Goal: Transaction & Acquisition: Purchase product/service

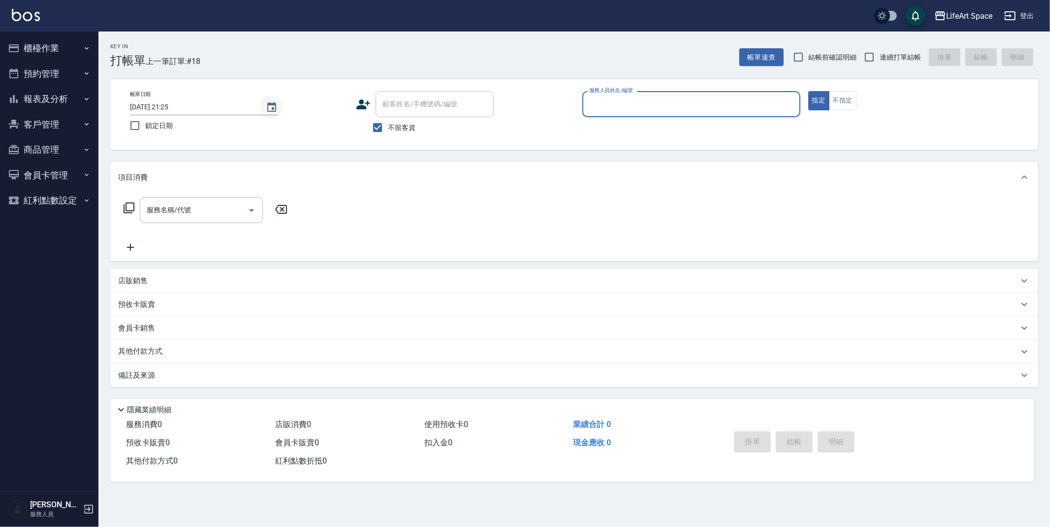
click at [274, 110] on icon "Choose date, selected date is 2025-09-13" at bounding box center [272, 107] width 12 height 12
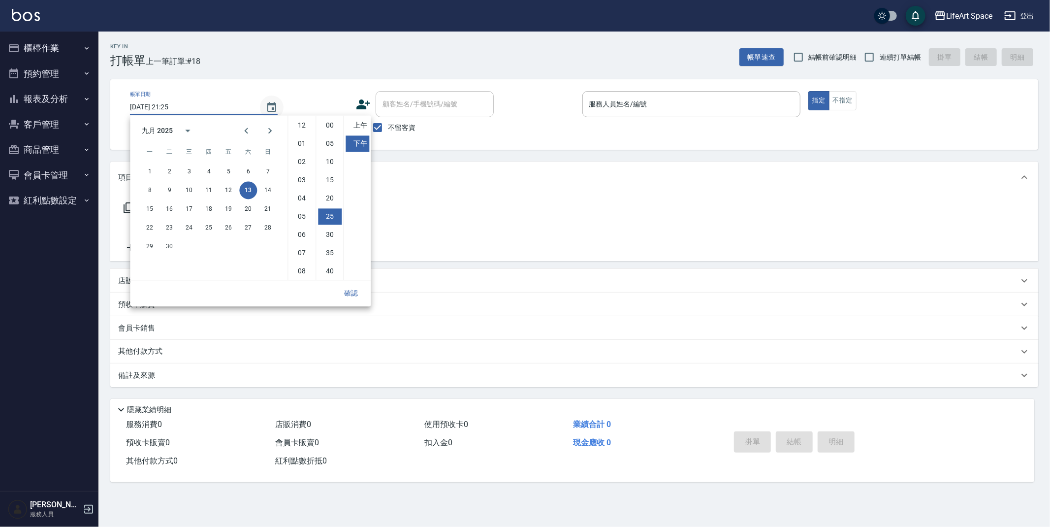
scroll to position [55, 0]
click at [266, 194] on button "14" at bounding box center [268, 190] width 18 height 18
type input "[DATE] 21:25"
click at [365, 295] on button "確認" at bounding box center [351, 293] width 32 height 18
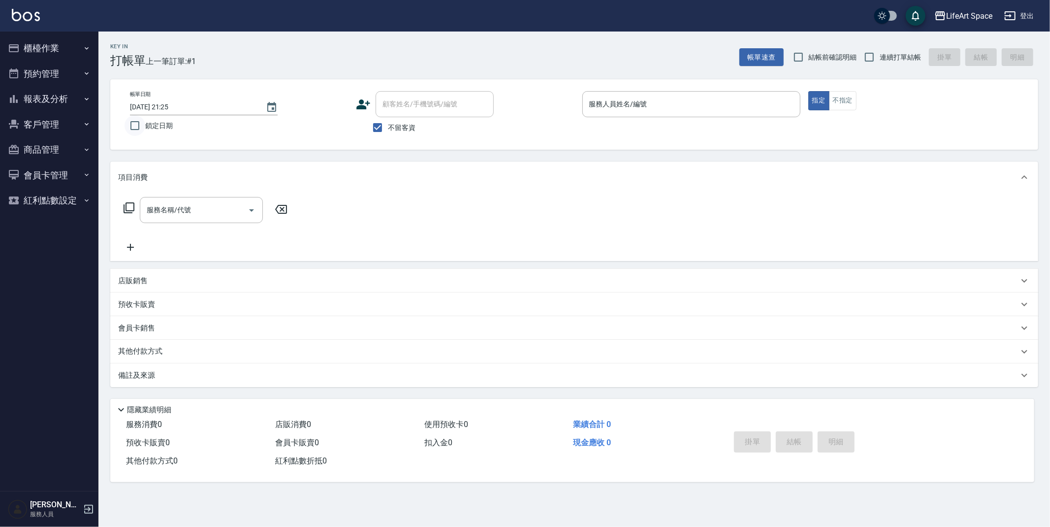
click at [128, 127] on input "鎖定日期" at bounding box center [135, 125] width 21 height 21
checkbox input "true"
click at [621, 100] on input "服務人員姓名/編號" at bounding box center [691, 104] width 209 height 17
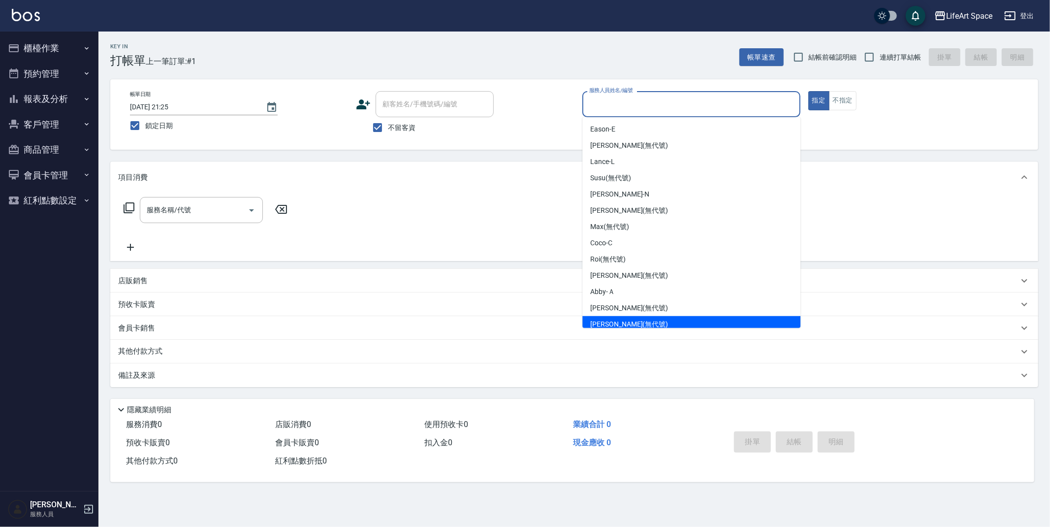
drag, startPoint x: 626, startPoint y: 326, endPoint x: 557, endPoint y: 275, distance: 85.9
click at [626, 326] on span "[PERSON_NAME] (無代號)" at bounding box center [629, 324] width 78 height 10
type input "[PERSON_NAME](無代號)"
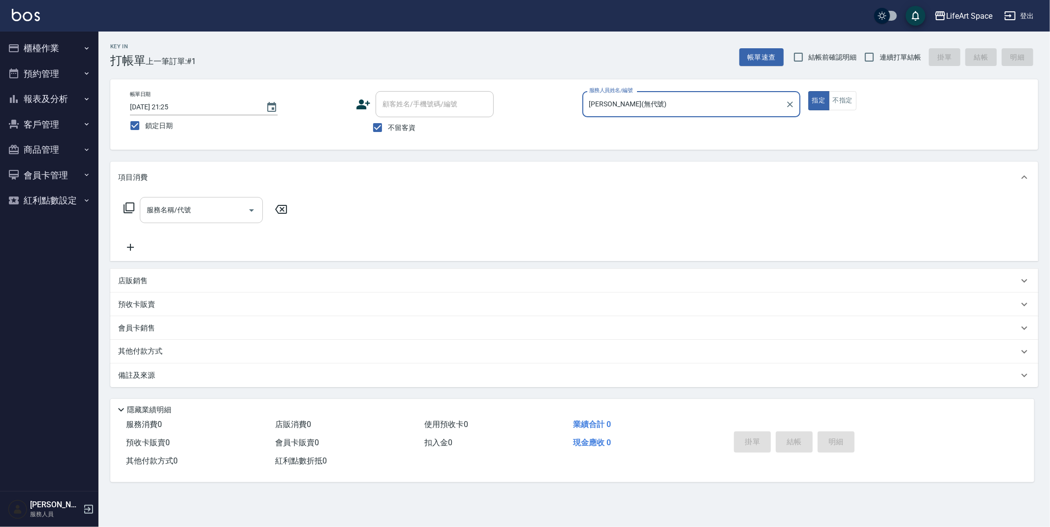
click at [213, 203] on input "服務名稱/代號" at bounding box center [193, 209] width 99 height 17
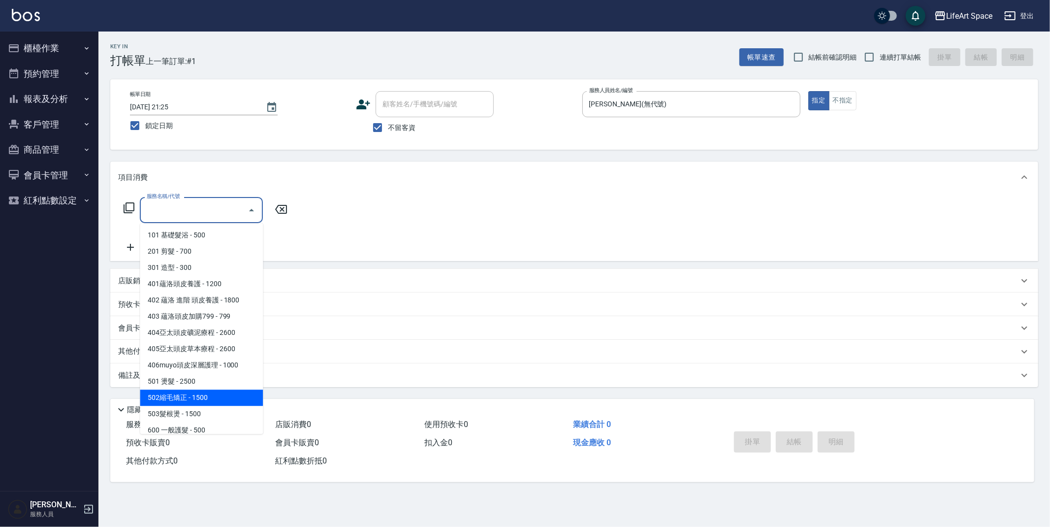
click at [199, 398] on span "502縮毛矯正 - 1500" at bounding box center [201, 398] width 123 height 16
type input "502縮毛矯正 (502)"
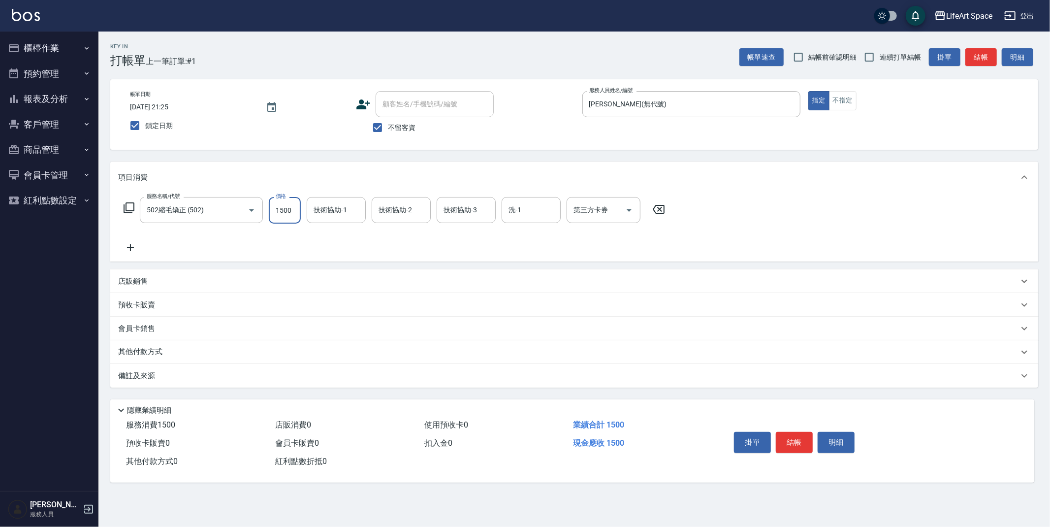
click at [293, 212] on input "1500" at bounding box center [285, 210] width 32 height 27
type input "4000"
click at [335, 207] on div "技術協助-1 技術協助-1" at bounding box center [336, 210] width 59 height 26
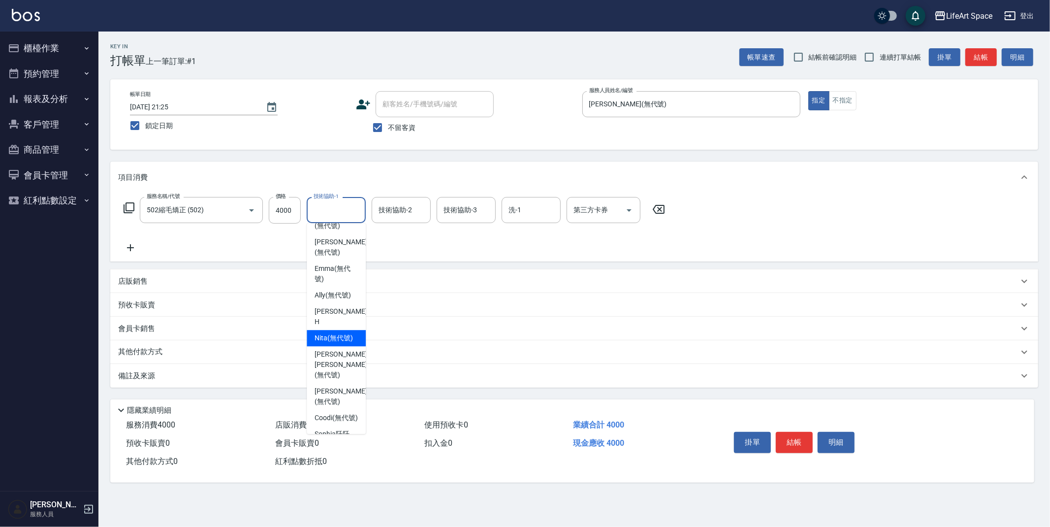
scroll to position [304, 0]
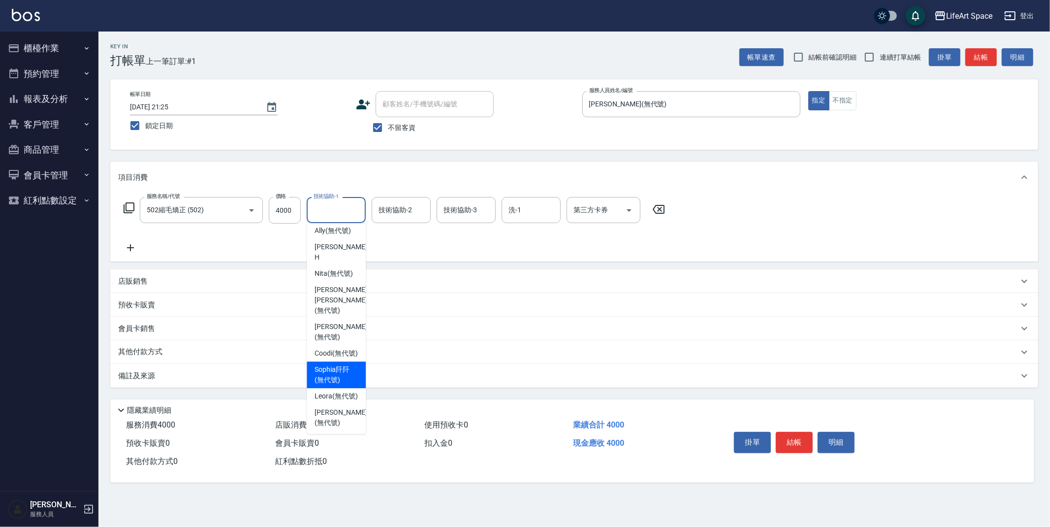
click at [341, 380] on span "[PERSON_NAME]阡 (無代號)" at bounding box center [336, 374] width 43 height 21
type input "[PERSON_NAME]阡(無代號)"
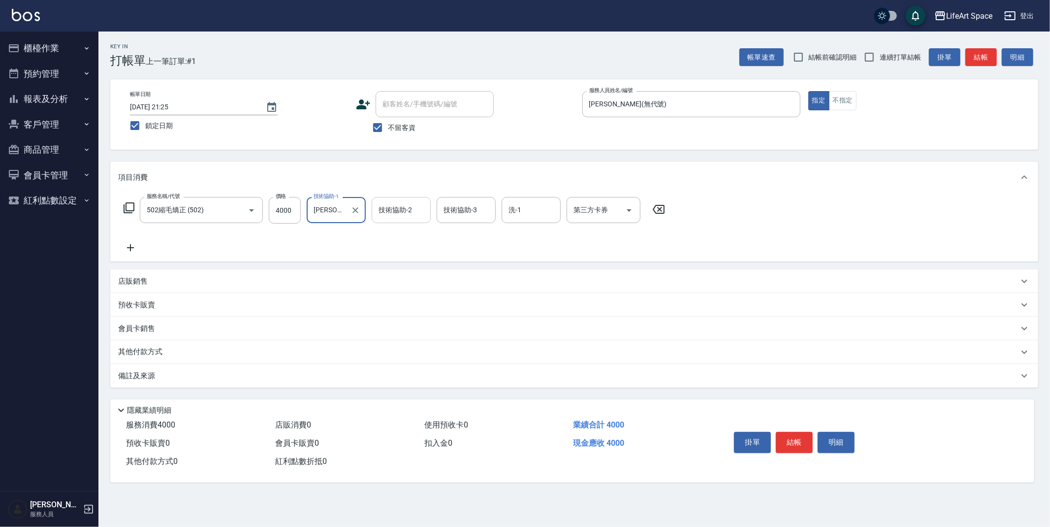
click at [400, 202] on div "技術協助-2 技術協助-2" at bounding box center [401, 210] width 59 height 26
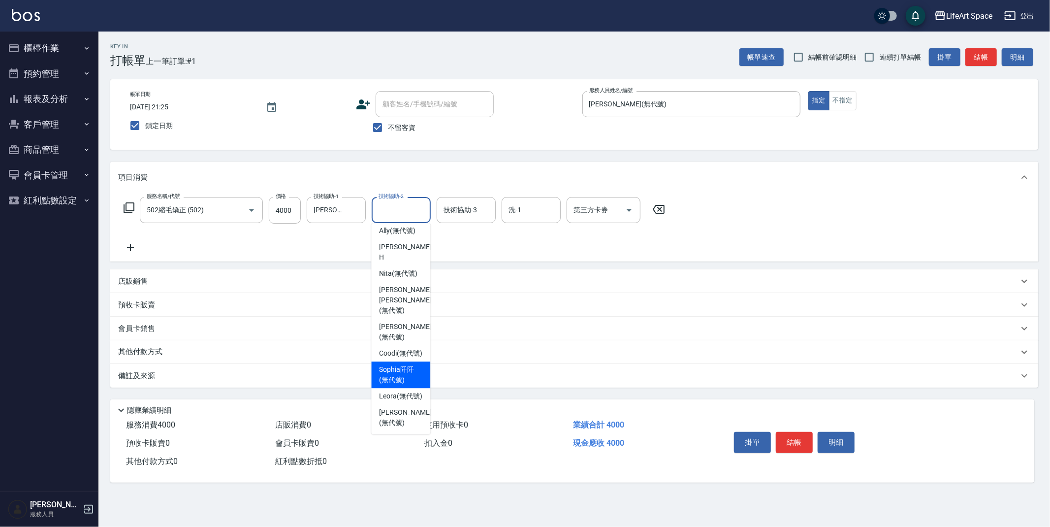
click at [409, 381] on span "[PERSON_NAME]阡 (無代號)" at bounding box center [400, 374] width 43 height 21
type input "[PERSON_NAME]阡(無代號)"
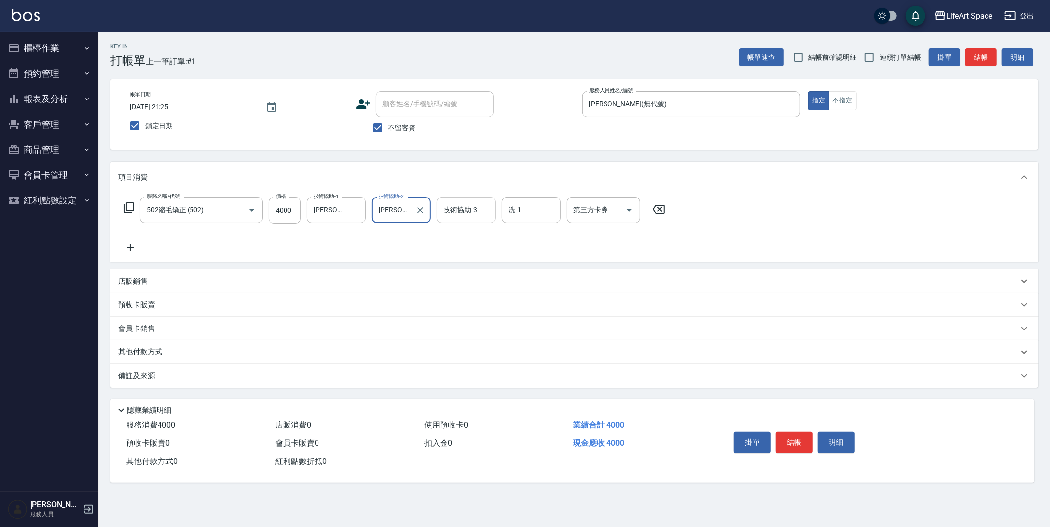
click at [466, 213] on input "技術協助-3" at bounding box center [466, 209] width 50 height 17
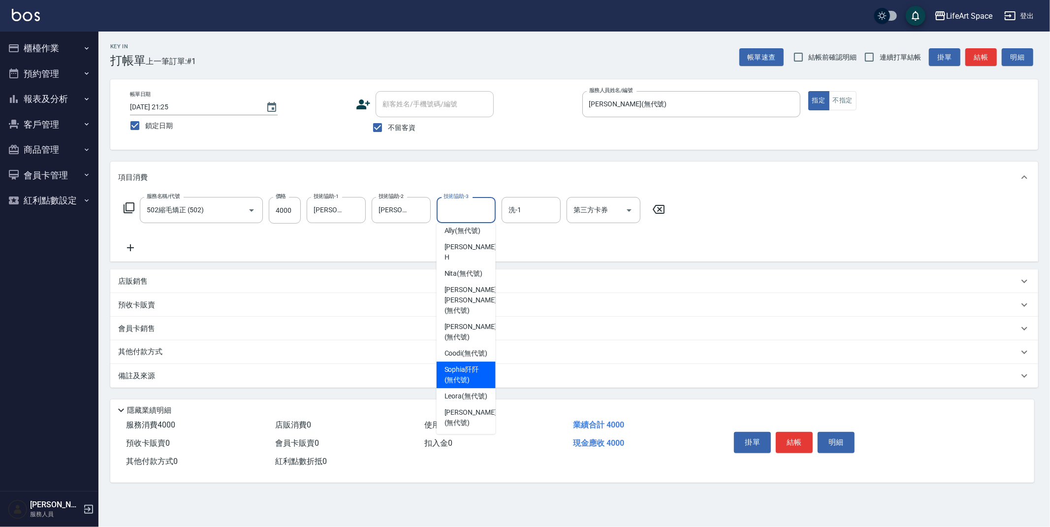
click at [470, 369] on span "[PERSON_NAME]阡 (無代號)" at bounding box center [466, 374] width 43 height 21
type input "[PERSON_NAME]阡(無代號)"
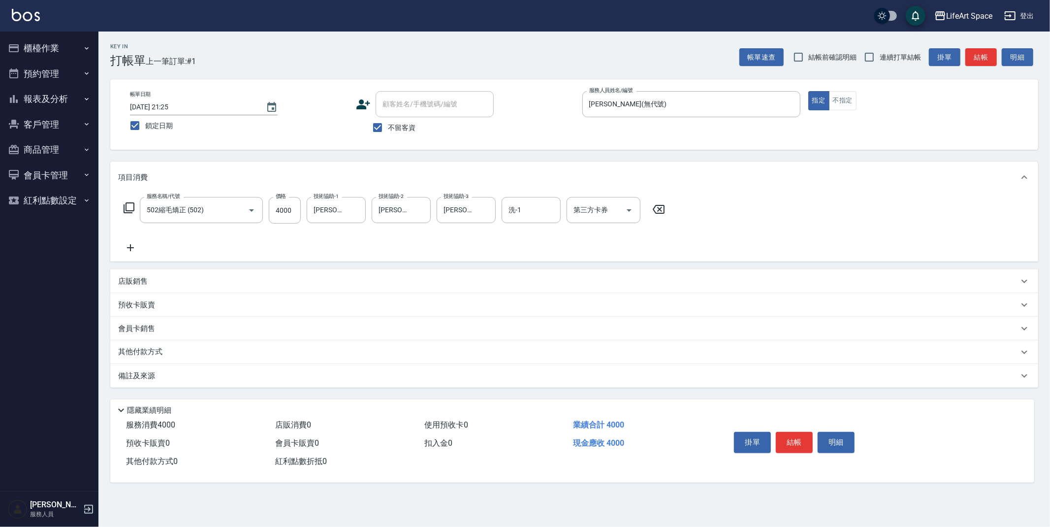
click at [161, 343] on div "其他付款方式" at bounding box center [574, 352] width 928 height 24
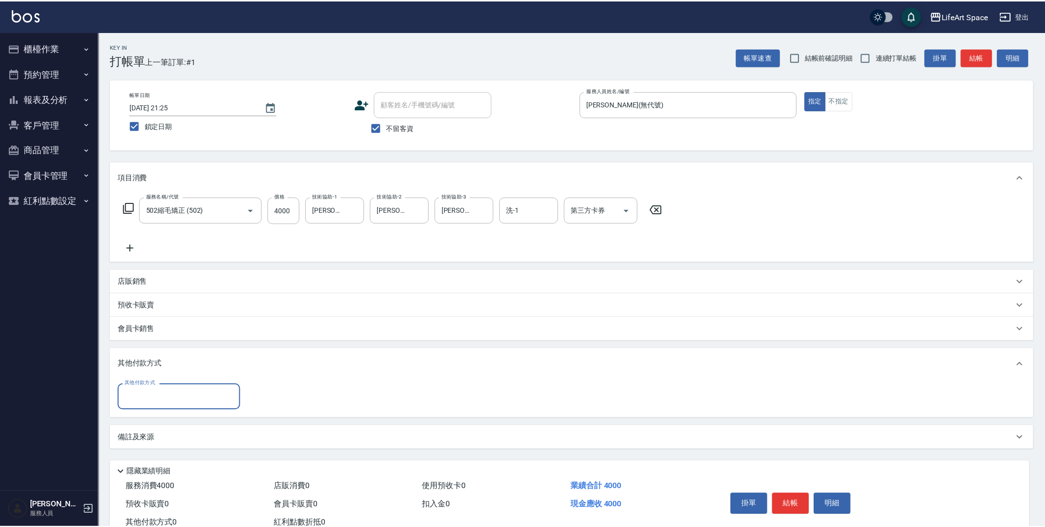
scroll to position [0, 0]
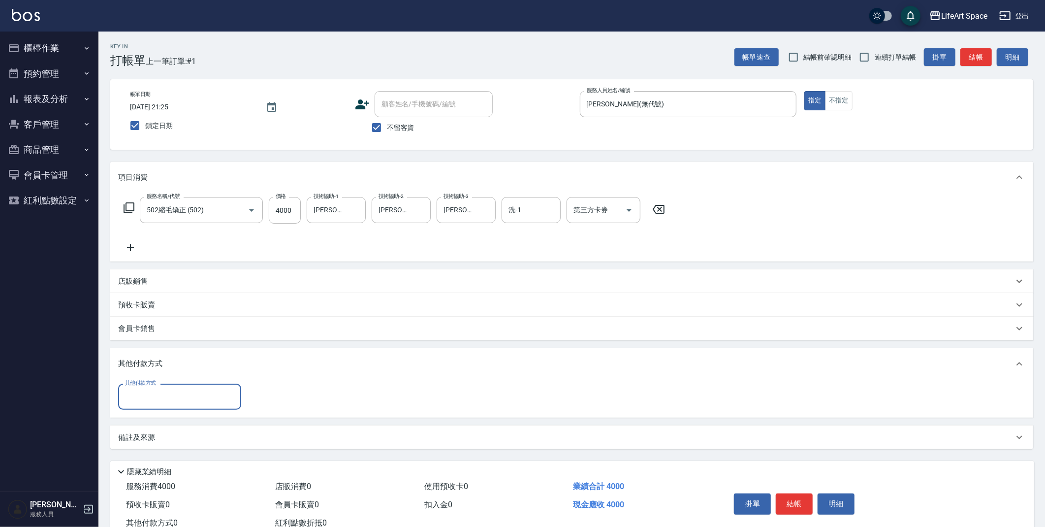
click at [199, 396] on input "其他付款方式" at bounding box center [180, 396] width 114 height 17
click at [163, 435] on span "Linepay" at bounding box center [179, 438] width 123 height 16
type input "Linepay"
click at [368, 132] on input "不留客資" at bounding box center [376, 127] width 21 height 21
checkbox input "false"
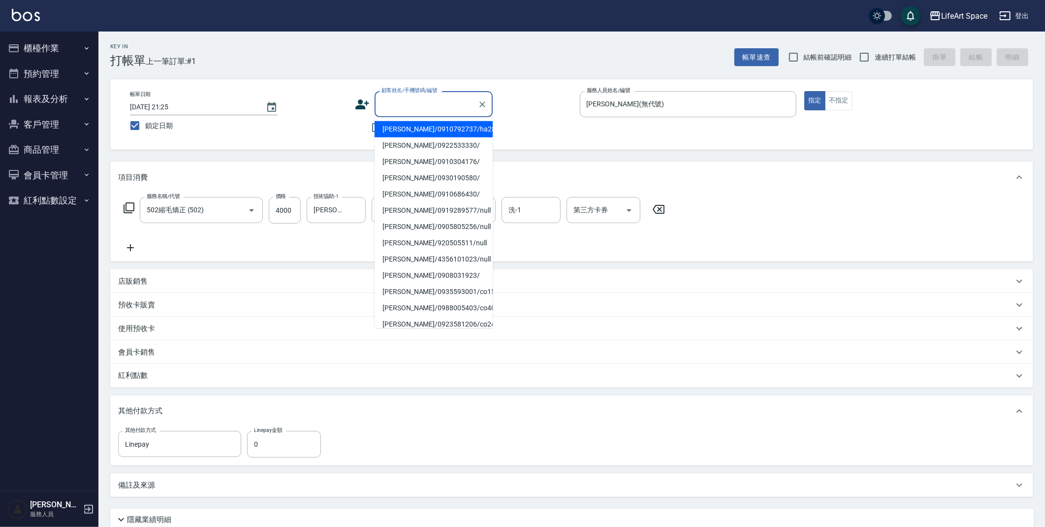
click at [416, 106] on div "顧客姓名/手機號碼/編號 顧客姓名/手機號碼/編號" at bounding box center [434, 104] width 118 height 26
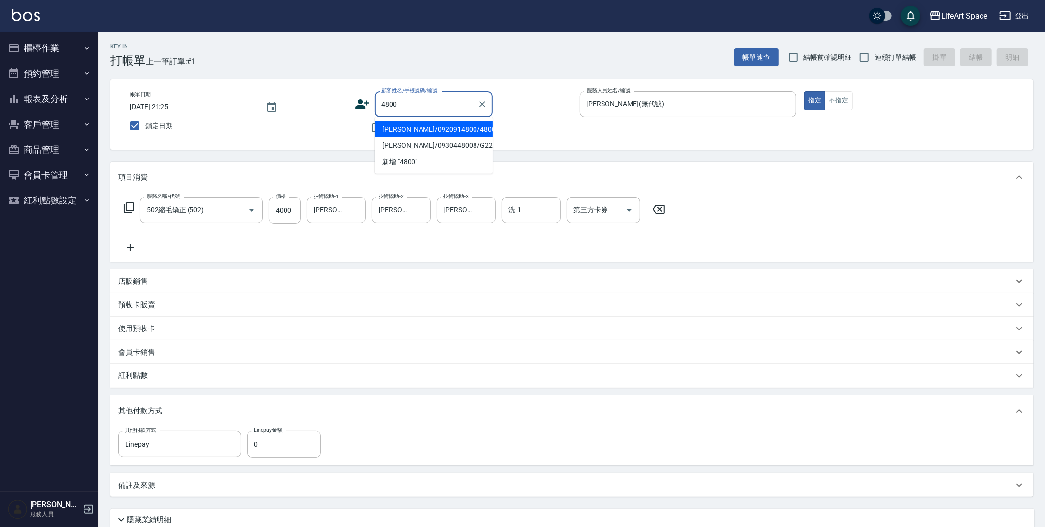
click at [451, 130] on li "[PERSON_NAME]/0920914800/4800" at bounding box center [434, 129] width 118 height 16
type input "[PERSON_NAME]/0920914800/4800"
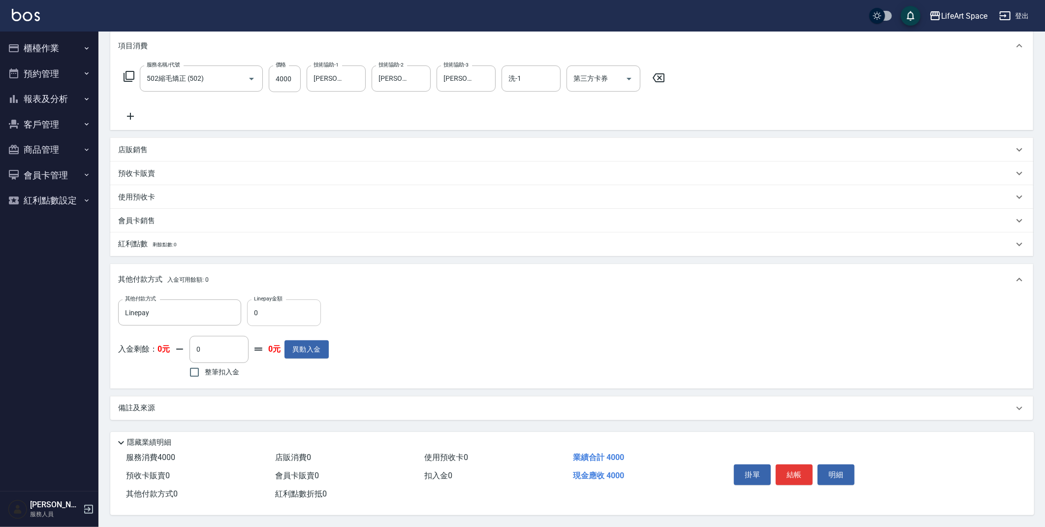
scroll to position [100, 0]
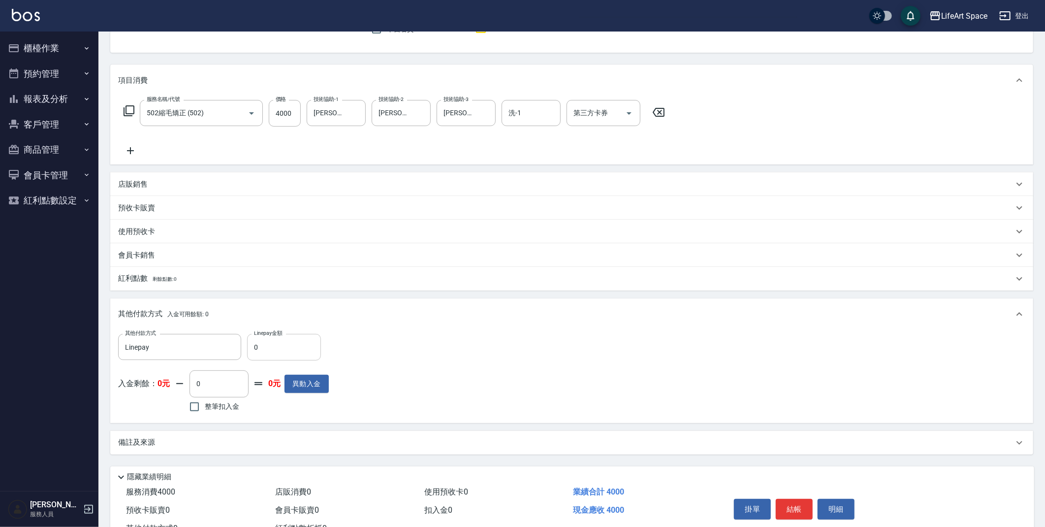
type input "[PERSON_NAME](無代號)"
click at [281, 346] on input "0" at bounding box center [284, 347] width 74 height 27
type input "4000"
click at [804, 511] on button "結帳" at bounding box center [794, 509] width 37 height 21
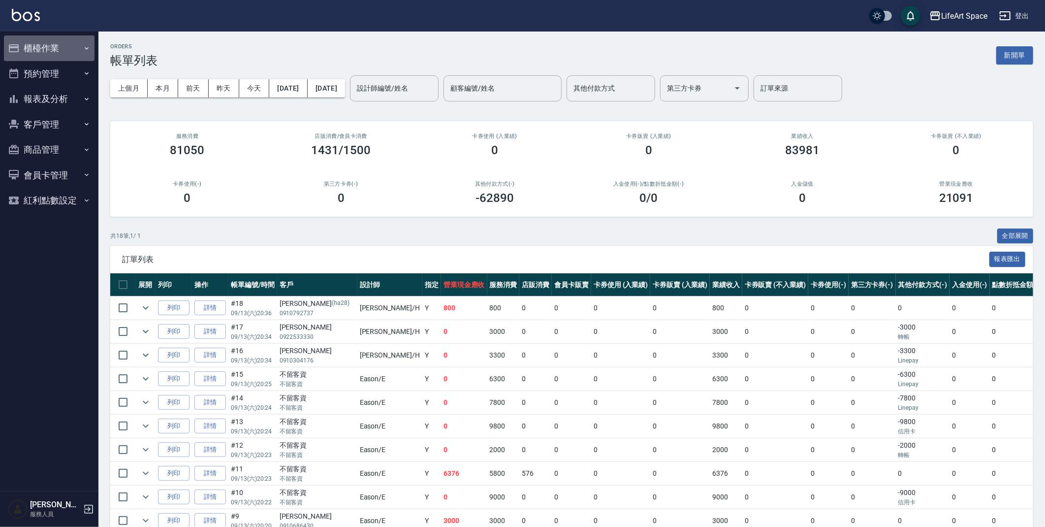
click at [42, 42] on button "櫃檯作業" at bounding box center [49, 48] width 91 height 26
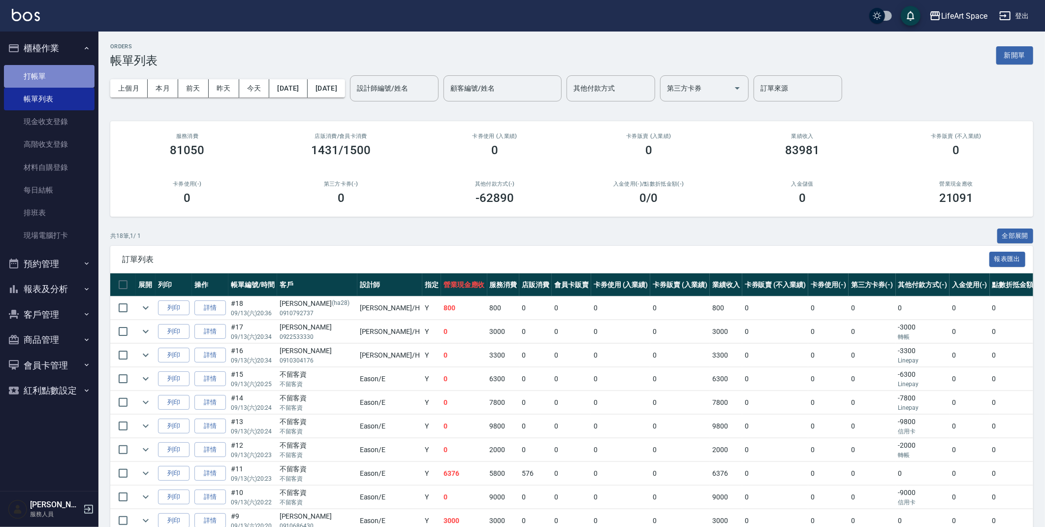
click at [59, 76] on link "打帳單" at bounding box center [49, 76] width 91 height 23
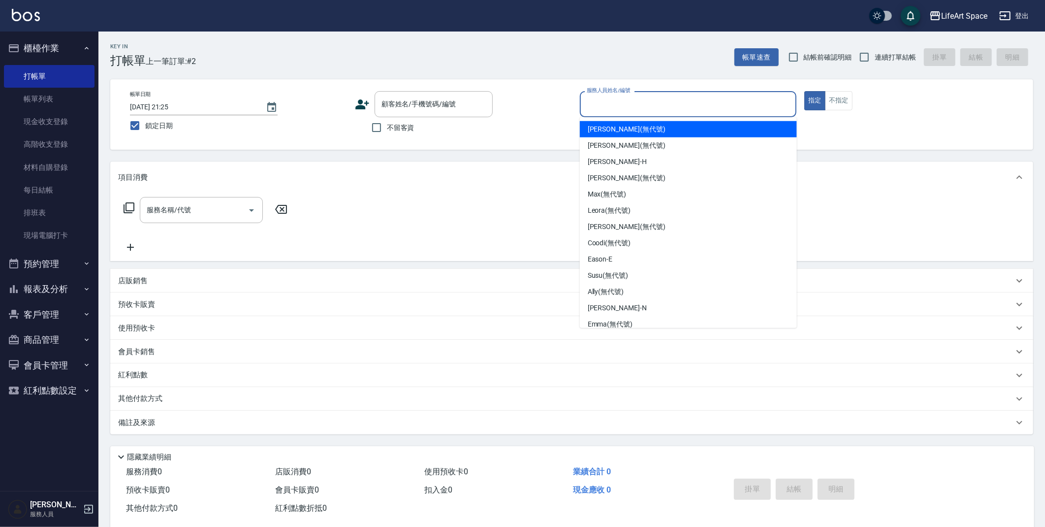
click at [620, 104] on input "服務人員姓名/編號" at bounding box center [689, 104] width 208 height 17
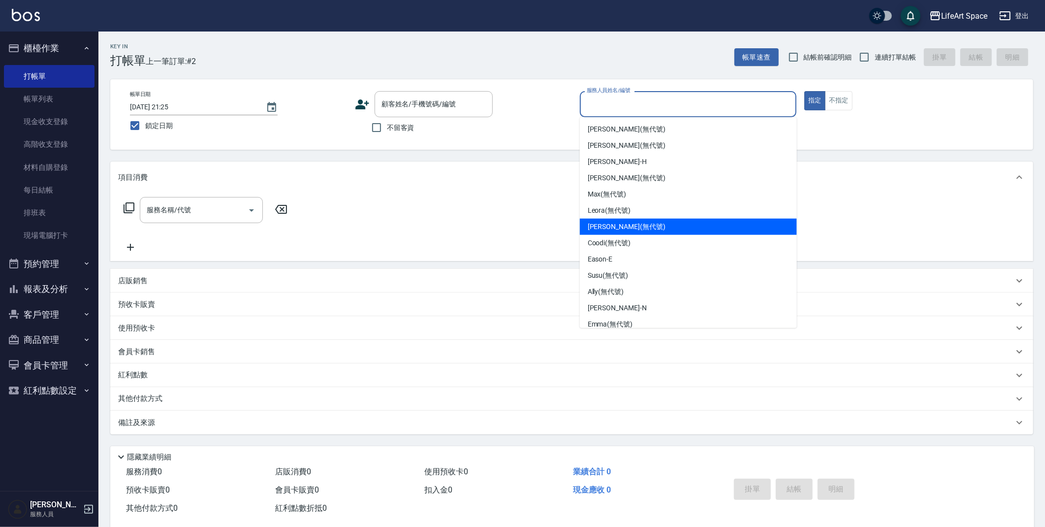
click at [626, 223] on span "[PERSON_NAME] (無代號)" at bounding box center [627, 227] width 78 height 10
type input "[PERSON_NAME](無代號)"
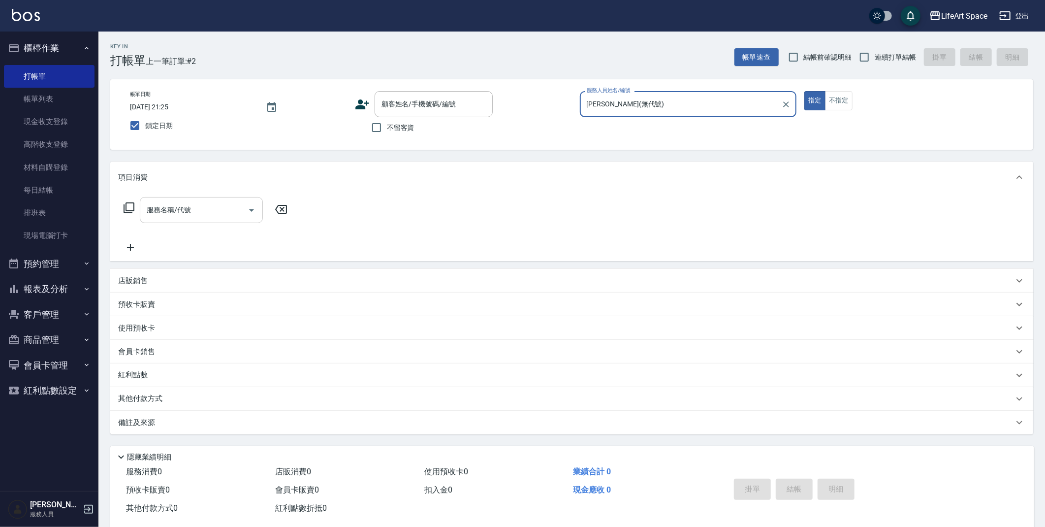
click at [210, 209] on input "服務名稱/代號" at bounding box center [193, 209] width 99 height 17
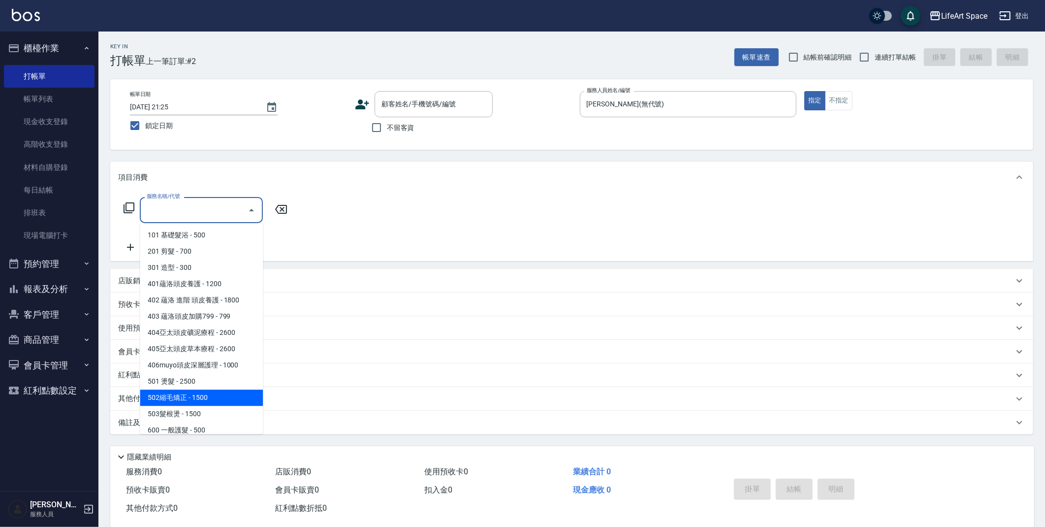
click at [193, 396] on span "502縮毛矯正 - 1500" at bounding box center [201, 398] width 123 height 16
type input "502縮毛矯正 (502)"
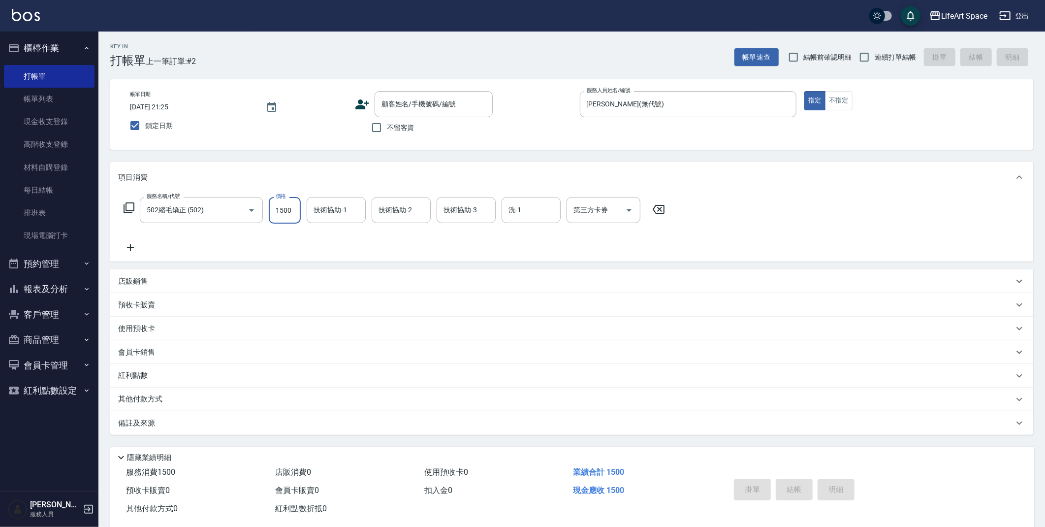
click at [292, 209] on input "1500" at bounding box center [285, 210] width 32 height 27
type input "5000"
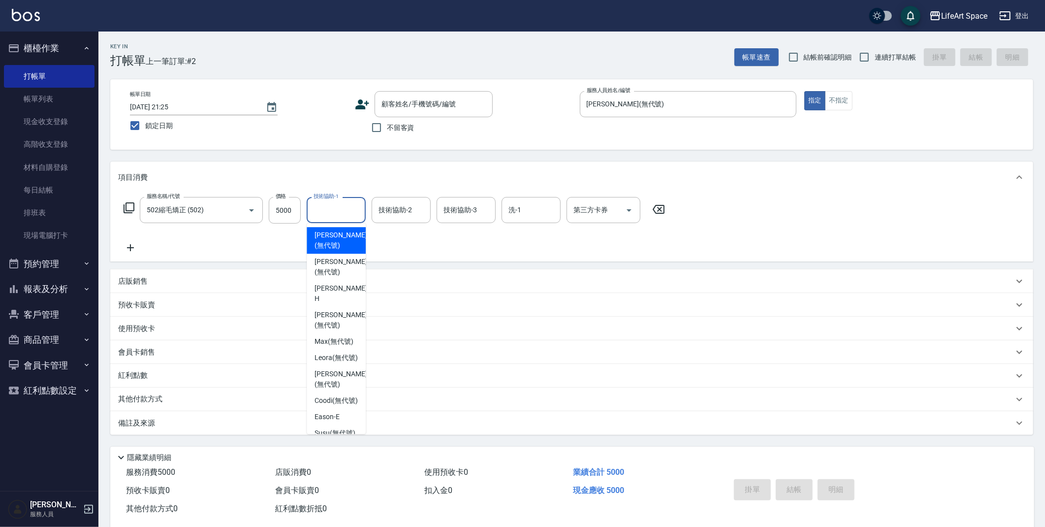
click at [337, 208] on div "技術協助-1 技術協助-1" at bounding box center [336, 210] width 59 height 26
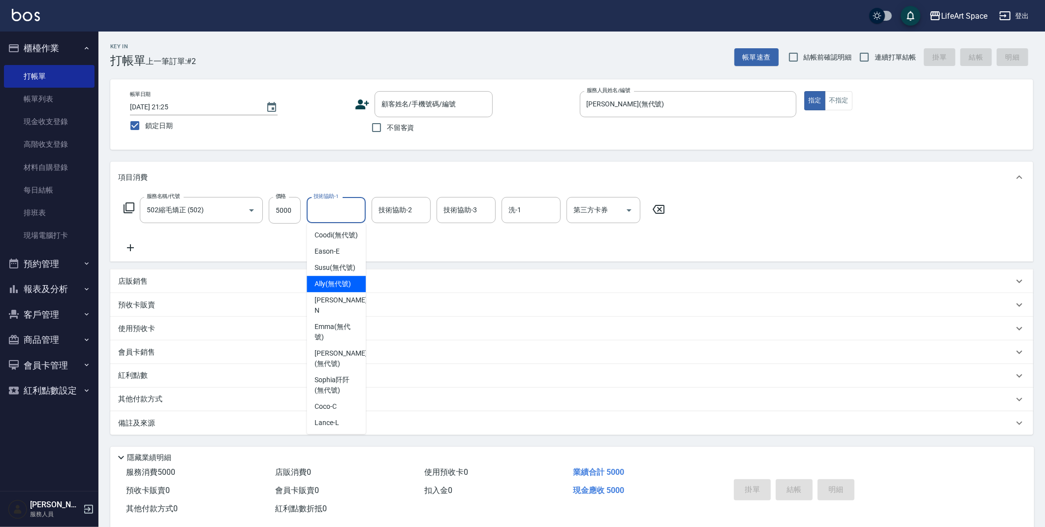
scroll to position [283, 0]
click at [342, 259] on span "[PERSON_NAME]阡 (無代號)" at bounding box center [336, 267] width 43 height 21
type input "[PERSON_NAME]阡(無代號)"
click at [391, 213] on div "技術協助-2 技術協助-2" at bounding box center [401, 210] width 59 height 26
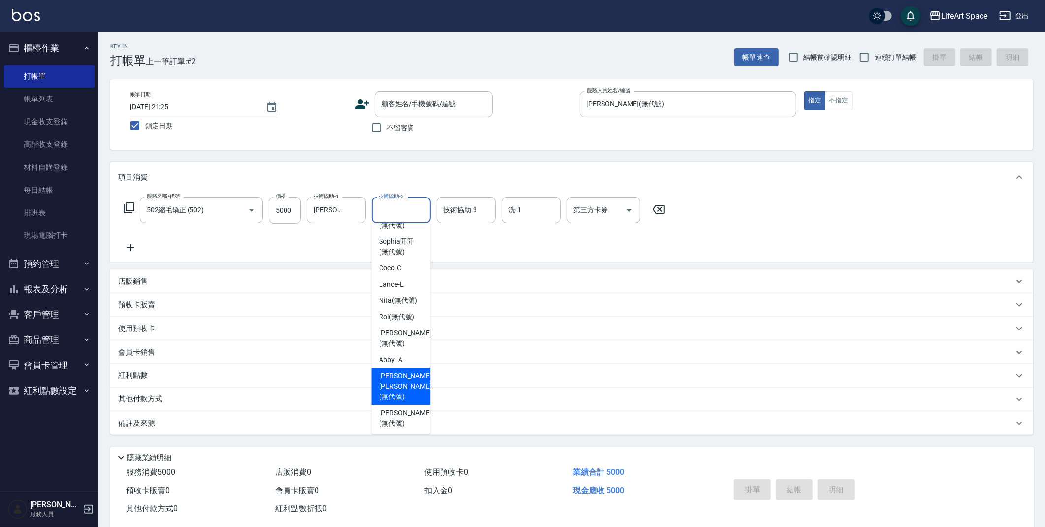
scroll to position [304, 0]
click at [403, 407] on span "[PERSON_NAME] (無代號)" at bounding box center [405, 417] width 52 height 21
type input "[PERSON_NAME](無代號)"
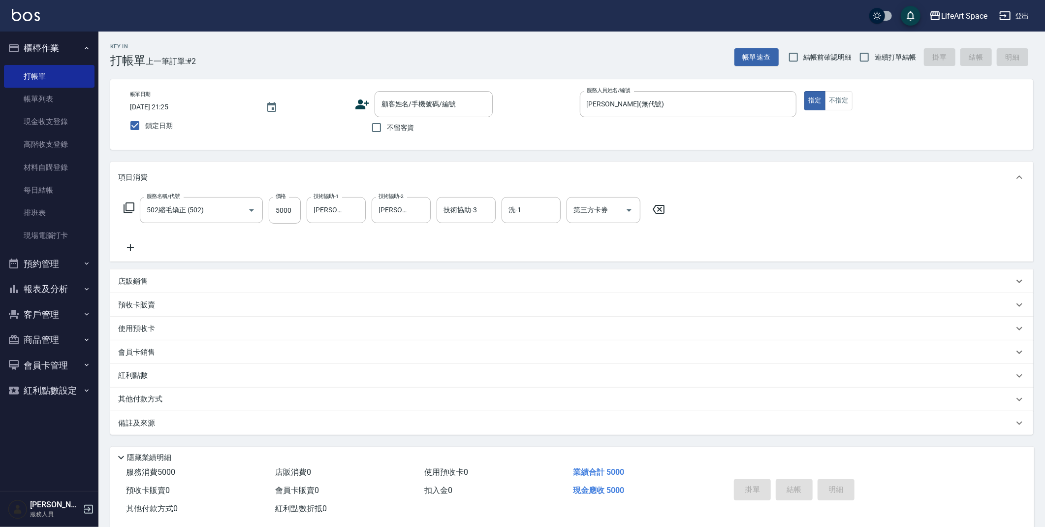
drag, startPoint x: 131, startPoint y: 253, endPoint x: 181, endPoint y: 234, distance: 53.8
click at [131, 253] on icon at bounding box center [130, 248] width 25 height 12
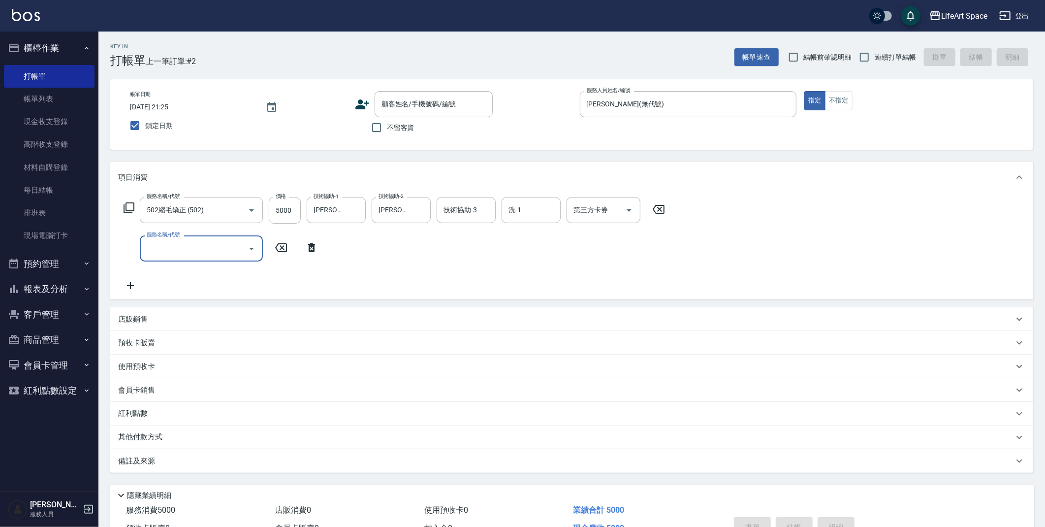
click at [199, 244] on input "服務名稱/代號" at bounding box center [193, 248] width 99 height 17
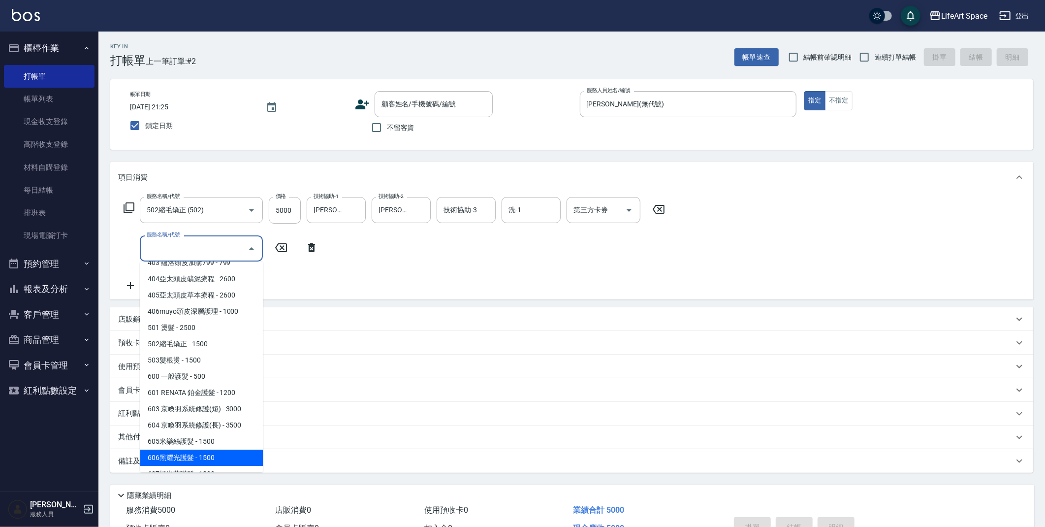
scroll to position [154, 0]
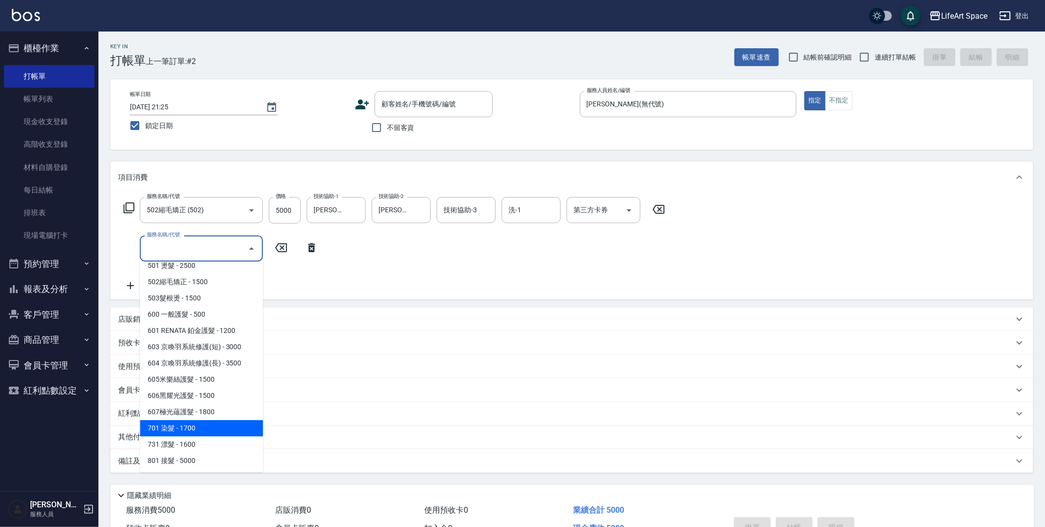
click at [203, 428] on span "701 染髮 - 1700" at bounding box center [201, 428] width 123 height 16
type input "701 染髮(701)"
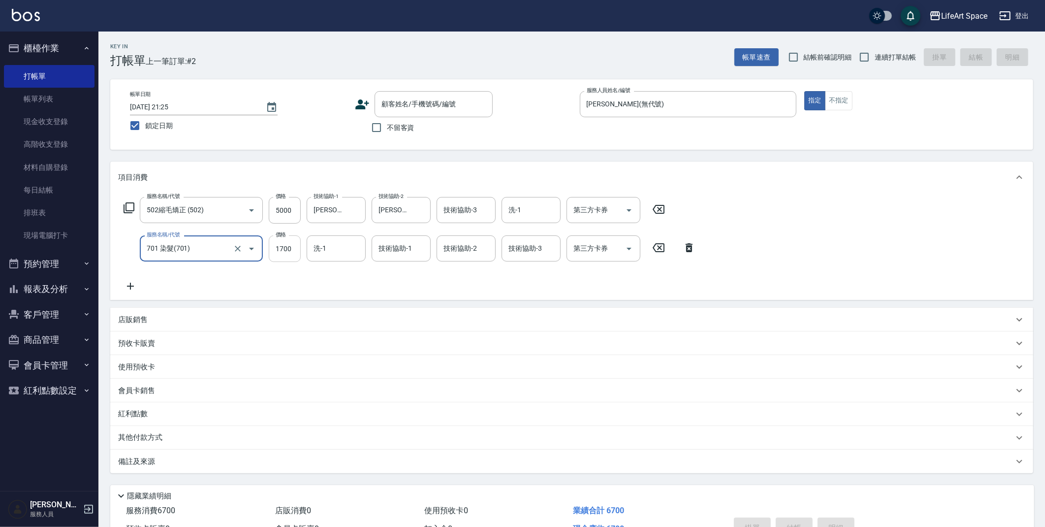
click at [292, 249] on input "1700" at bounding box center [285, 248] width 32 height 27
type input "3500"
click at [403, 249] on div "技術協助-1 技術協助-1" at bounding box center [401, 248] width 59 height 26
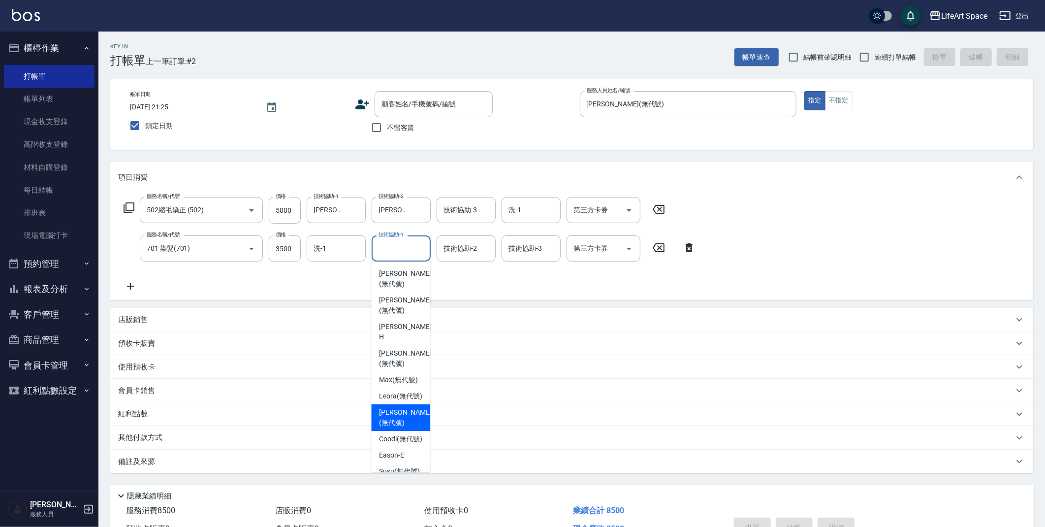
scroll to position [210, 0]
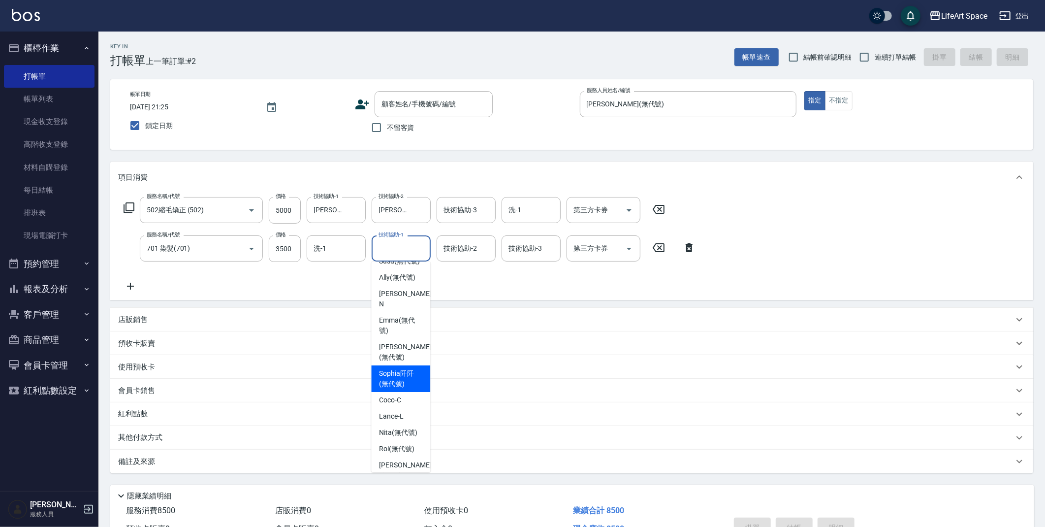
click at [410, 381] on span "[PERSON_NAME]阡 (無代號)" at bounding box center [400, 378] width 43 height 21
type input "[PERSON_NAME]阡(無代號)"
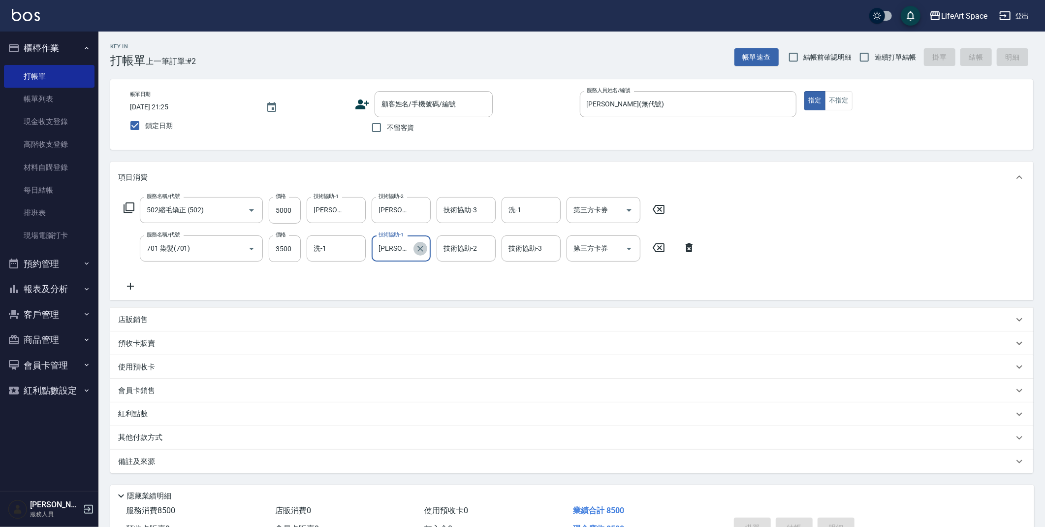
click at [414, 246] on button "Clear" at bounding box center [421, 249] width 14 height 14
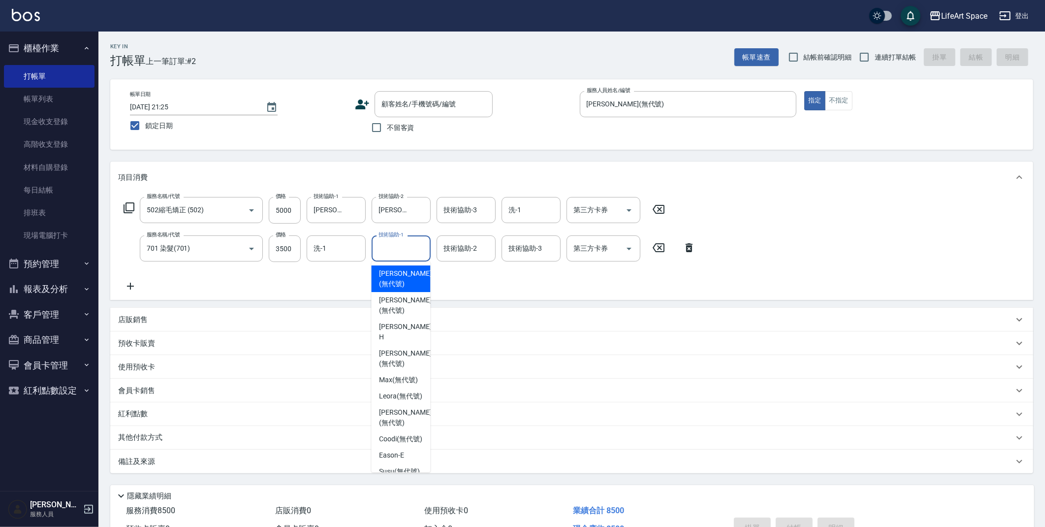
click at [412, 248] on input "技術協助-1" at bounding box center [401, 248] width 50 height 17
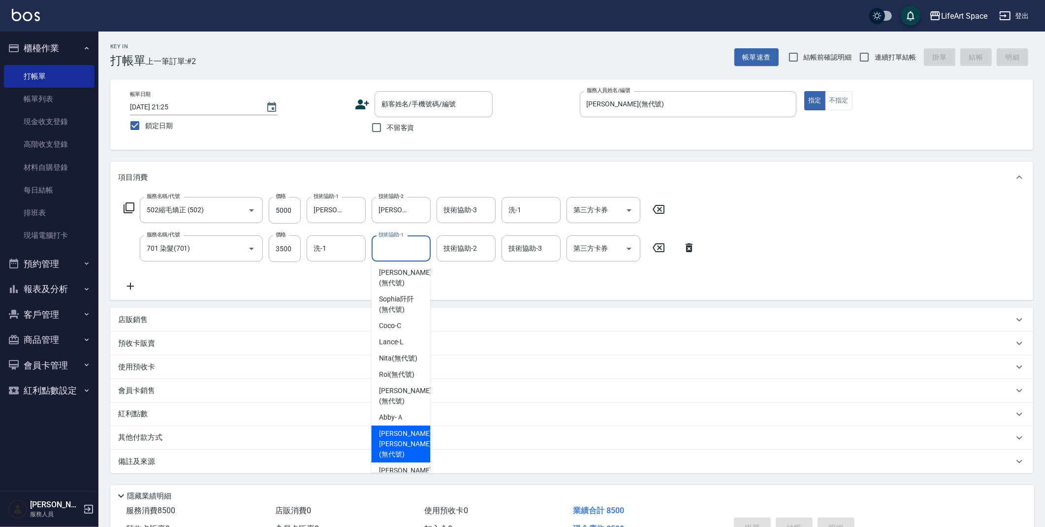
scroll to position [304, 0]
click at [405, 448] on span "[PERSON_NAME] (無代號)" at bounding box center [405, 456] width 52 height 21
type input "[PERSON_NAME](無代號)"
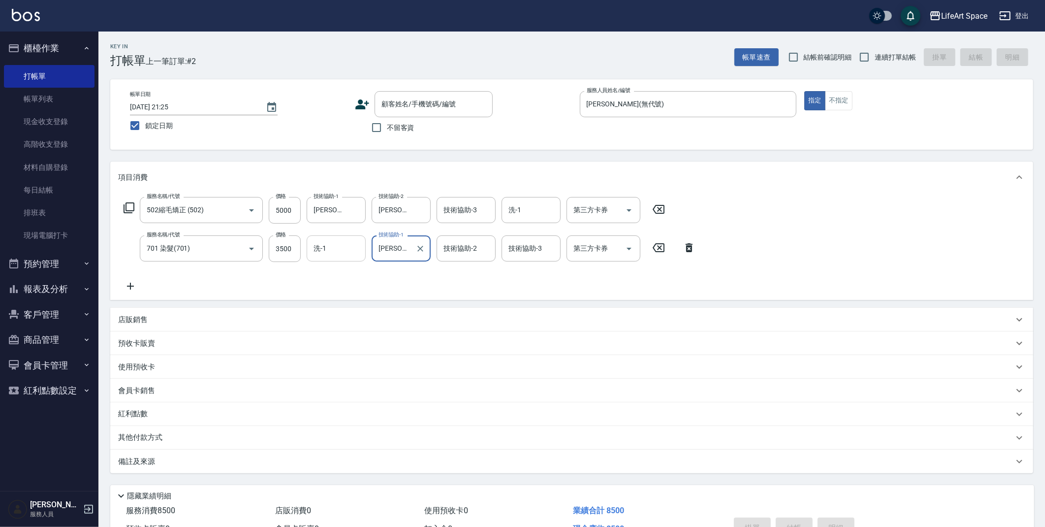
click at [347, 252] on input "洗-1" at bounding box center [336, 248] width 50 height 17
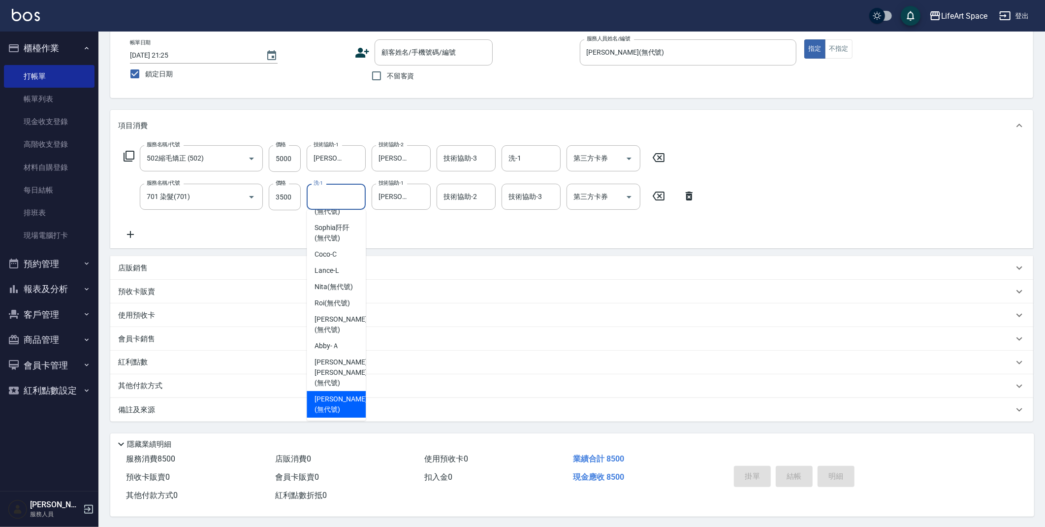
scroll to position [56, 0]
click at [337, 392] on span "[PERSON_NAME] (無代號)" at bounding box center [341, 402] width 52 height 21
type input "[PERSON_NAME](無代號)"
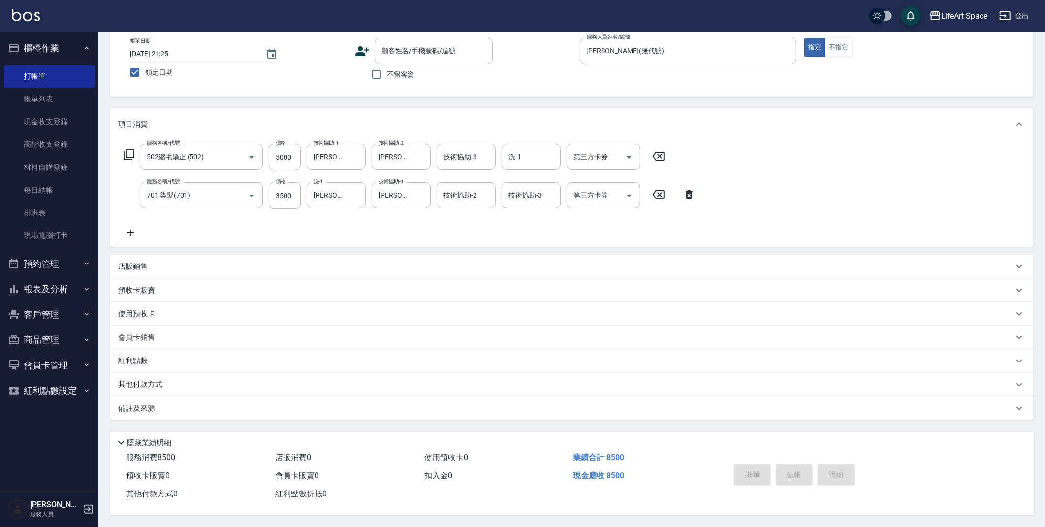
click at [177, 383] on div "其他付款方式" at bounding box center [566, 384] width 896 height 11
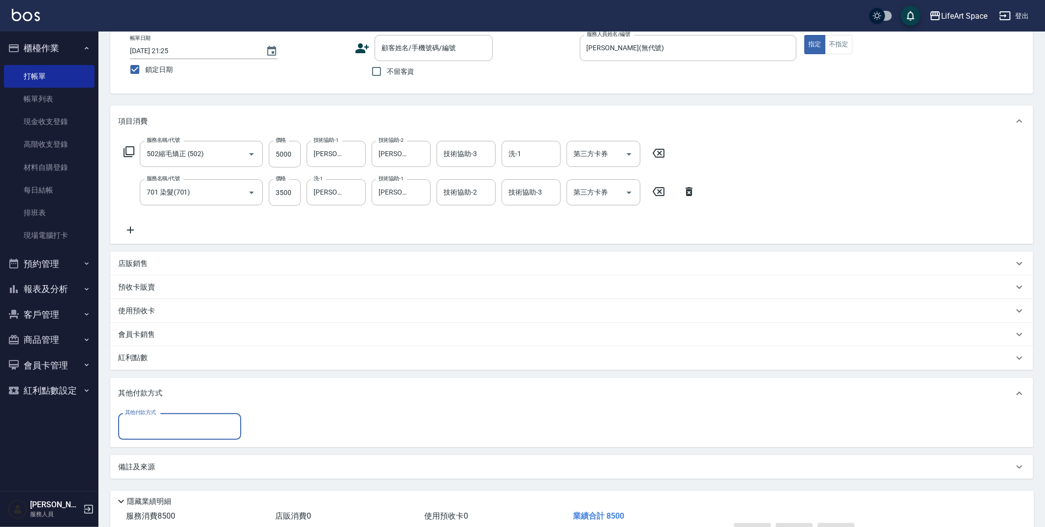
scroll to position [0, 0]
click at [204, 418] on input "其他付款方式" at bounding box center [180, 426] width 114 height 17
click at [148, 483] on span "信用卡" at bounding box center [179, 484] width 123 height 16
type input "信用卡"
type input "8500"
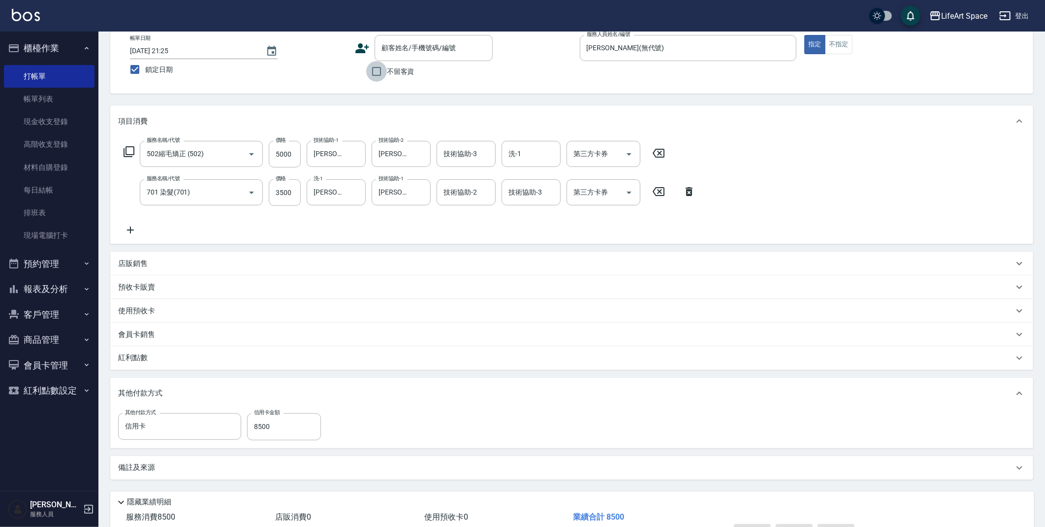
click at [374, 72] on input "不留客資" at bounding box center [376, 71] width 21 height 21
checkbox input "true"
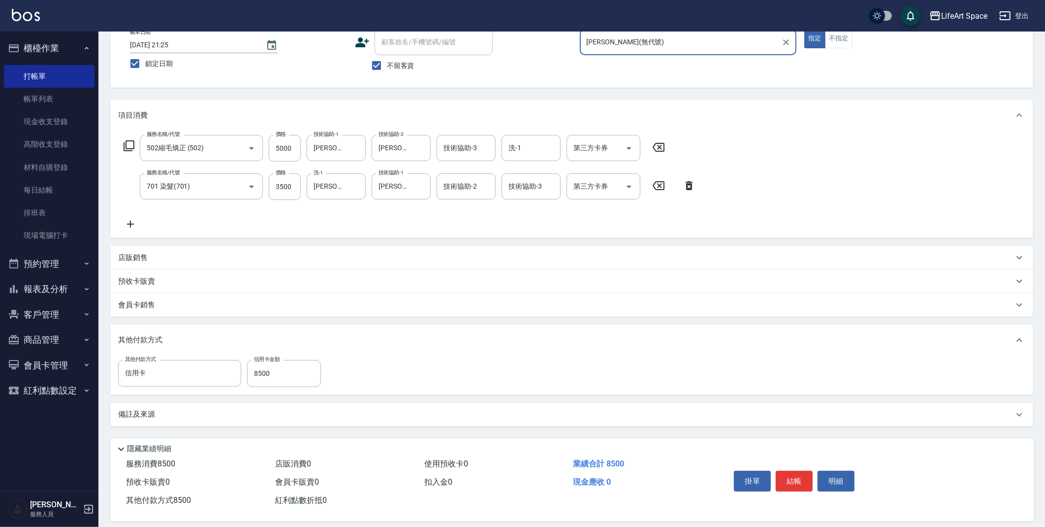
scroll to position [71, 0]
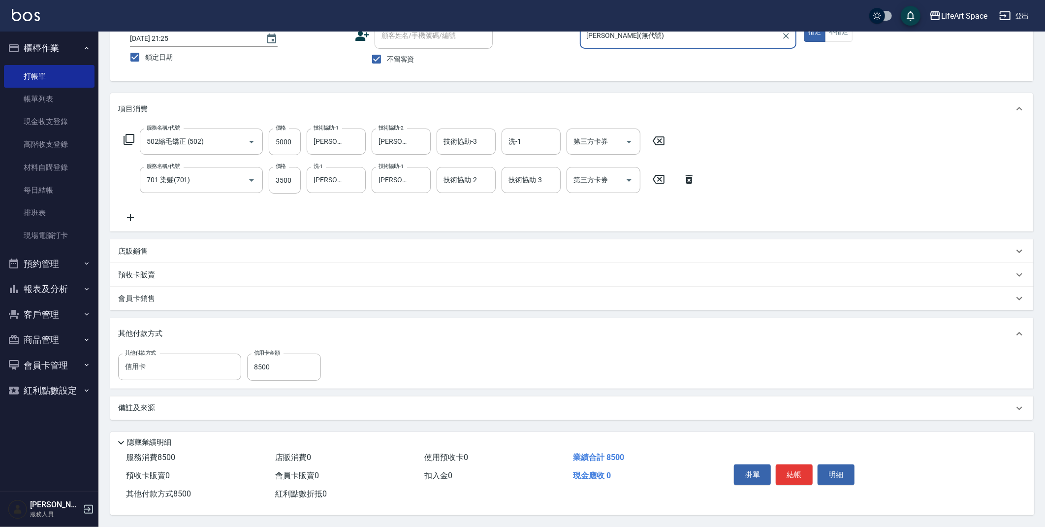
drag, startPoint x: 800, startPoint y: 469, endPoint x: 793, endPoint y: 427, distance: 42.8
click at [800, 469] on button "結帳" at bounding box center [794, 474] width 37 height 21
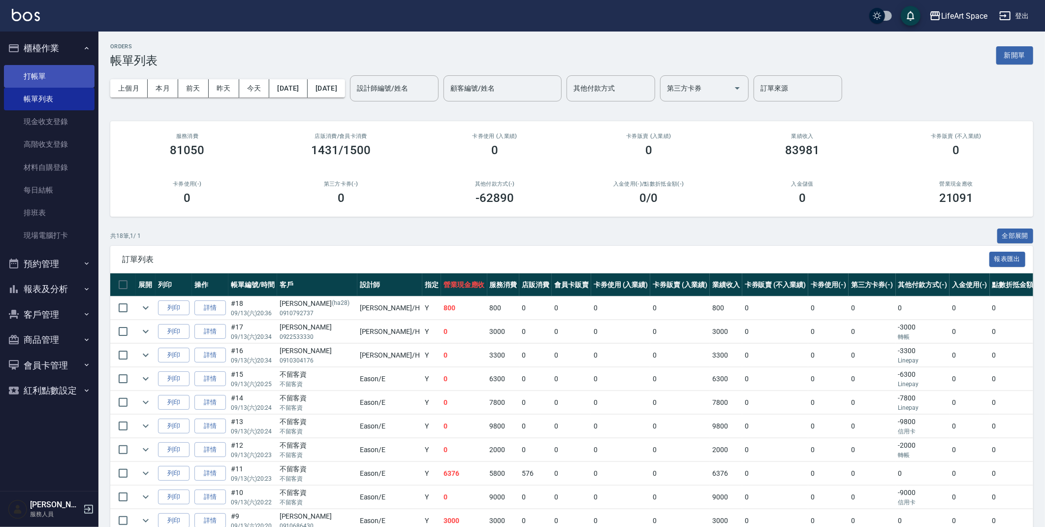
click at [43, 76] on link "打帳單" at bounding box center [49, 76] width 91 height 23
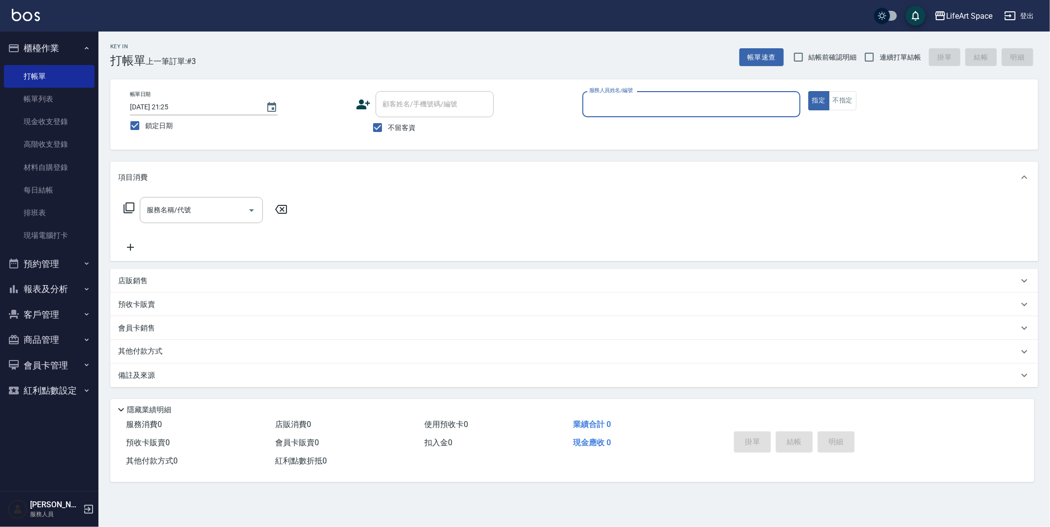
click at [672, 105] on input "服務人員姓名/編號" at bounding box center [691, 104] width 209 height 17
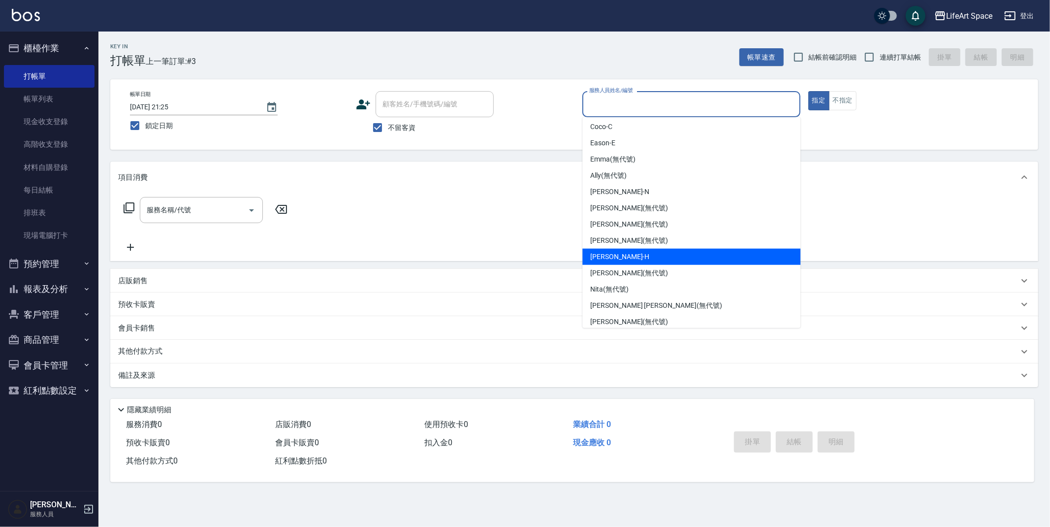
scroll to position [36, 0]
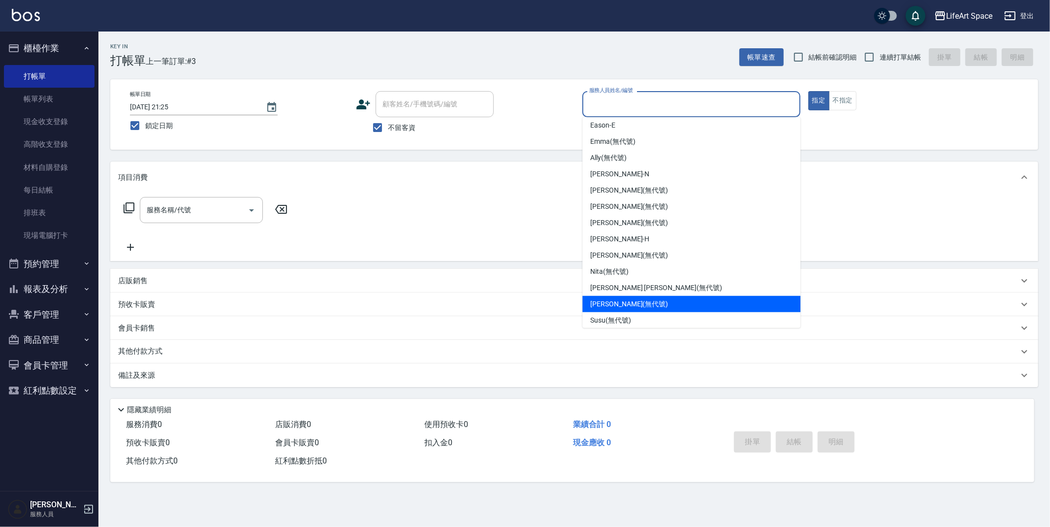
click at [645, 306] on div "[PERSON_NAME] (無代號)" at bounding box center [692, 304] width 218 height 16
type input "[PERSON_NAME](無代號)"
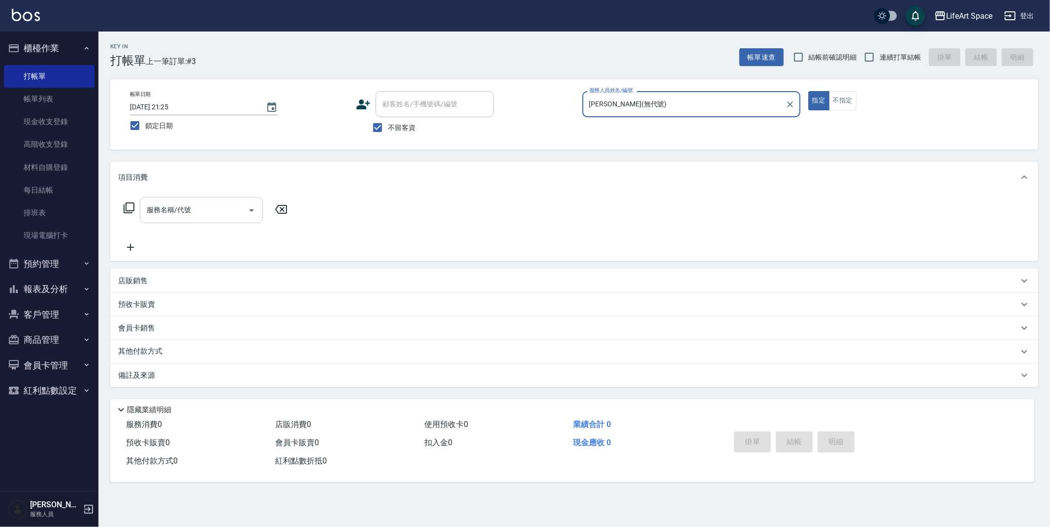
click at [172, 206] on input "服務名稱/代號" at bounding box center [193, 209] width 99 height 17
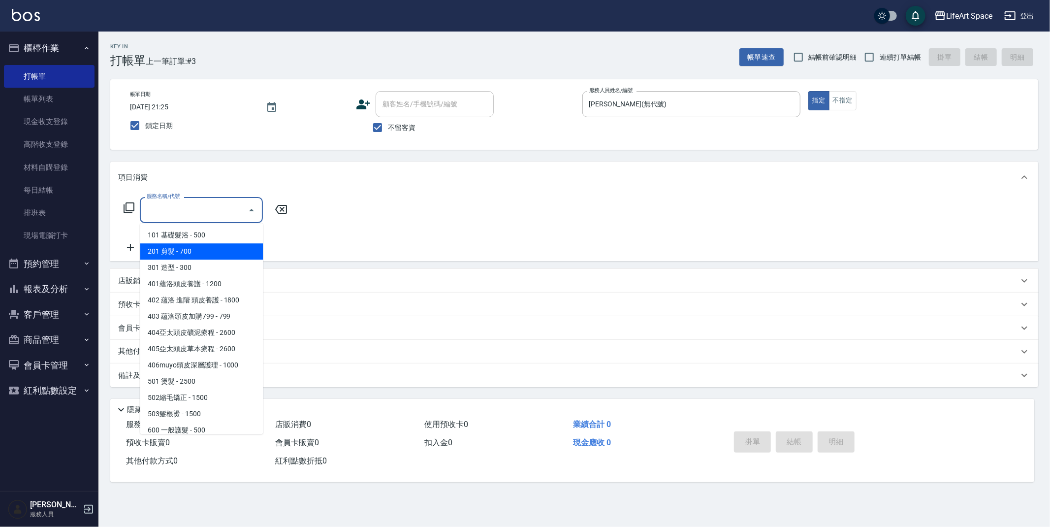
drag, startPoint x: 188, startPoint y: 252, endPoint x: 275, endPoint y: 230, distance: 89.9
click at [188, 252] on span "201 剪髮 - 700" at bounding box center [201, 251] width 123 height 16
type input "201 剪髮(201)"
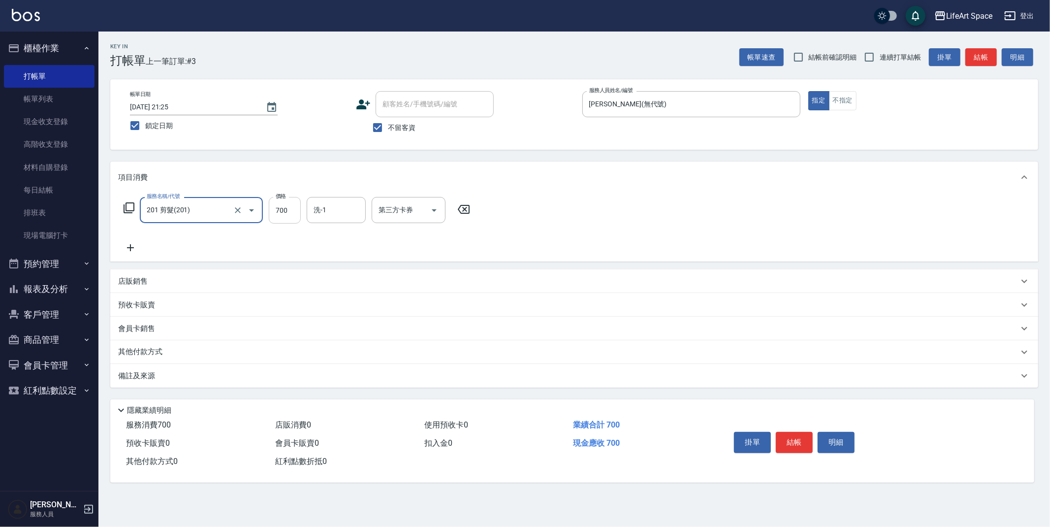
click at [296, 211] on input "700" at bounding box center [285, 210] width 32 height 27
type input "550"
click at [801, 439] on button "結帳" at bounding box center [794, 442] width 37 height 21
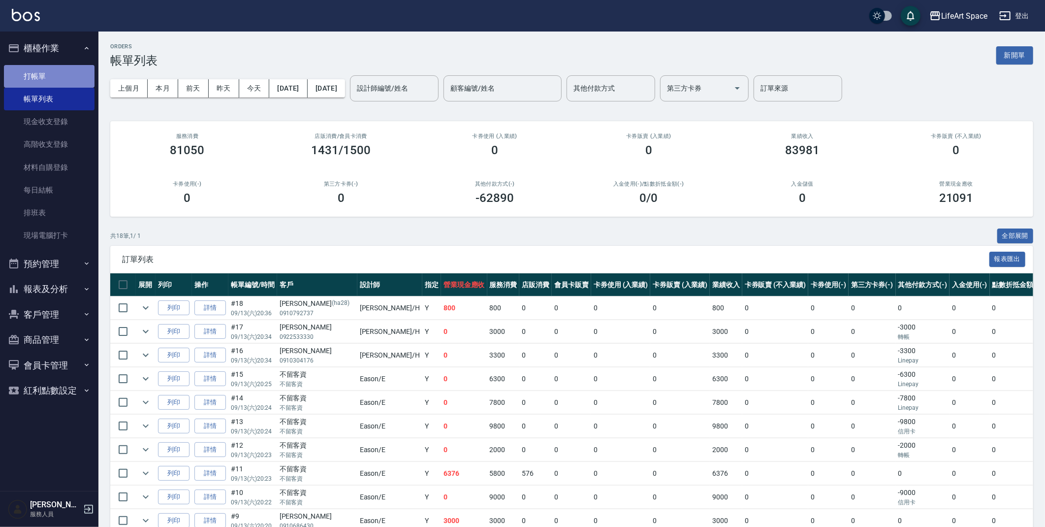
click at [57, 77] on link "打帳單" at bounding box center [49, 76] width 91 height 23
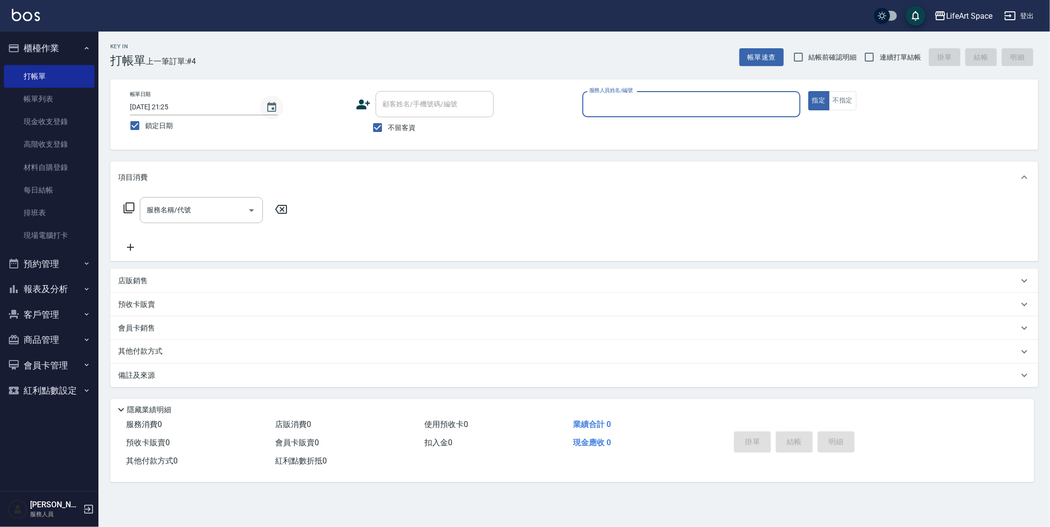
click at [264, 106] on button "Choose date, selected date is 2025-09-14" at bounding box center [272, 108] width 24 height 24
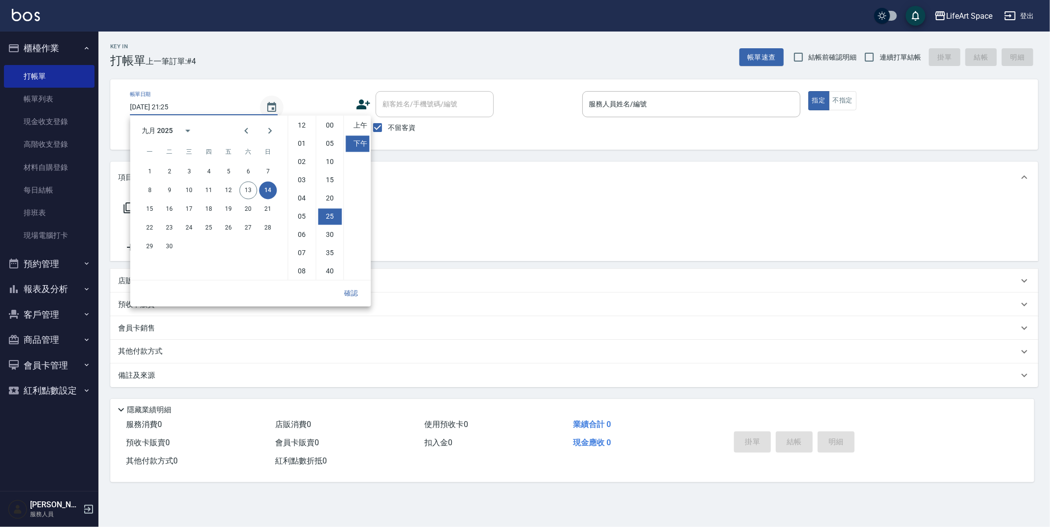
scroll to position [55, 0]
click at [250, 193] on button "13" at bounding box center [248, 190] width 18 height 18
type input "[DATE] 21:25"
click at [655, 105] on input "服務人員姓名/編號" at bounding box center [691, 104] width 209 height 17
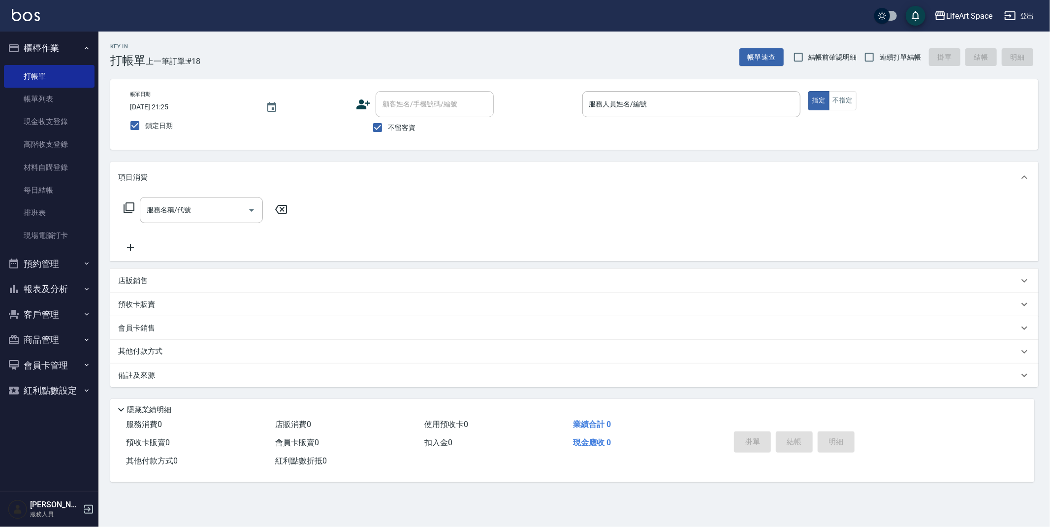
click at [632, 100] on input "服務人員姓名/編號" at bounding box center [691, 104] width 209 height 17
drag, startPoint x: 136, startPoint y: 130, endPoint x: 150, endPoint y: 126, distance: 14.3
click at [136, 129] on input "鎖定日期" at bounding box center [135, 125] width 21 height 21
checkbox input "false"
type input "[DATE] 21:28"
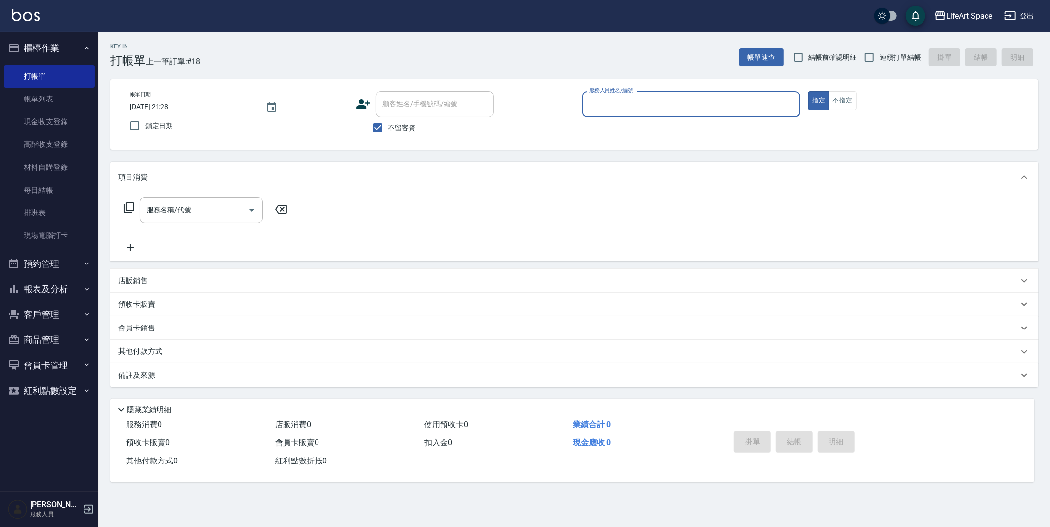
click at [622, 100] on input "服務人員姓名/編號" at bounding box center [691, 104] width 209 height 17
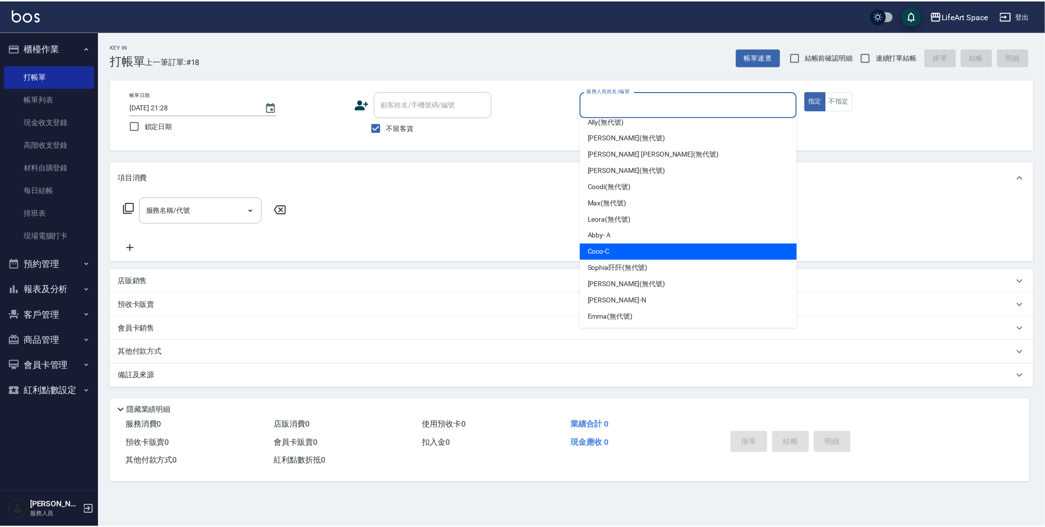
scroll to position [135, 0]
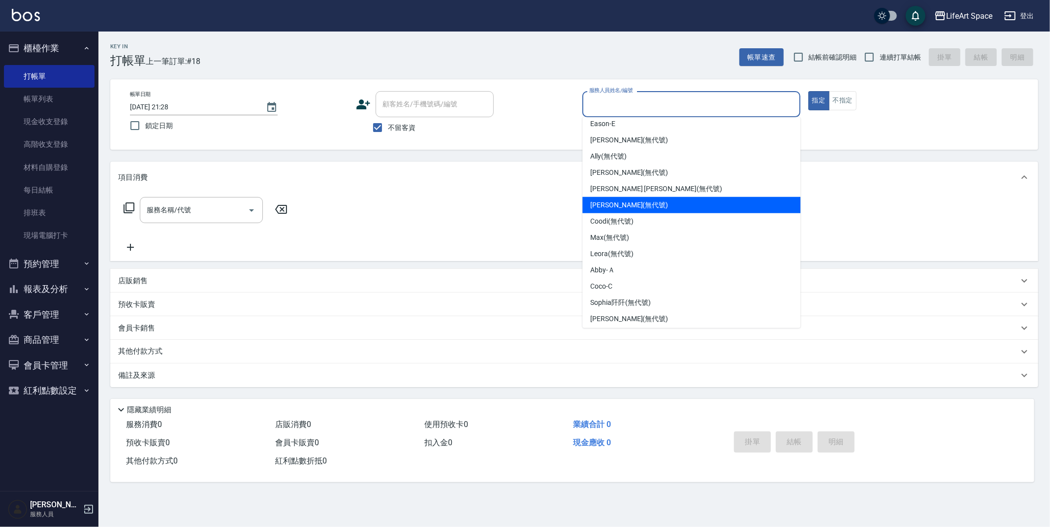
click at [618, 204] on span "[PERSON_NAME] (無代號)" at bounding box center [629, 205] width 78 height 10
type input "[PERSON_NAME](無代號)"
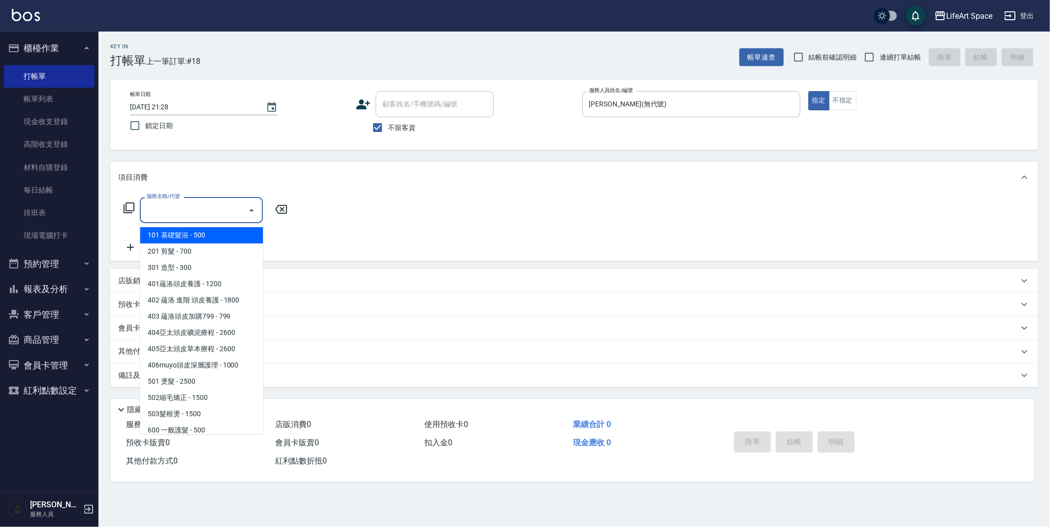
click at [159, 207] on div "服務名稱/代號 服務名稱/代號" at bounding box center [201, 210] width 123 height 26
click at [191, 249] on span "201 剪髮 - 700" at bounding box center [201, 251] width 123 height 16
type input "201 剪髮(201)"
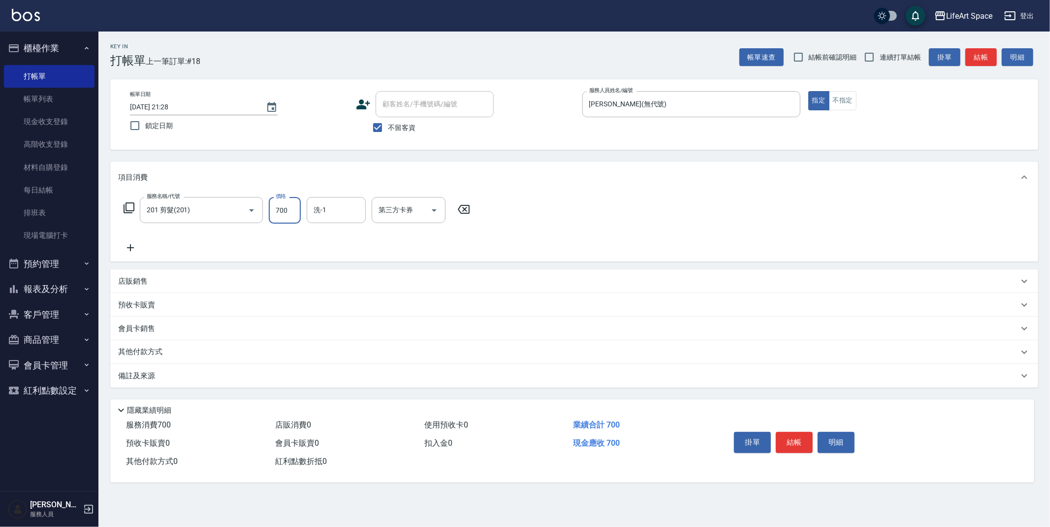
click at [295, 211] on input "700" at bounding box center [285, 210] width 32 height 27
type input "900"
click at [795, 443] on button "結帳" at bounding box center [794, 442] width 37 height 21
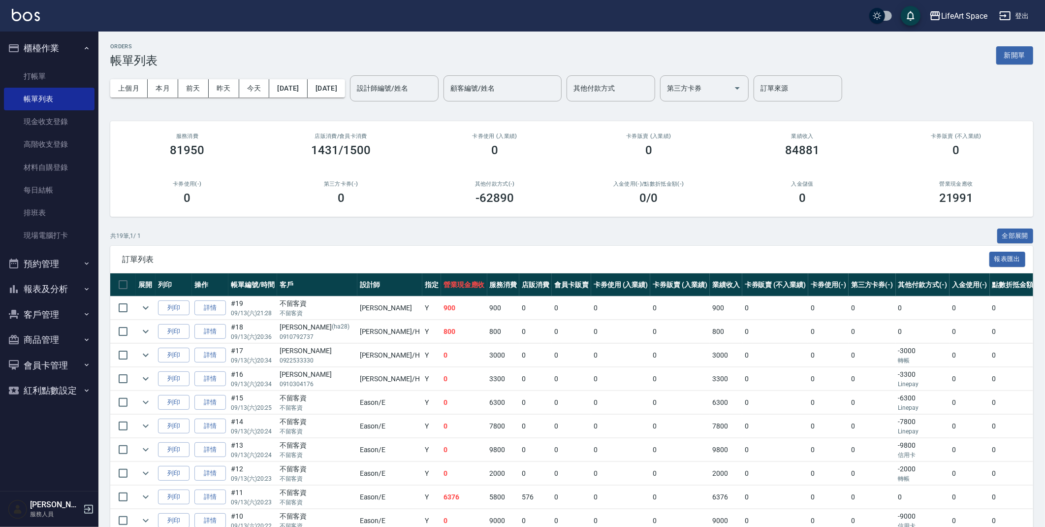
click at [409, 89] on input "設計師編號/姓名" at bounding box center [395, 88] width 80 height 17
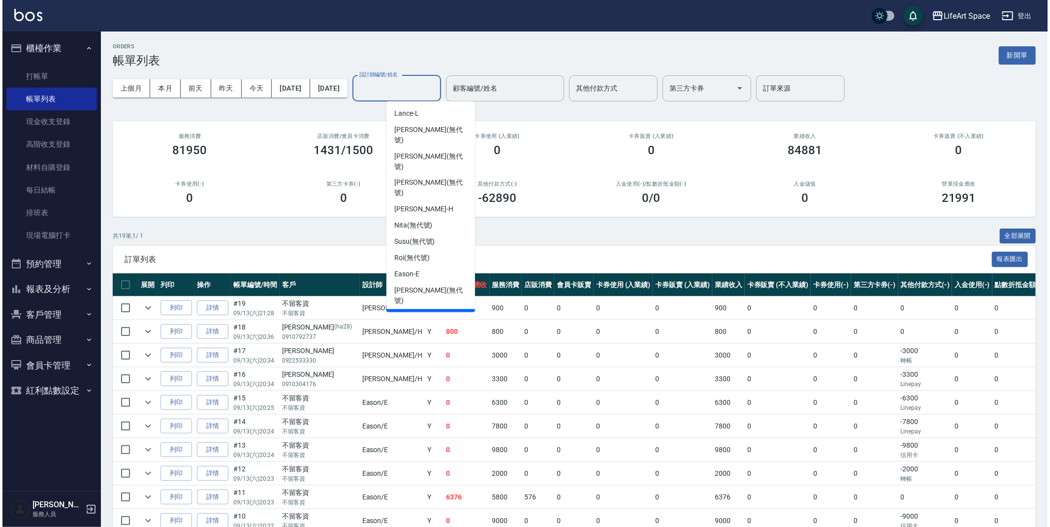
scroll to position [149, 0]
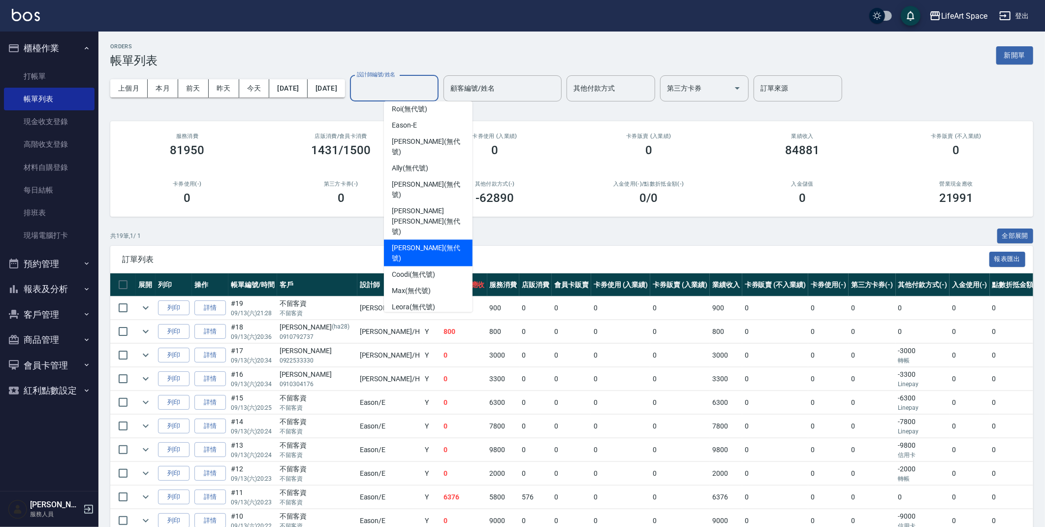
click at [429, 243] on span "[PERSON_NAME] (無代號)" at bounding box center [428, 253] width 73 height 21
type input "[PERSON_NAME](無代號)"
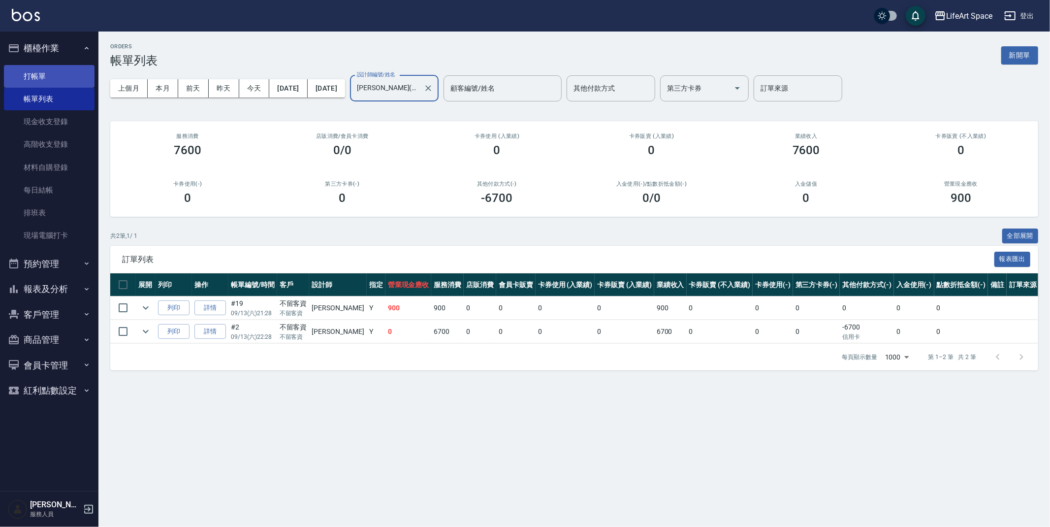
click at [32, 72] on link "打帳單" at bounding box center [49, 76] width 91 height 23
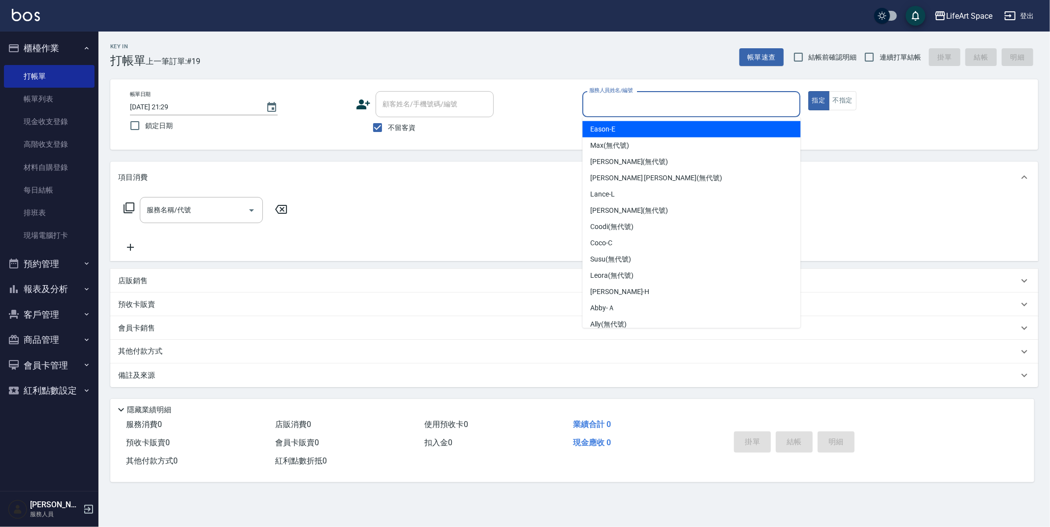
click at [610, 104] on input "服務人員姓名/編號" at bounding box center [691, 104] width 209 height 17
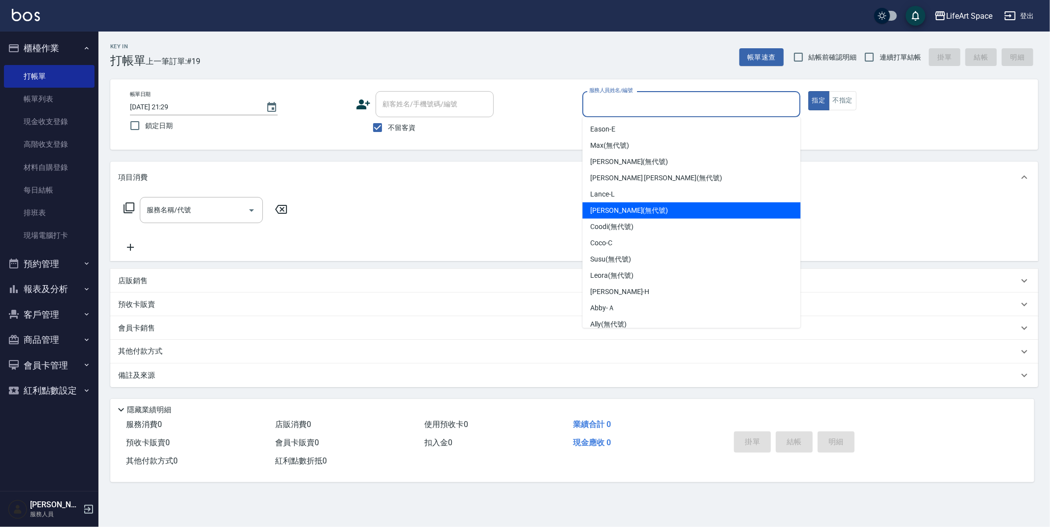
click at [629, 213] on span "[PERSON_NAME] (無代號)" at bounding box center [629, 210] width 78 height 10
type input "[PERSON_NAME](無代號)"
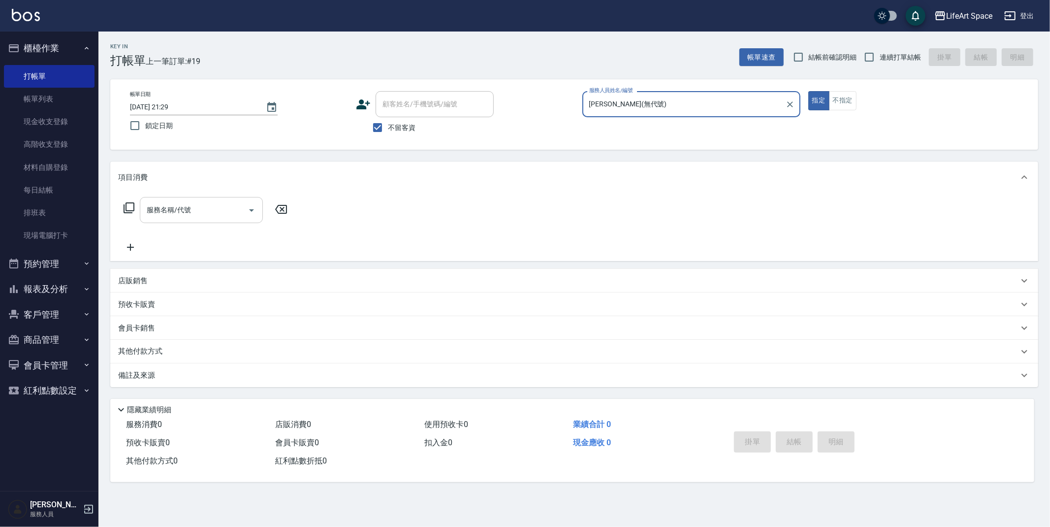
click at [183, 208] on div "服務名稱/代號 服務名稱/代號" at bounding box center [201, 210] width 123 height 26
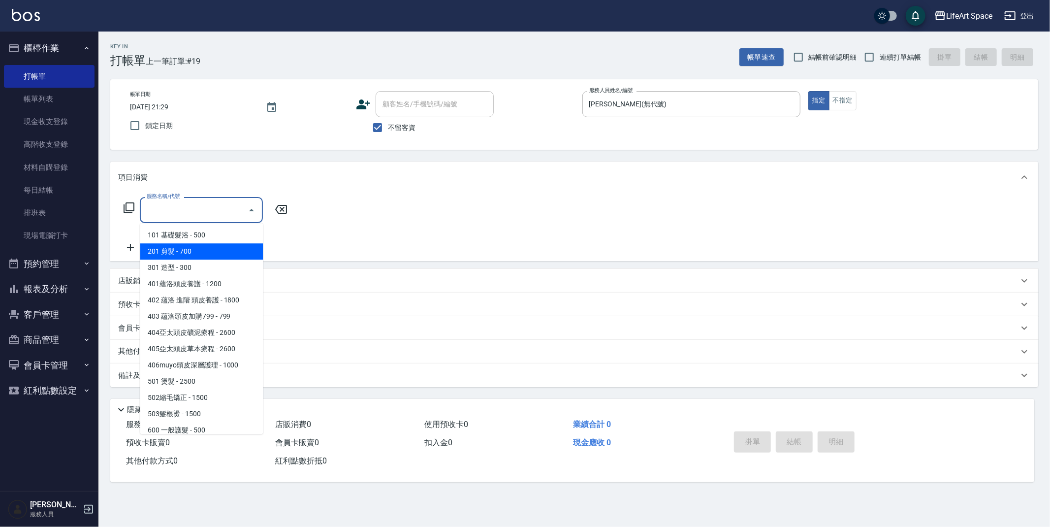
click at [192, 253] on span "201 剪髮 - 700" at bounding box center [201, 251] width 123 height 16
type input "201 剪髮(201)"
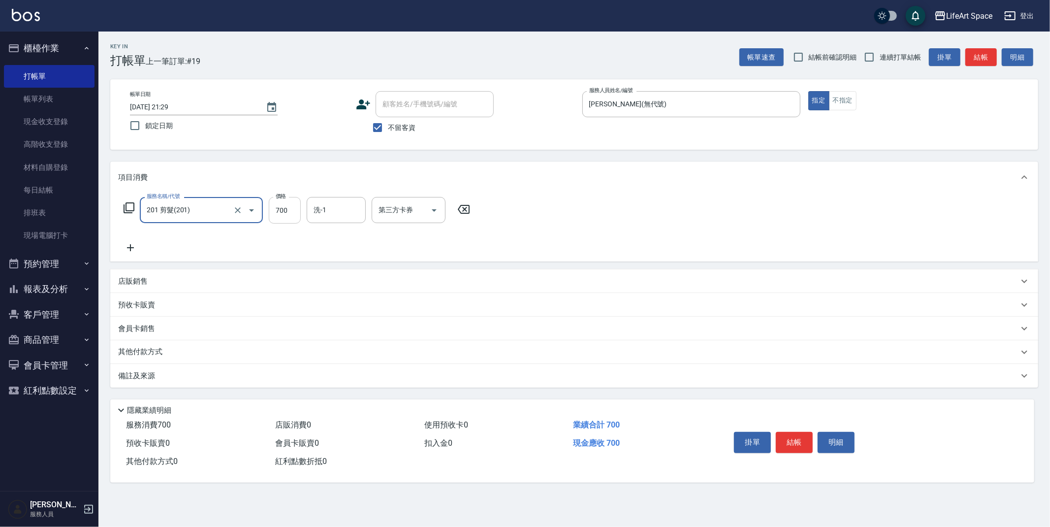
click at [299, 213] on input "700" at bounding box center [285, 210] width 32 height 27
type input "900"
click at [316, 216] on input "洗-1" at bounding box center [336, 209] width 50 height 17
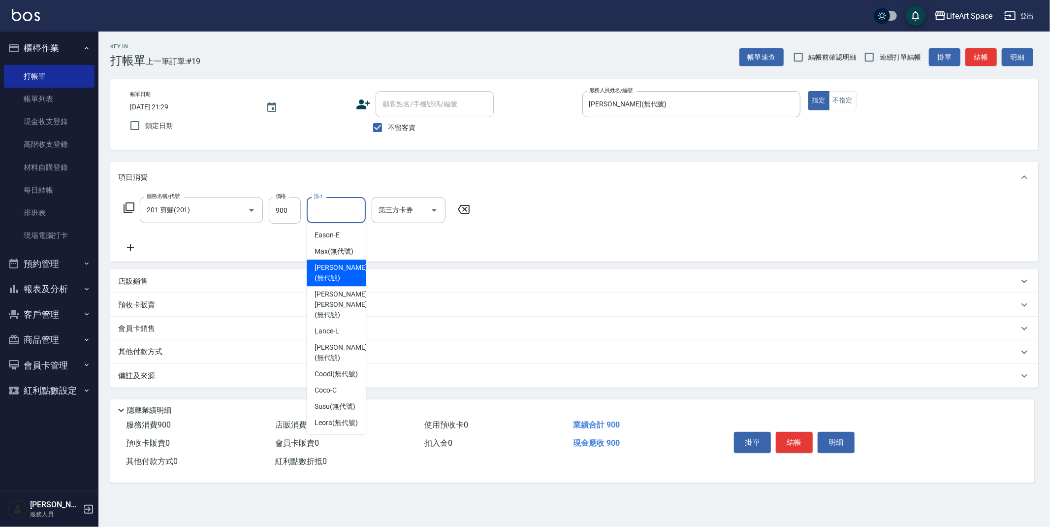
click at [327, 271] on span "[PERSON_NAME] (無代號)" at bounding box center [341, 272] width 52 height 21
type input "[PERSON_NAME](無代號)"
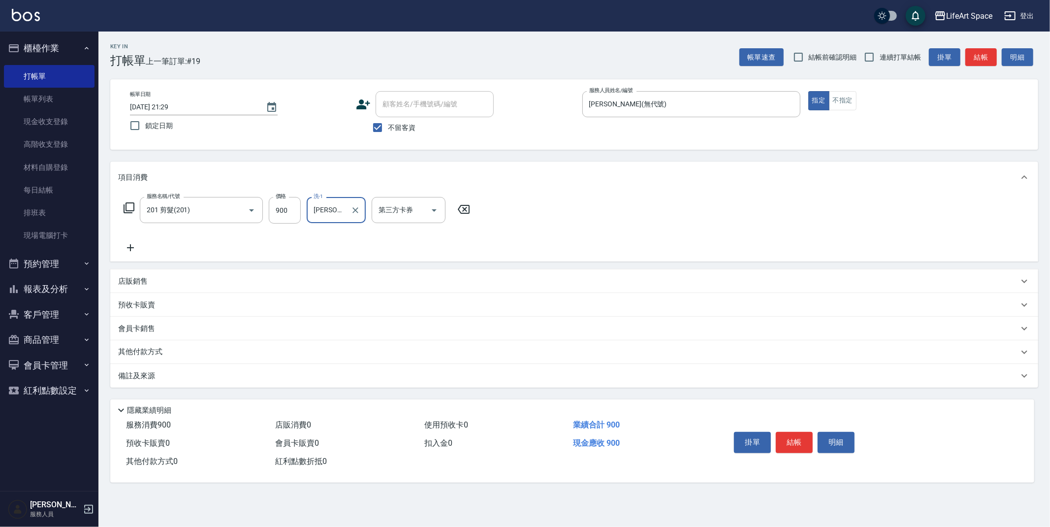
click at [170, 352] on div "其他付款方式" at bounding box center [568, 352] width 901 height 11
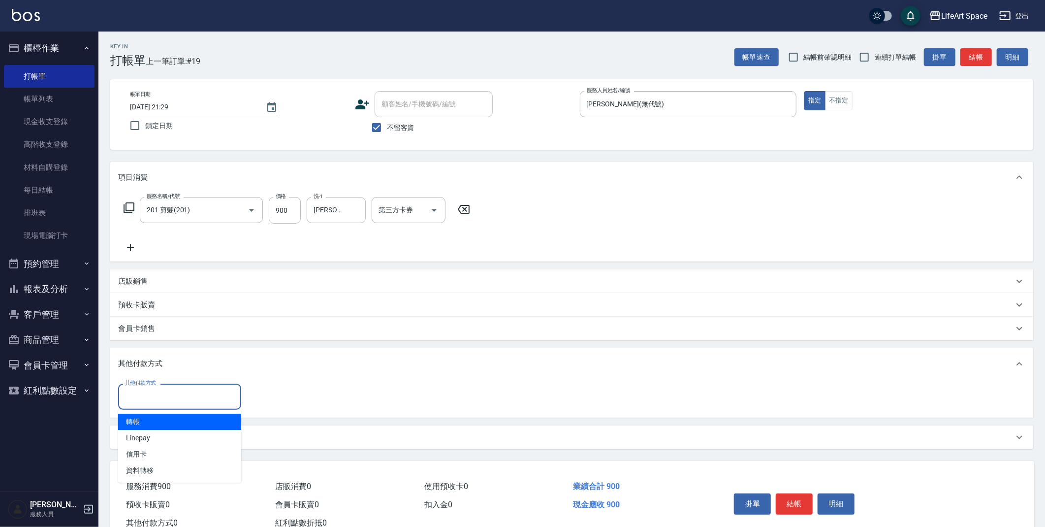
click at [172, 400] on input "其他付款方式" at bounding box center [180, 396] width 114 height 17
click at [158, 418] on span "轉帳" at bounding box center [179, 422] width 123 height 16
type input "轉帳"
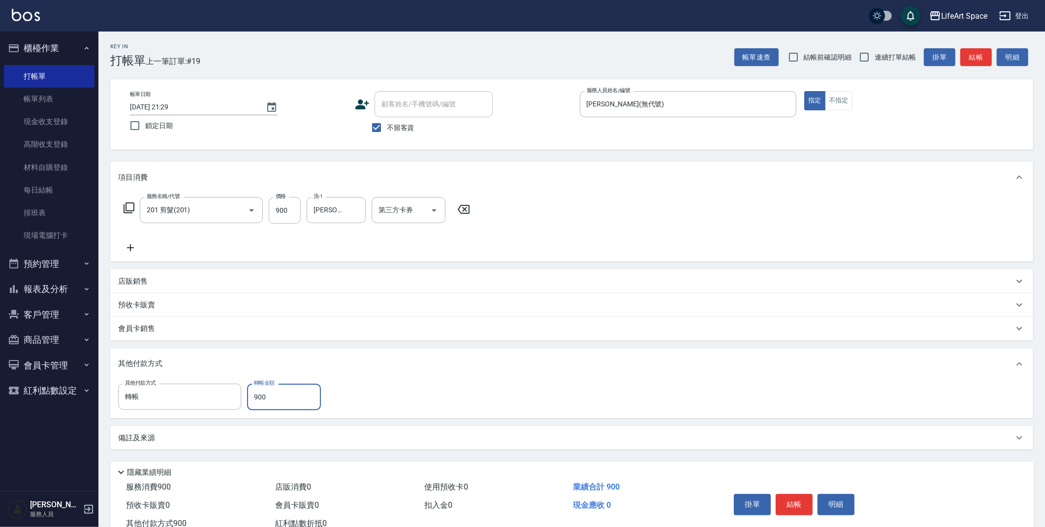
type input "900"
click at [802, 504] on button "結帳" at bounding box center [794, 504] width 37 height 21
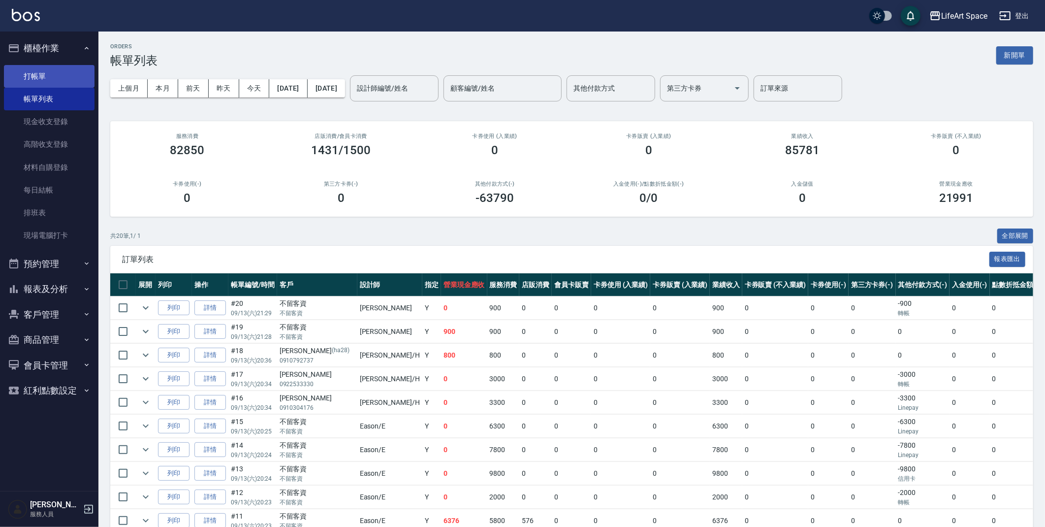
click at [29, 77] on link "打帳單" at bounding box center [49, 76] width 91 height 23
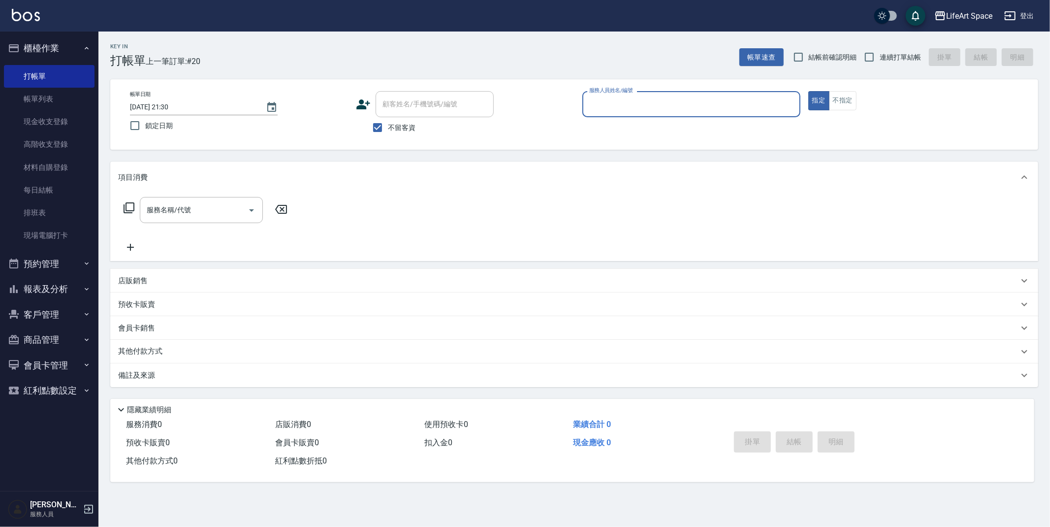
click at [654, 104] on input "服務人員姓名/編號" at bounding box center [691, 104] width 209 height 17
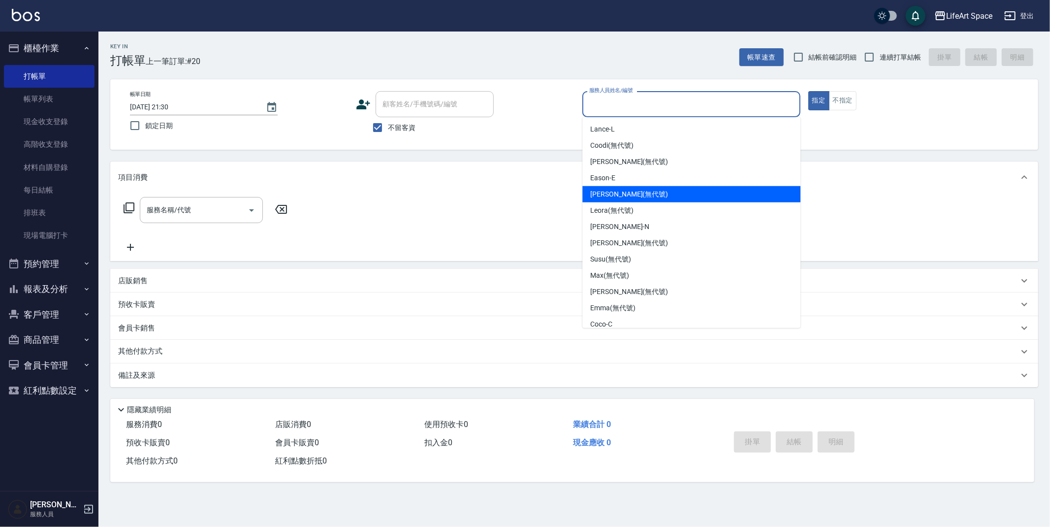
click at [615, 196] on span "[PERSON_NAME] (無代號)" at bounding box center [629, 194] width 78 height 10
type input "[PERSON_NAME](無代號)"
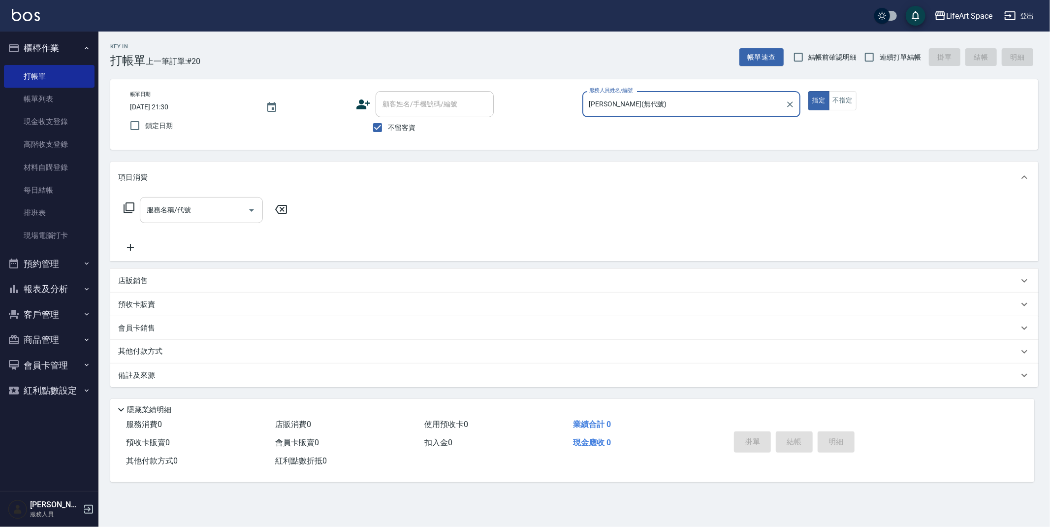
click at [171, 210] on div "服務名稱/代號 服務名稱/代號" at bounding box center [201, 210] width 123 height 26
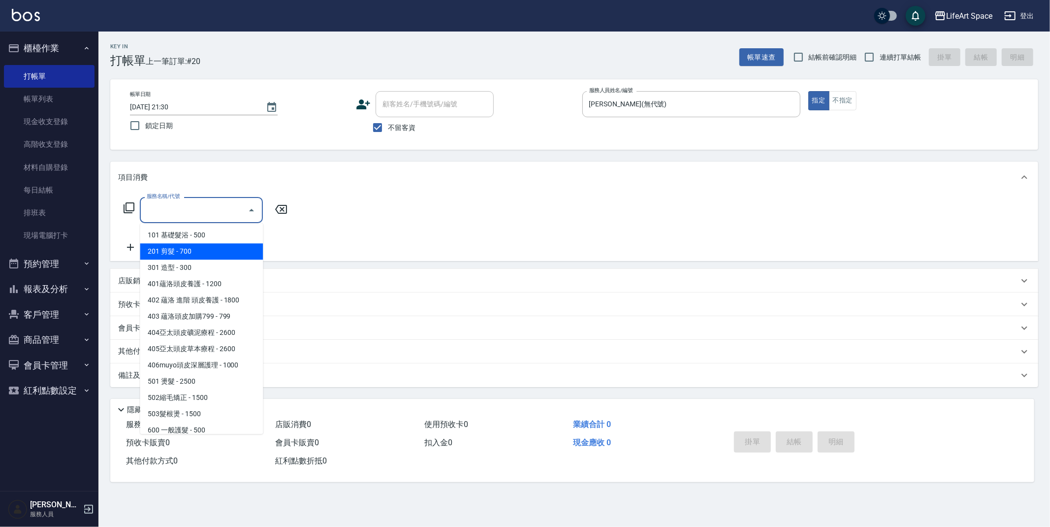
click at [173, 258] on span "201 剪髮 - 700" at bounding box center [201, 251] width 123 height 16
type input "201 剪髮(201)"
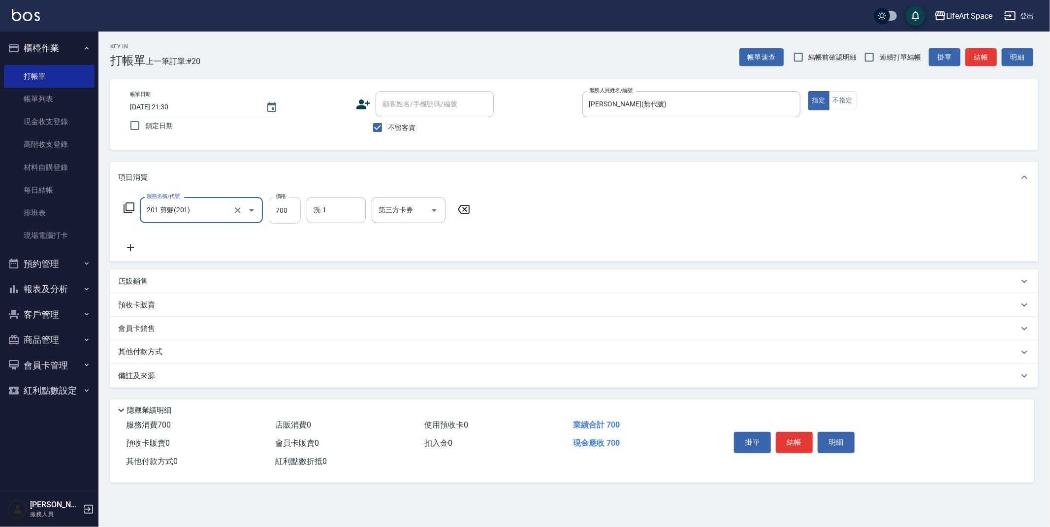
click at [297, 212] on input "700" at bounding box center [285, 210] width 32 height 27
type input "750"
click at [790, 441] on button "結帳" at bounding box center [794, 442] width 37 height 21
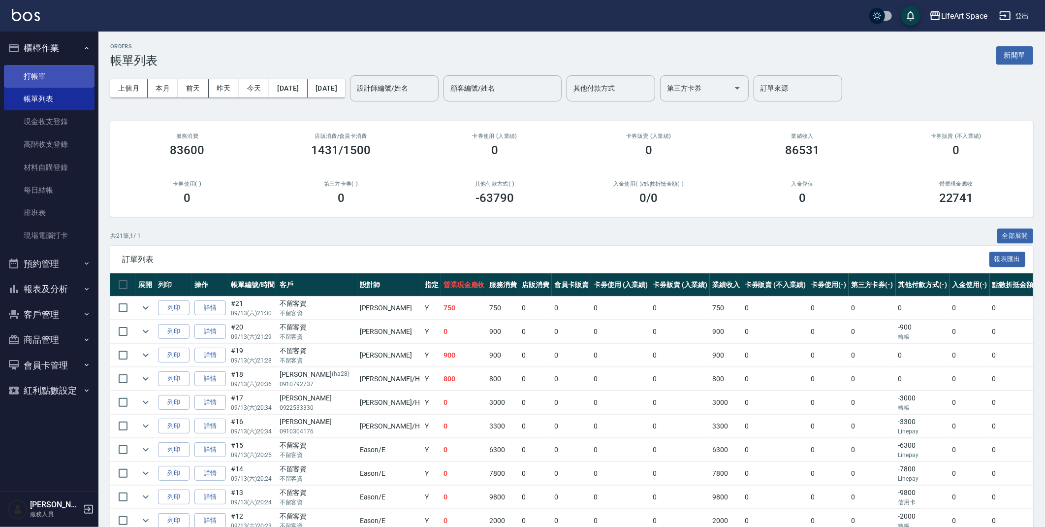
click at [31, 76] on link "打帳單" at bounding box center [49, 76] width 91 height 23
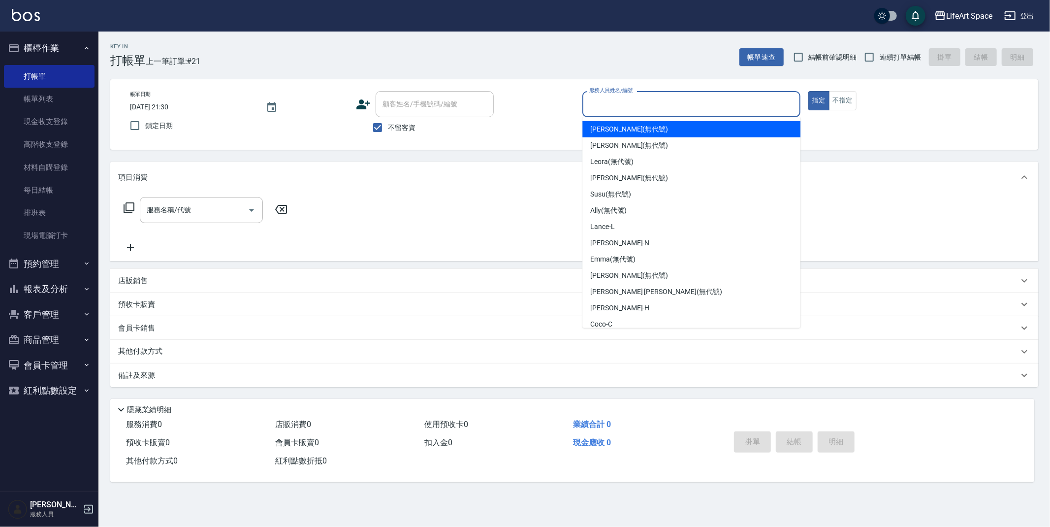
click at [625, 102] on input "服務人員姓名/編號" at bounding box center [691, 104] width 209 height 17
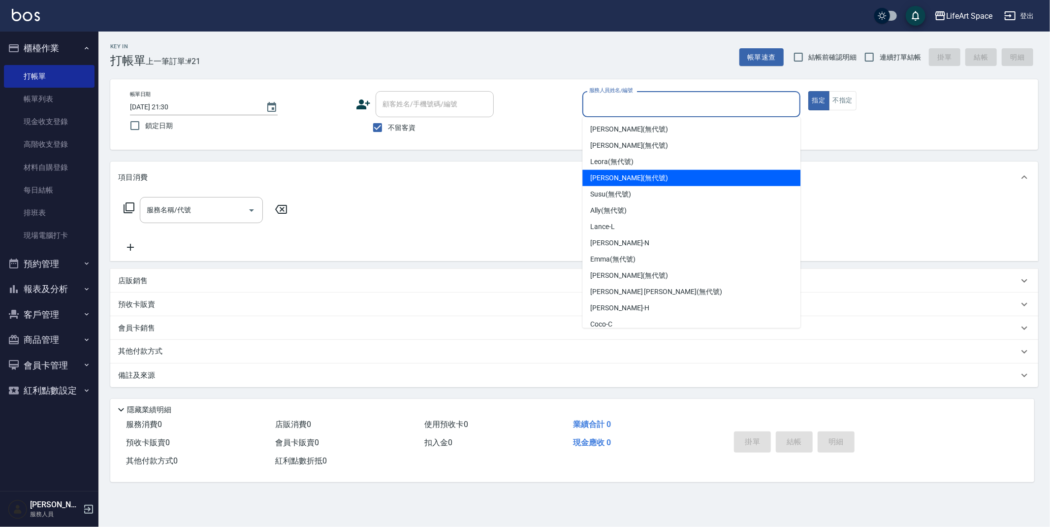
click at [613, 174] on span "[PERSON_NAME] (無代號)" at bounding box center [629, 178] width 78 height 10
type input "[PERSON_NAME](無代號)"
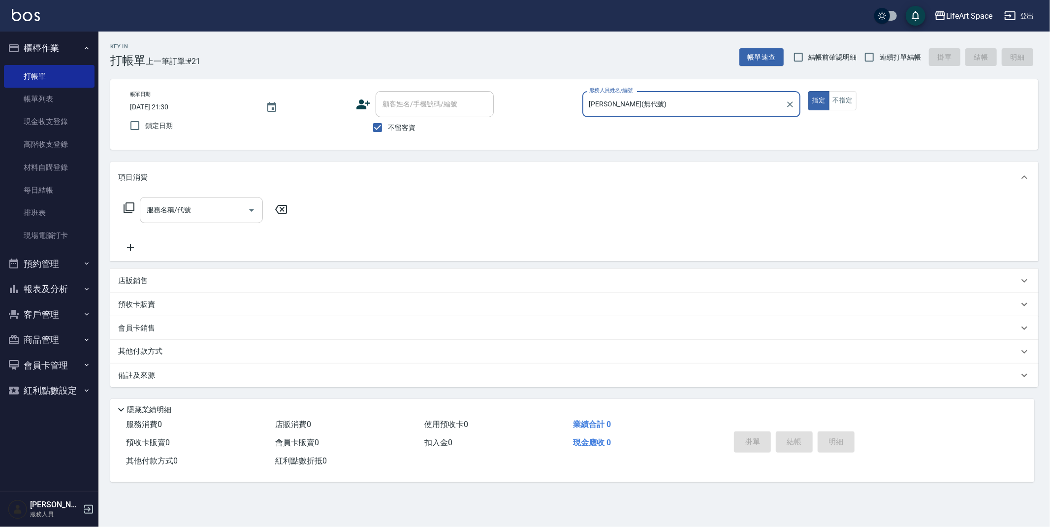
click at [176, 211] on div "服務名稱/代號 服務名稱/代號" at bounding box center [201, 210] width 123 height 26
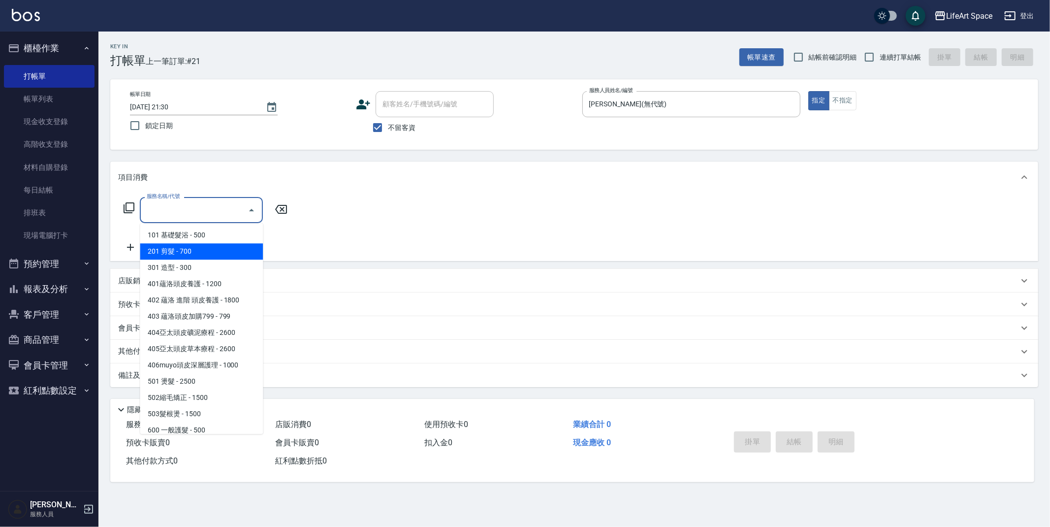
click at [174, 254] on span "201 剪髮 - 700" at bounding box center [201, 251] width 123 height 16
type input "201 剪髮(201)"
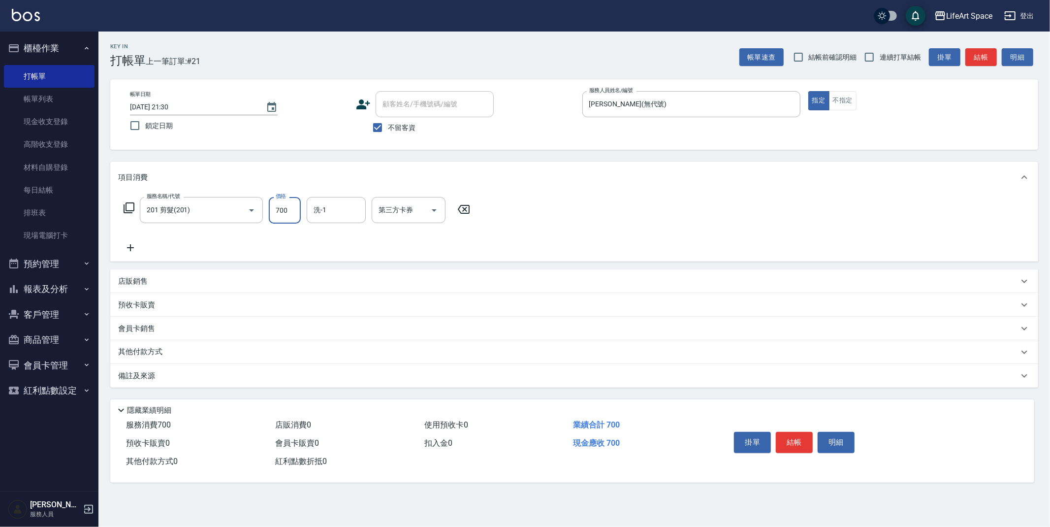
click at [294, 211] on input "700" at bounding box center [285, 210] width 32 height 27
type input "900"
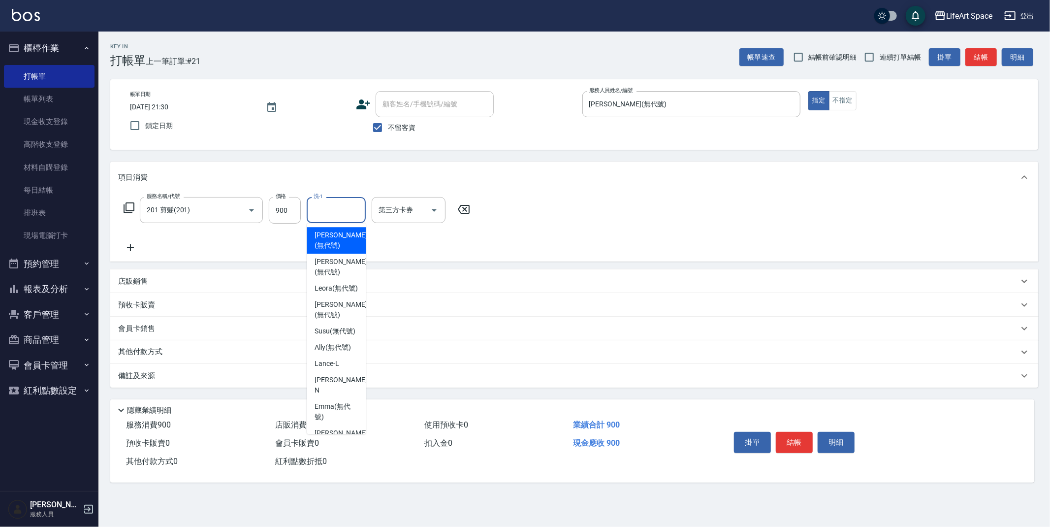
click at [332, 209] on input "洗-1" at bounding box center [336, 209] width 50 height 17
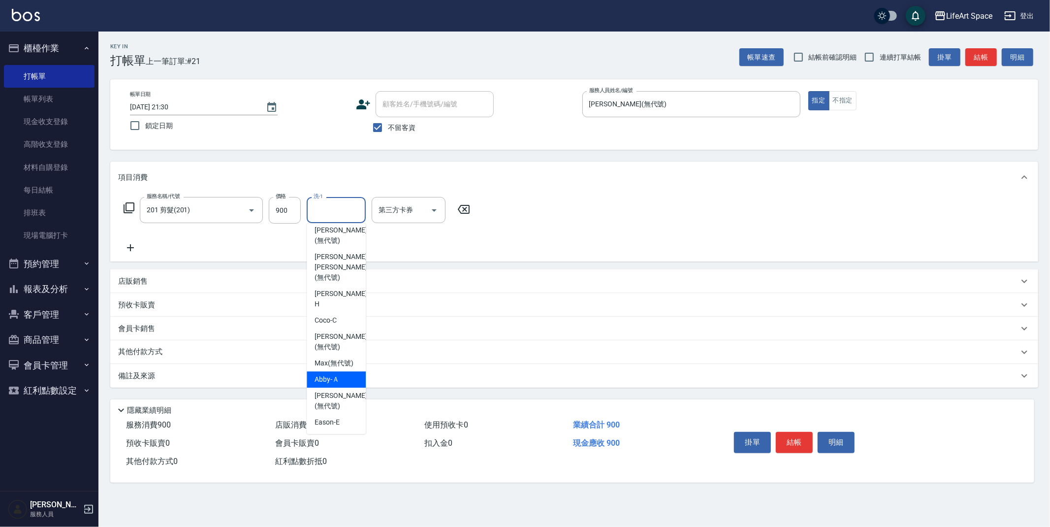
scroll to position [304, 0]
click at [342, 375] on span "[PERSON_NAME]阡 (無代號)" at bounding box center [336, 385] width 43 height 21
type input "[PERSON_NAME]阡(無代號)"
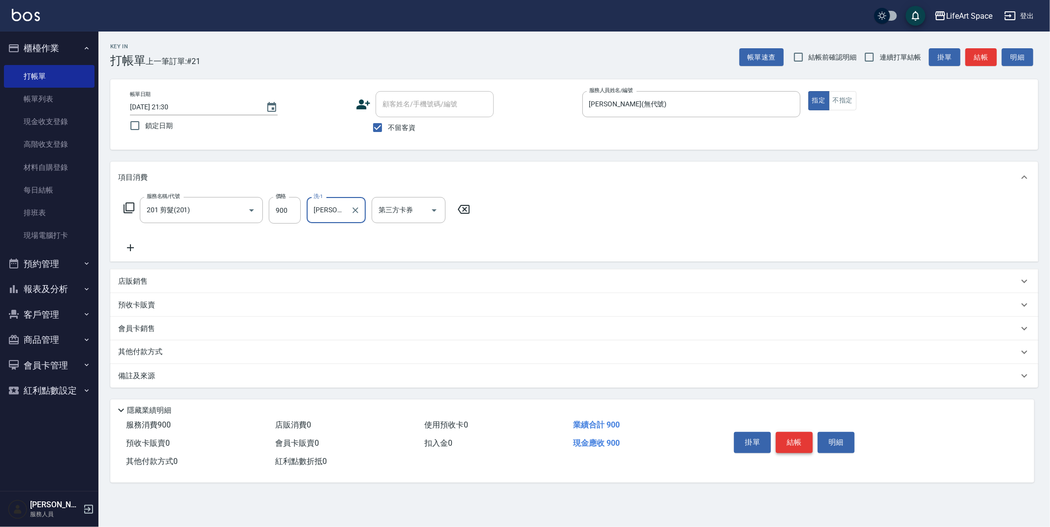
click at [792, 439] on button "結帳" at bounding box center [794, 442] width 37 height 21
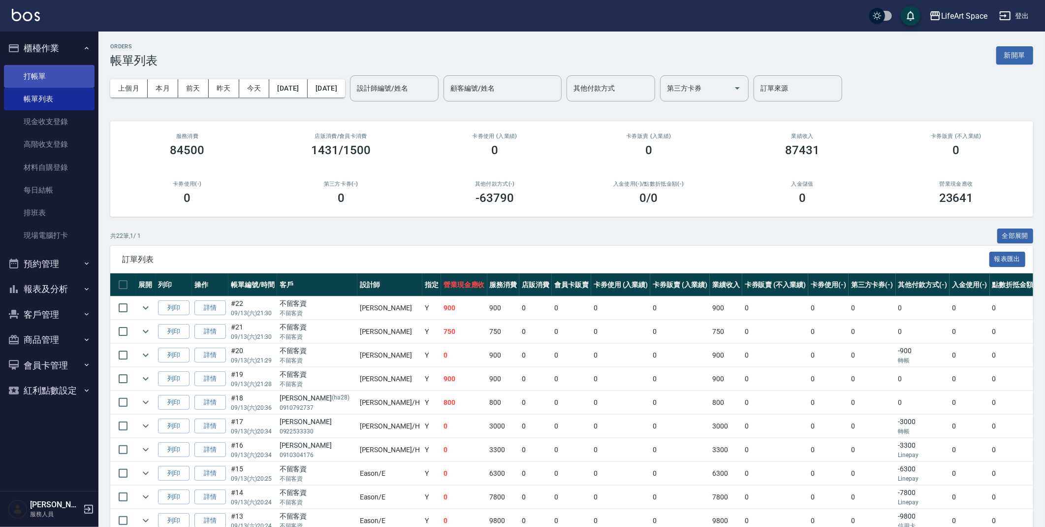
click at [44, 72] on link "打帳單" at bounding box center [49, 76] width 91 height 23
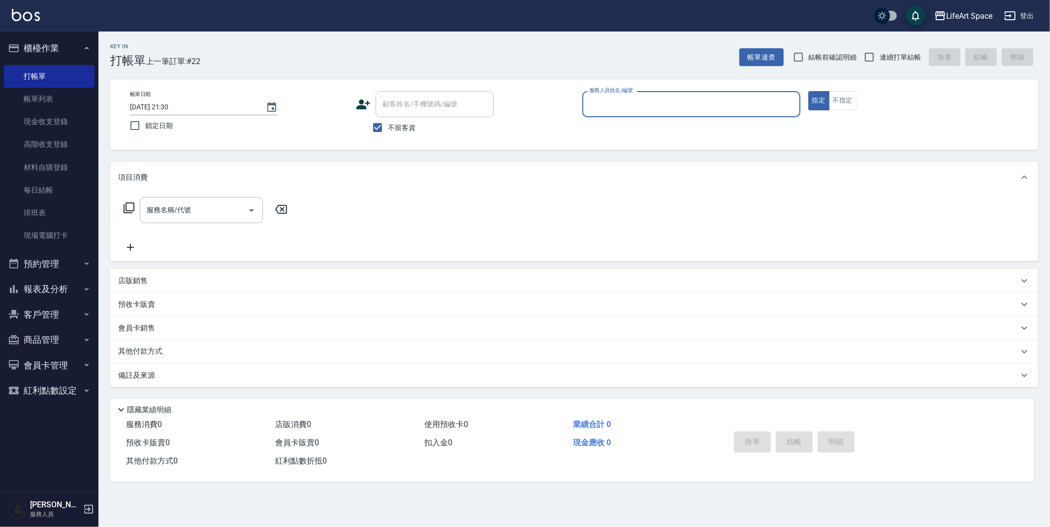
click at [613, 98] on input "服務人員姓名/編號" at bounding box center [691, 104] width 209 height 17
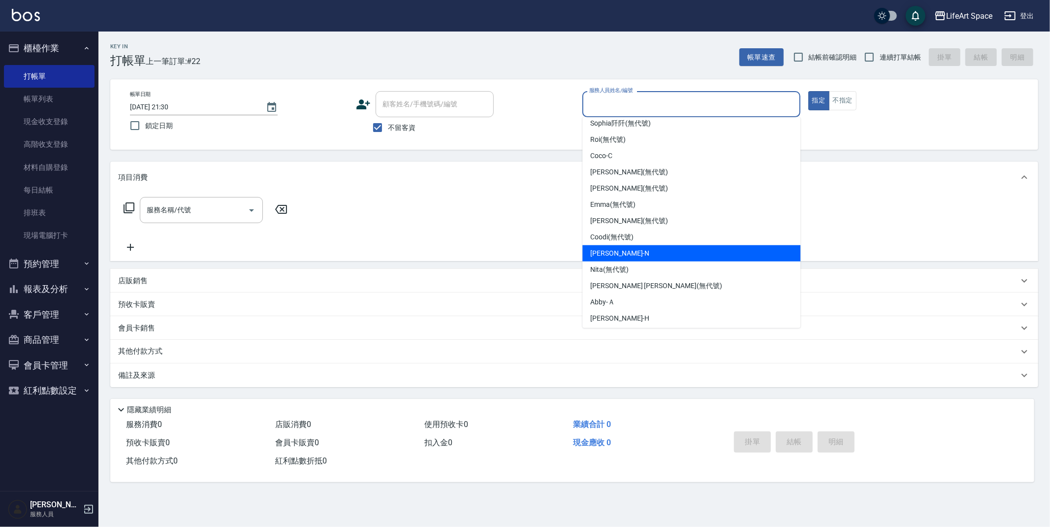
scroll to position [23, 0]
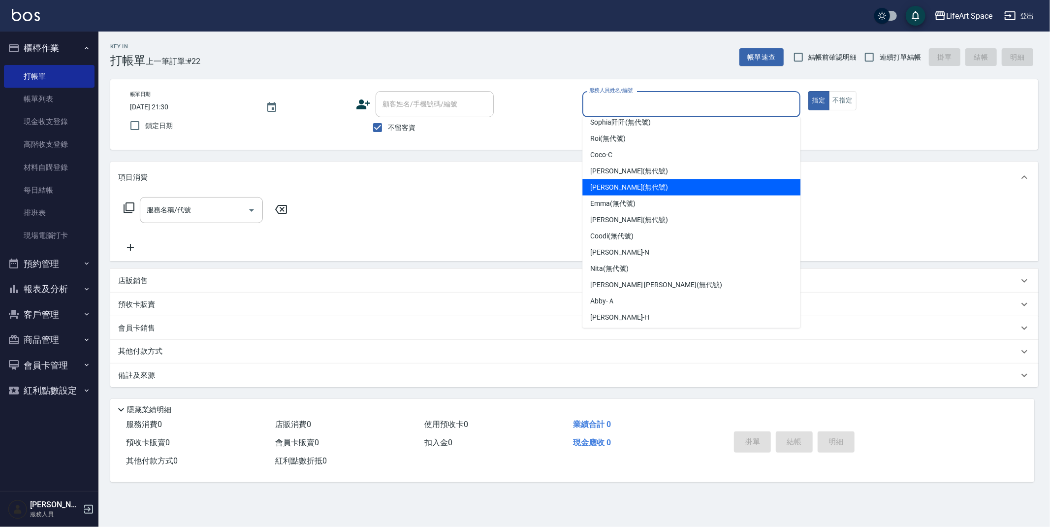
click at [624, 187] on span "[PERSON_NAME] (無代號)" at bounding box center [629, 187] width 78 height 10
type input "[PERSON_NAME](無代號)"
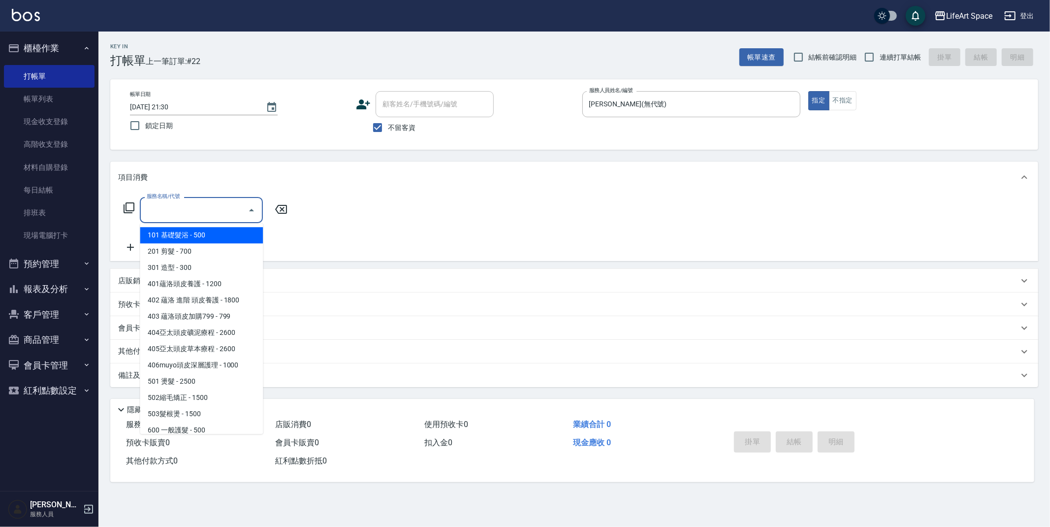
click at [200, 209] on input "服務名稱/代號" at bounding box center [193, 209] width 99 height 17
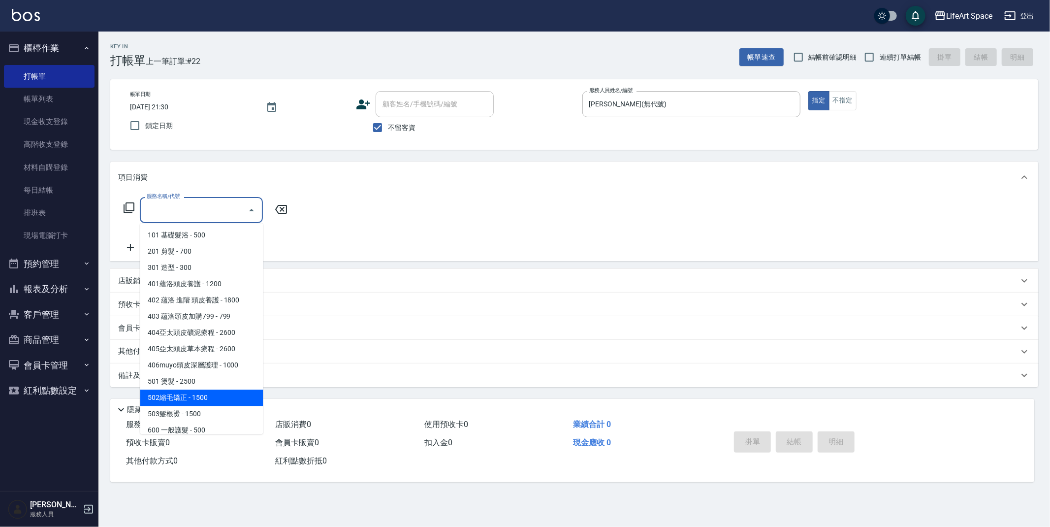
scroll to position [154, 0]
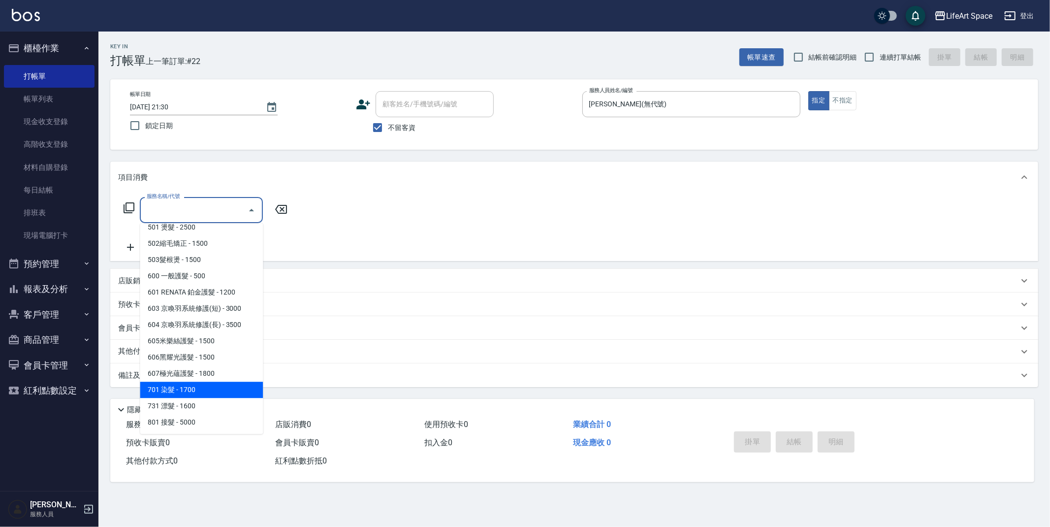
drag, startPoint x: 194, startPoint y: 391, endPoint x: 275, endPoint y: 282, distance: 135.7
click at [194, 390] on span "701 染髮 - 1700" at bounding box center [201, 390] width 123 height 16
type input "701 染髮(701)"
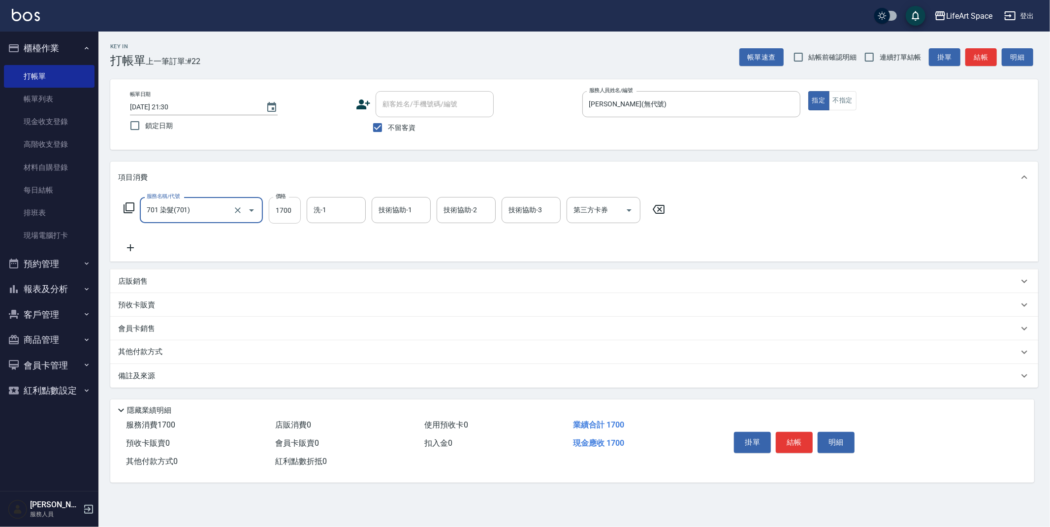
click at [295, 212] on input "1700" at bounding box center [285, 210] width 32 height 27
type input "2400"
click at [328, 205] on input "洗-1" at bounding box center [336, 209] width 50 height 17
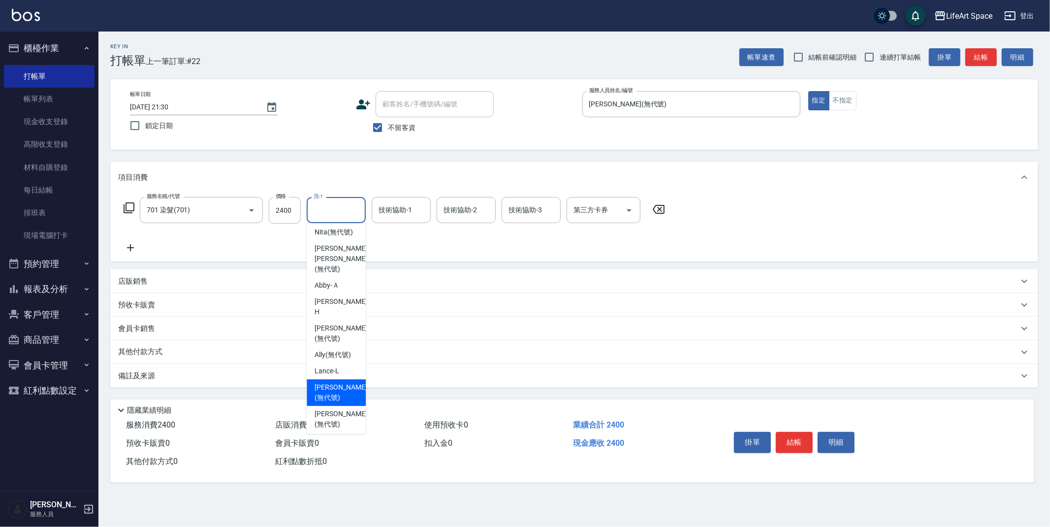
scroll to position [229, 0]
click at [336, 408] on span "[PERSON_NAME] (無代號)" at bounding box center [341, 418] width 52 height 21
type input "[PERSON_NAME](無代號)"
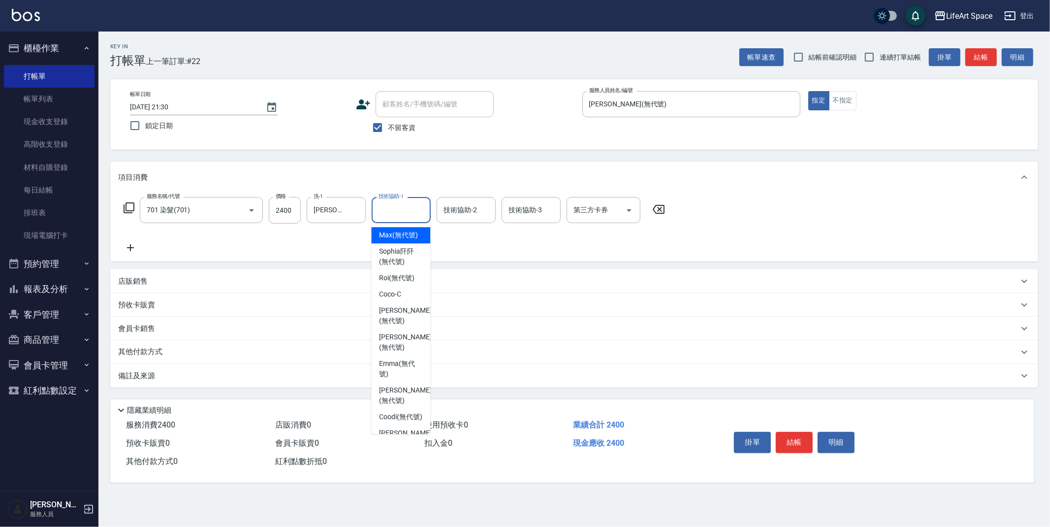
click at [400, 216] on input "技術協助-1" at bounding box center [401, 209] width 50 height 17
click at [405, 332] on span "[PERSON_NAME] (無代號)" at bounding box center [405, 342] width 52 height 21
type input "[PERSON_NAME](無代號)"
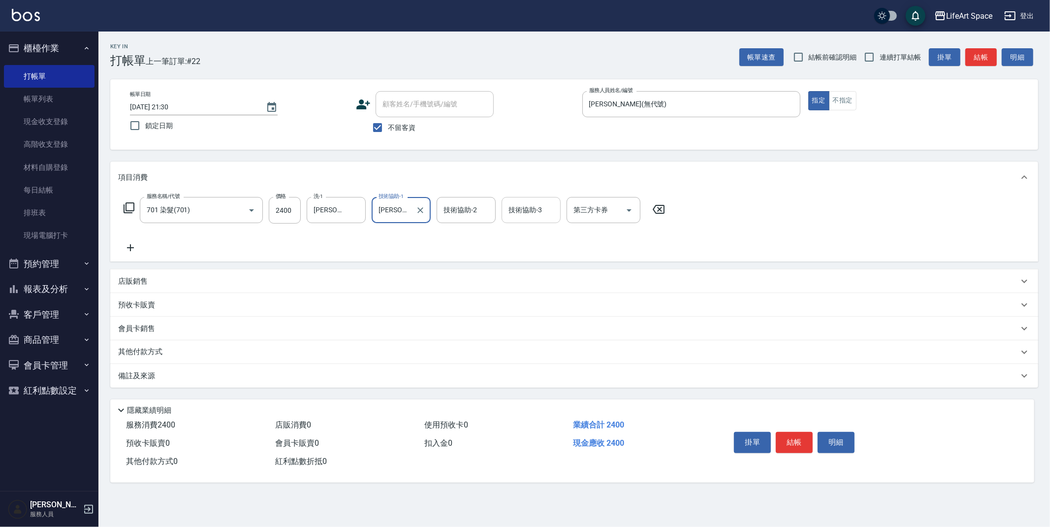
click at [535, 210] on input "技術協助-3" at bounding box center [531, 209] width 50 height 17
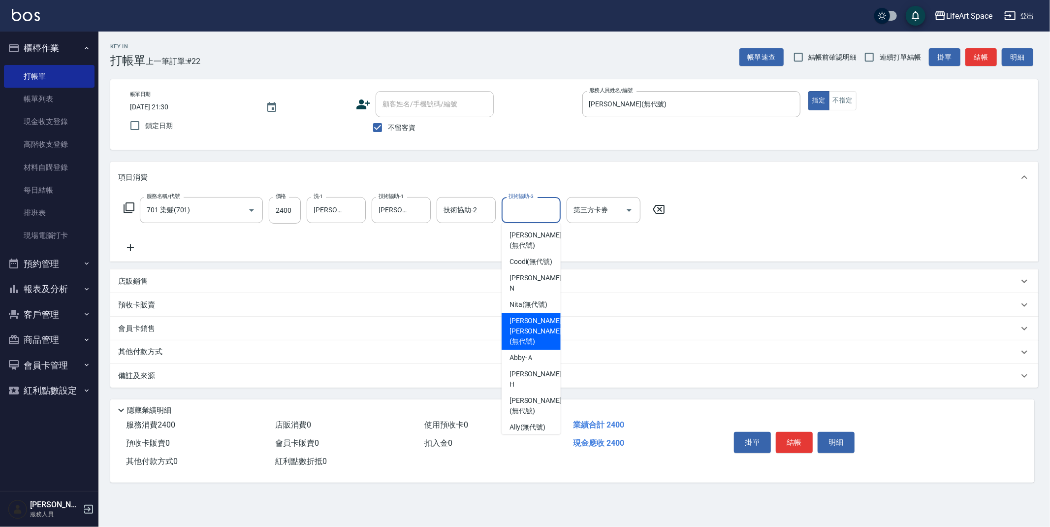
scroll to position [171, 0]
click at [155, 347] on p "其他付款方式" at bounding box center [142, 352] width 49 height 11
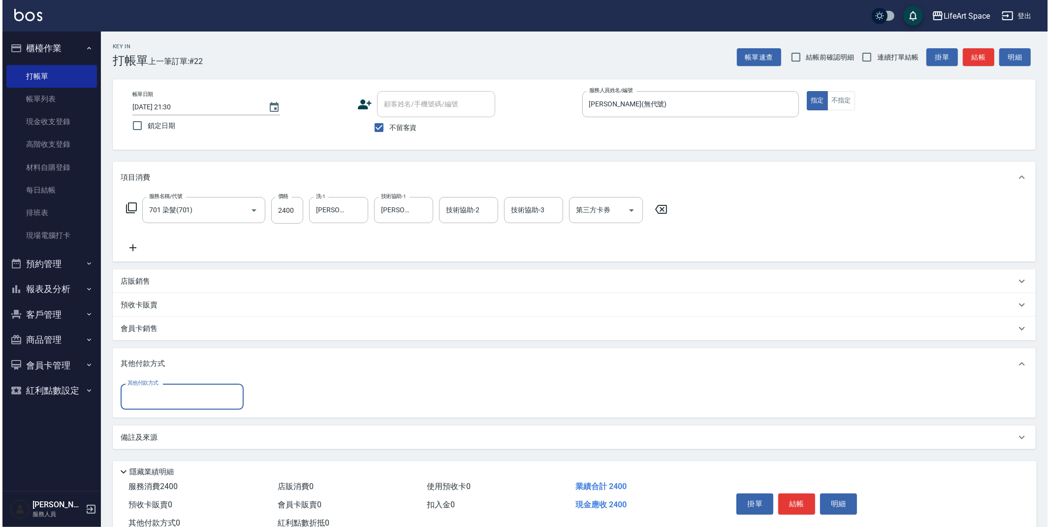
scroll to position [0, 0]
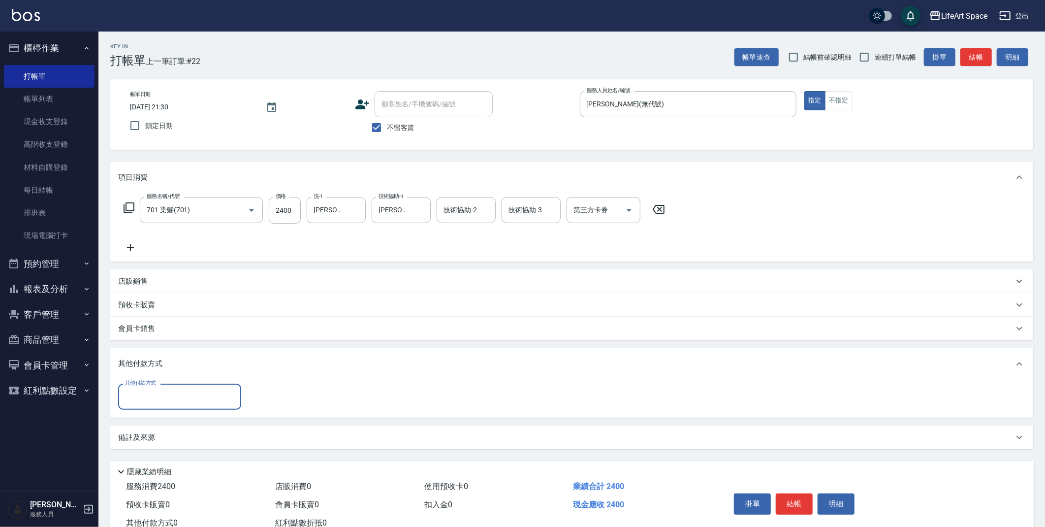
click at [180, 398] on input "其他付款方式" at bounding box center [180, 396] width 114 height 17
click at [175, 423] on span "轉帳" at bounding box center [179, 422] width 123 height 16
type input "轉帳"
type input "2400"
click at [791, 507] on button "結帳" at bounding box center [794, 504] width 37 height 21
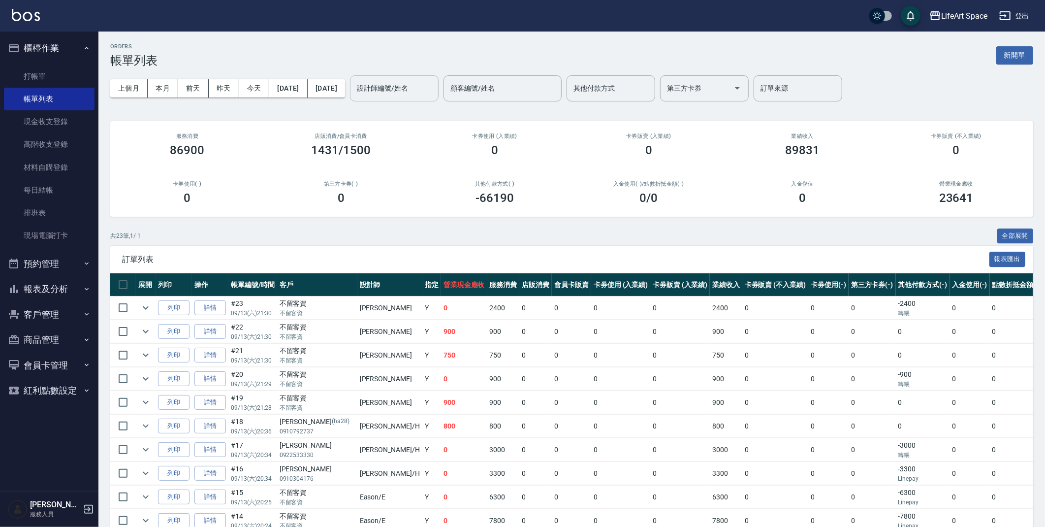
click at [425, 91] on input "設計師編號/姓名" at bounding box center [395, 88] width 80 height 17
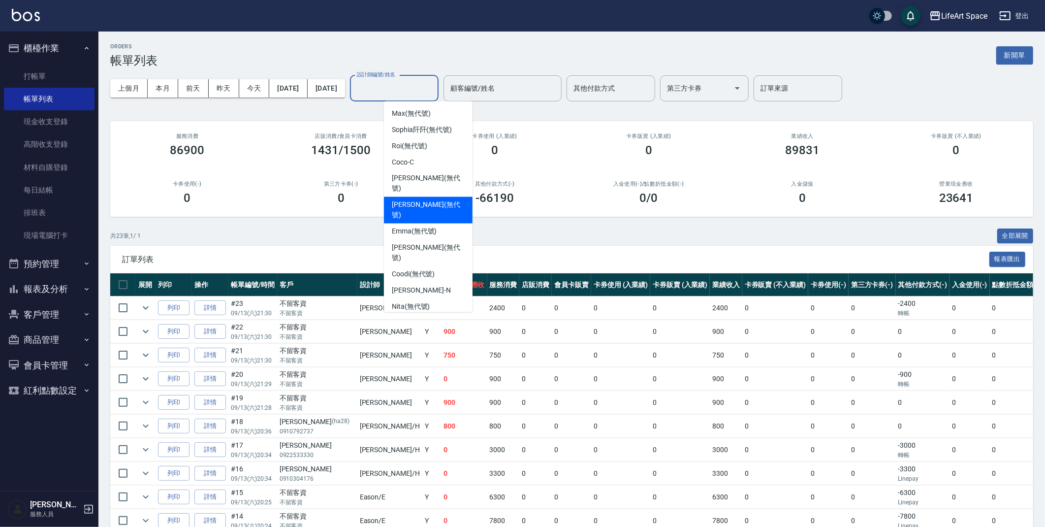
click at [424, 200] on span "[PERSON_NAME] (無代號)" at bounding box center [428, 210] width 73 height 21
type input "[PERSON_NAME](無代號)"
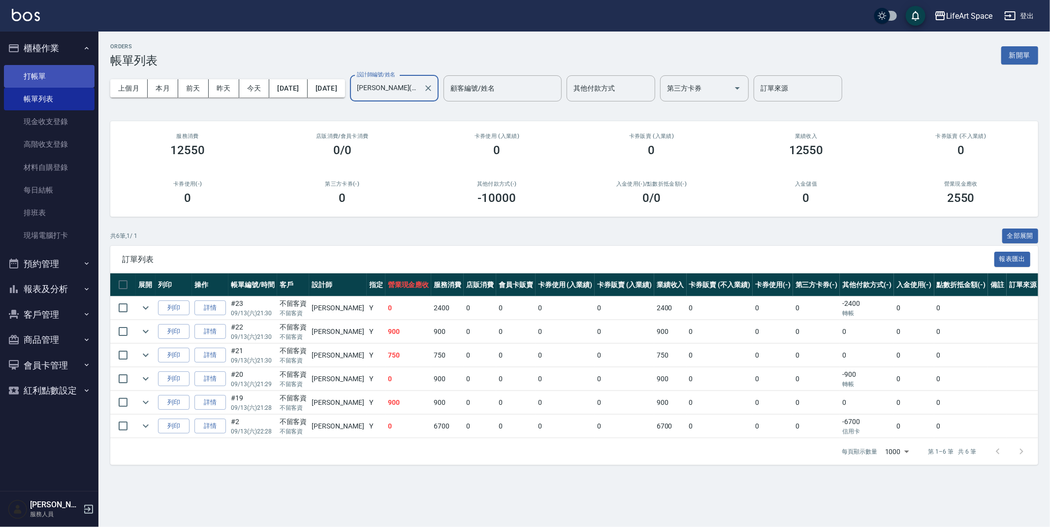
click at [43, 74] on link "打帳單" at bounding box center [49, 76] width 91 height 23
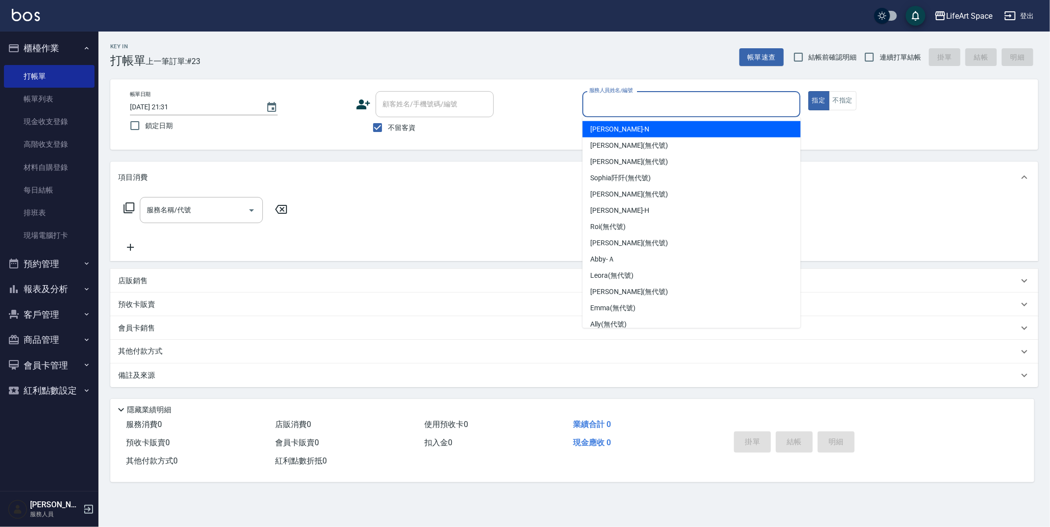
click at [623, 97] on input "服務人員姓名/編號" at bounding box center [691, 104] width 209 height 17
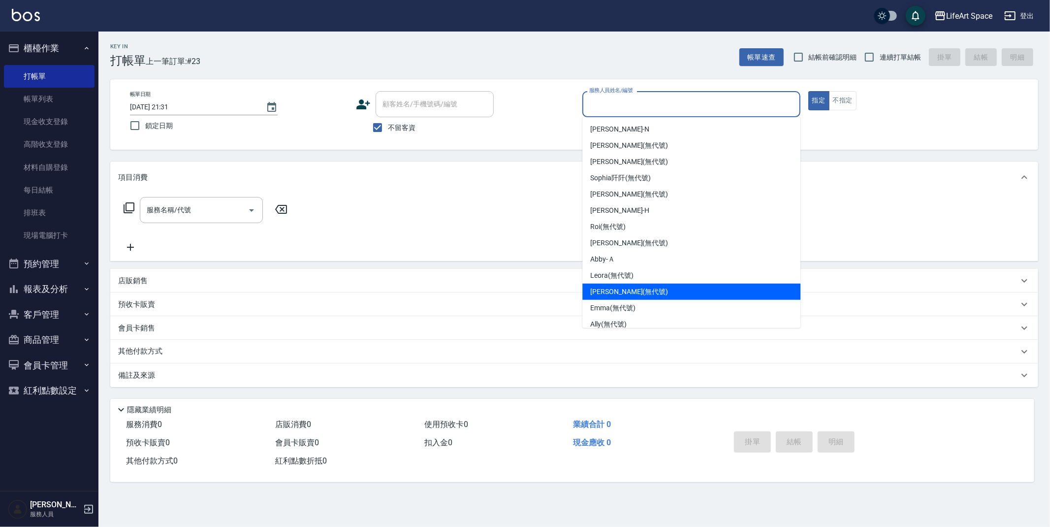
click at [629, 295] on span "[PERSON_NAME] (無代號)" at bounding box center [629, 292] width 78 height 10
type input "[PERSON_NAME](無代號)"
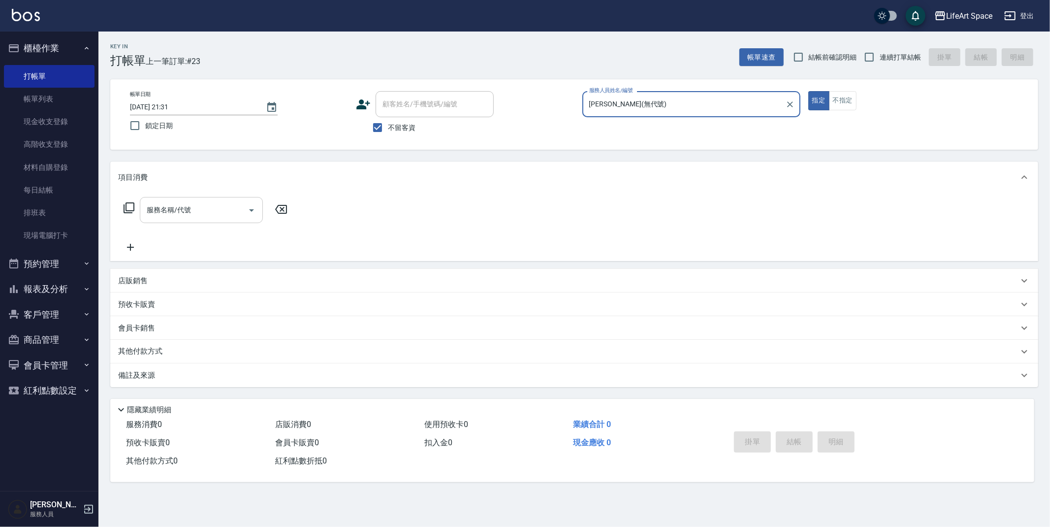
click at [194, 213] on input "服務名稱/代號" at bounding box center [193, 209] width 99 height 17
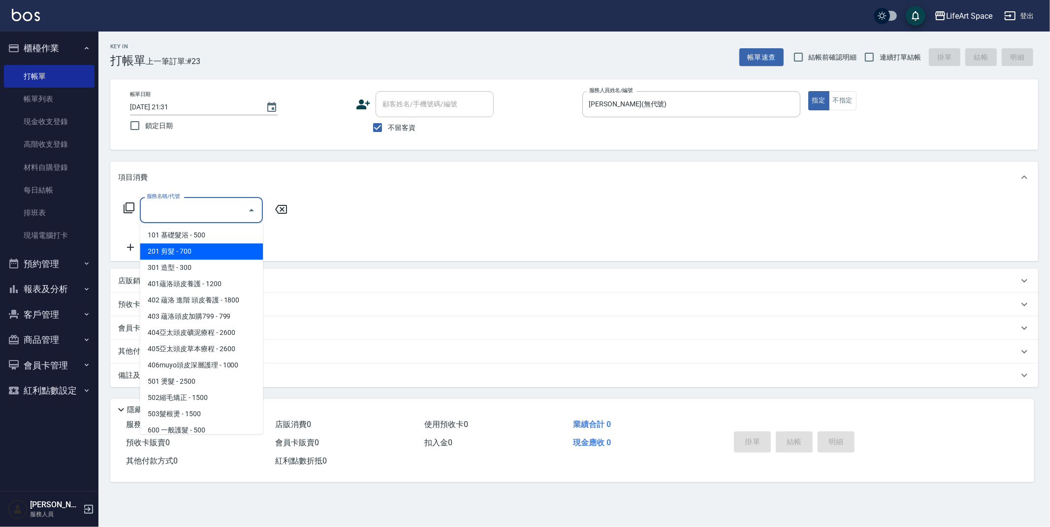
click at [194, 257] on span "201 剪髮 - 700" at bounding box center [201, 251] width 123 height 16
type input "201 剪髮(201)"
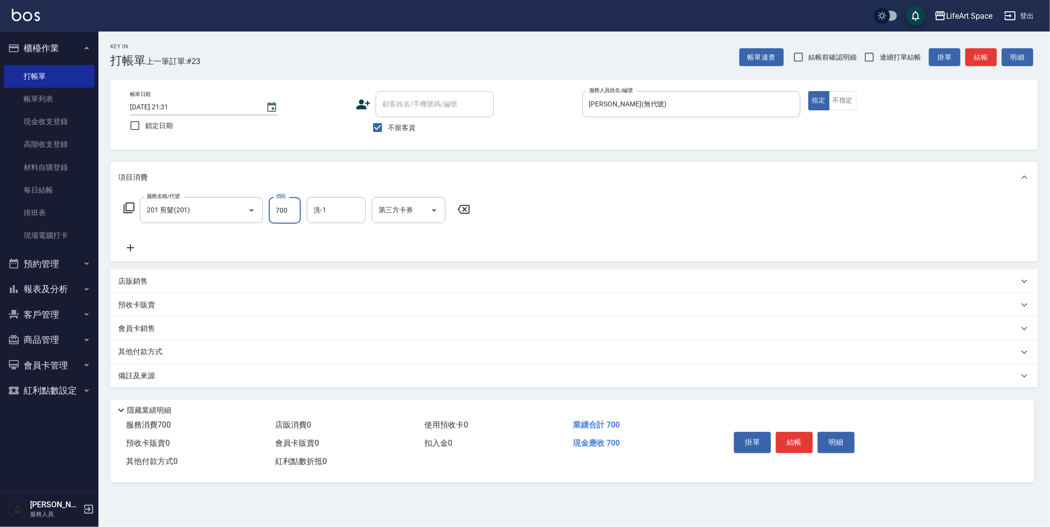
click at [290, 210] on input "700" at bounding box center [285, 210] width 32 height 27
click at [291, 210] on input "950" at bounding box center [285, 210] width 32 height 27
type input "900"
click at [319, 206] on div "洗-1 洗-1" at bounding box center [336, 210] width 59 height 26
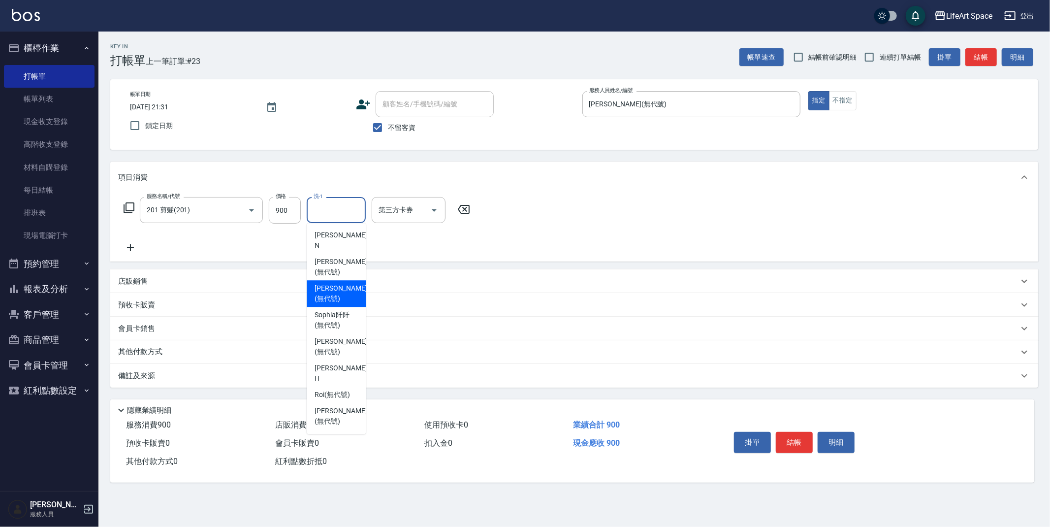
click at [336, 283] on span "[PERSON_NAME] (無代號)" at bounding box center [341, 293] width 52 height 21
type input "[PERSON_NAME](無代號)"
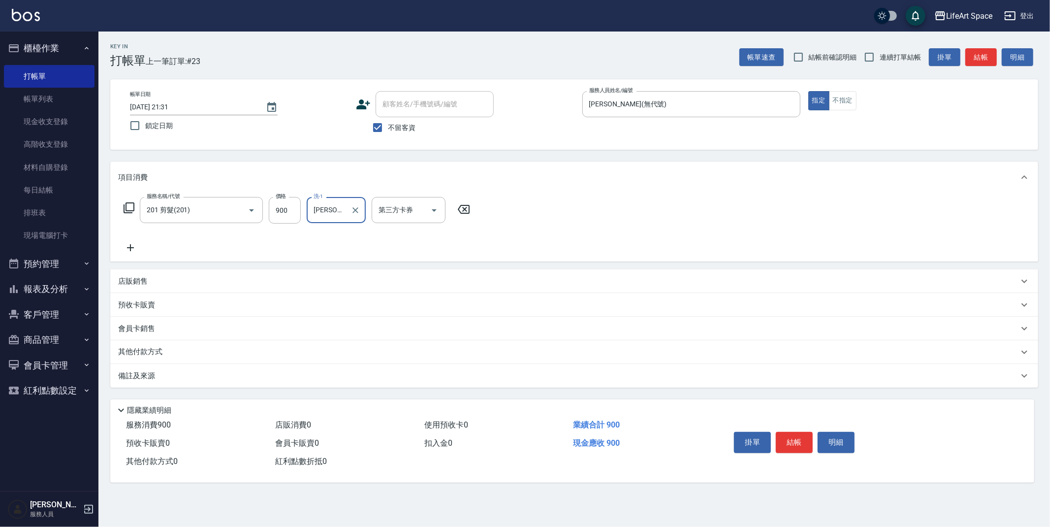
drag, startPoint x: 787, startPoint y: 440, endPoint x: 654, endPoint y: 327, distance: 174.0
click at [787, 439] on button "結帳" at bounding box center [794, 442] width 37 height 21
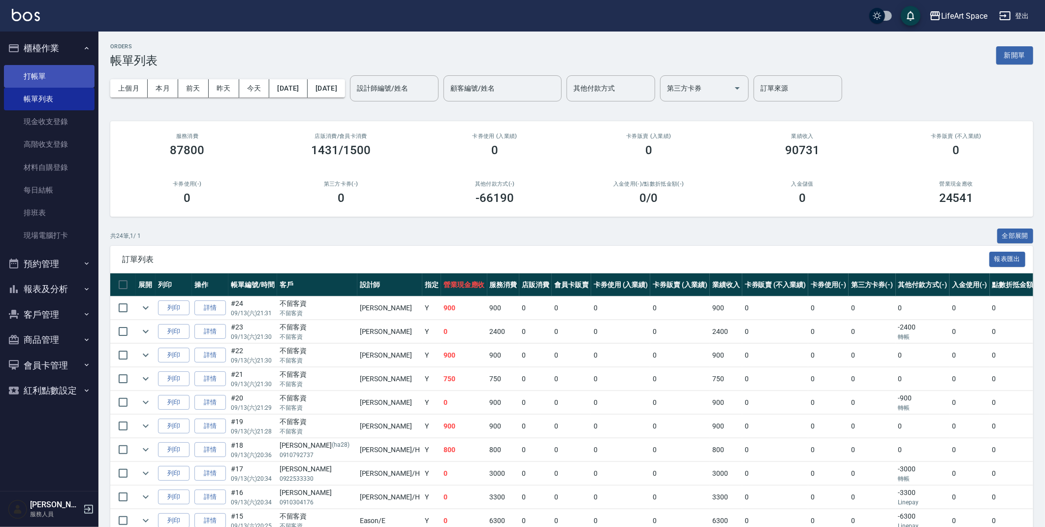
click at [47, 75] on link "打帳單" at bounding box center [49, 76] width 91 height 23
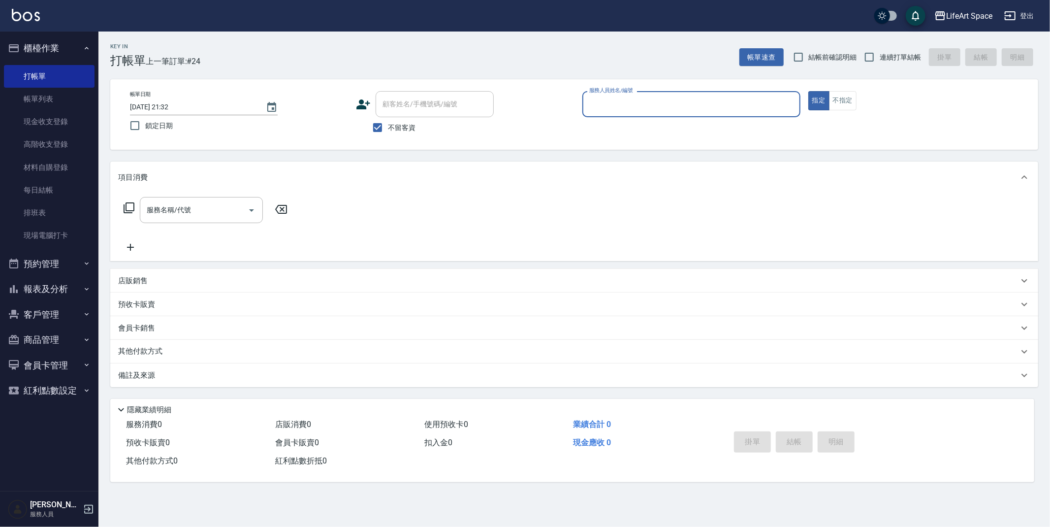
click at [627, 102] on input "服務人員姓名/編號" at bounding box center [691, 104] width 209 height 17
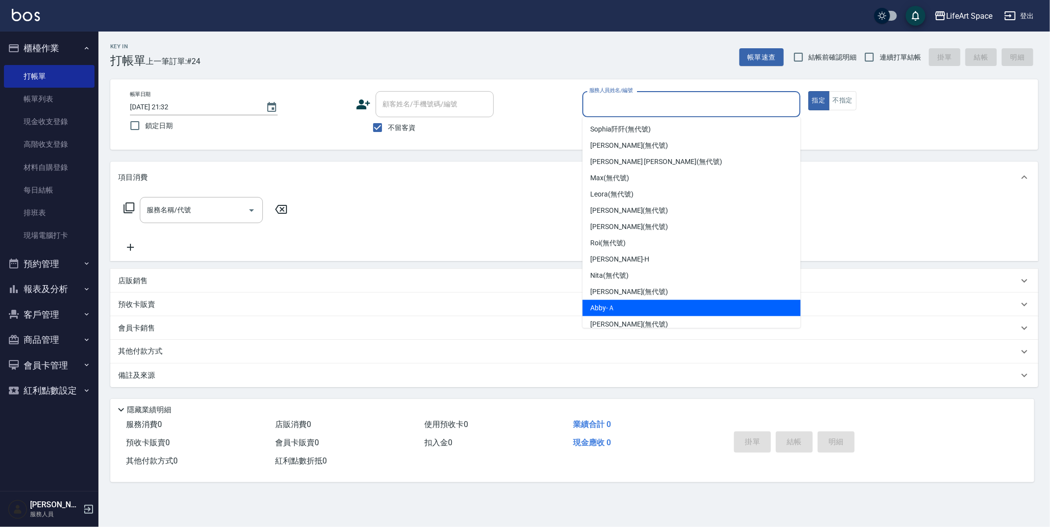
scroll to position [37, 0]
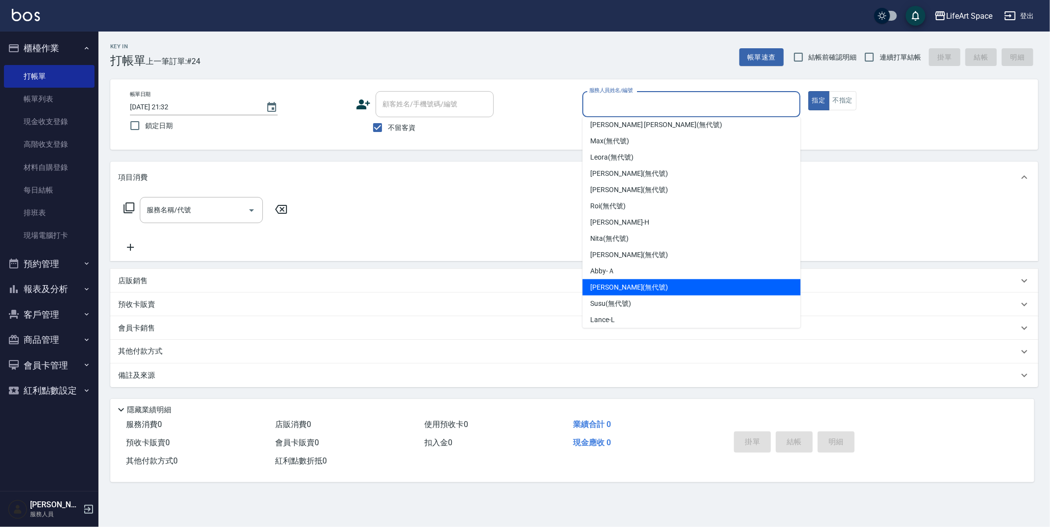
click at [629, 284] on span "[PERSON_NAME] (無代號)" at bounding box center [629, 287] width 78 height 10
type input "[PERSON_NAME](無代號)"
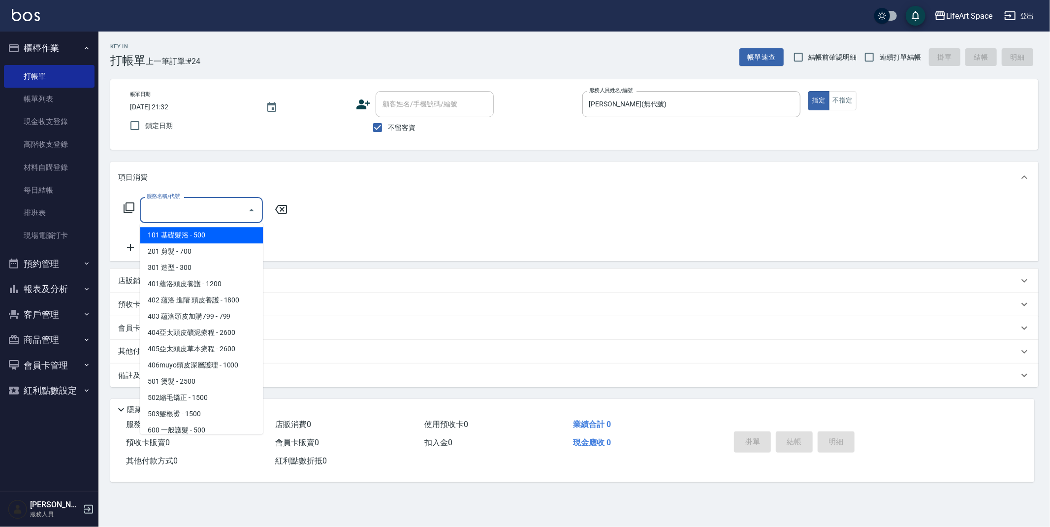
click at [190, 205] on input "服務名稱/代號" at bounding box center [193, 209] width 99 height 17
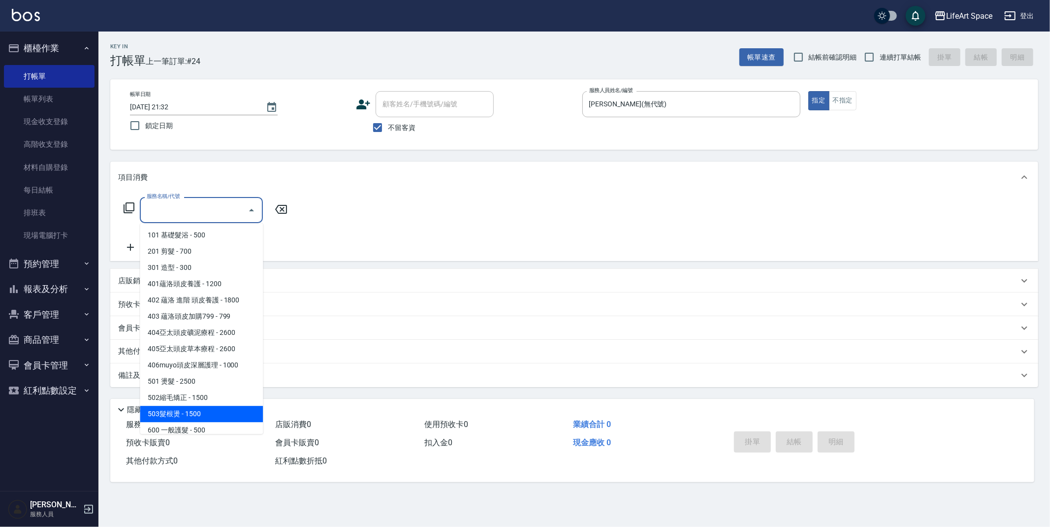
scroll to position [138, 0]
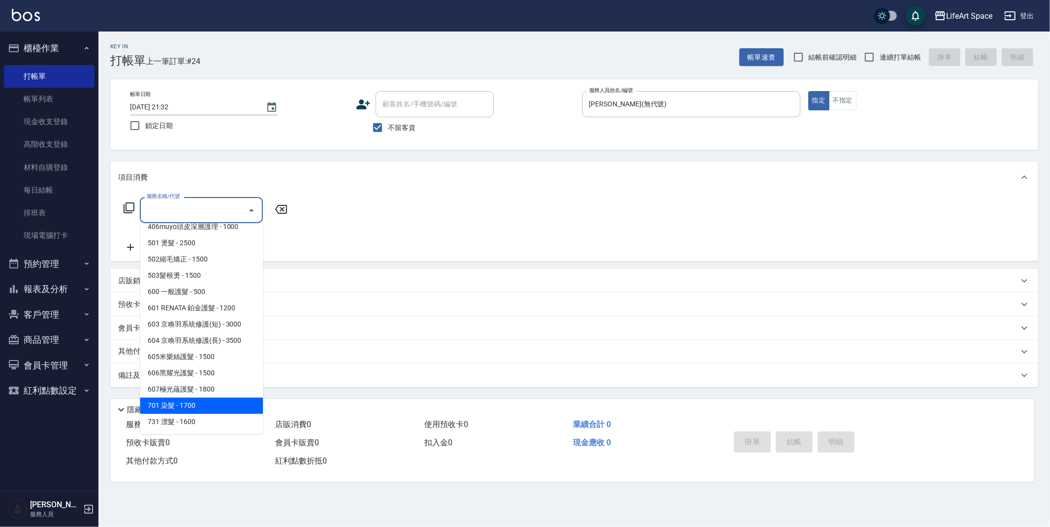
click at [205, 403] on span "701 染髮 - 1700" at bounding box center [201, 405] width 123 height 16
type input "701 染髮(701)"
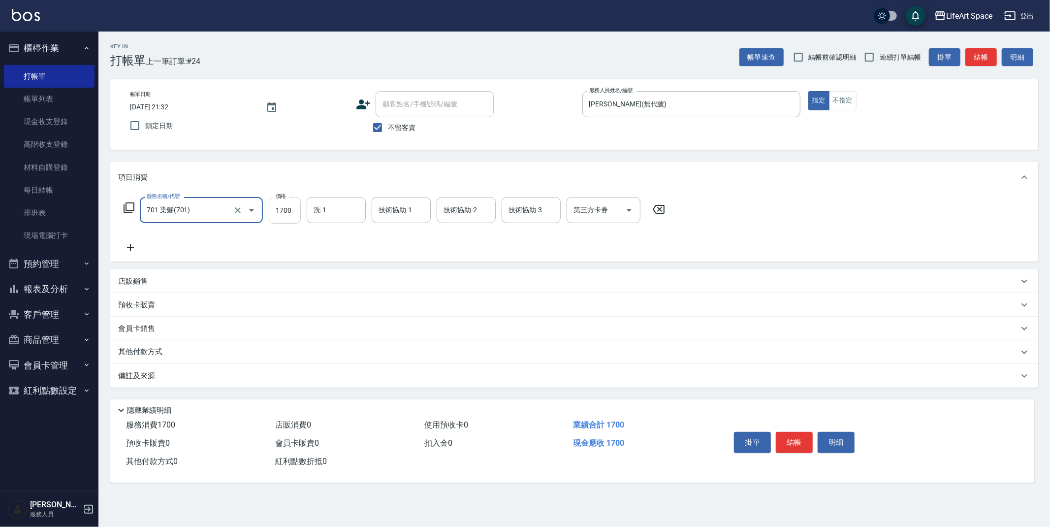
click at [292, 213] on input "1700" at bounding box center [285, 210] width 32 height 27
type input "3700"
click at [402, 216] on input "技術協助-1" at bounding box center [401, 209] width 50 height 17
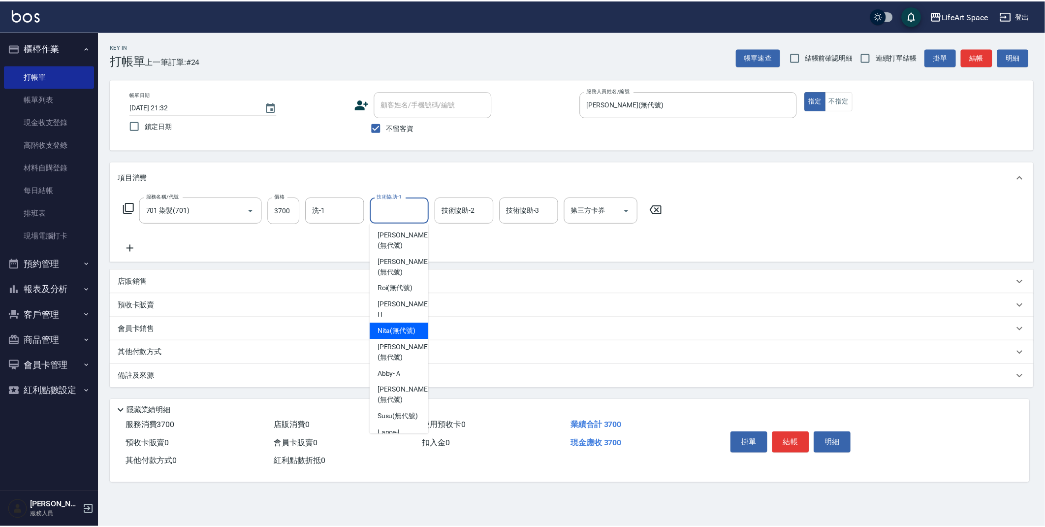
scroll to position [109, 0]
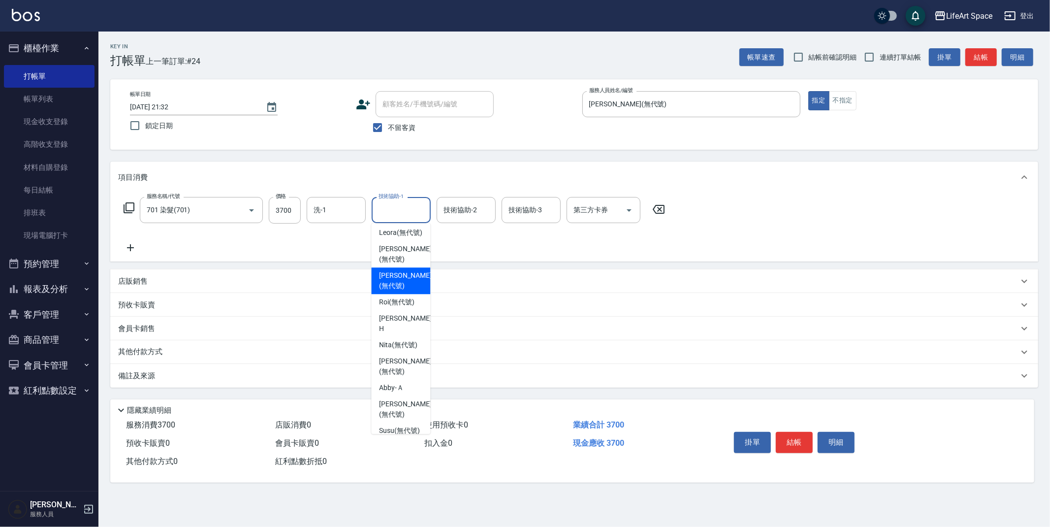
click at [404, 282] on div "[PERSON_NAME] (無代號)" at bounding box center [400, 280] width 59 height 27
type input "[PERSON_NAME](無代號)"
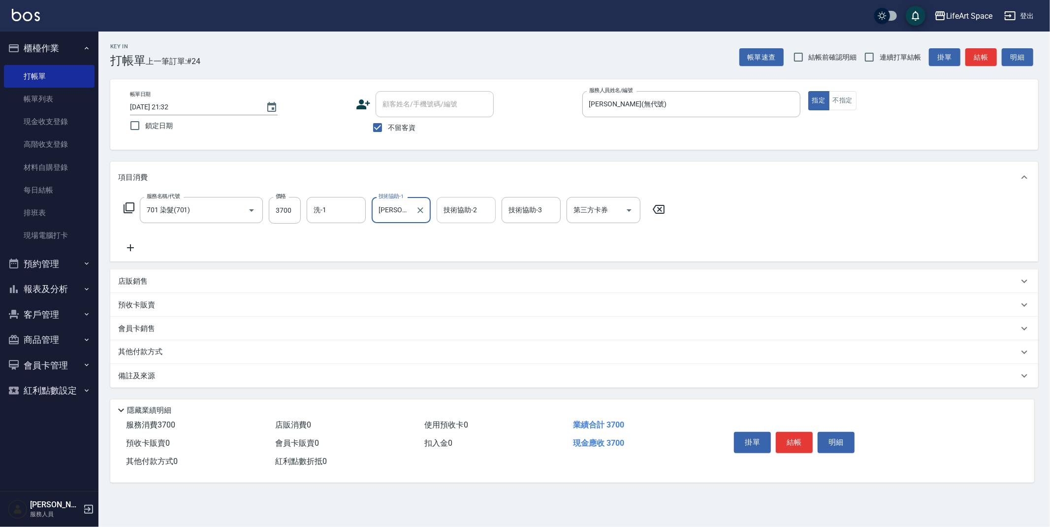
click at [450, 208] on div "技術協助-2 技術協助-2" at bounding box center [466, 210] width 59 height 26
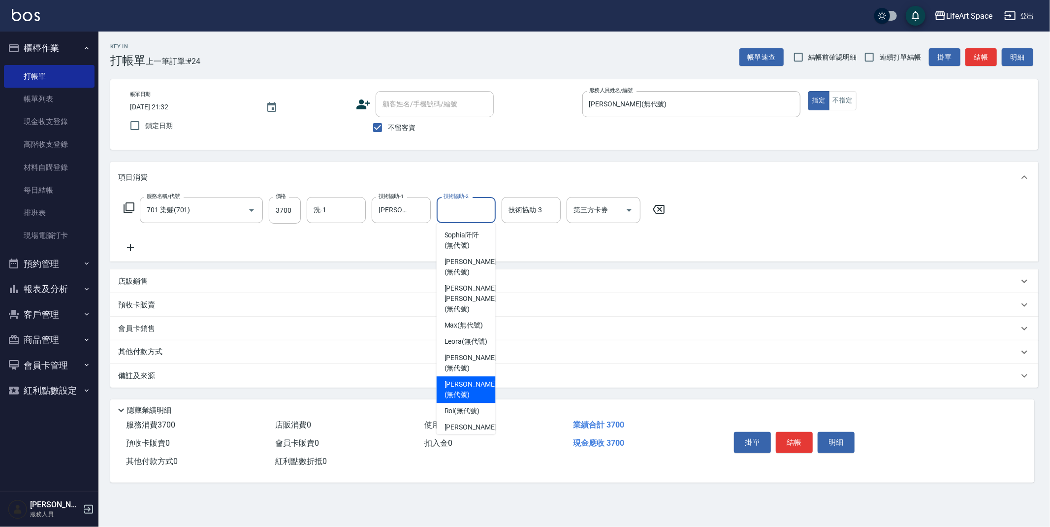
click at [467, 376] on div "[PERSON_NAME] (無代號)" at bounding box center [466, 389] width 59 height 27
type input "[PERSON_NAME](無代號)"
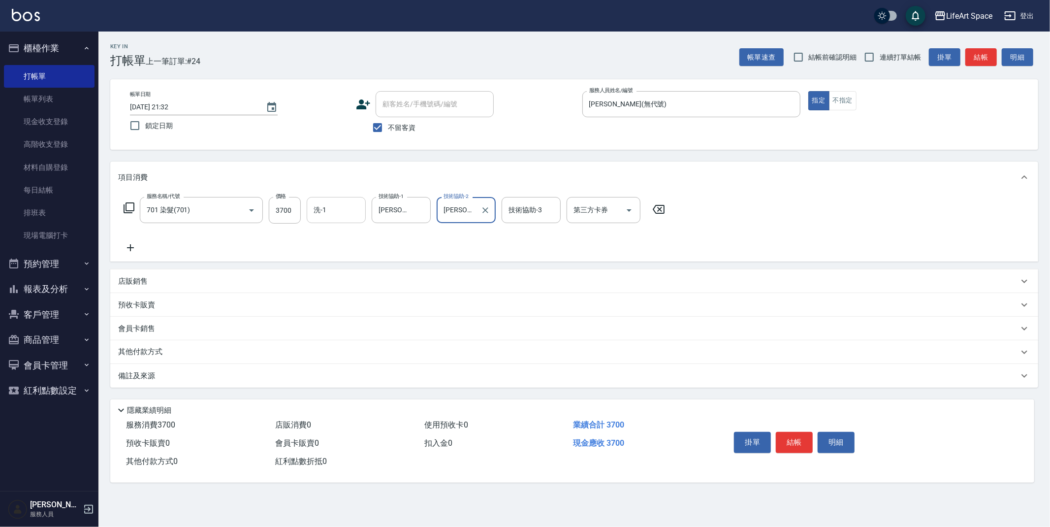
click at [355, 198] on div "洗-1" at bounding box center [336, 210] width 59 height 26
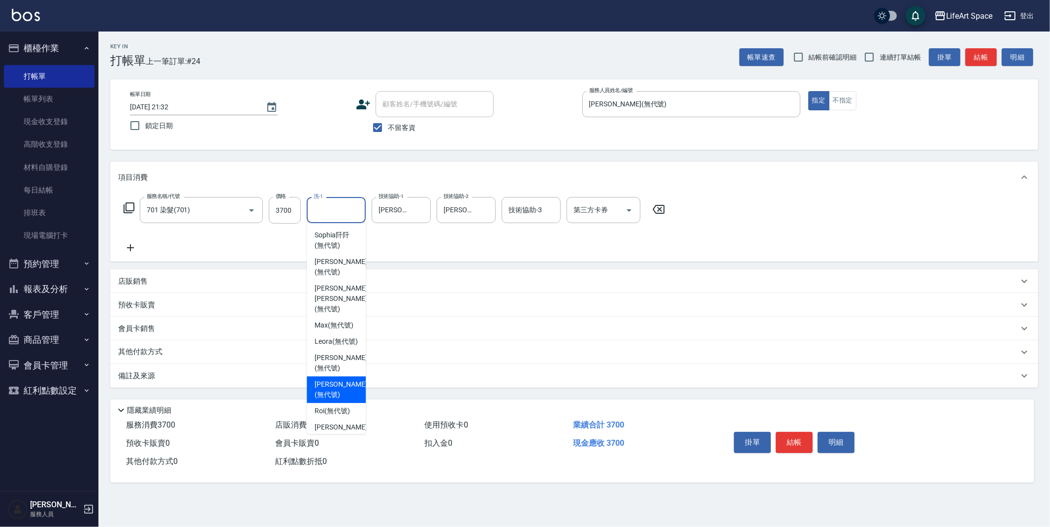
click at [336, 379] on span "[PERSON_NAME] (無代號)" at bounding box center [341, 389] width 52 height 21
type input "[PERSON_NAME](無代號)"
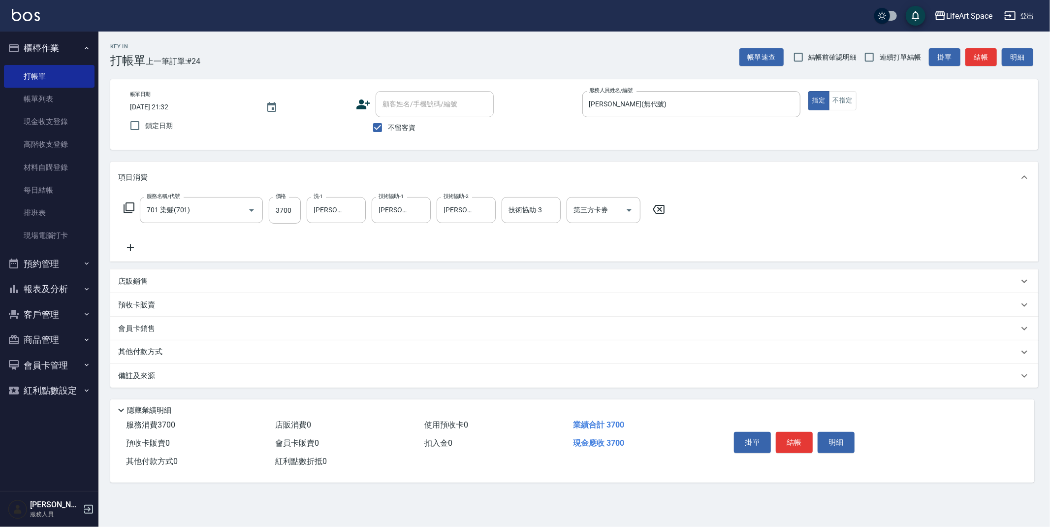
click at [133, 245] on icon at bounding box center [130, 248] width 25 height 12
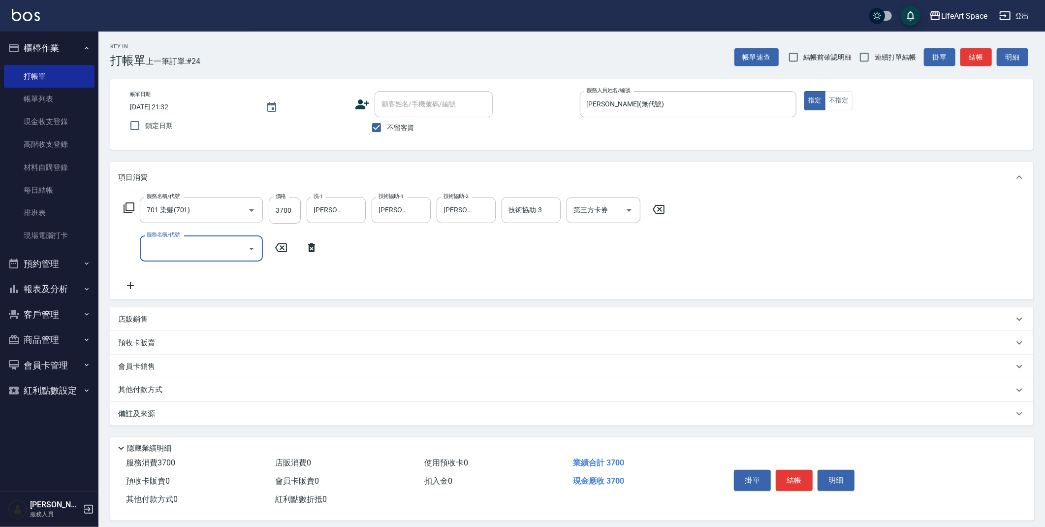
click at [172, 249] on input "服務名稱/代號" at bounding box center [193, 248] width 99 height 17
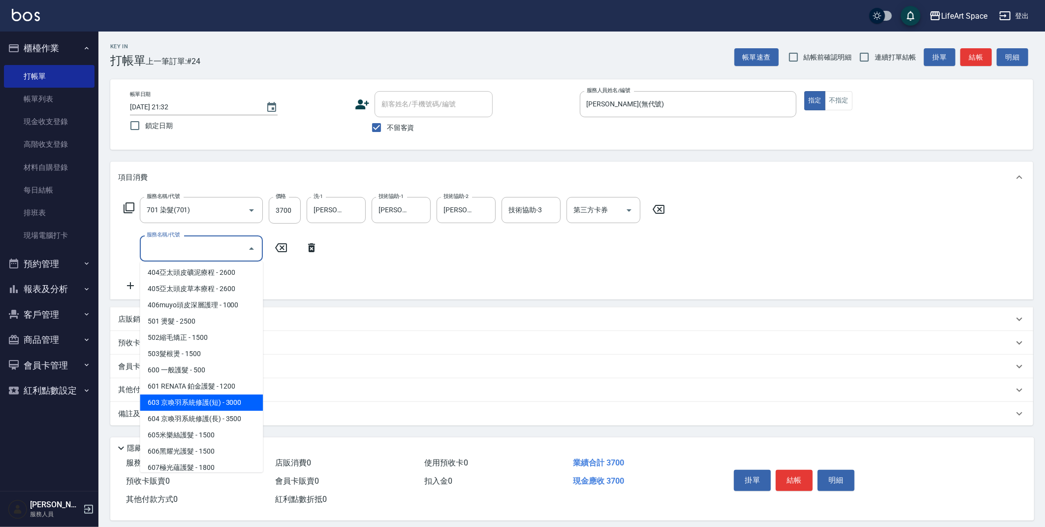
scroll to position [154, 0]
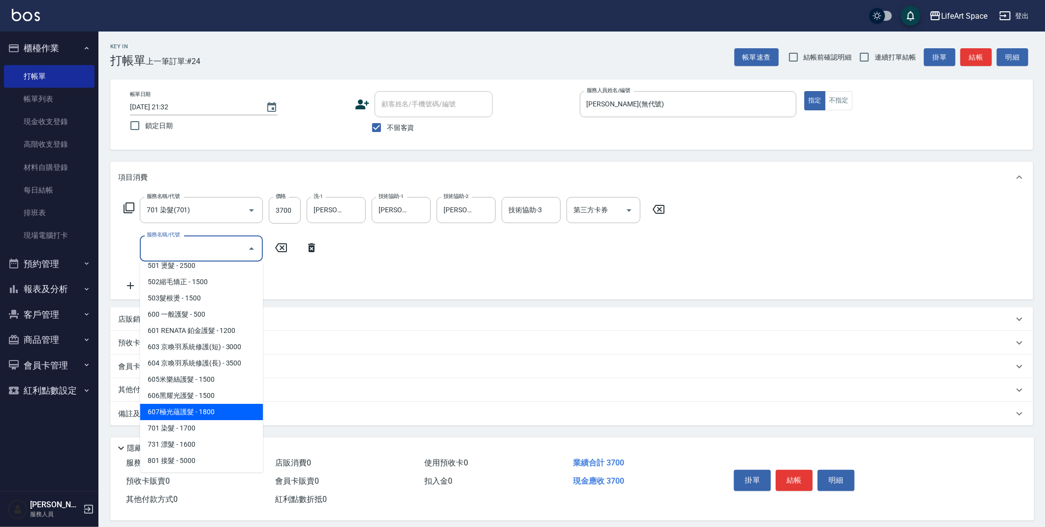
click at [208, 407] on span "607極光蘊護髮 - 1800" at bounding box center [201, 412] width 123 height 16
type input "607極光蘊護髮(607)"
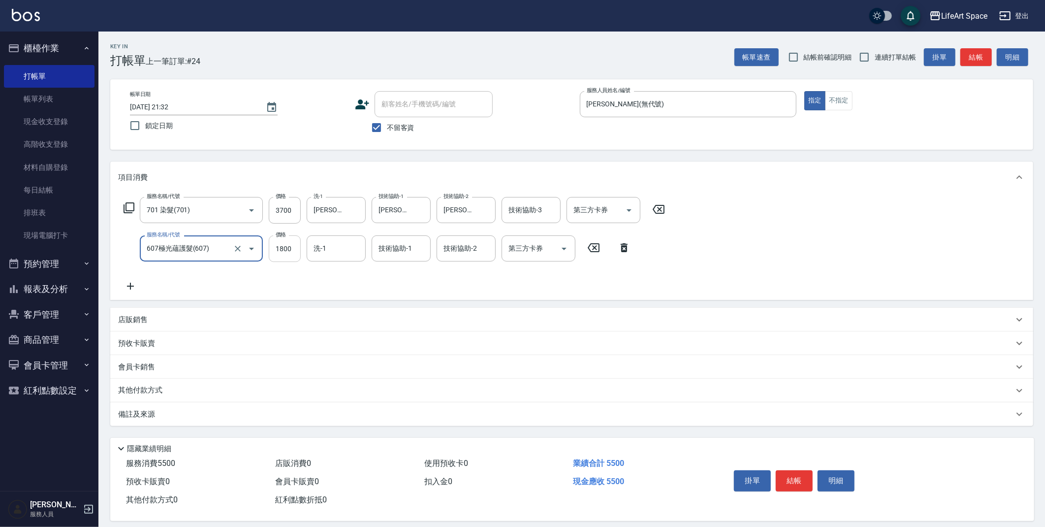
click at [294, 246] on input "1800" at bounding box center [285, 248] width 32 height 27
type input "2200"
click at [400, 249] on div "技術協助-1 技術協助-1" at bounding box center [401, 248] width 59 height 26
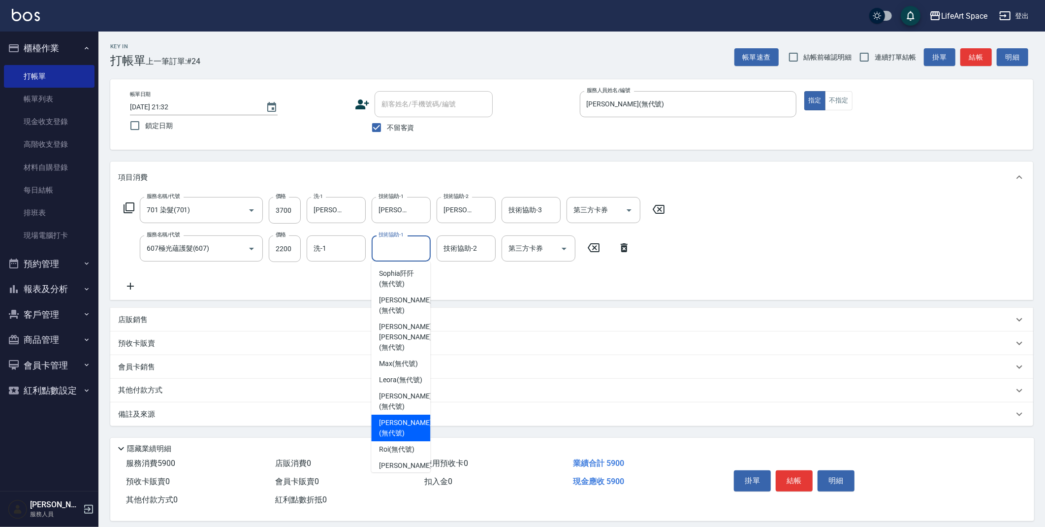
click at [392, 418] on span "[PERSON_NAME] (無代號)" at bounding box center [405, 428] width 52 height 21
type input "[PERSON_NAME](無代號)"
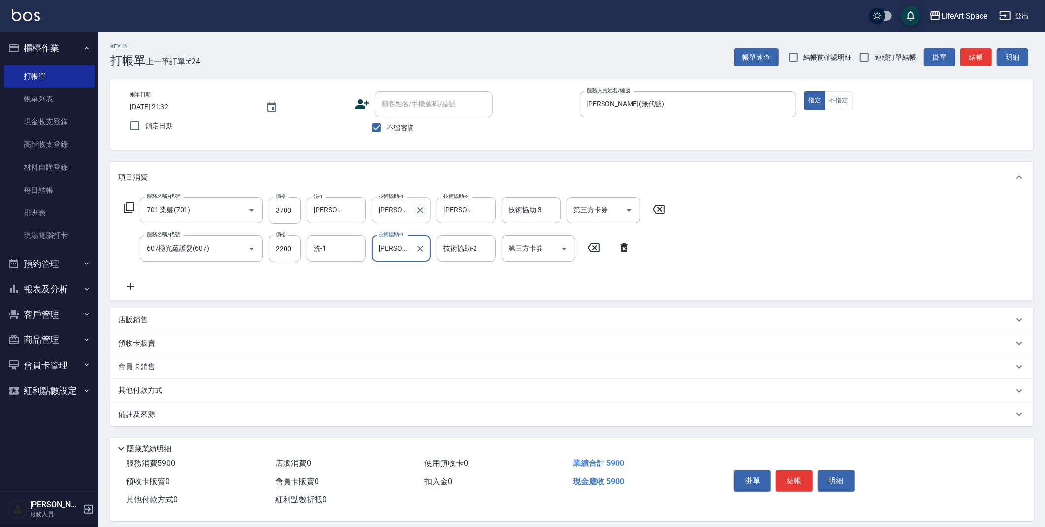
click at [416, 211] on icon "Clear" at bounding box center [421, 210] width 10 height 10
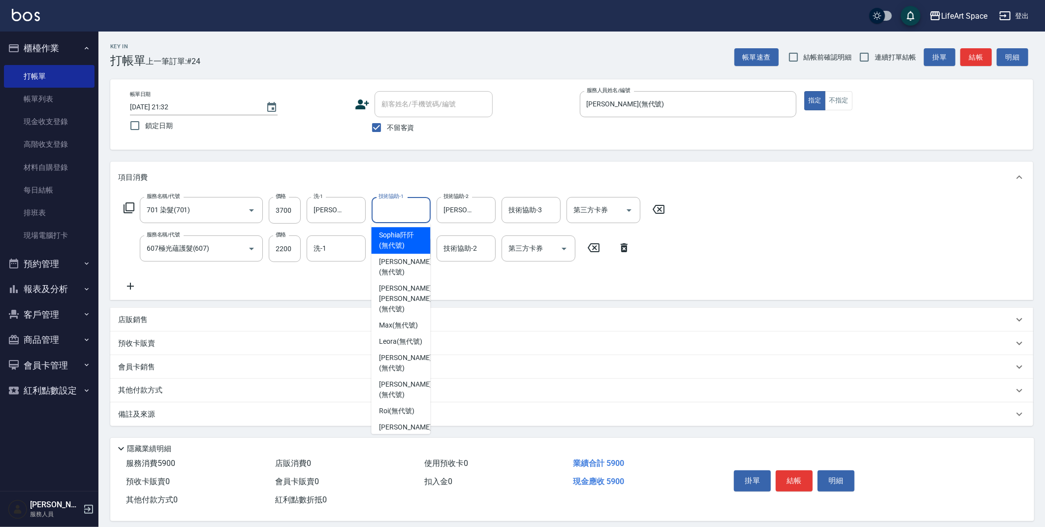
click at [403, 210] on input "技術協助-1" at bounding box center [401, 209] width 50 height 17
drag, startPoint x: 399, startPoint y: 237, endPoint x: 482, endPoint y: 211, distance: 87.2
click at [399, 237] on span "[PERSON_NAME]阡 (無代號)" at bounding box center [400, 240] width 43 height 21
type input "[PERSON_NAME]阡(無代號)"
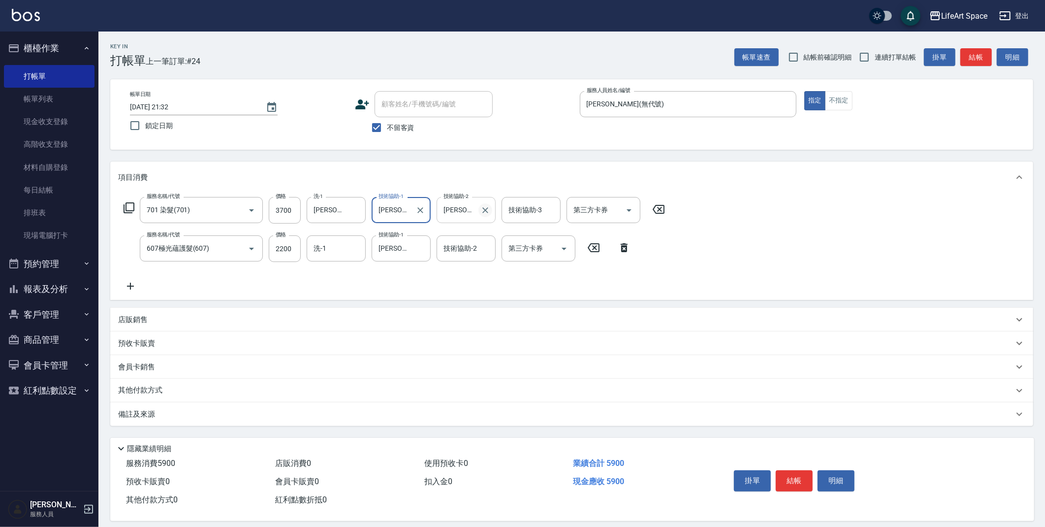
click at [483, 210] on icon "Clear" at bounding box center [486, 210] width 10 height 10
click at [467, 209] on input "技術協助-2" at bounding box center [466, 209] width 50 height 17
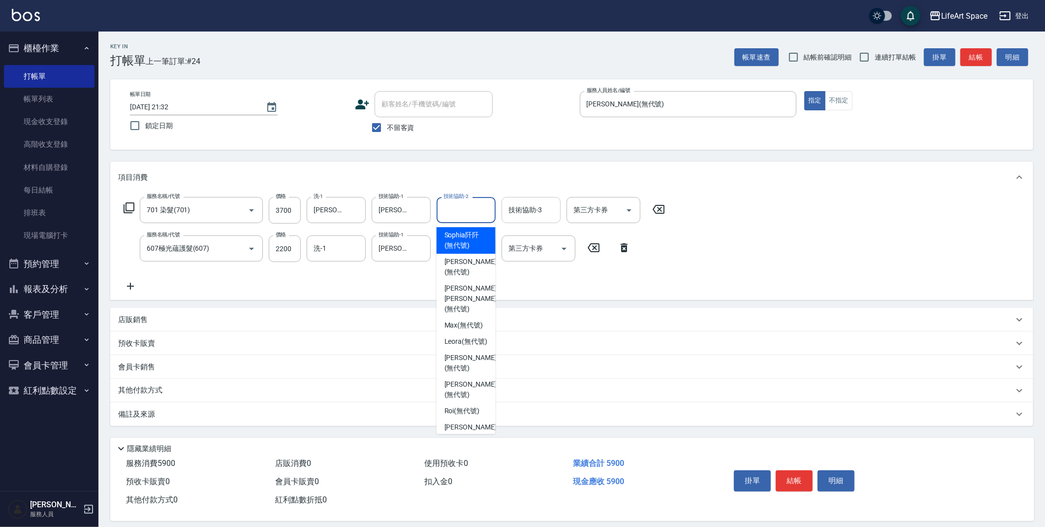
drag, startPoint x: 464, startPoint y: 239, endPoint x: 504, endPoint y: 218, distance: 45.2
click at [466, 237] on span "[PERSON_NAME]阡 (無代號)" at bounding box center [466, 240] width 43 height 21
type input "[PERSON_NAME]阡(無代號)"
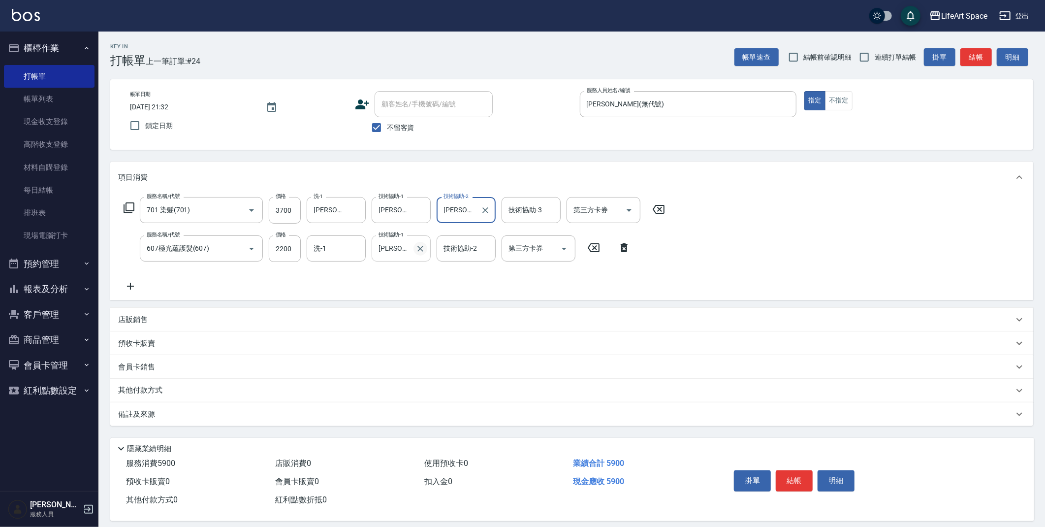
click at [414, 247] on button "Clear" at bounding box center [421, 249] width 14 height 14
click at [392, 249] on input "技術協助-1" at bounding box center [401, 248] width 50 height 17
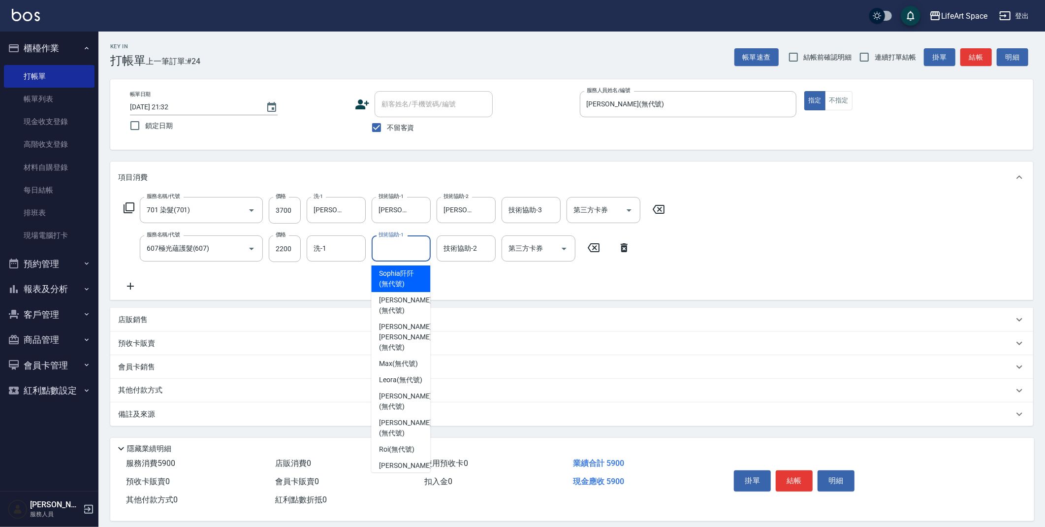
click at [398, 284] on span "[PERSON_NAME]阡 (無代號)" at bounding box center [400, 278] width 43 height 21
type input "[PERSON_NAME]阡(無代號)"
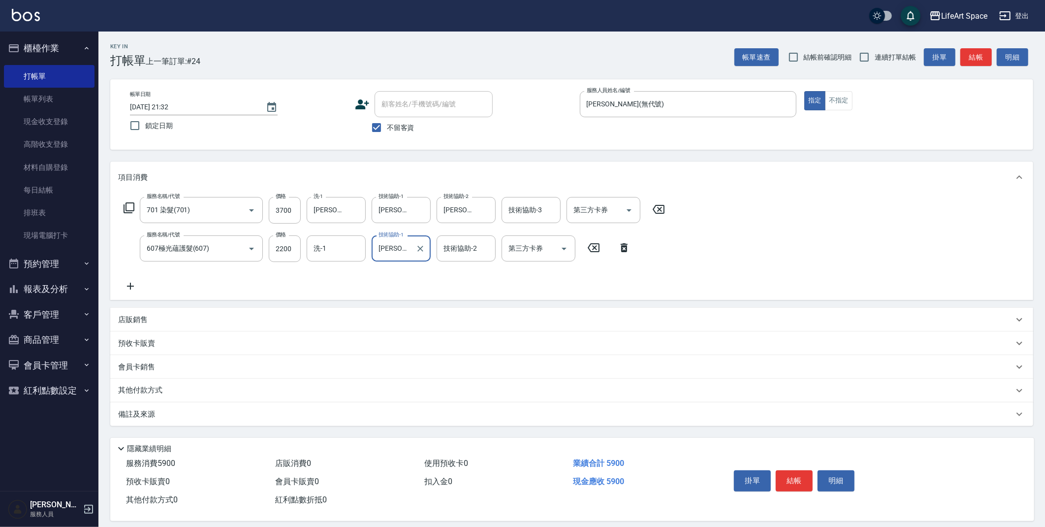
click at [149, 390] on p "其他付款方式" at bounding box center [142, 390] width 49 height 11
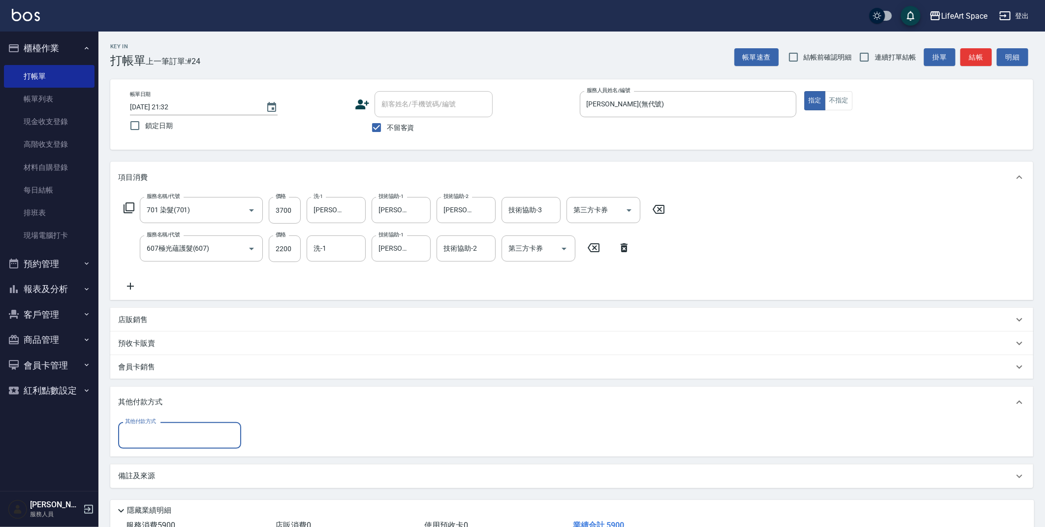
click at [188, 429] on input "其他付款方式" at bounding box center [180, 434] width 114 height 17
click at [156, 491] on span "信用卡" at bounding box center [179, 493] width 123 height 16
type input "信用卡"
type input "5900"
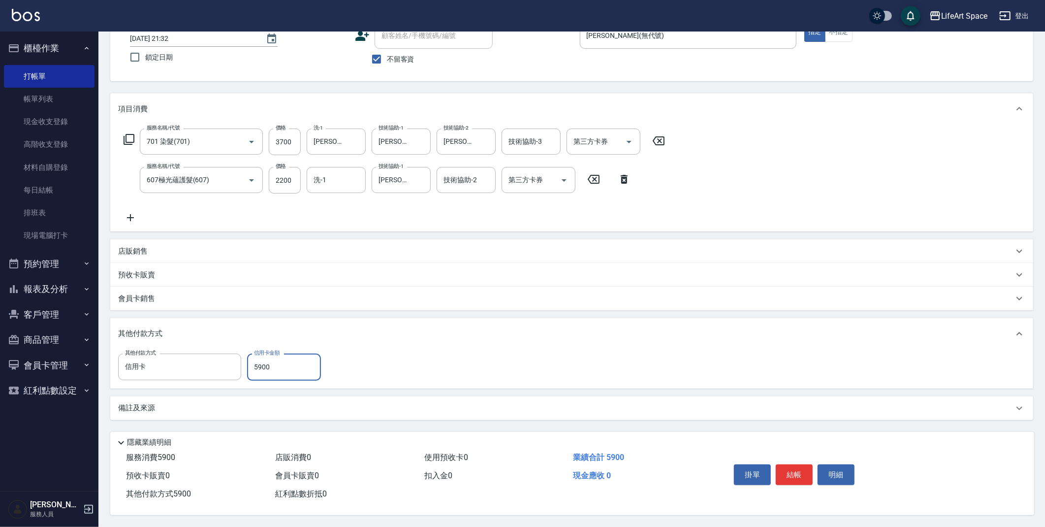
scroll to position [71, 0]
click at [808, 472] on button "結帳" at bounding box center [794, 474] width 37 height 21
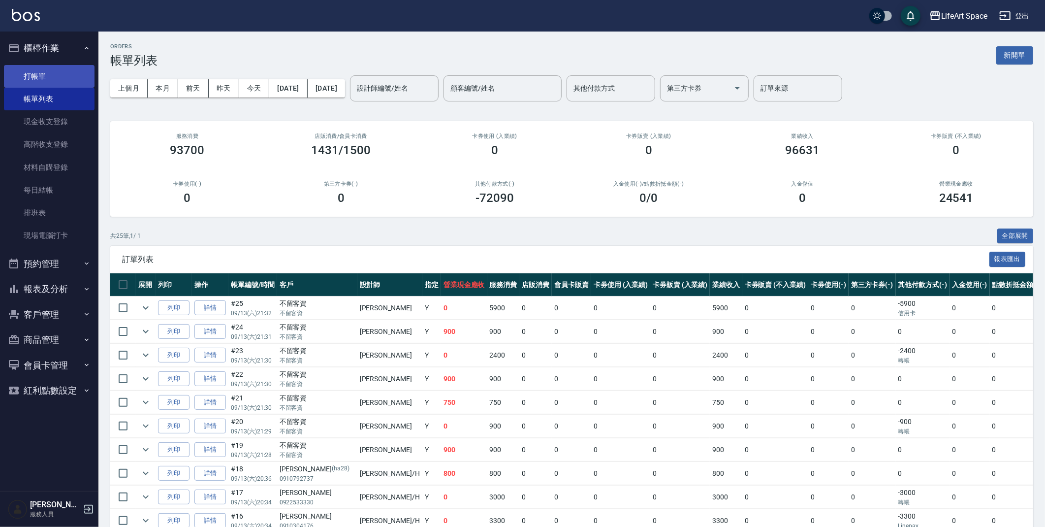
click at [38, 78] on link "打帳單" at bounding box center [49, 76] width 91 height 23
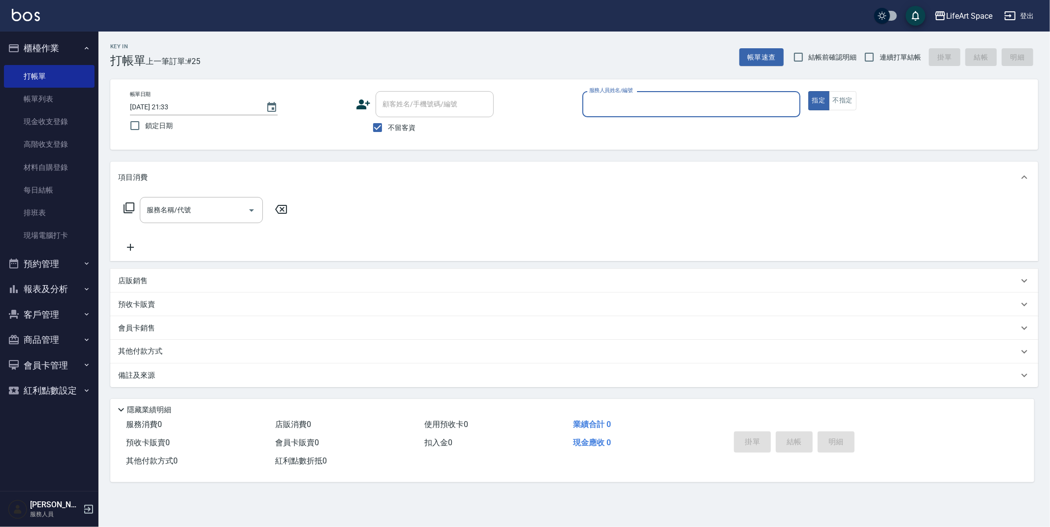
click at [633, 99] on input "服務人員姓名/編號" at bounding box center [691, 104] width 209 height 17
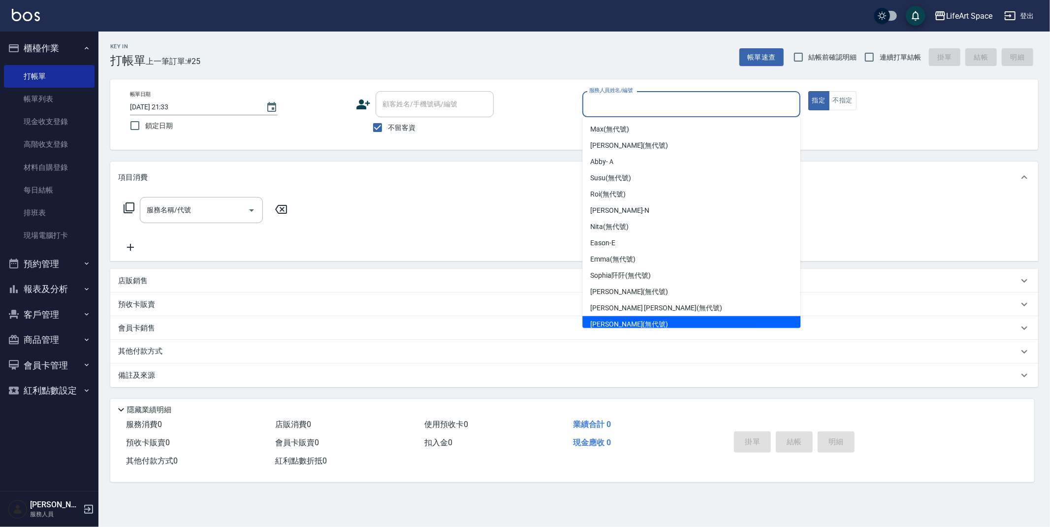
click at [624, 319] on span "[PERSON_NAME] (無代號)" at bounding box center [629, 324] width 78 height 10
type input "[PERSON_NAME](無代號)"
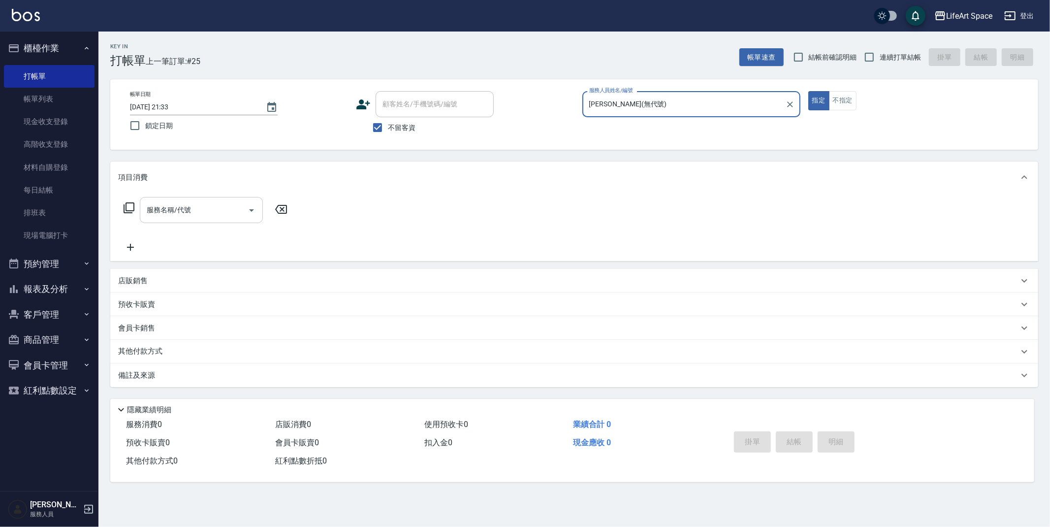
click at [193, 208] on input "服務名稱/代號" at bounding box center [193, 209] width 99 height 17
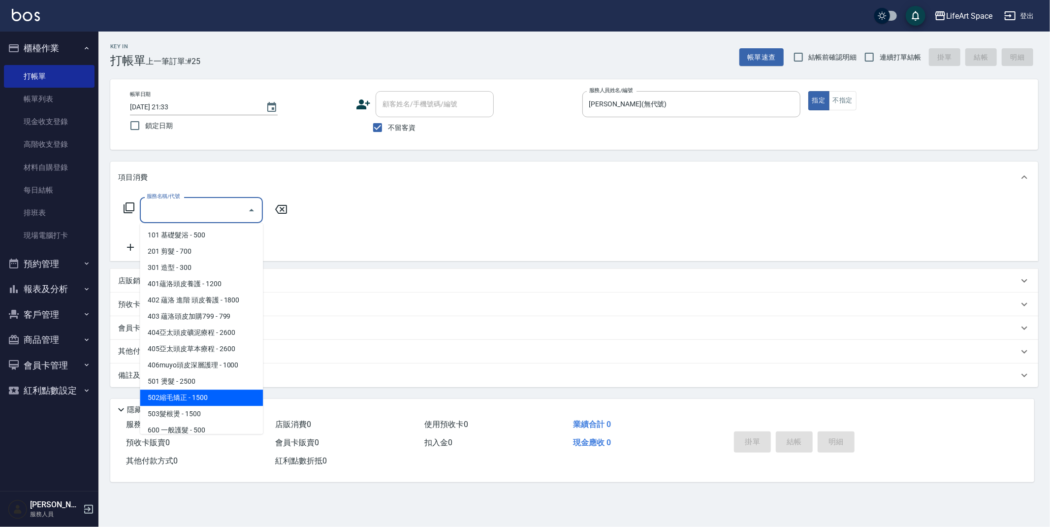
click at [210, 399] on span "502縮毛矯正 - 1500" at bounding box center [201, 398] width 123 height 16
type input "502縮毛矯正 (502)"
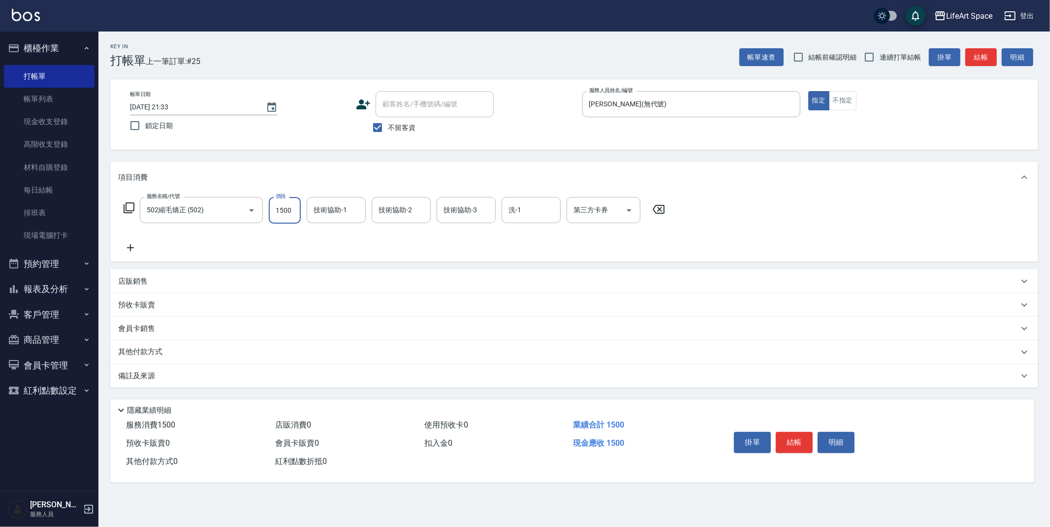
click at [293, 212] on input "1500" at bounding box center [285, 210] width 32 height 27
type input "2850"
click at [130, 245] on icon at bounding box center [130, 248] width 25 height 12
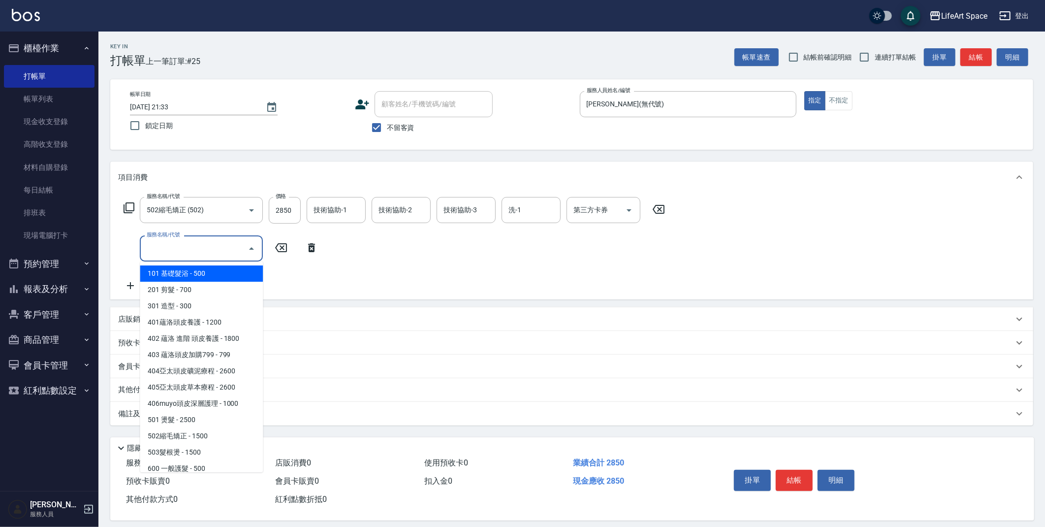
click at [146, 244] on input "服務名稱/代號" at bounding box center [193, 248] width 99 height 17
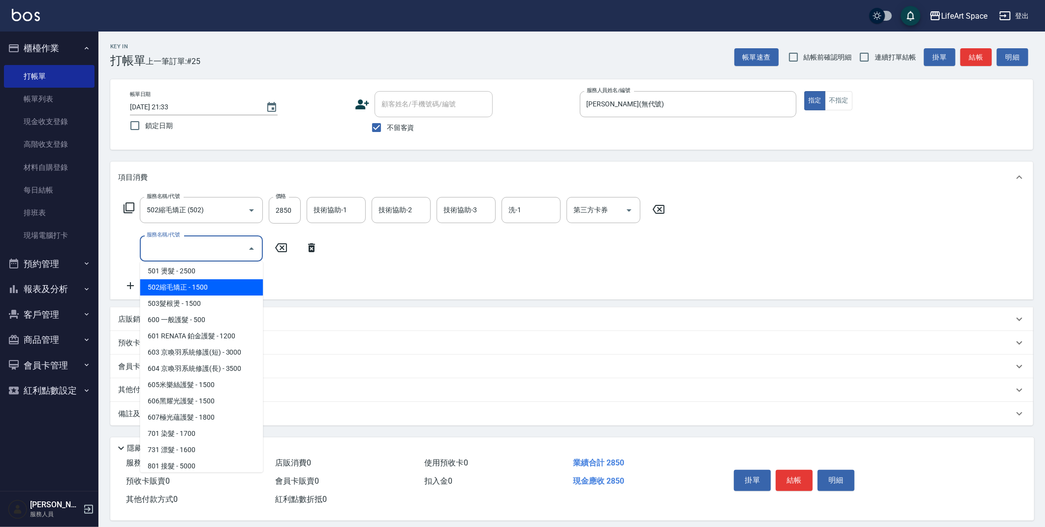
scroll to position [154, 0]
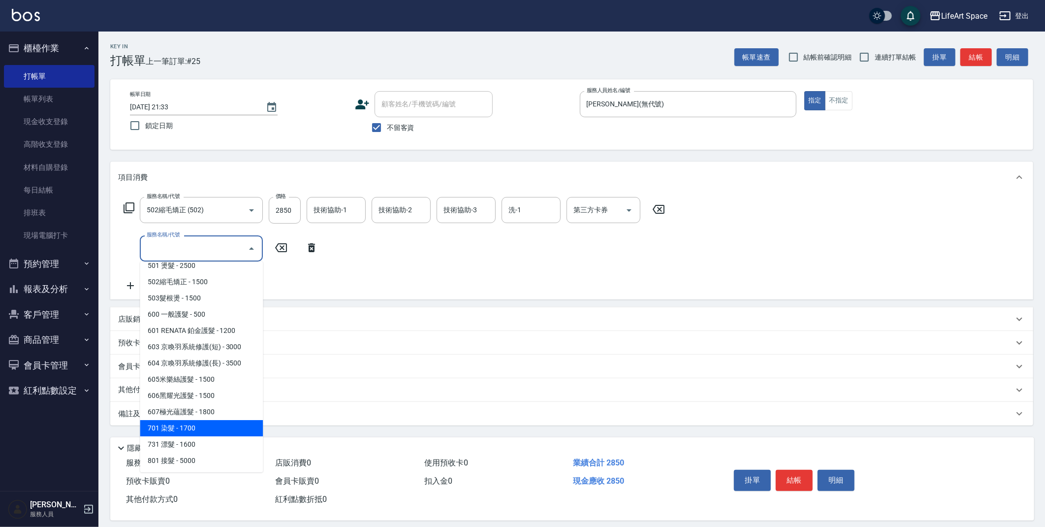
click at [216, 427] on span "701 染髮 - 1700" at bounding box center [201, 428] width 123 height 16
type input "701 染髮(701)"
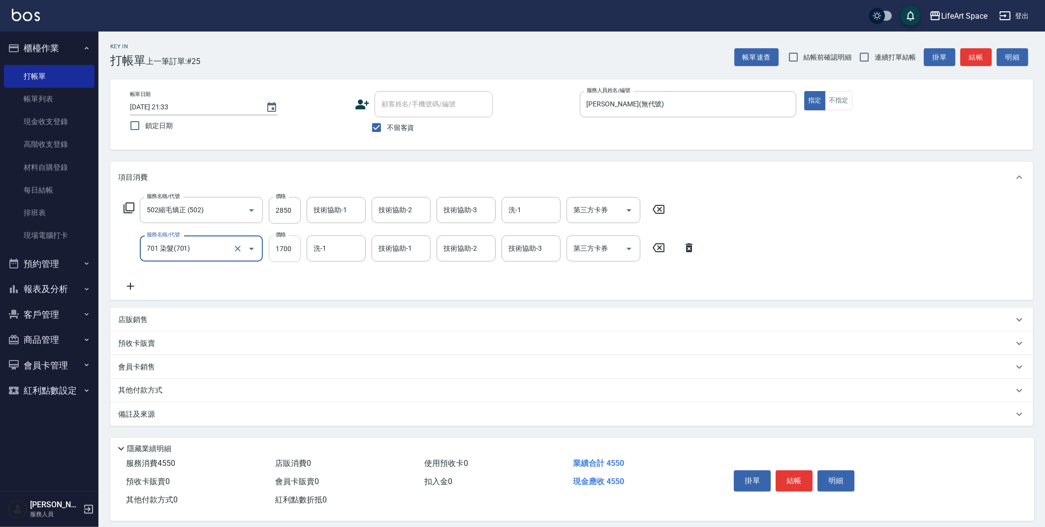
click at [294, 250] on input "1700" at bounding box center [285, 248] width 32 height 27
click at [296, 249] on input "1500" at bounding box center [285, 248] width 32 height 27
click at [350, 251] on input "洗-1" at bounding box center [336, 248] width 50 height 17
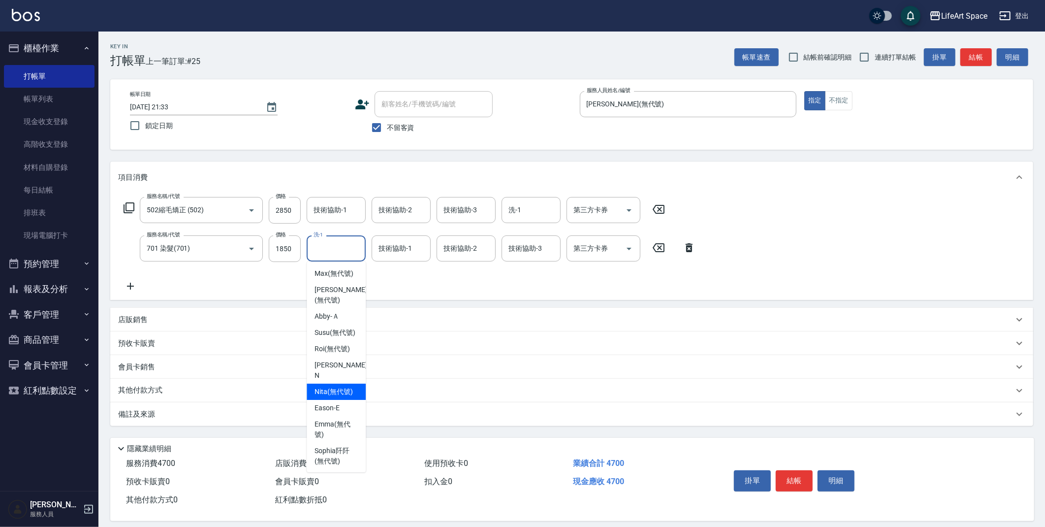
click at [387, 279] on div "服務名稱/代號 502縮毛矯正 (502) 服務名稱/代號 價格 2850 價格 技術協助-1 技術協助-1 技術協助-2 技術協助-2 技術協助-3 技術協…" at bounding box center [410, 244] width 584 height 95
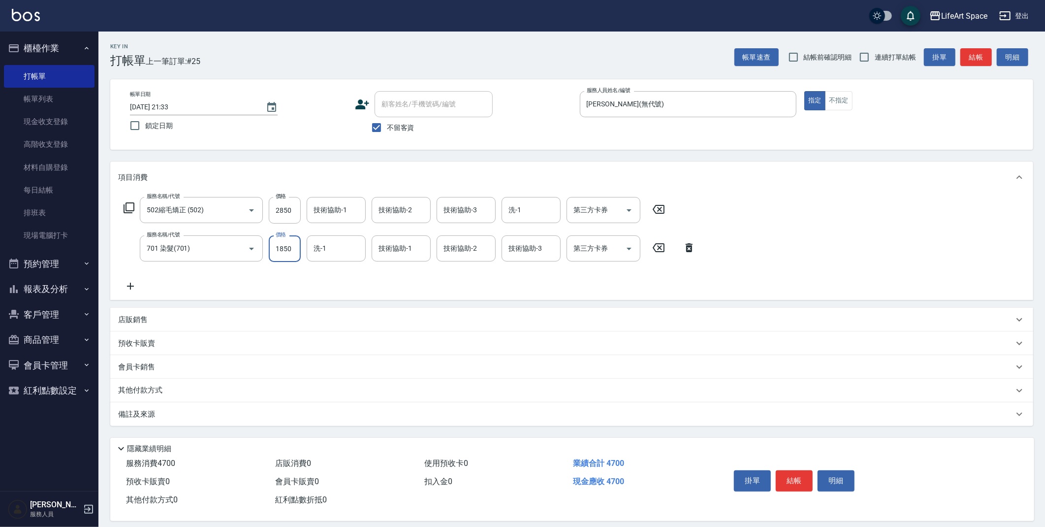
click at [296, 248] on input "1850" at bounding box center [285, 248] width 32 height 27
type input "1800"
click at [342, 252] on input "洗-1" at bounding box center [336, 248] width 50 height 17
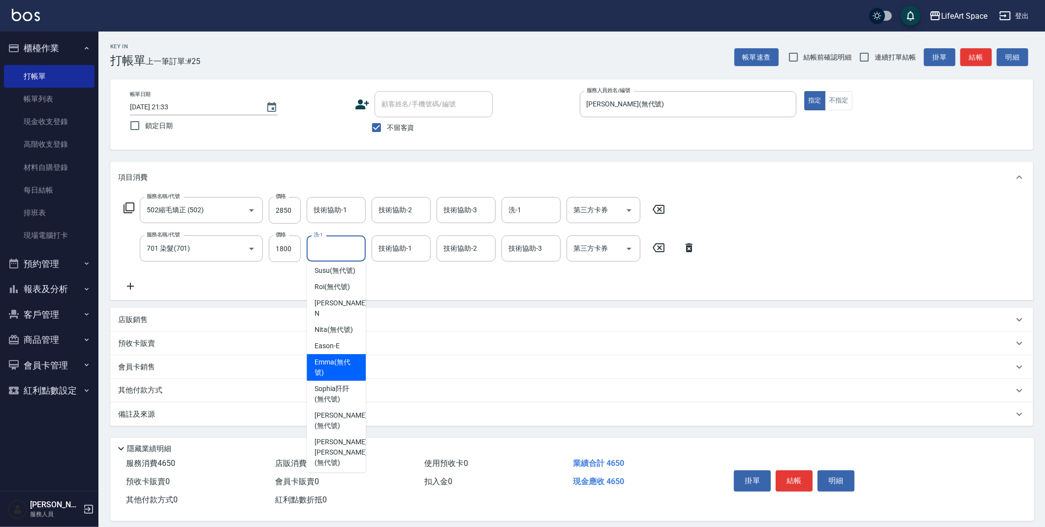
scroll to position [109, 0]
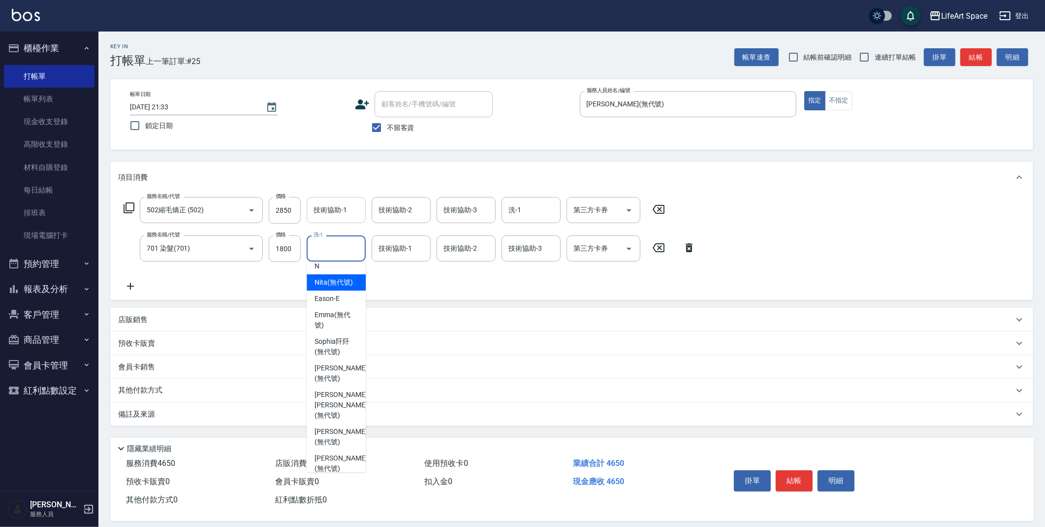
click at [344, 210] on input "技術協助-1" at bounding box center [336, 209] width 50 height 17
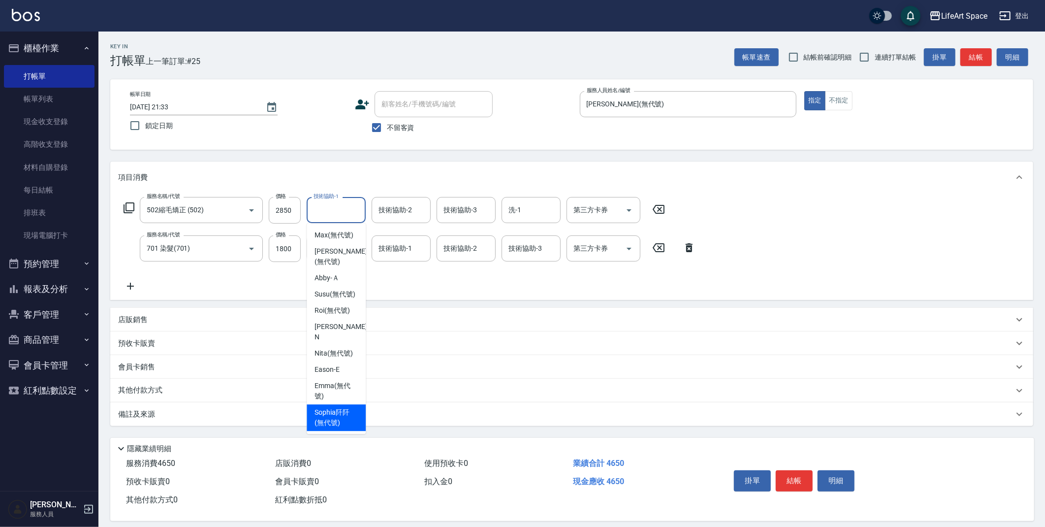
click at [338, 419] on span "[PERSON_NAME]阡 (無代號)" at bounding box center [336, 417] width 43 height 21
type input "[PERSON_NAME]阡(無代號)"
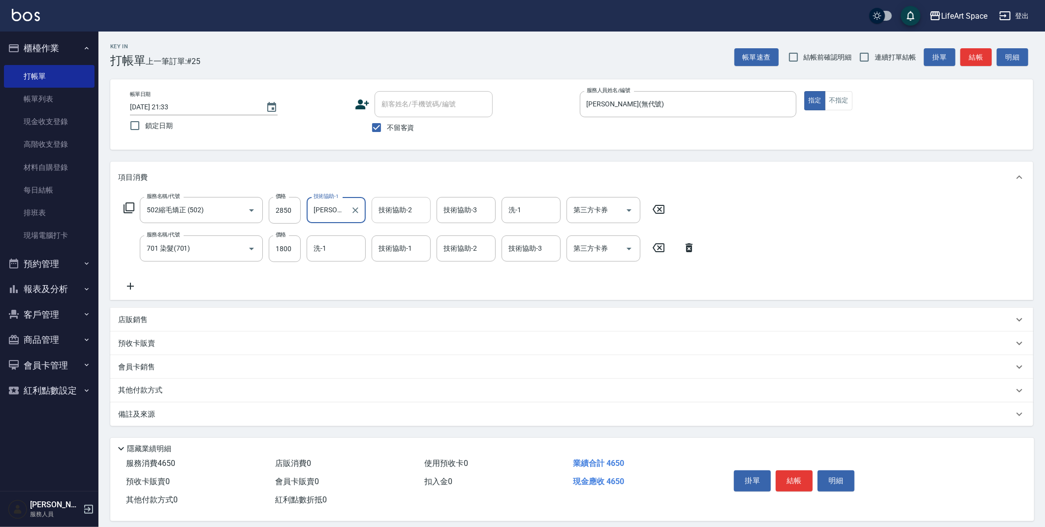
click at [397, 213] on div "技術協助-2 技術協助-2" at bounding box center [401, 210] width 59 height 26
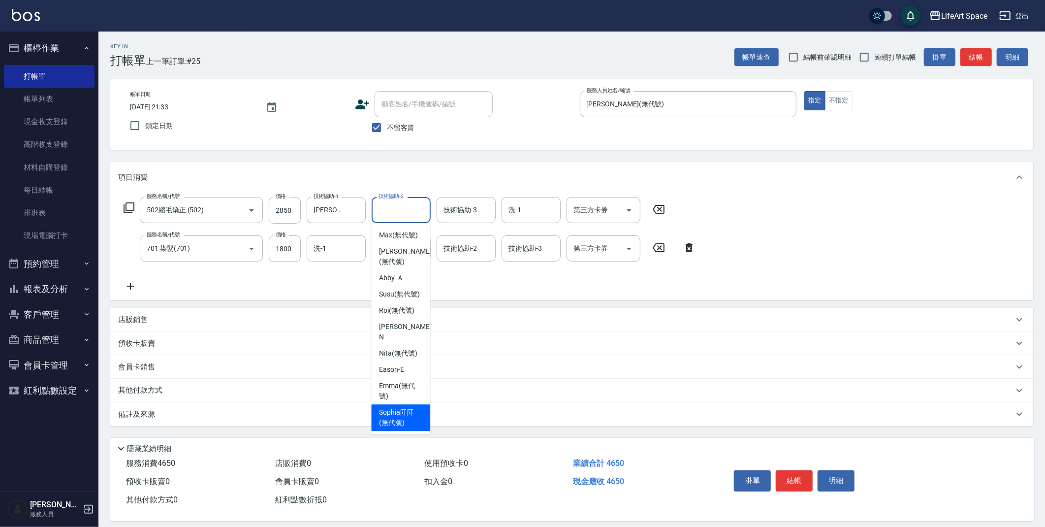
click at [406, 421] on span "[PERSON_NAME]阡 (無代號)" at bounding box center [400, 417] width 43 height 21
type input "[PERSON_NAME]阡(無代號)"
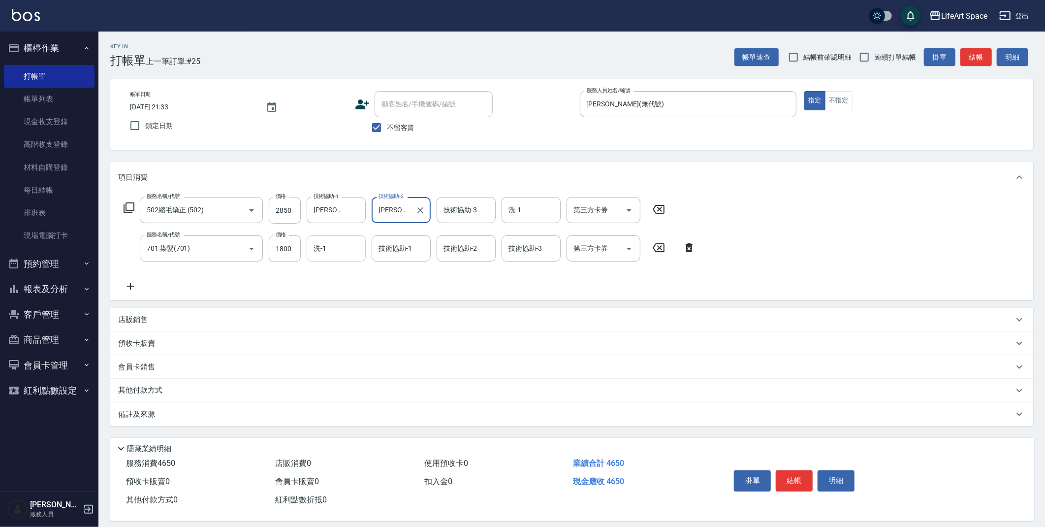
click at [328, 244] on input "洗-1" at bounding box center [336, 248] width 50 height 17
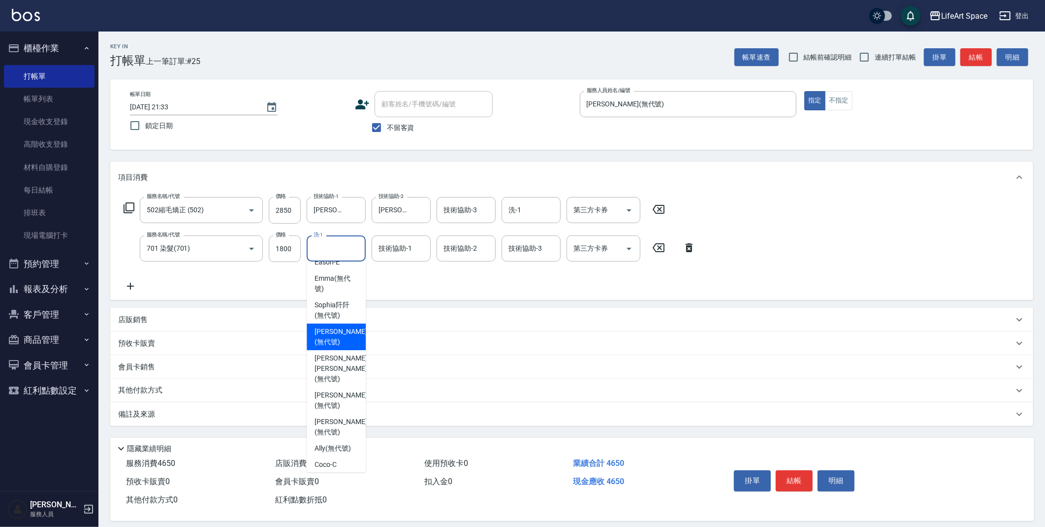
scroll to position [271, 0]
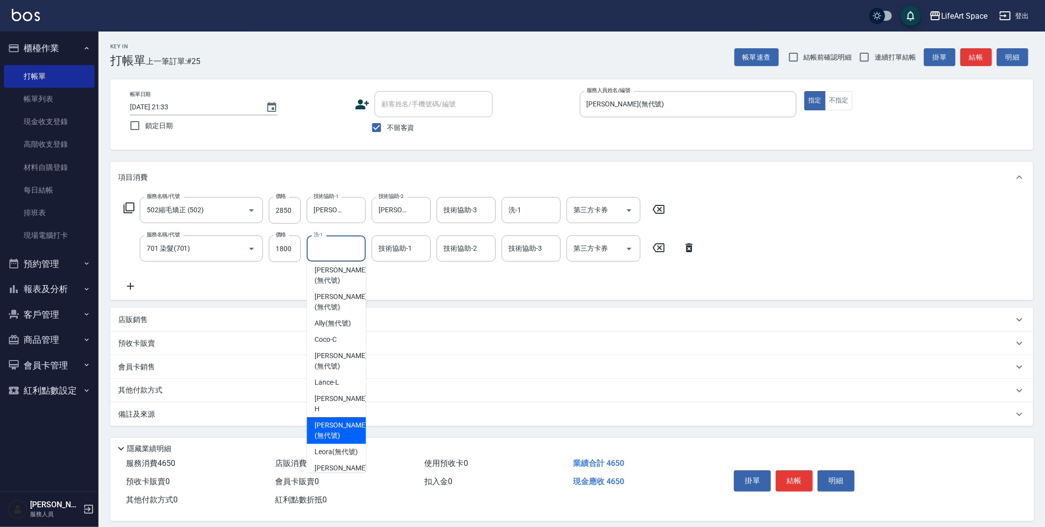
drag, startPoint x: 334, startPoint y: 403, endPoint x: 393, endPoint y: 296, distance: 121.7
click at [334, 420] on span "[PERSON_NAME] (無代號)" at bounding box center [341, 430] width 52 height 21
type input "[PERSON_NAME](無代號)"
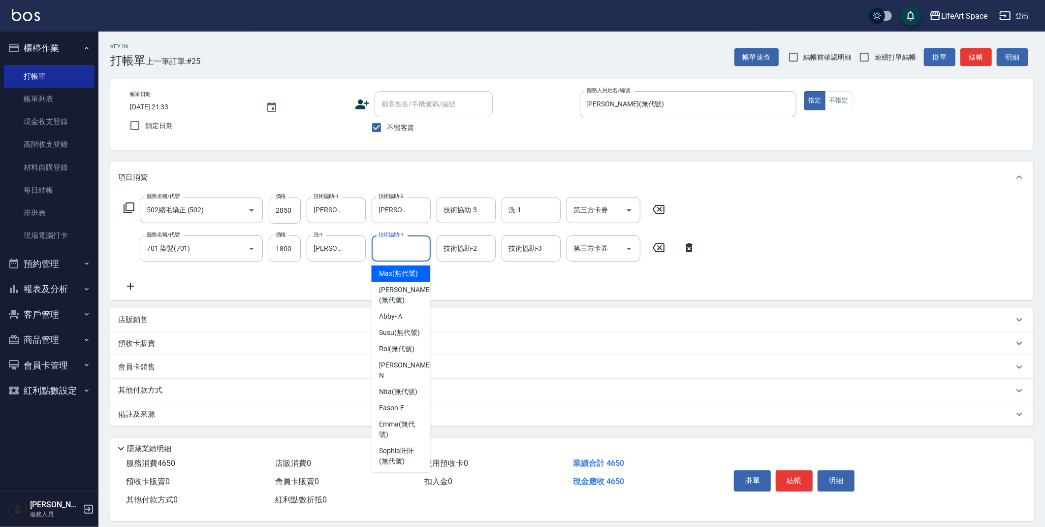
click at [406, 249] on div "技術協助-1 技術協助-1" at bounding box center [401, 248] width 59 height 26
click at [402, 456] on div "[PERSON_NAME] (無代號)" at bounding box center [400, 469] width 59 height 27
type input "[PERSON_NAME](無代號)"
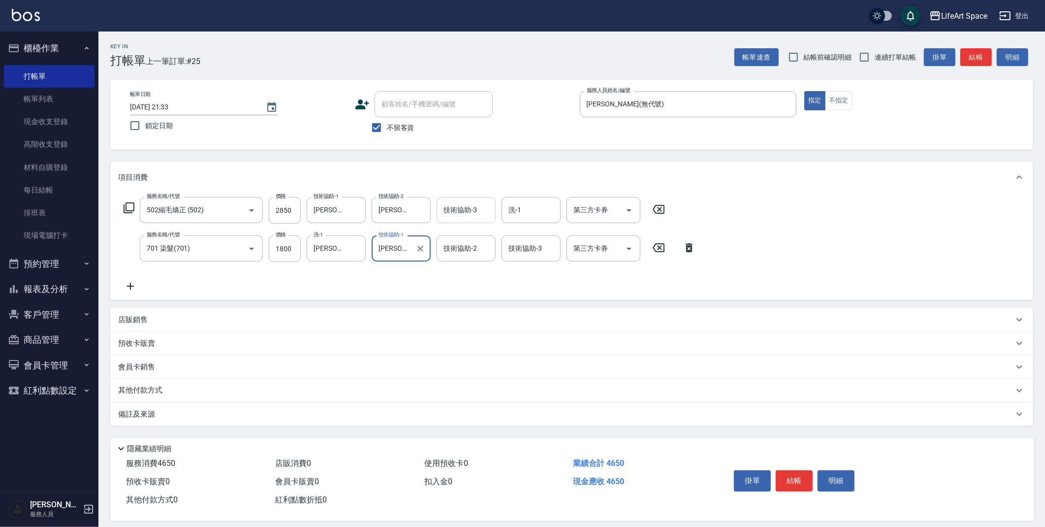
click at [464, 209] on div "技術協助-3 技術協助-3" at bounding box center [466, 210] width 59 height 26
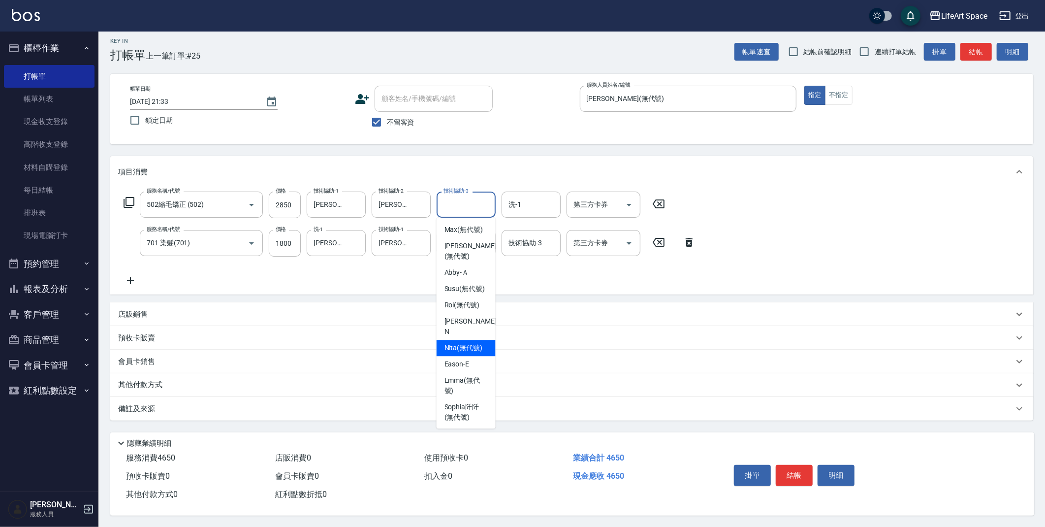
scroll to position [9, 0]
click at [455, 410] on span "[PERSON_NAME]阡 (無代號)" at bounding box center [466, 411] width 43 height 21
type input "[PERSON_NAME]阡(無代號)"
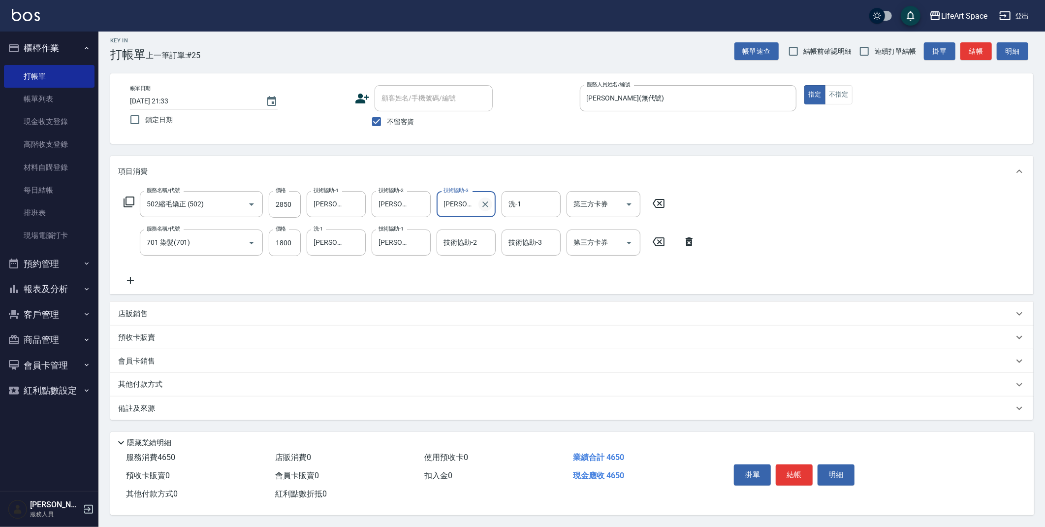
click at [482, 199] on icon "Clear" at bounding box center [486, 204] width 10 height 10
drag, startPoint x: 424, startPoint y: 201, endPoint x: 435, endPoint y: 196, distance: 11.7
click at [424, 201] on icon "Clear" at bounding box center [421, 204] width 10 height 10
click at [357, 201] on icon "Clear" at bounding box center [356, 204] width 6 height 6
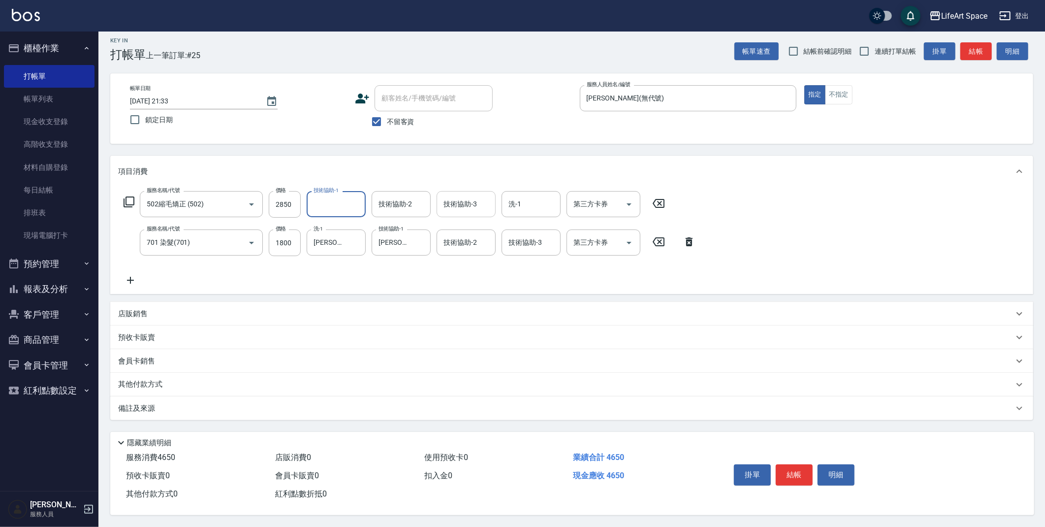
click at [339, 202] on input "技術協助-1" at bounding box center [336, 204] width 50 height 17
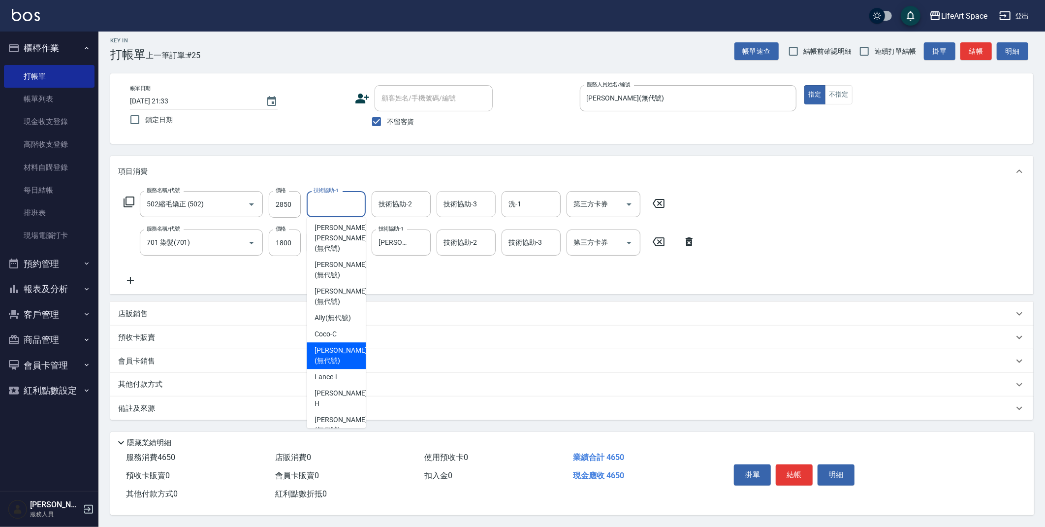
scroll to position [234, 0]
click at [335, 409] on div "[PERSON_NAME] (無代號)" at bounding box center [336, 422] width 59 height 27
type input "[PERSON_NAME](無代號)"
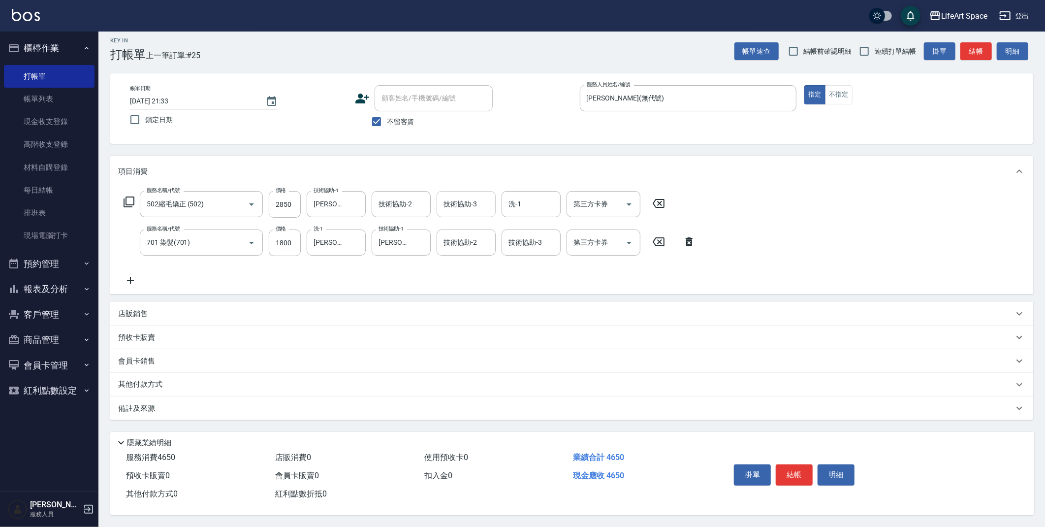
click at [129, 275] on icon at bounding box center [130, 280] width 25 height 12
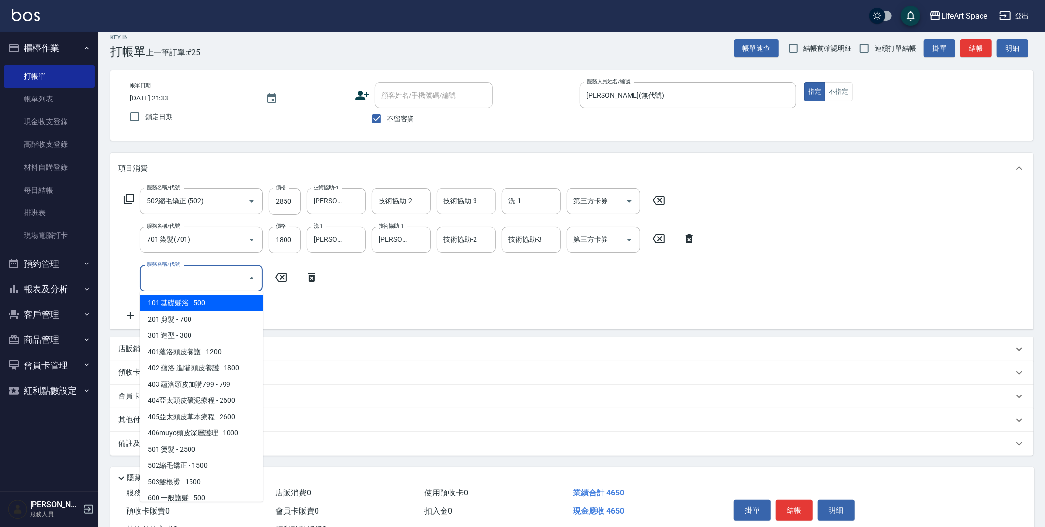
click at [166, 274] on input "服務名稱/代號" at bounding box center [193, 277] width 99 height 17
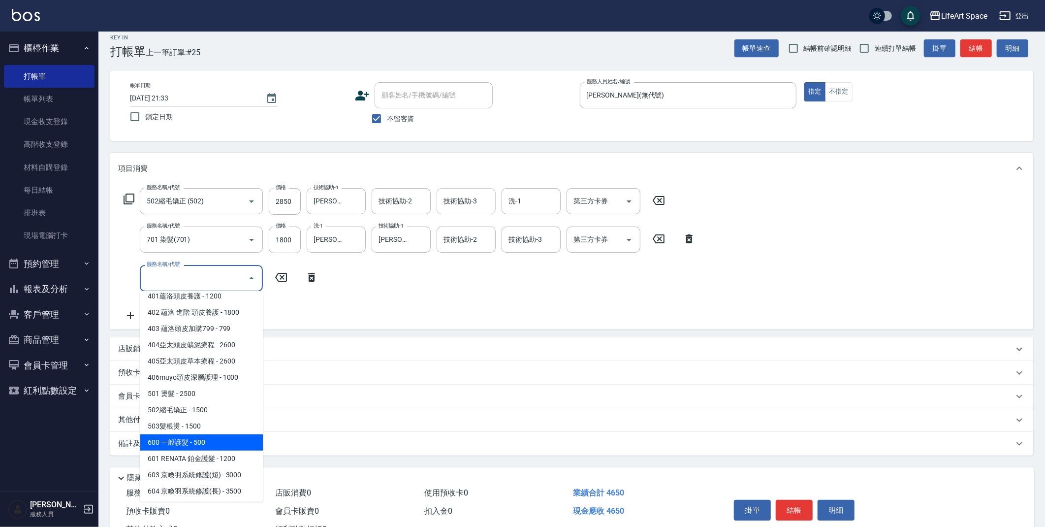
scroll to position [154, 0]
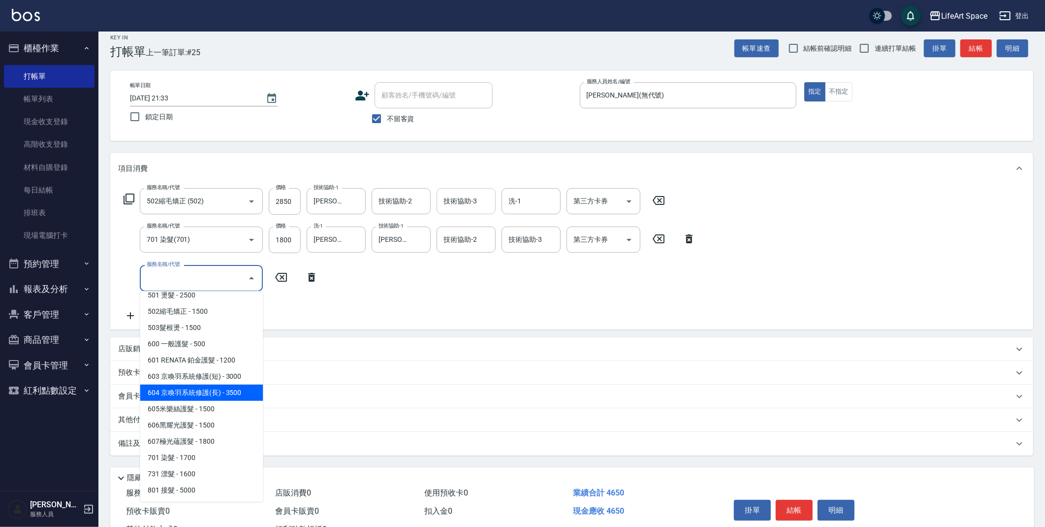
click at [204, 395] on span "604 京喚羽系統修護(長) - 3500" at bounding box center [201, 393] width 123 height 16
type input "604 京喚羽系統修護(長)(604)"
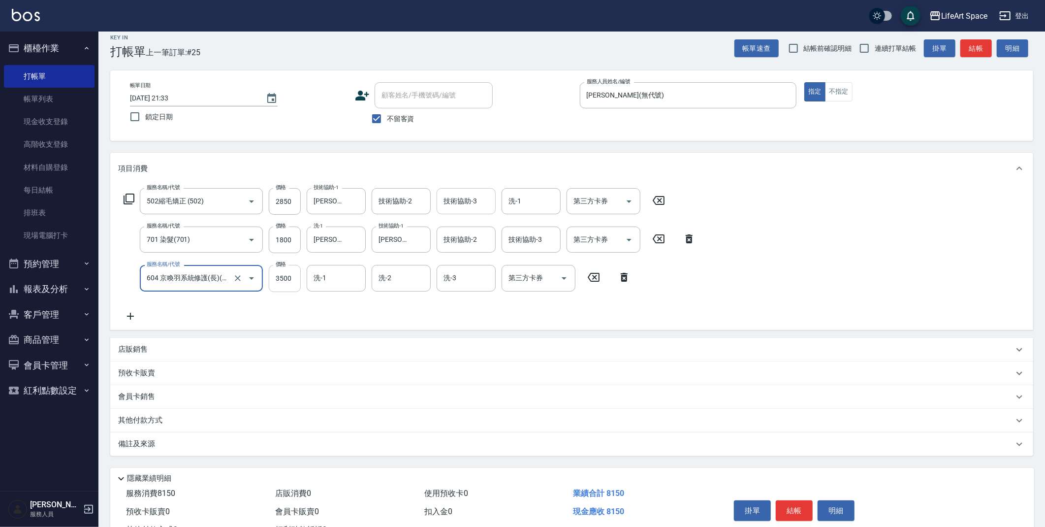
click at [292, 283] on input "3500" at bounding box center [285, 278] width 32 height 27
type input "2500"
click at [348, 274] on input "洗-1" at bounding box center [336, 277] width 50 height 17
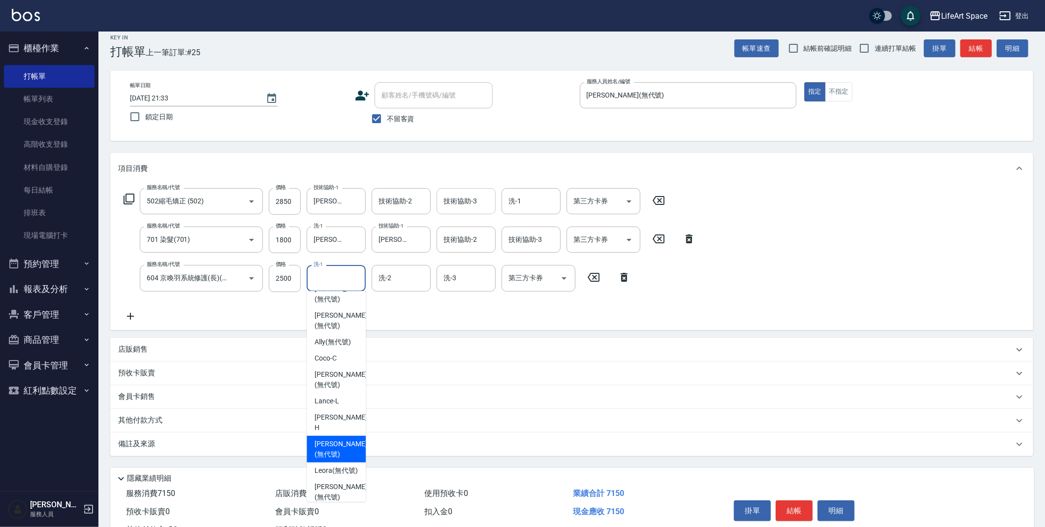
scroll to position [304, 0]
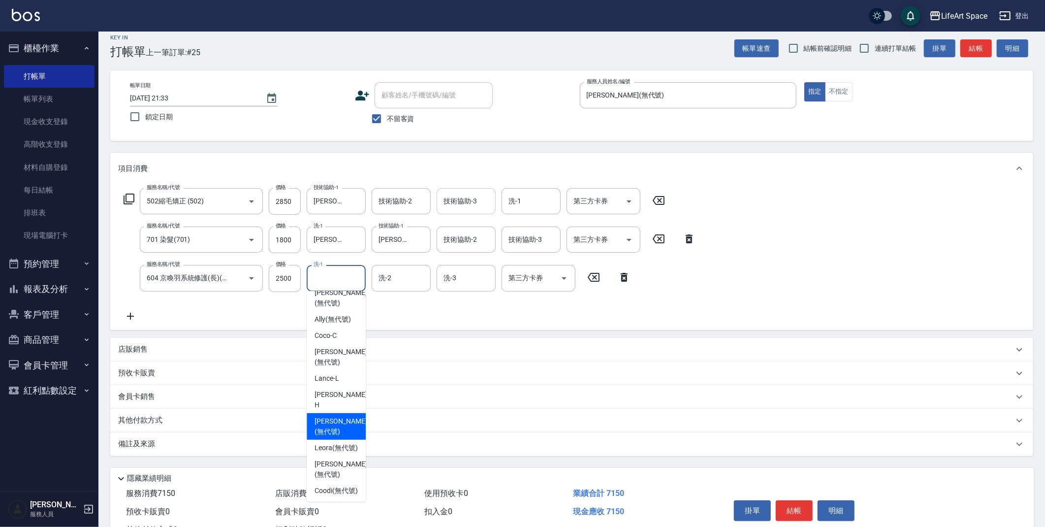
click at [331, 416] on span "[PERSON_NAME] (無代號)" at bounding box center [341, 426] width 52 height 21
type input "[PERSON_NAME](無代號)"
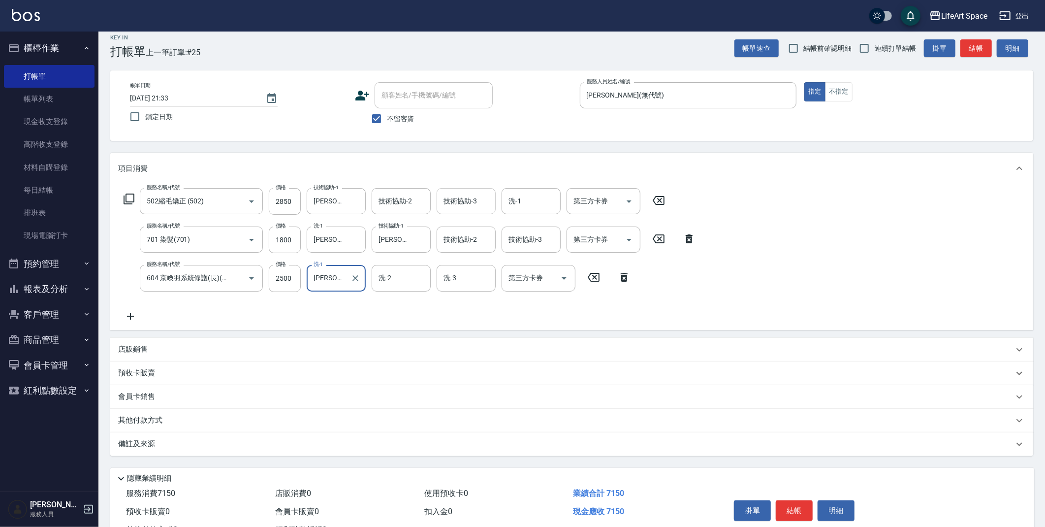
click at [149, 416] on p "其他付款方式" at bounding box center [142, 420] width 49 height 11
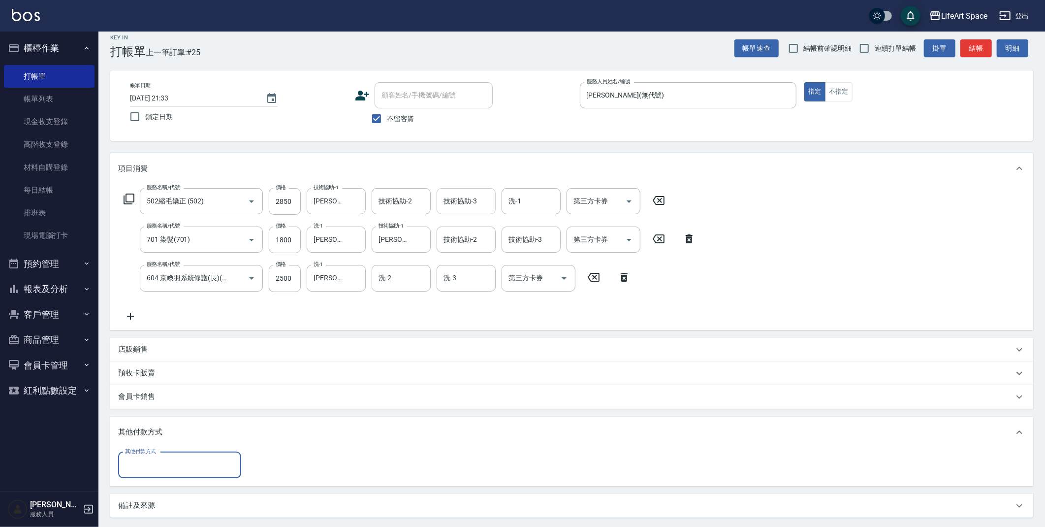
scroll to position [0, 0]
click at [170, 464] on input "其他付款方式" at bounding box center [180, 465] width 114 height 17
click at [157, 409] on span "Linepay" at bounding box center [179, 407] width 123 height 16
type input "Linepay"
type input "7150"
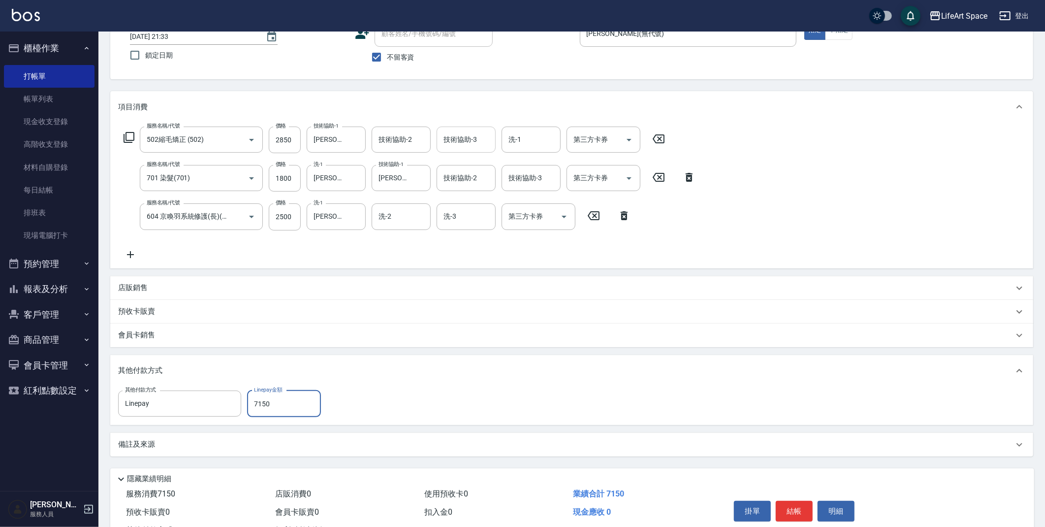
scroll to position [110, 0]
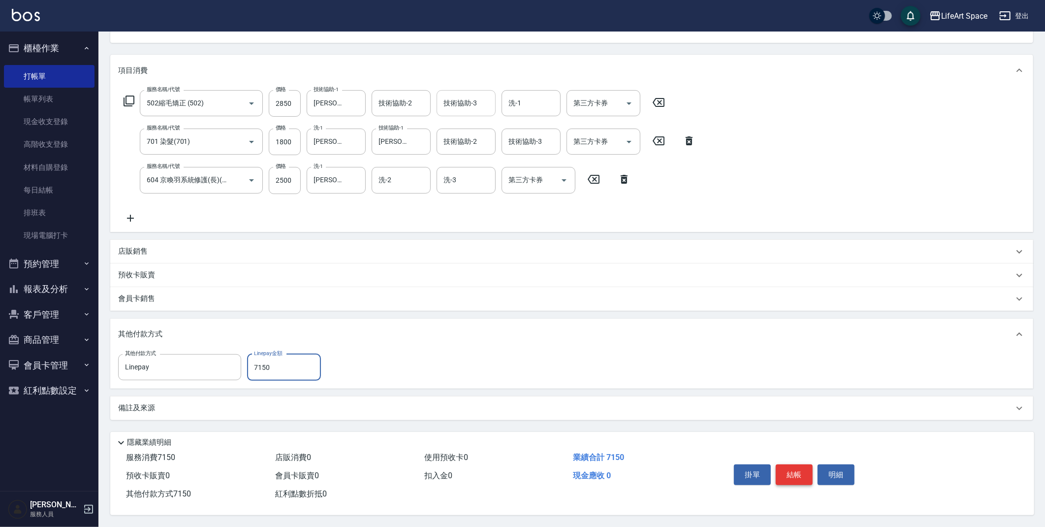
click at [791, 470] on button "結帳" at bounding box center [794, 474] width 37 height 21
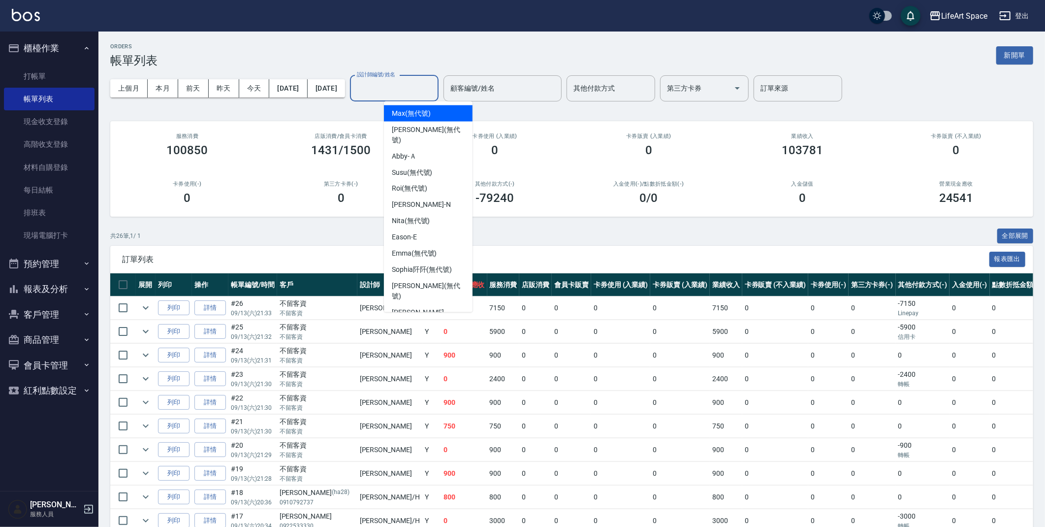
click at [419, 87] on input "設計師編號/姓名" at bounding box center [395, 88] width 80 height 17
click at [439, 342] on div "[PERSON_NAME] (無代號)" at bounding box center [428, 355] width 89 height 27
type input "[PERSON_NAME](無代號)"
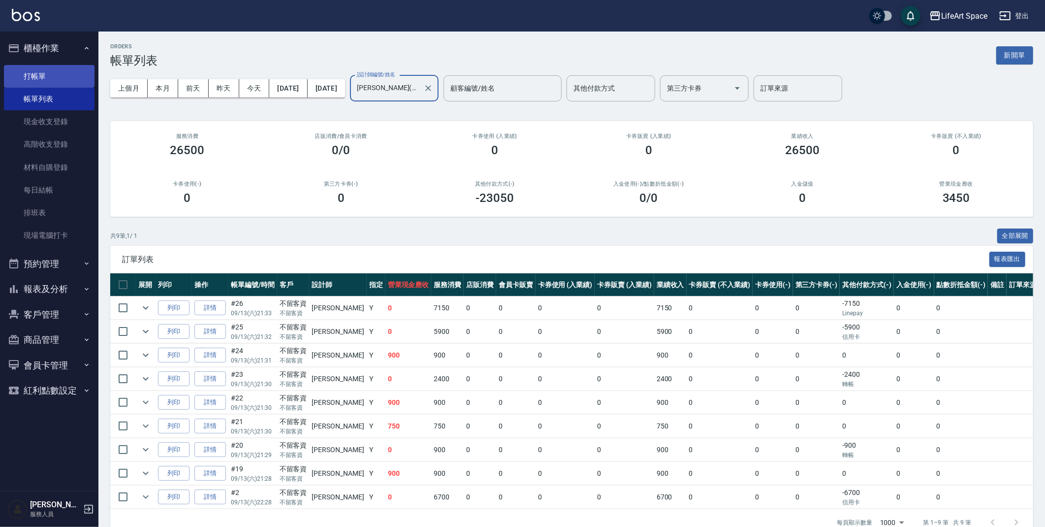
click at [36, 78] on link "打帳單" at bounding box center [49, 76] width 91 height 23
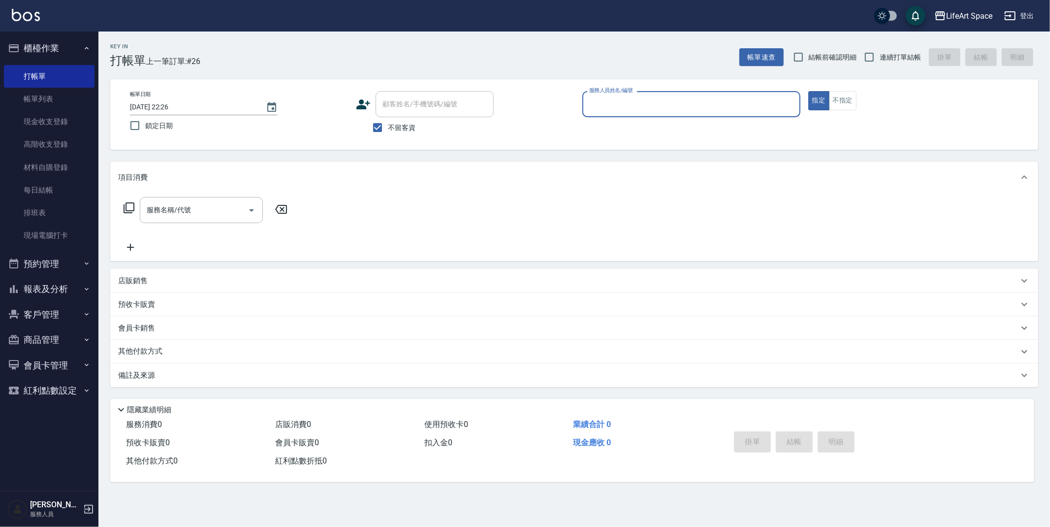
click at [736, 110] on input "服務人員姓名/編號" at bounding box center [691, 104] width 209 height 17
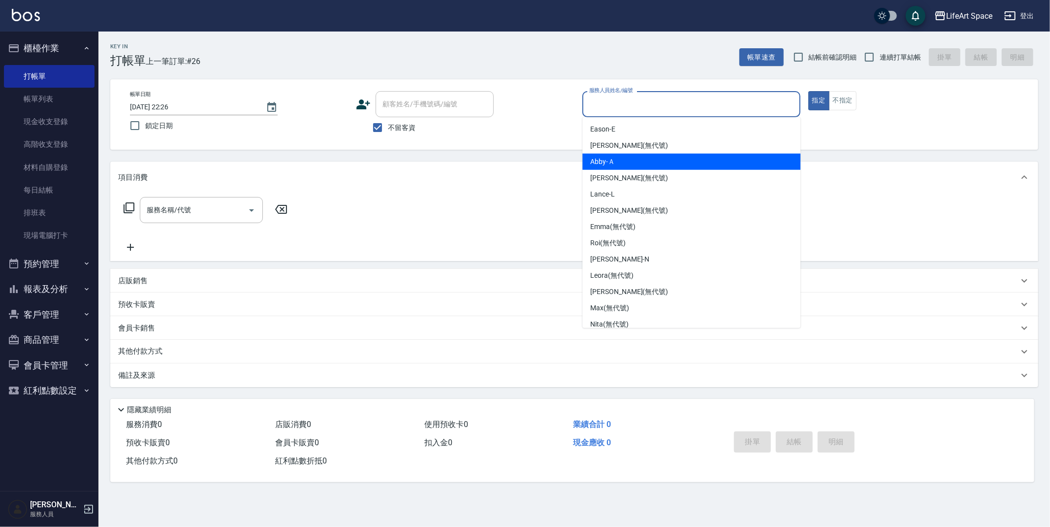
scroll to position [170, 0]
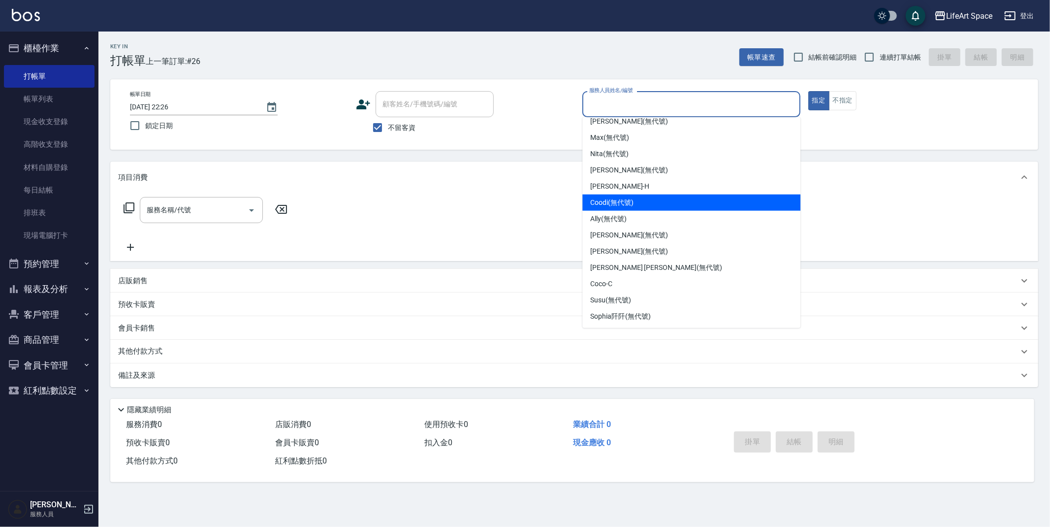
click at [682, 202] on div "Coodi (無代號)" at bounding box center [692, 203] width 218 height 16
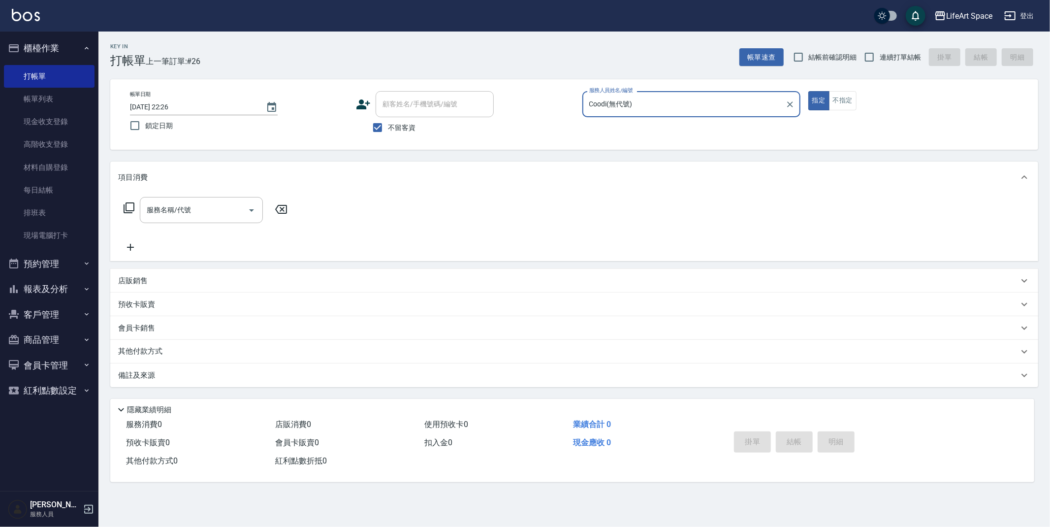
type input "Coodi(無代號)"
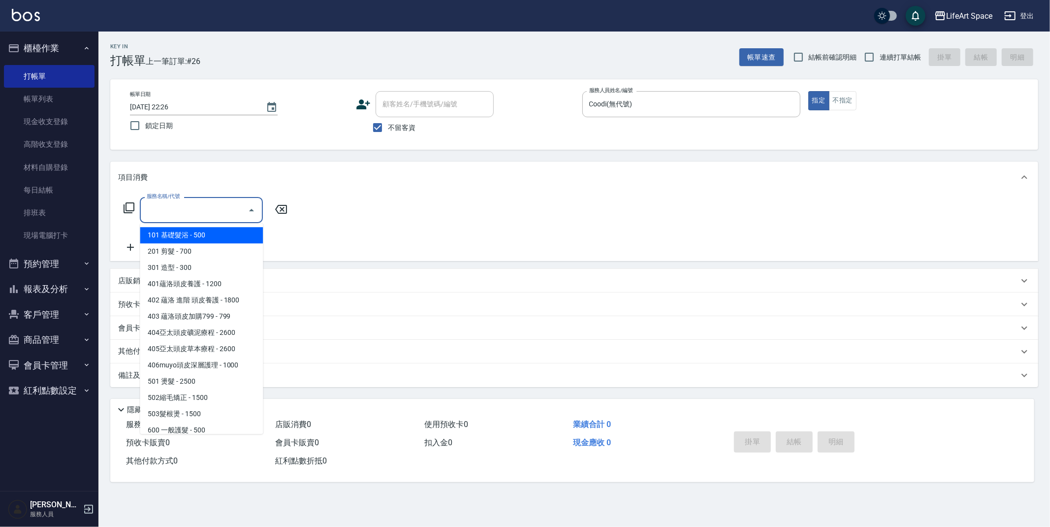
click at [229, 216] on input "服務名稱/代號" at bounding box center [193, 209] width 99 height 17
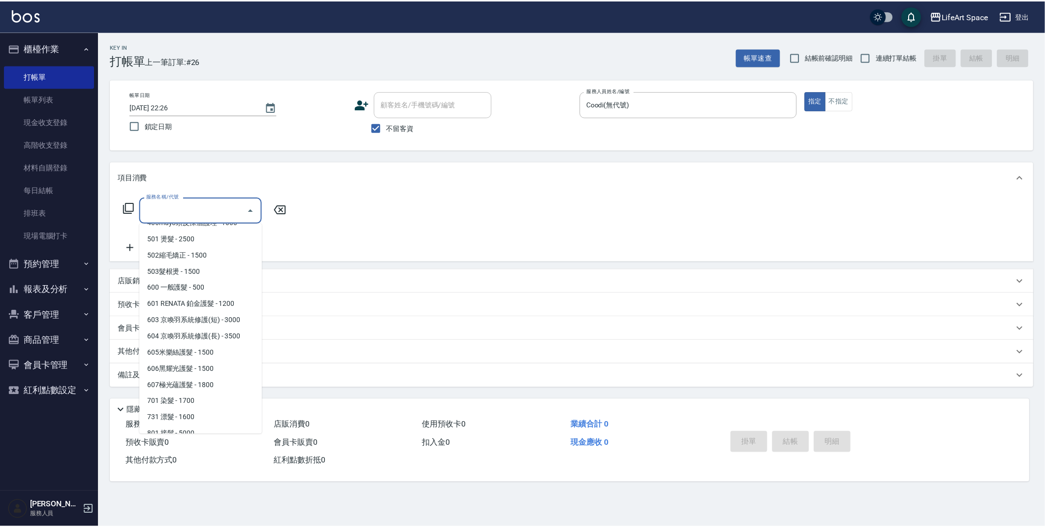
scroll to position [154, 0]
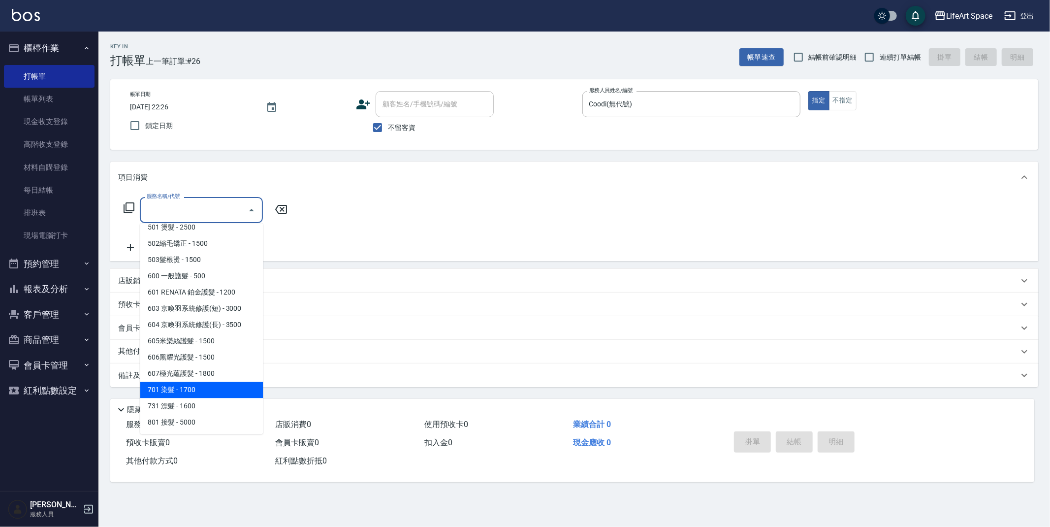
click at [191, 392] on span "701 染髮 - 1700" at bounding box center [201, 390] width 123 height 16
type input "701 染髮(701)"
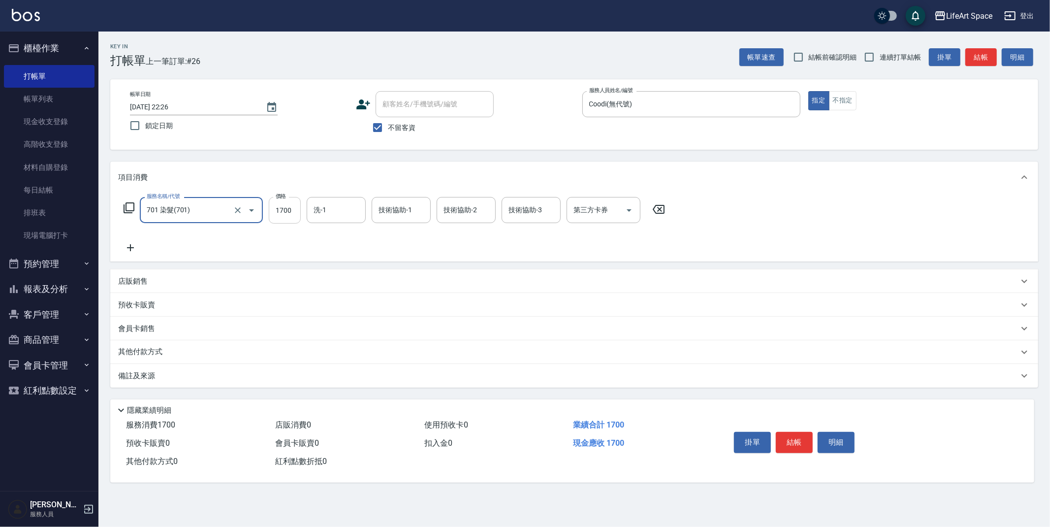
click at [293, 213] on input "1700" at bounding box center [285, 210] width 32 height 27
type input "2999"
click at [128, 247] on icon at bounding box center [130, 247] width 7 height 7
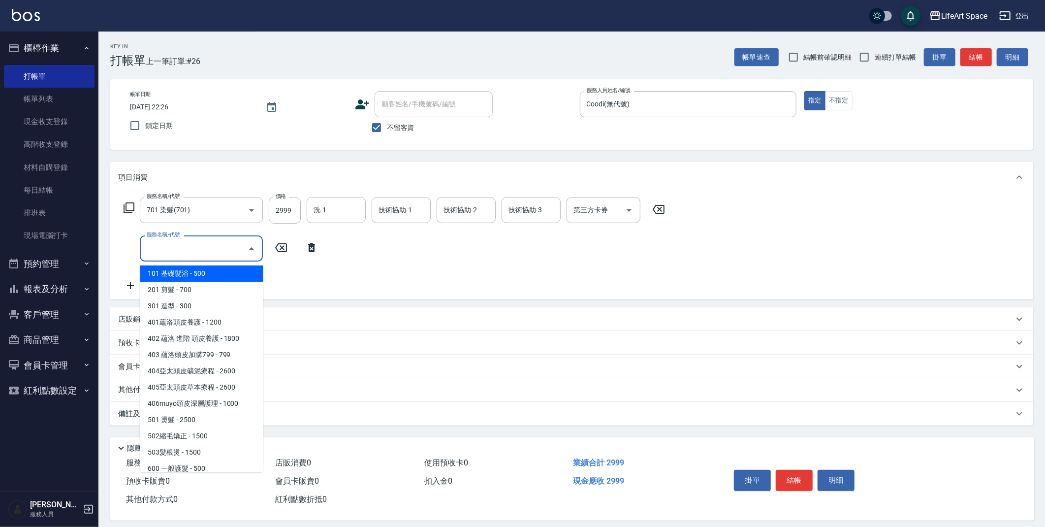
click at [172, 240] on input "服務名稱/代號" at bounding box center [193, 248] width 99 height 17
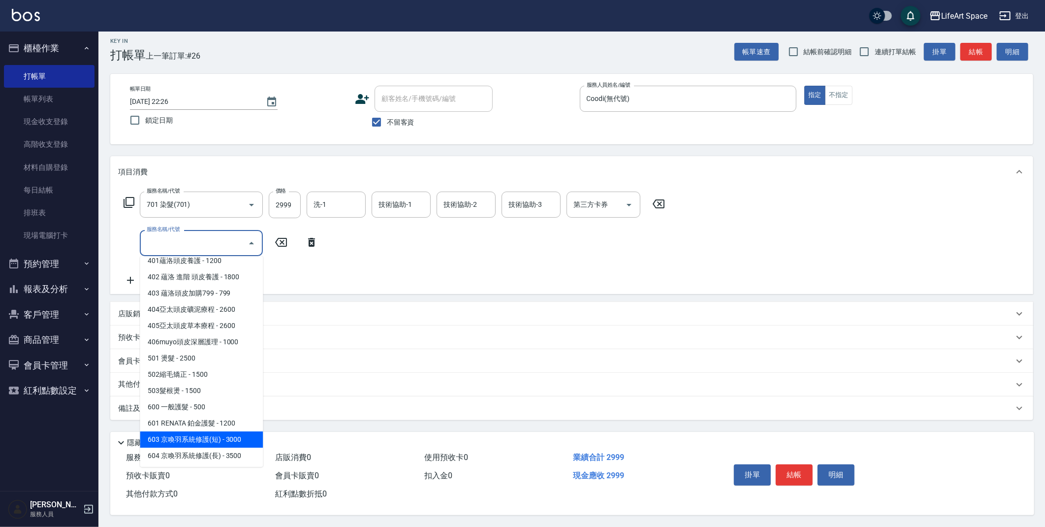
scroll to position [0, 0]
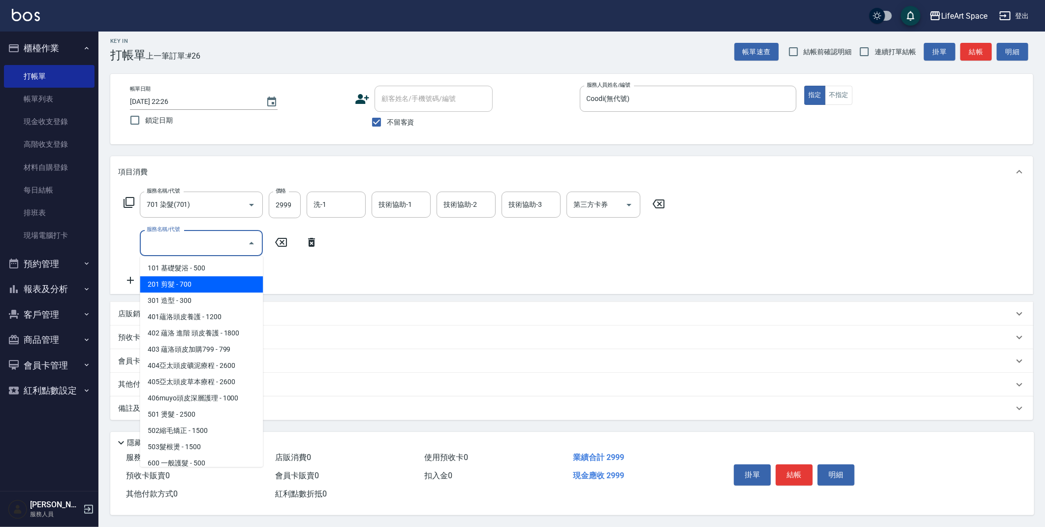
click at [220, 282] on span "201 剪髮 - 700" at bounding box center [201, 284] width 123 height 16
type input "201 剪髮(201)"
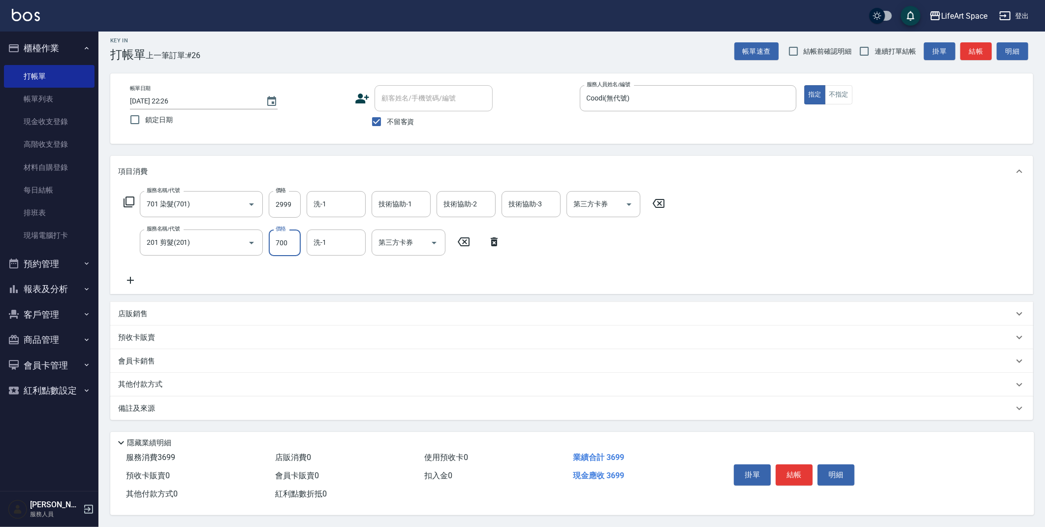
click at [295, 240] on input "700" at bounding box center [285, 242] width 32 height 27
type input "100"
click at [131, 276] on icon at bounding box center [130, 280] width 25 height 12
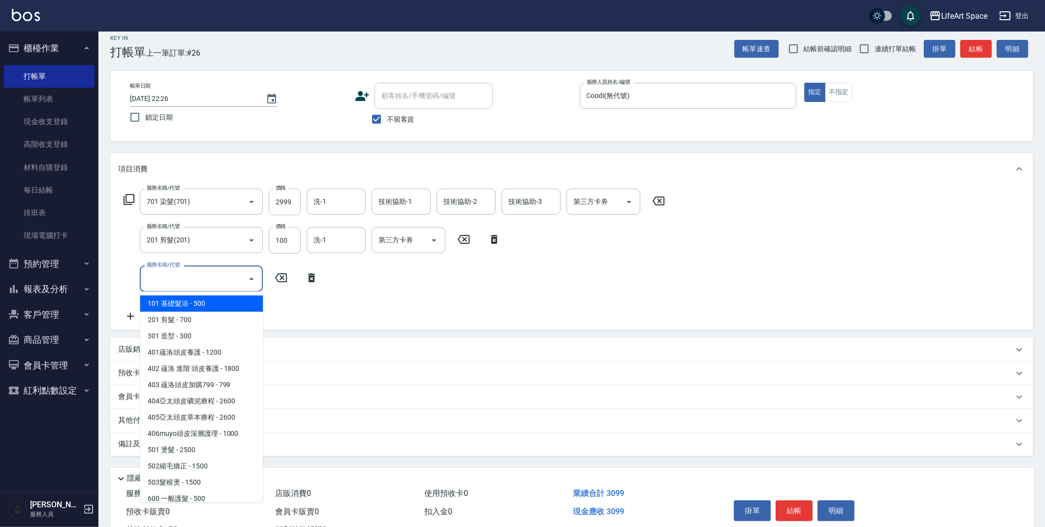
click at [172, 268] on div "服務名稱/代號" at bounding box center [201, 278] width 123 height 26
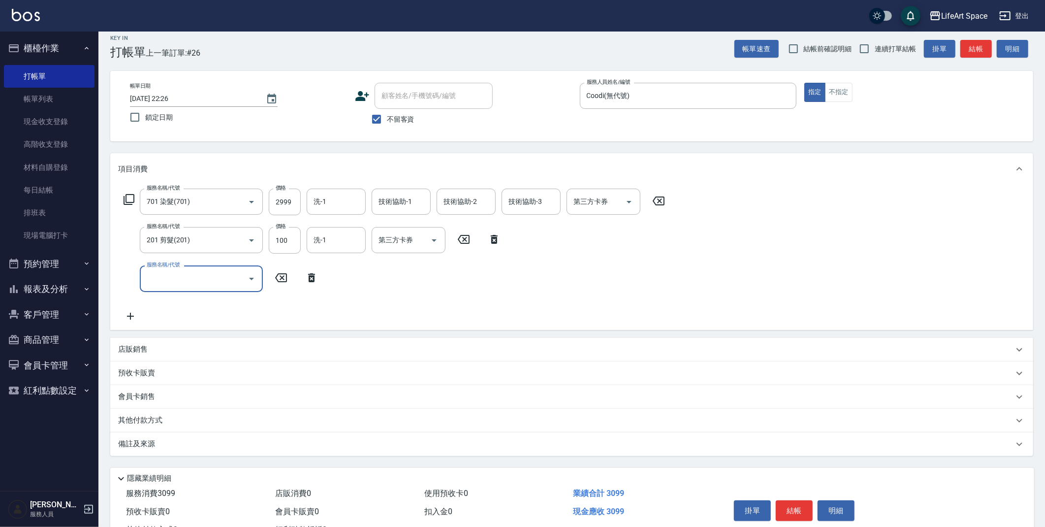
click at [196, 283] on input "服務名稱/代號" at bounding box center [193, 278] width 99 height 17
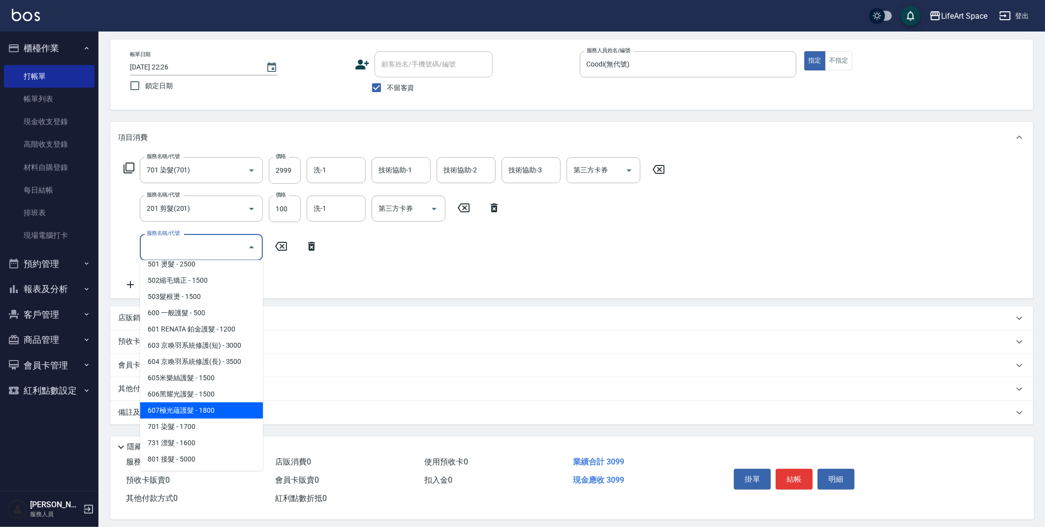
scroll to position [47, 0]
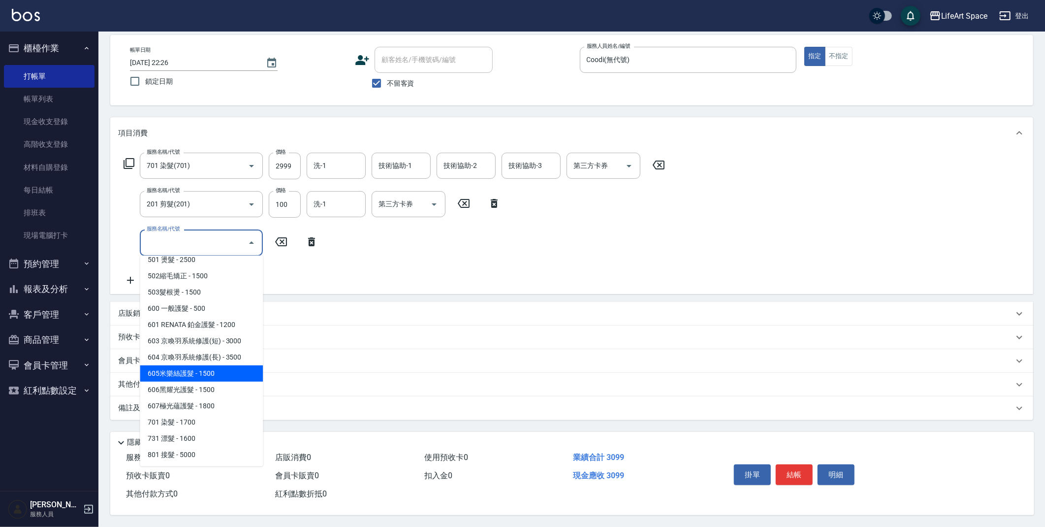
click at [191, 367] on span "605米樂絲護髮 - 1500" at bounding box center [201, 373] width 123 height 16
type input "605米樂絲護髮(605)"
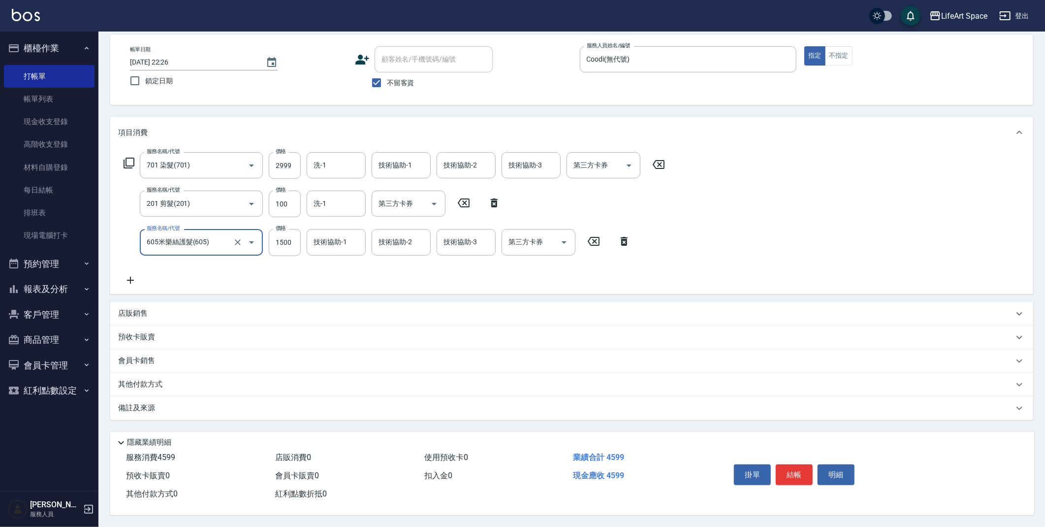
scroll to position [47, 0]
click at [154, 383] on p "其他付款方式" at bounding box center [142, 384] width 49 height 11
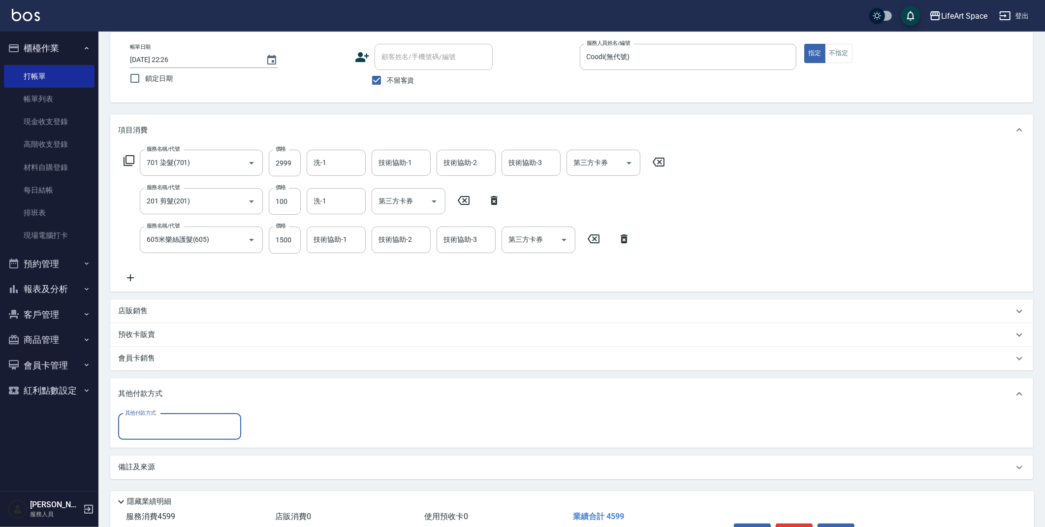
scroll to position [0, 0]
click at [176, 427] on input "其他付款方式" at bounding box center [180, 426] width 114 height 17
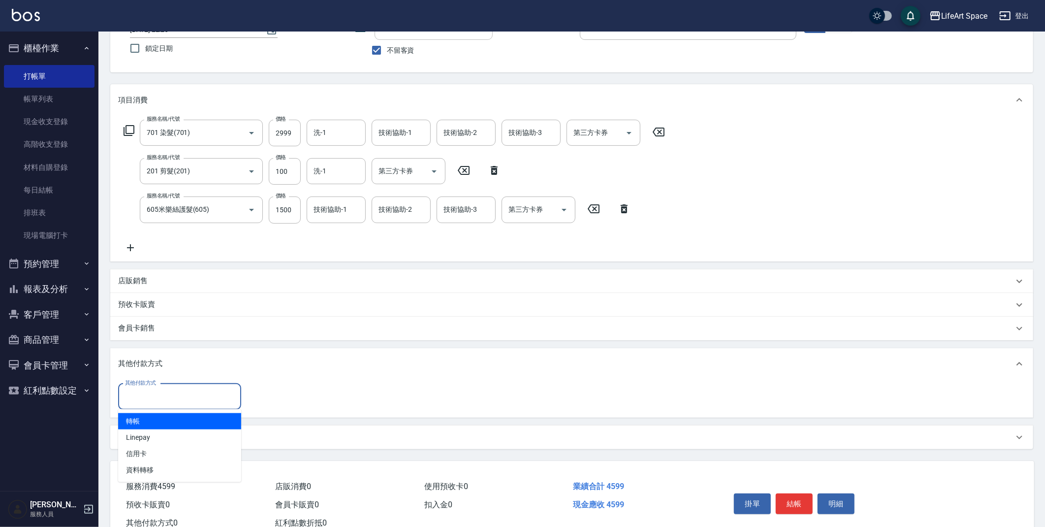
click at [184, 422] on span "轉帳" at bounding box center [179, 421] width 123 height 16
type input "轉帳"
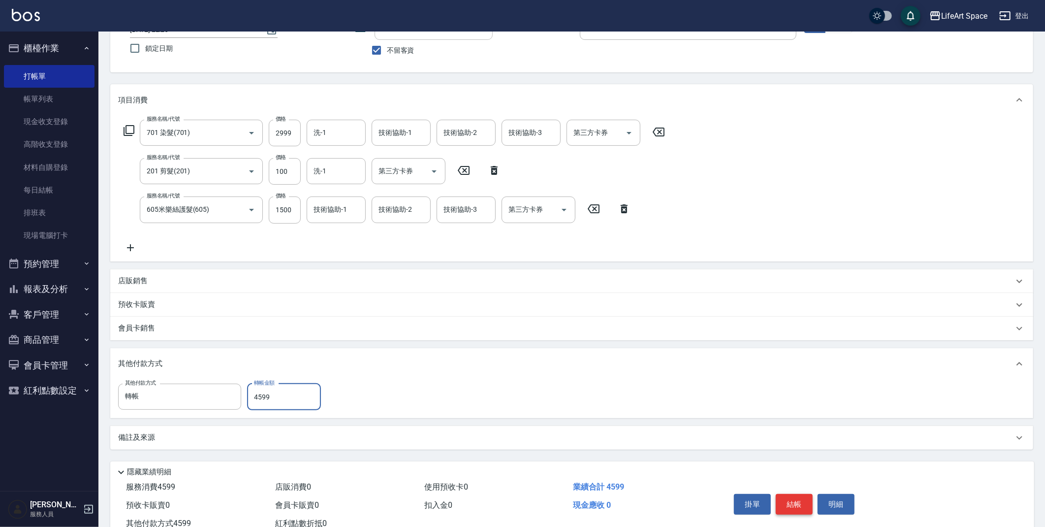
type input "4599"
click at [800, 504] on button "結帳" at bounding box center [794, 504] width 37 height 21
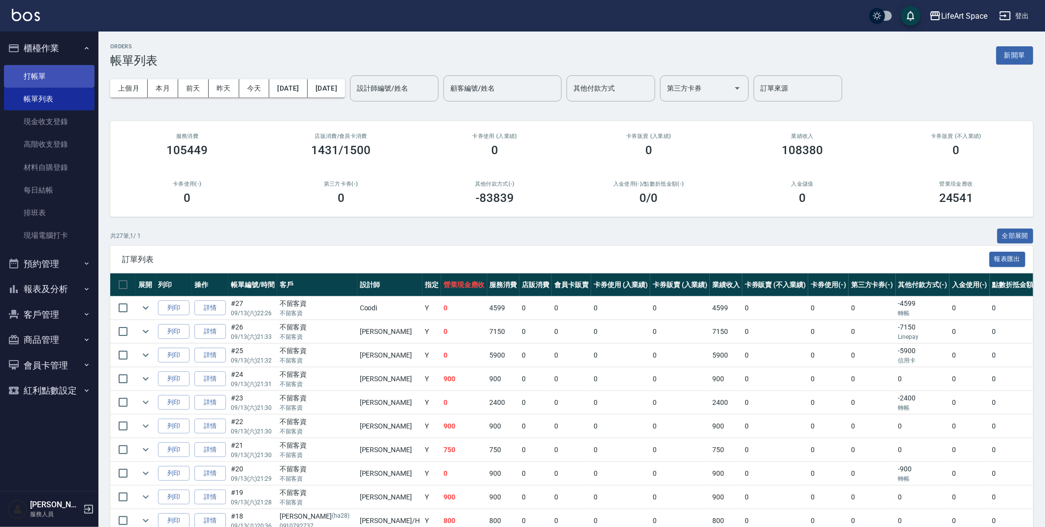
click at [43, 68] on link "打帳單" at bounding box center [49, 76] width 91 height 23
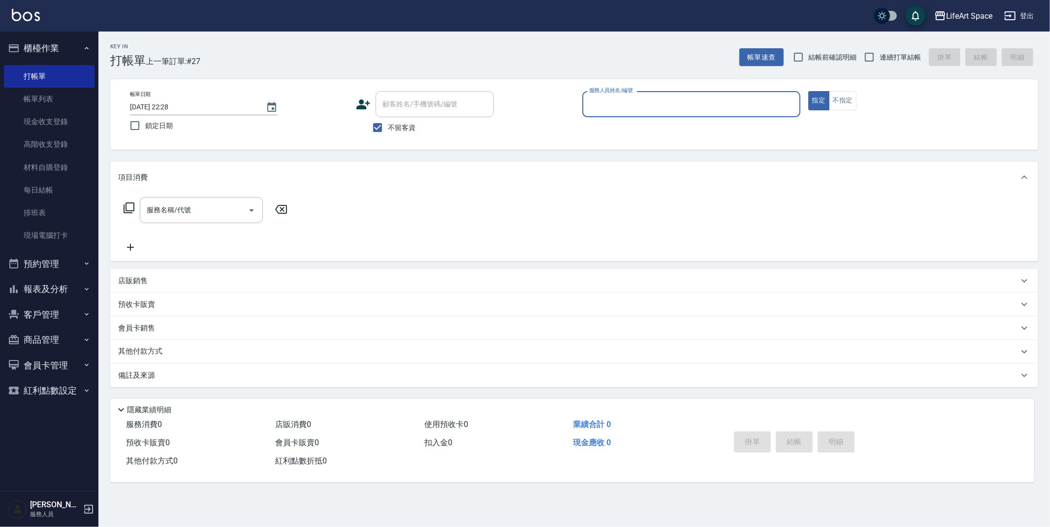
click at [629, 113] on div "服務人員姓名/編號" at bounding box center [692, 104] width 218 height 26
click at [621, 131] on span "[PERSON_NAME] (無代號)" at bounding box center [609, 129] width 39 height 10
type input "Max(無代號)"
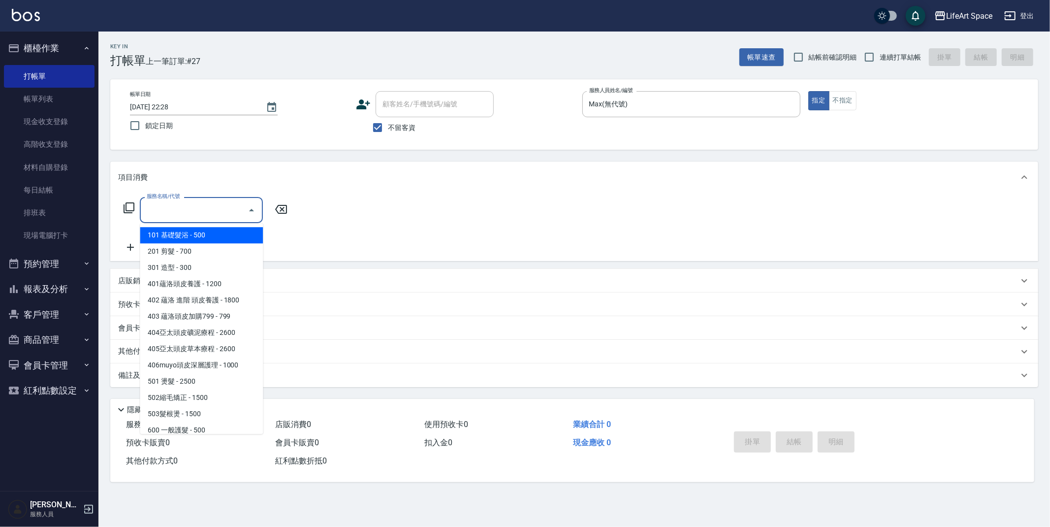
click at [185, 214] on input "服務名稱/代號" at bounding box center [193, 209] width 99 height 17
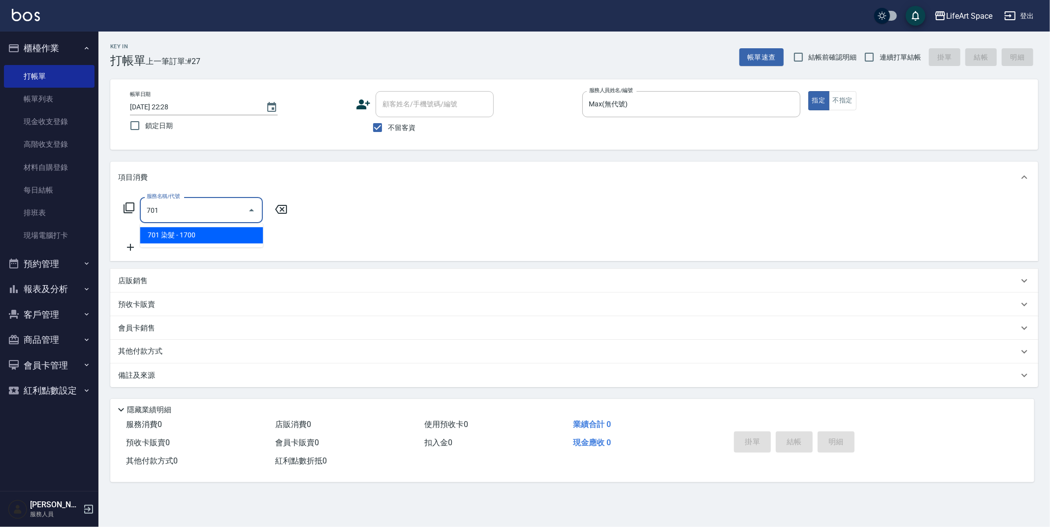
click at [201, 232] on span "701 染髮 - 1700" at bounding box center [201, 235] width 123 height 16
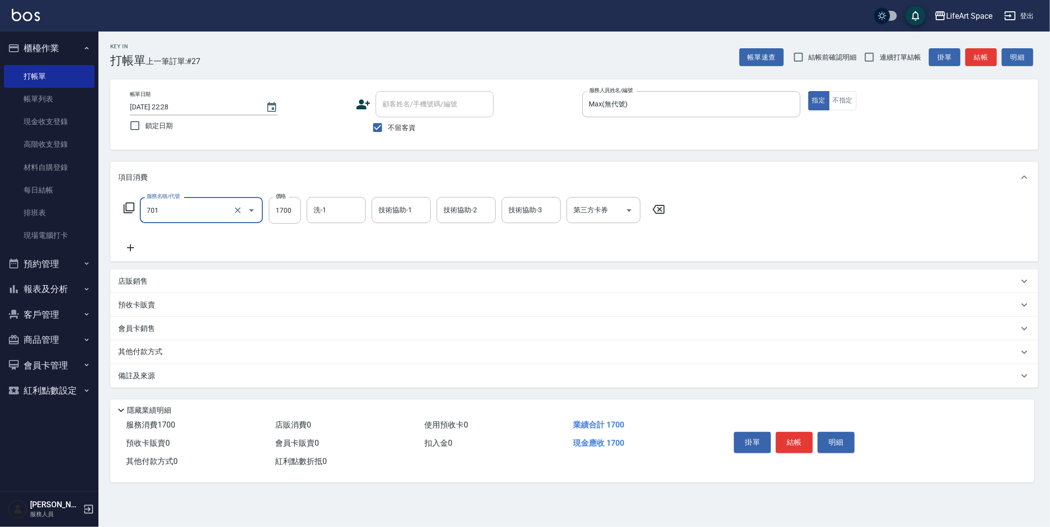
type input "701 染髮(701)"
click at [304, 215] on div "服務名稱/代號 701 染髮(701) 服務名稱/代號 價格 1700 價格 洗-1 洗-1 技術協助-1 技術協助-1 技術協助-2 技術協助-2 技術協助…" at bounding box center [394, 210] width 553 height 27
click at [297, 215] on input "1700" at bounding box center [285, 210] width 32 height 27
type input "7500"
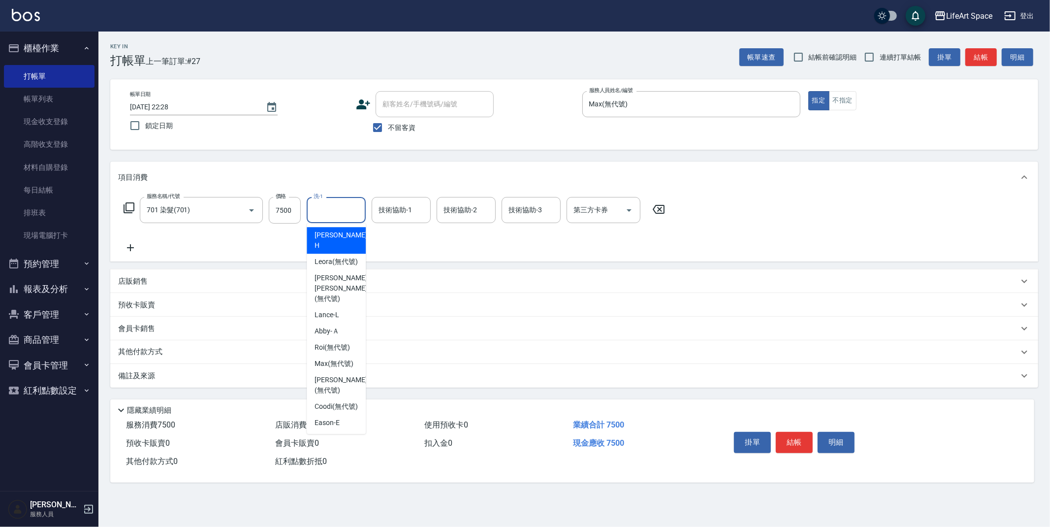
click at [346, 207] on input "洗-1" at bounding box center [336, 209] width 50 height 17
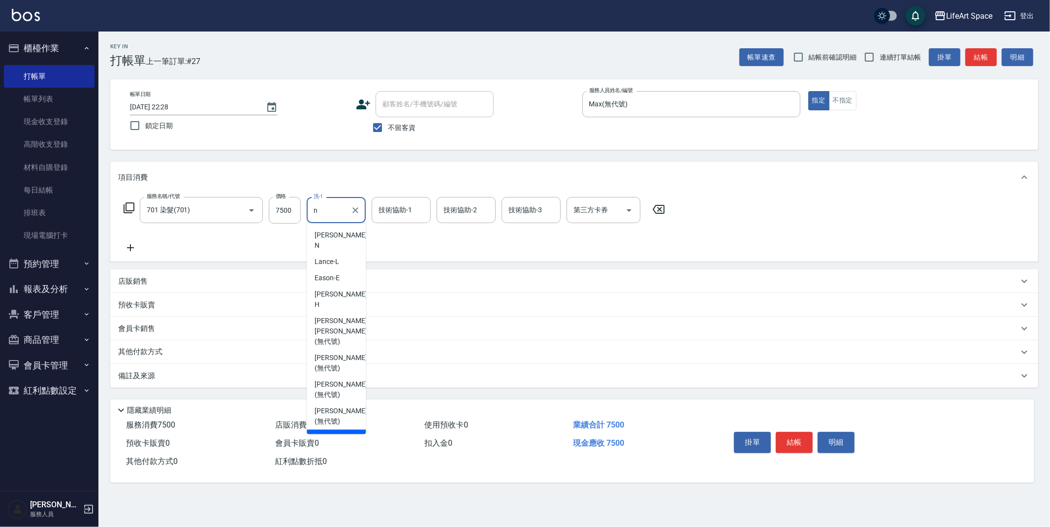
click at [340, 432] on span "Nita (無代號)" at bounding box center [334, 437] width 38 height 10
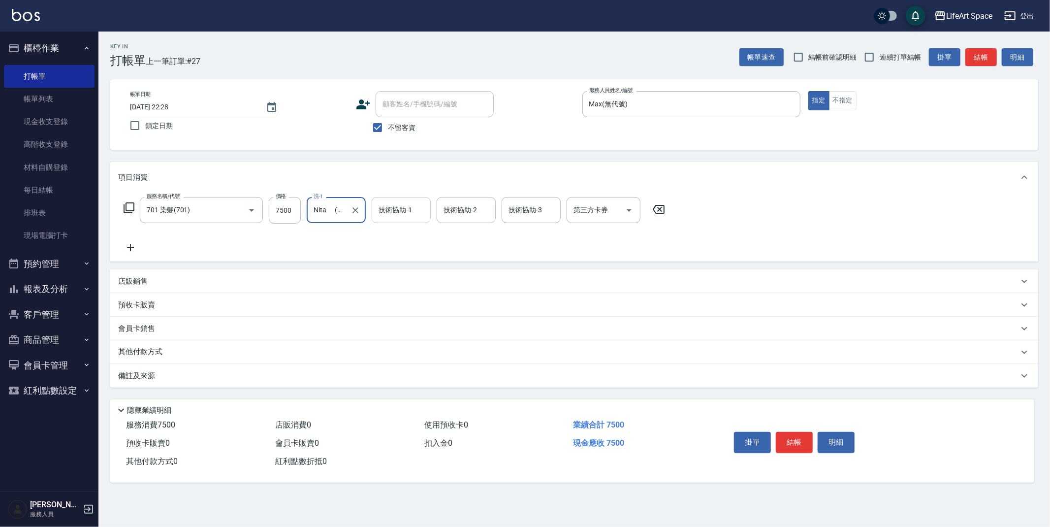
type input "Nita (無代號)"
click at [408, 217] on input "技術協助-1" at bounding box center [401, 209] width 50 height 17
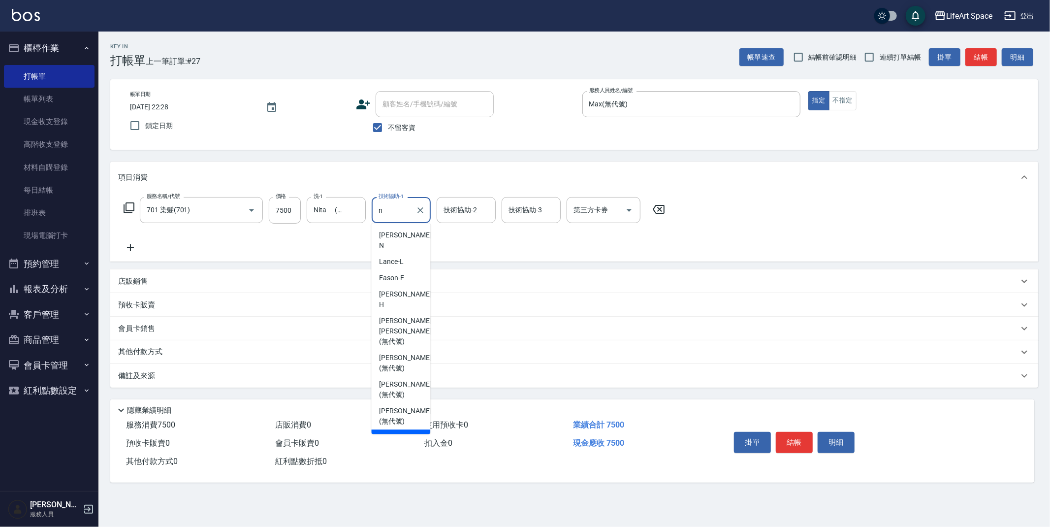
click at [400, 432] on span "Nita (無代號)" at bounding box center [398, 437] width 38 height 10
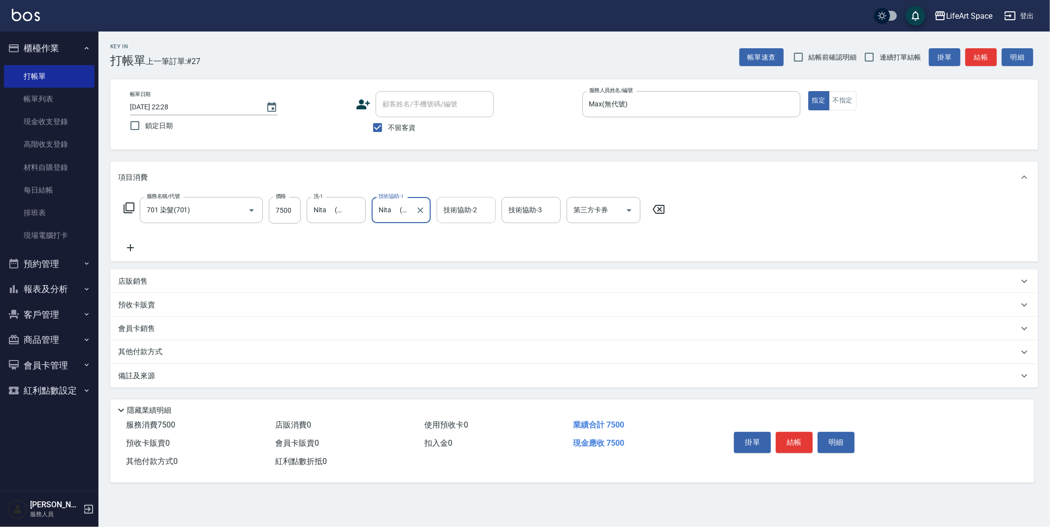
type input "Nita (無代號)"
click at [483, 214] on input "技術協助-2" at bounding box center [466, 209] width 50 height 17
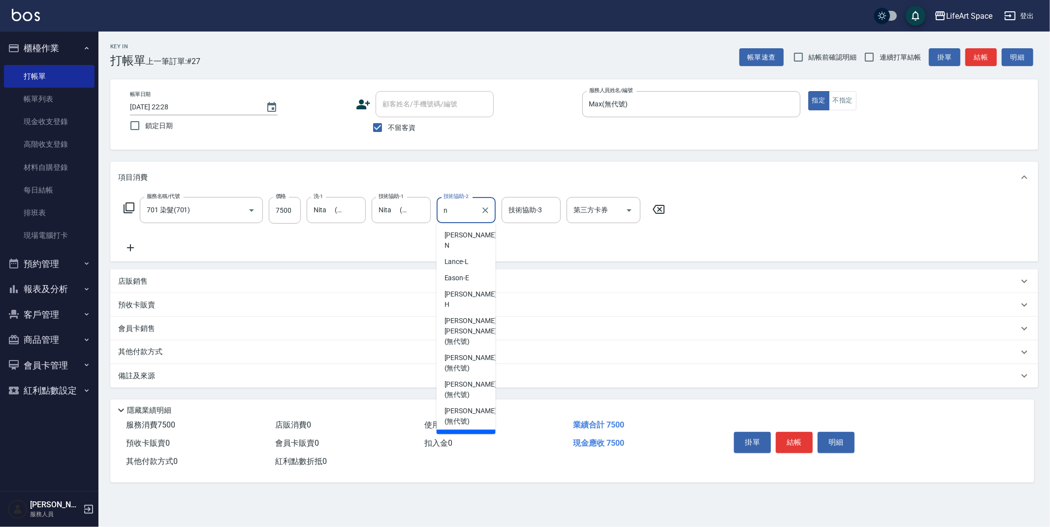
click at [463, 432] on span "Nita (無代號)" at bounding box center [464, 437] width 38 height 10
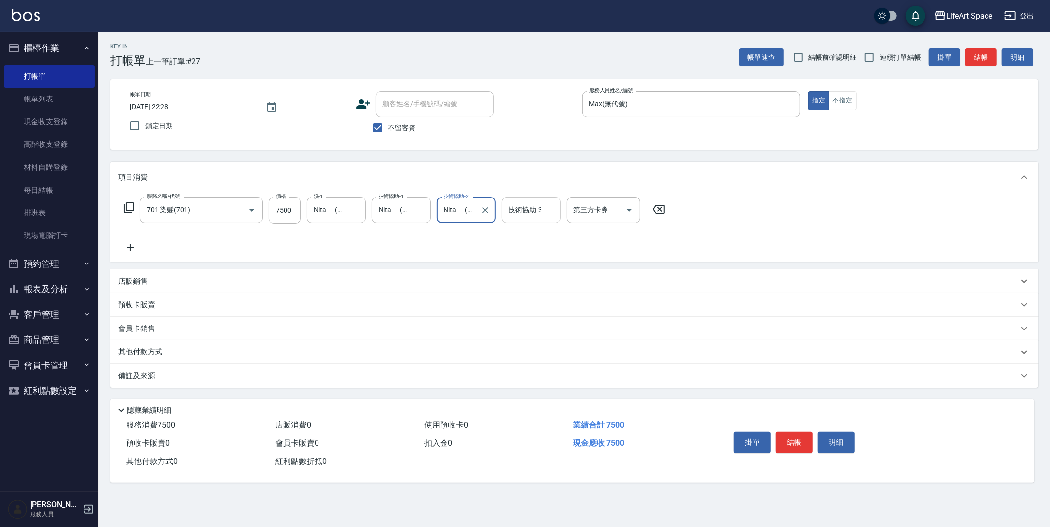
click at [534, 219] on div "技術協助-3" at bounding box center [531, 210] width 59 height 26
type input "Nita (無代號)"
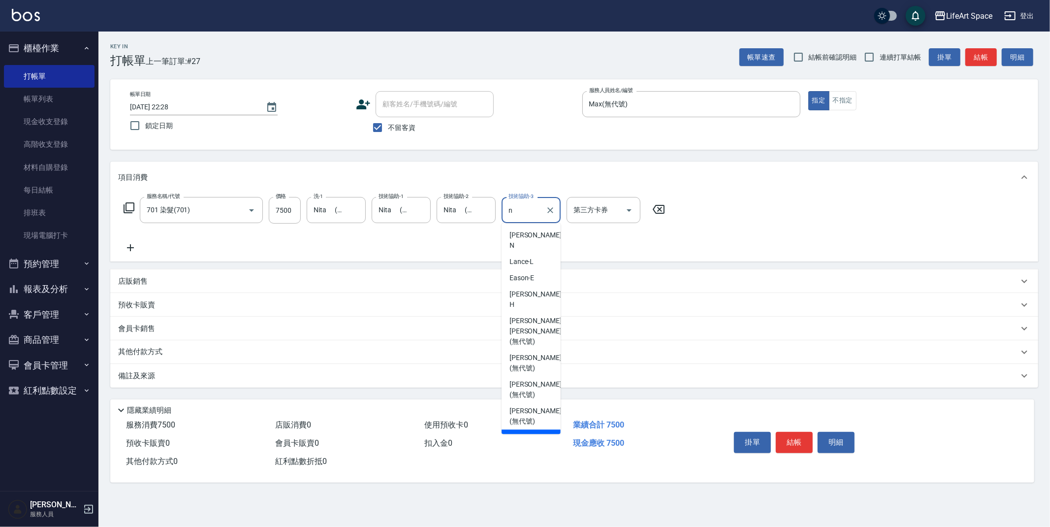
click at [538, 432] on span "Nita (無代號)" at bounding box center [529, 437] width 38 height 10
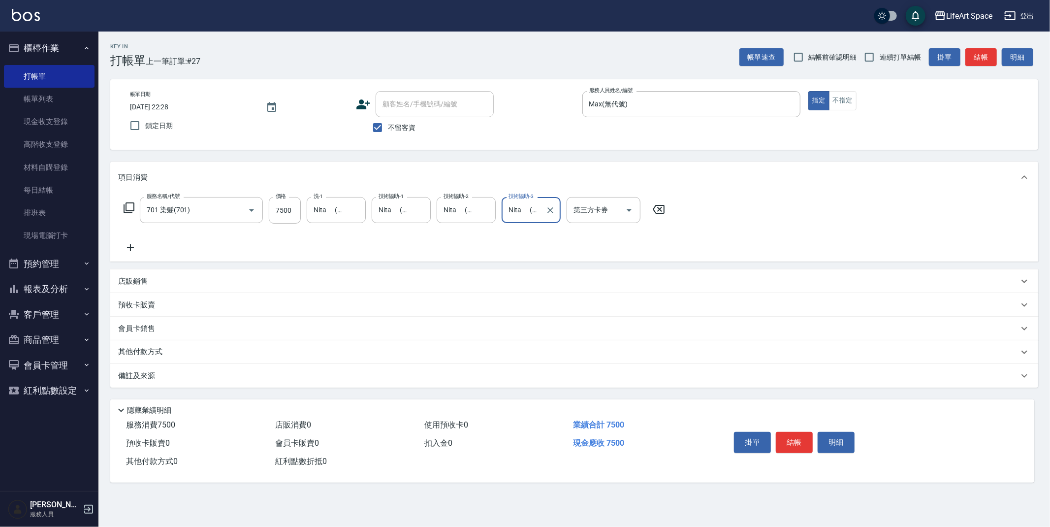
type input "Nita (無代號)"
click at [240, 379] on div "備註及來源" at bounding box center [568, 376] width 901 height 10
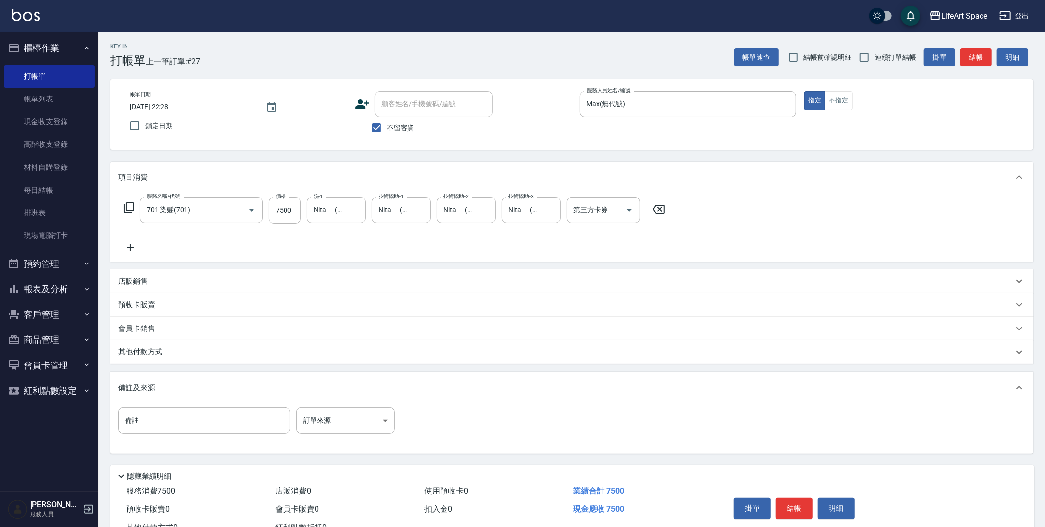
click at [332, 434] on div "備註 備註 訂單來源 ​ 訂單來源" at bounding box center [572, 426] width 908 height 38
click at [340, 428] on body "LifeArt Space 登出 櫃檯作業 打帳單 帳單列表 現金收支登錄 高階收支登錄 材料自購登錄 每日結帳 排班表 現場電腦打卡 預約管理 預約管理 單…" at bounding box center [522, 280] width 1045 height 560
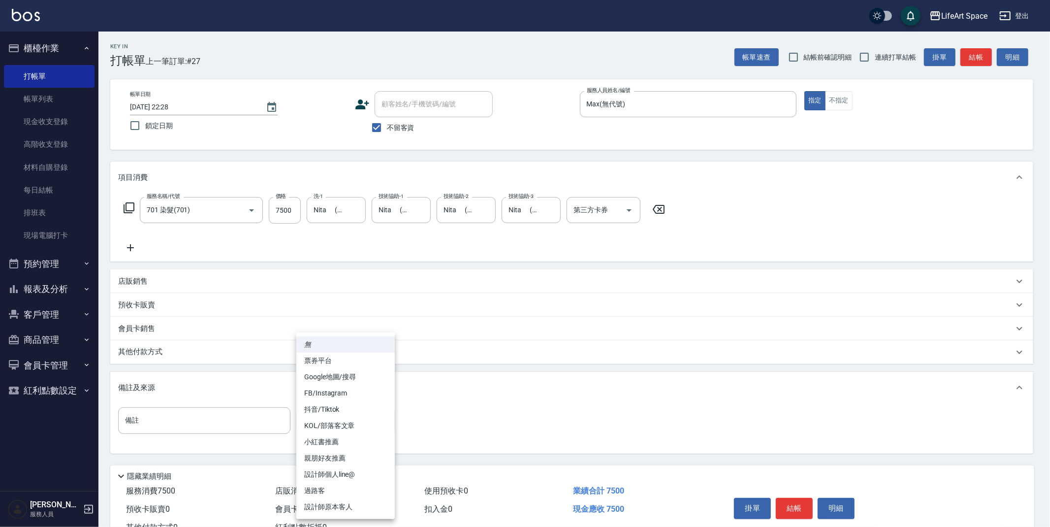
click at [351, 504] on li "設計師原本客人" at bounding box center [345, 507] width 98 height 16
type input "設計師原本客人"
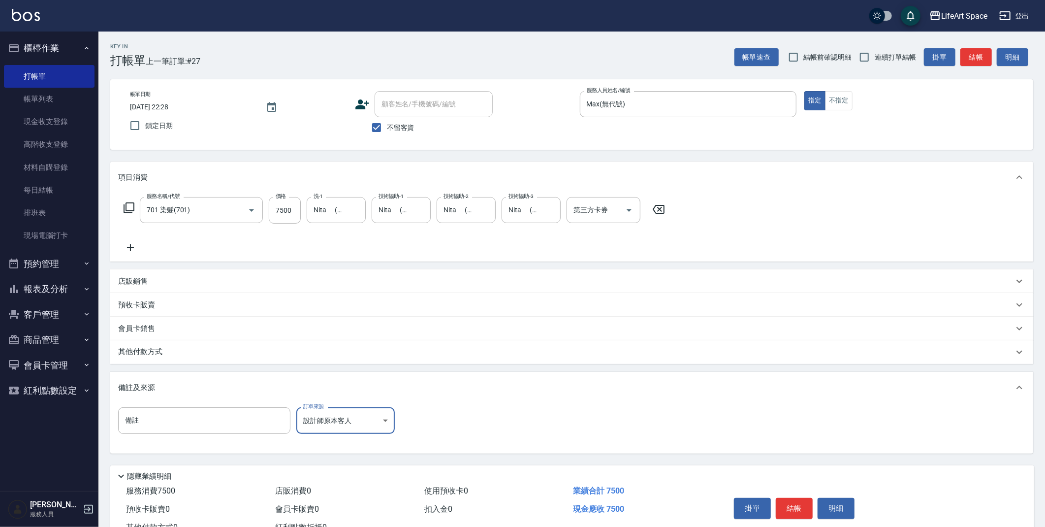
click at [235, 352] on div "其他付款方式" at bounding box center [566, 352] width 896 height 11
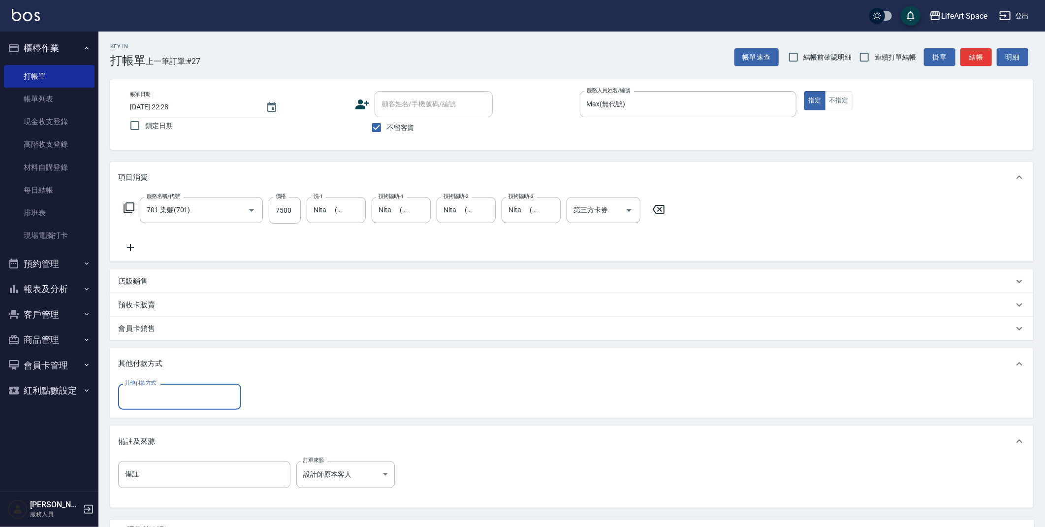
click at [208, 401] on input "其他付款方式" at bounding box center [180, 396] width 114 height 17
click at [175, 424] on span "轉帳" at bounding box center [179, 422] width 123 height 16
type input "轉帳"
type input "7500"
click at [275, 109] on icon "Choose date, selected date is 2025-09-13" at bounding box center [272, 107] width 12 height 12
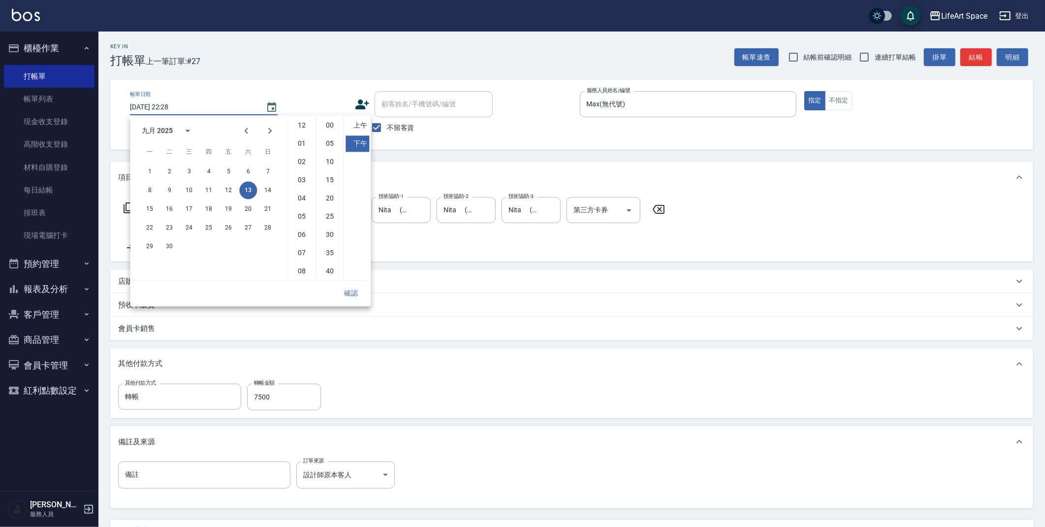
scroll to position [55, 0]
drag, startPoint x: 265, startPoint y: 190, endPoint x: 318, endPoint y: 265, distance: 92.6
click at [265, 190] on button "14" at bounding box center [268, 190] width 18 height 18
type input "[DATE] 22:28"
click at [357, 294] on button "確認" at bounding box center [351, 293] width 32 height 18
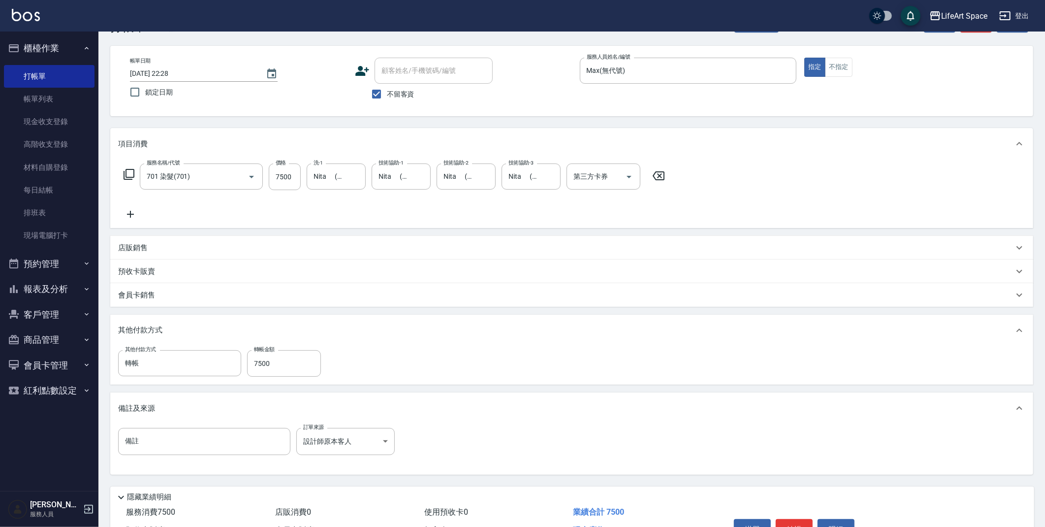
scroll to position [91, 0]
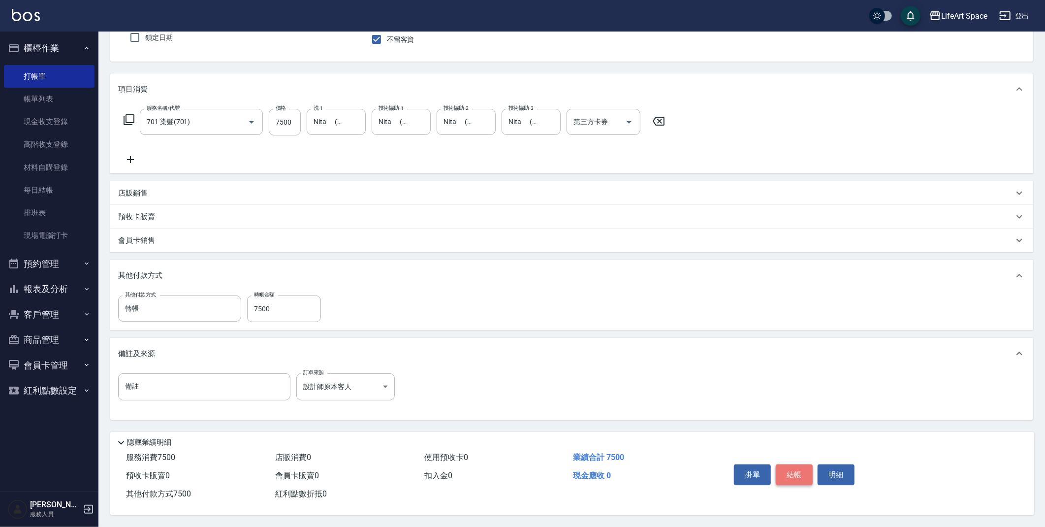
click at [794, 468] on button "結帳" at bounding box center [794, 474] width 37 height 21
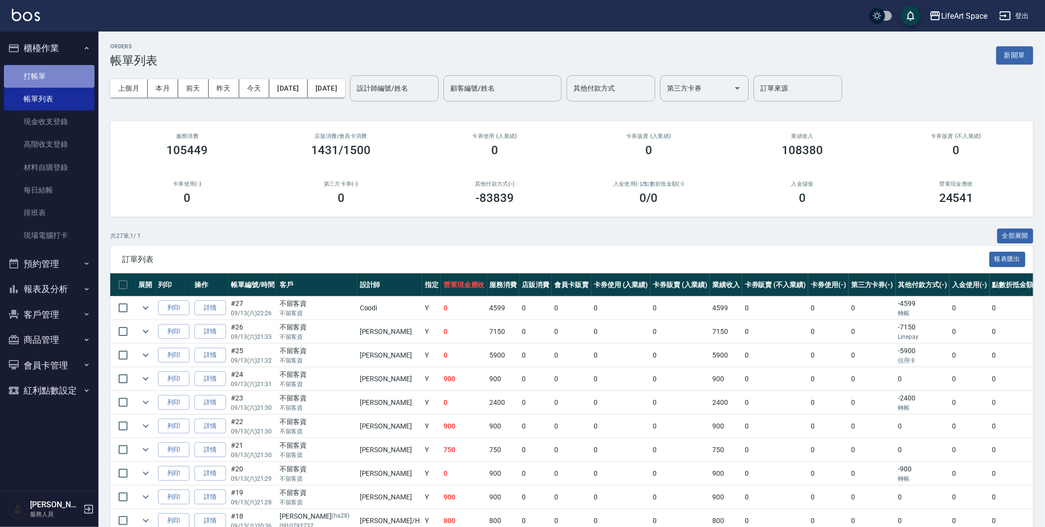
click at [58, 74] on link "打帳單" at bounding box center [49, 76] width 91 height 23
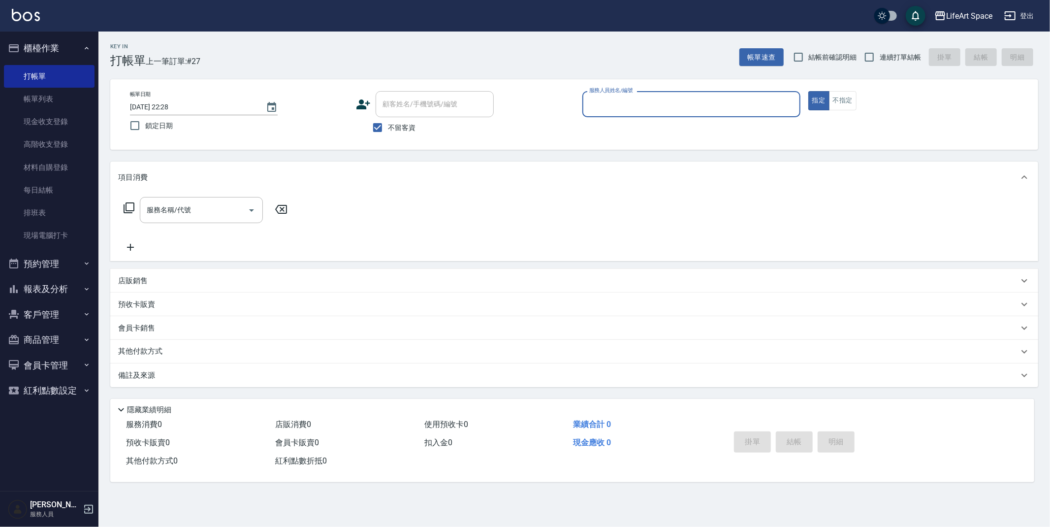
click at [676, 114] on div "服務人員姓名/編號" at bounding box center [692, 104] width 218 height 26
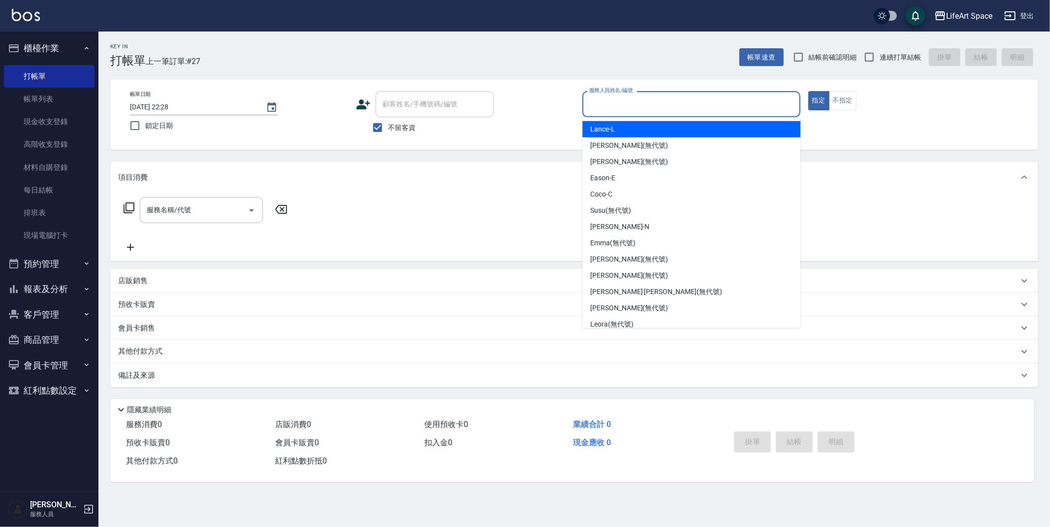
type input "n"
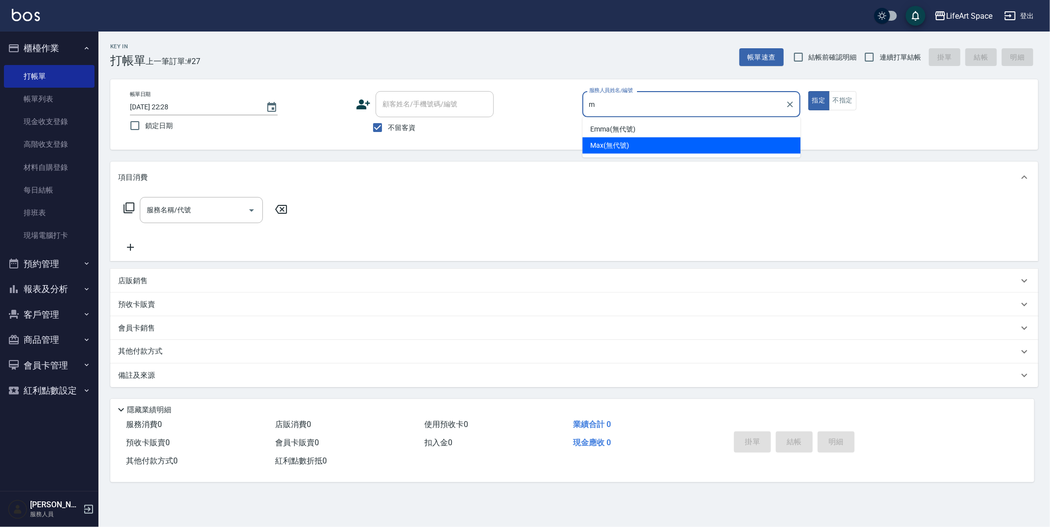
click at [631, 148] on div "[PERSON_NAME] (無代號)" at bounding box center [692, 145] width 218 height 16
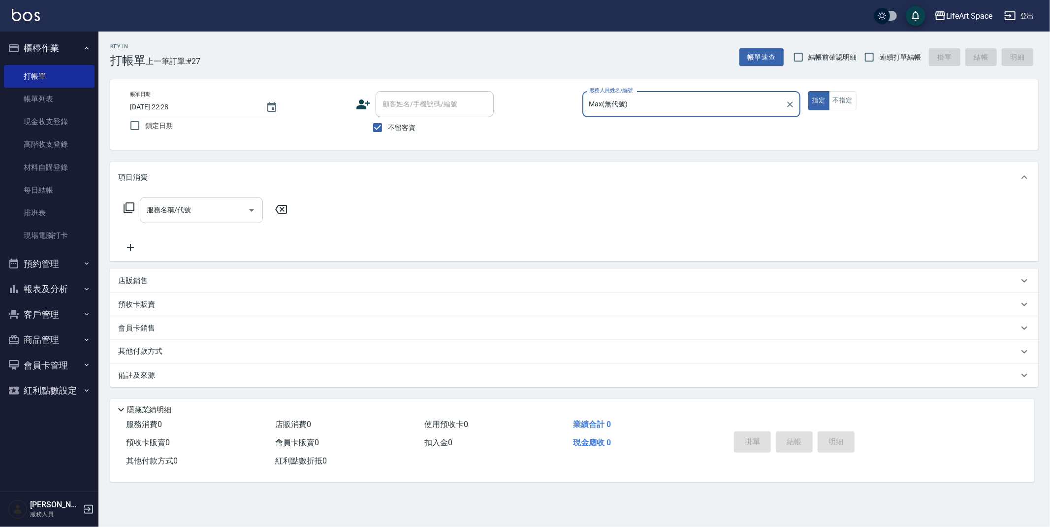
type input "Max(無代號)"
click at [220, 214] on input "服務名稱/代號" at bounding box center [193, 209] width 99 height 17
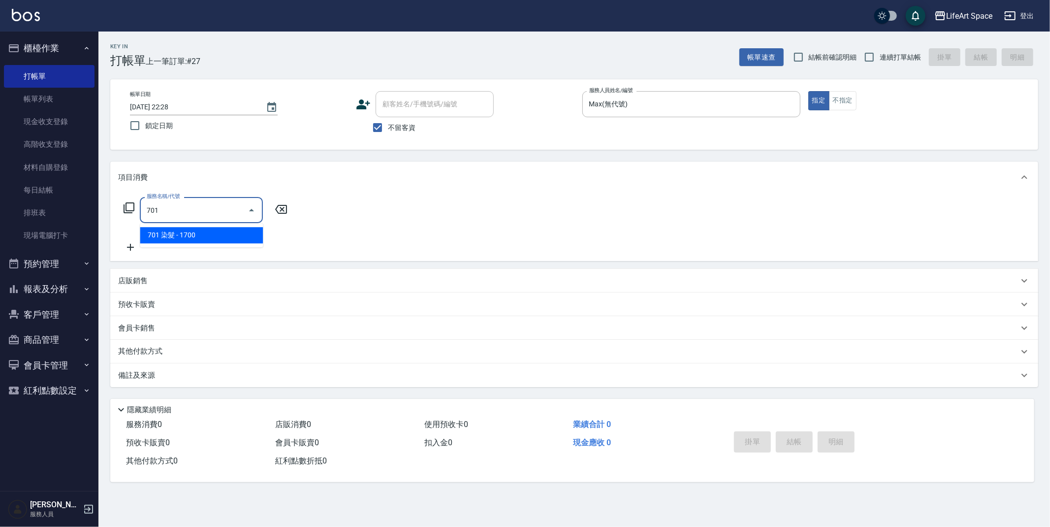
click at [211, 230] on span "701 染髮 - 1700" at bounding box center [201, 235] width 123 height 16
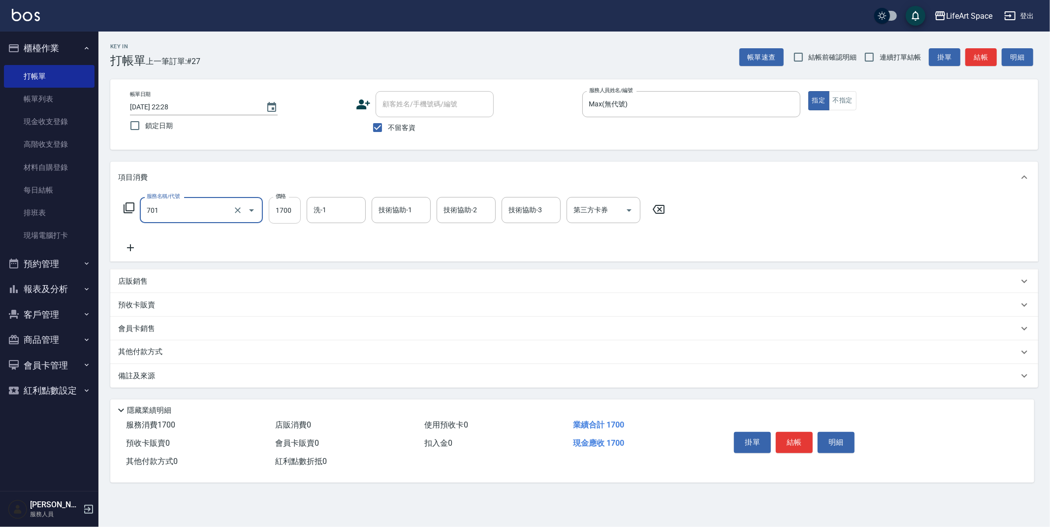
type input "701 染髮(701)"
click at [289, 218] on input "1700" at bounding box center [285, 210] width 32 height 27
type input "5200"
click at [131, 246] on icon at bounding box center [130, 248] width 25 height 12
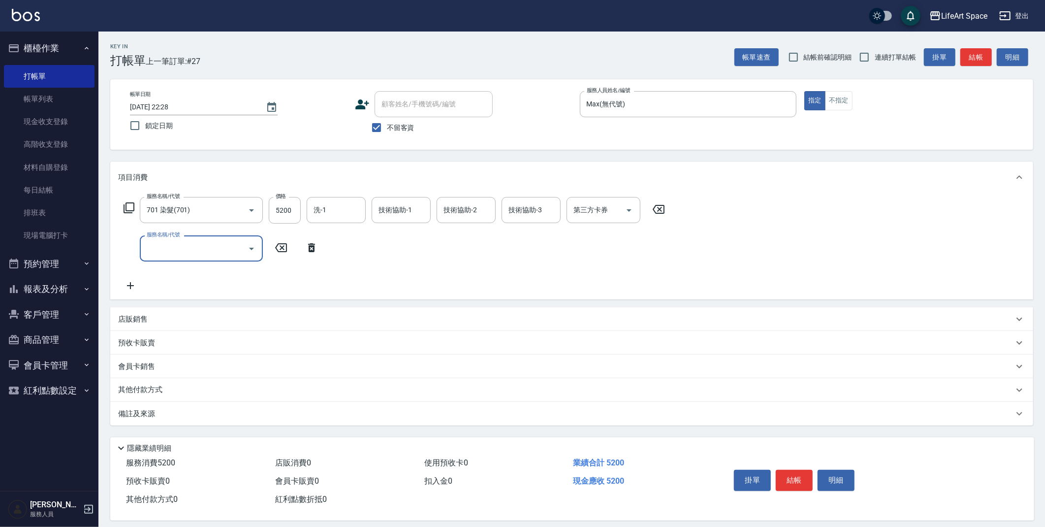
click at [194, 246] on input "服務名稱/代號" at bounding box center [193, 248] width 99 height 17
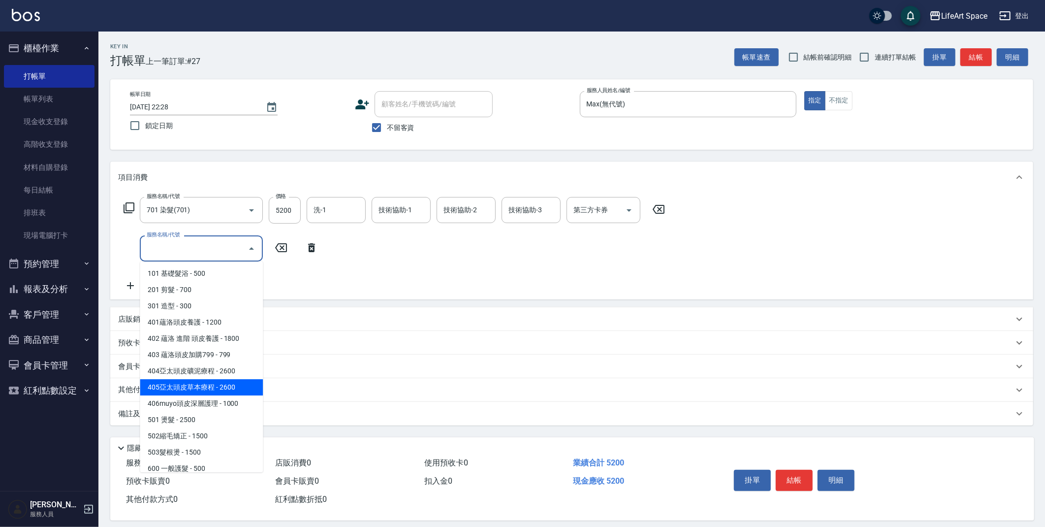
scroll to position [154, 0]
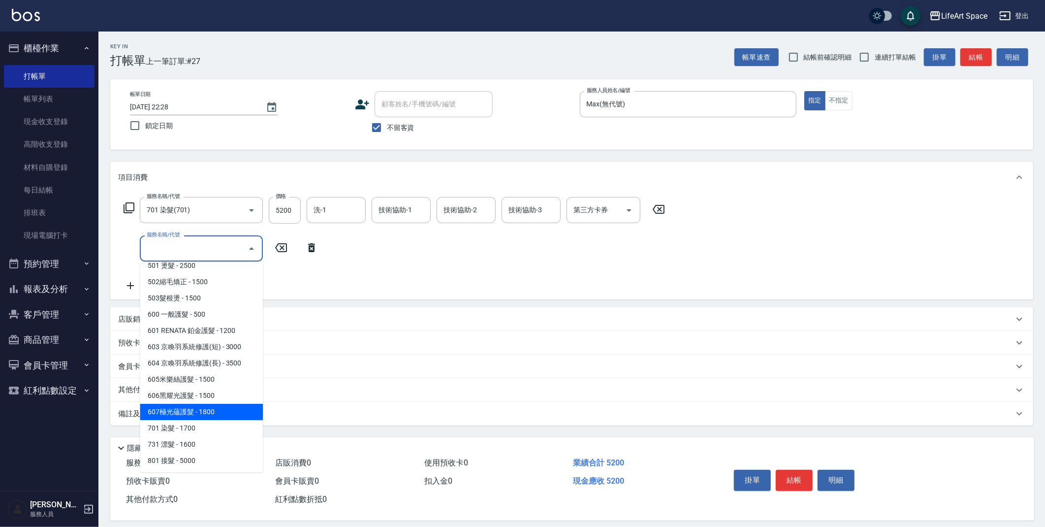
drag, startPoint x: 221, startPoint y: 408, endPoint x: 291, endPoint y: 302, distance: 127.6
click at [221, 408] on span "607極光蘊護髮 - 1800" at bounding box center [201, 412] width 123 height 16
type input "607極光蘊護髮(607)"
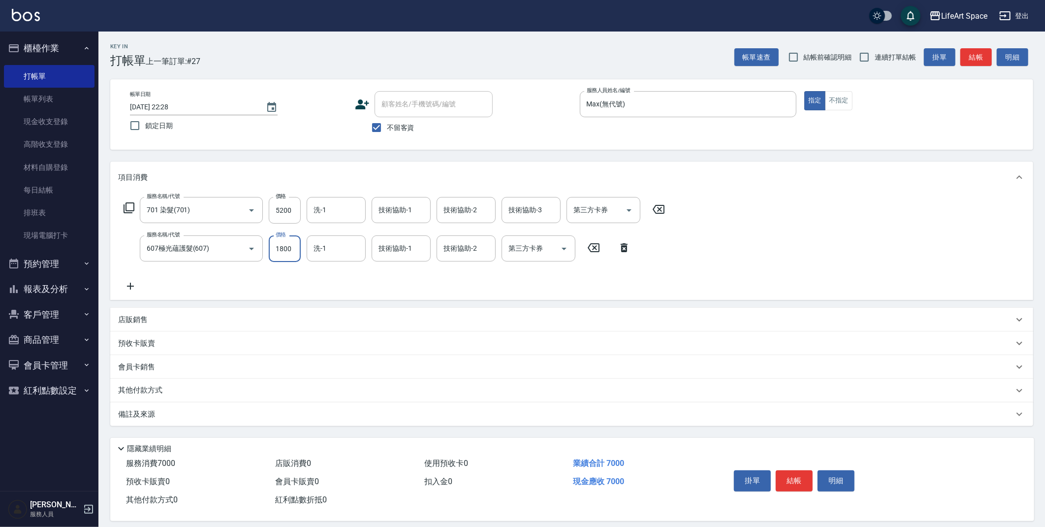
click at [295, 245] on input "1800" at bounding box center [285, 248] width 32 height 27
type input "2200"
click at [394, 202] on div "技術協助-1 技術協助-1" at bounding box center [401, 210] width 59 height 26
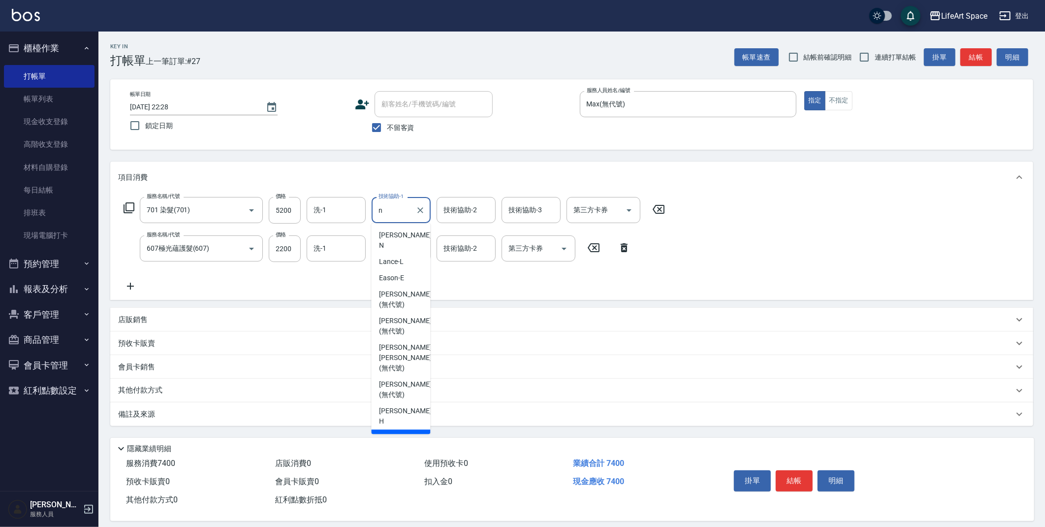
drag, startPoint x: 390, startPoint y: 399, endPoint x: 507, endPoint y: 167, distance: 260.5
click at [390, 432] on span "Nita (無代號)" at bounding box center [398, 437] width 38 height 10
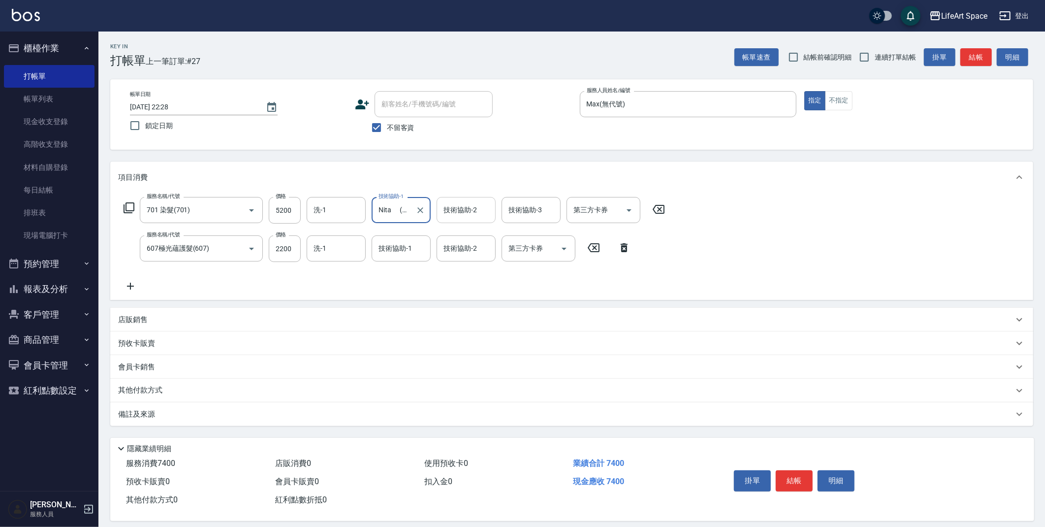
type input "Nita (無代號)"
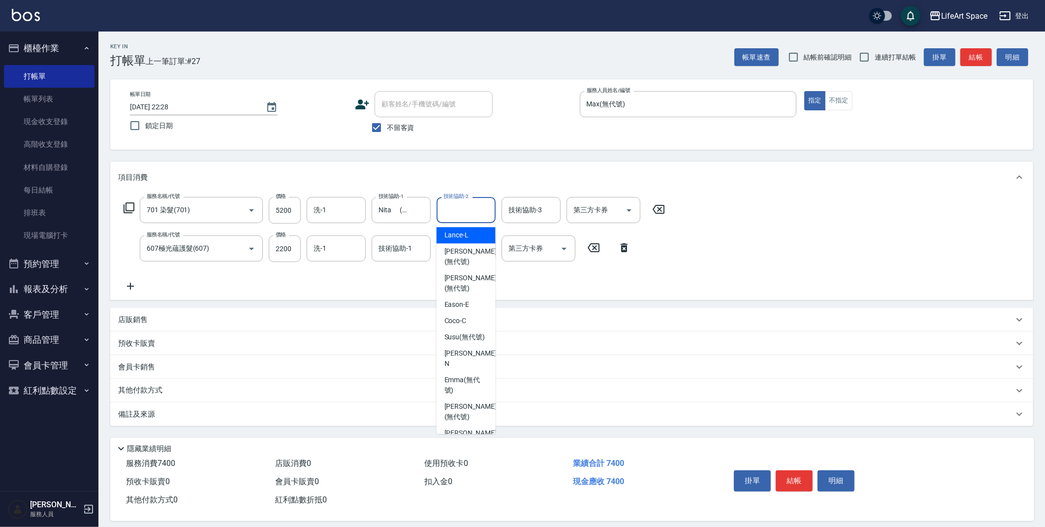
click at [482, 204] on input "技術協助-2" at bounding box center [466, 209] width 50 height 17
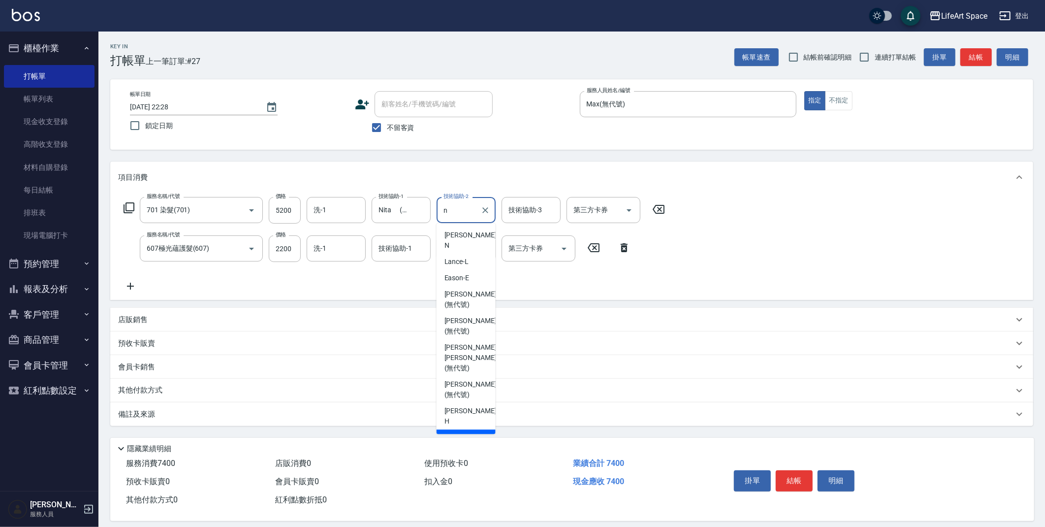
click at [469, 432] on span "Nita (無代號)" at bounding box center [464, 437] width 38 height 10
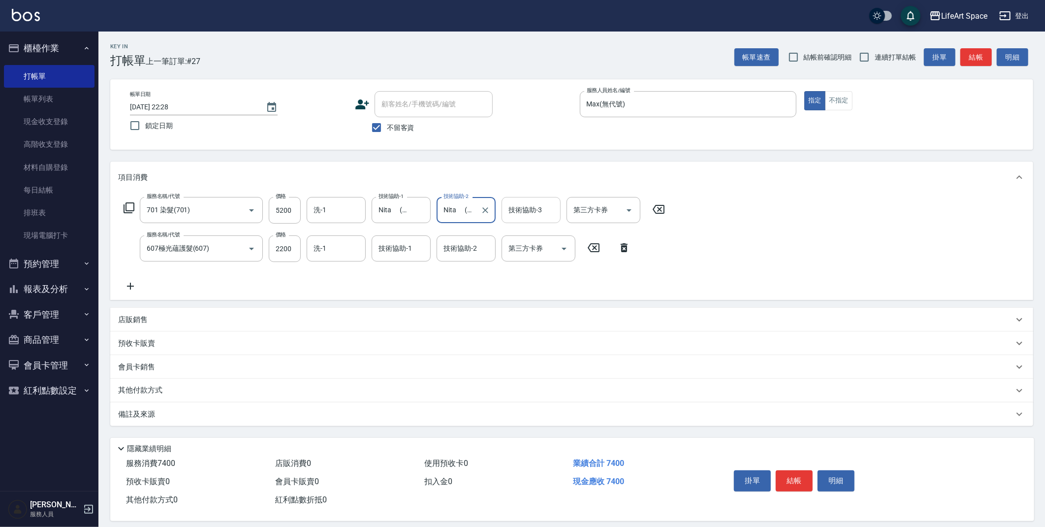
click at [527, 221] on div "技術協助-3" at bounding box center [531, 210] width 59 height 26
type input "Nita (無代號)"
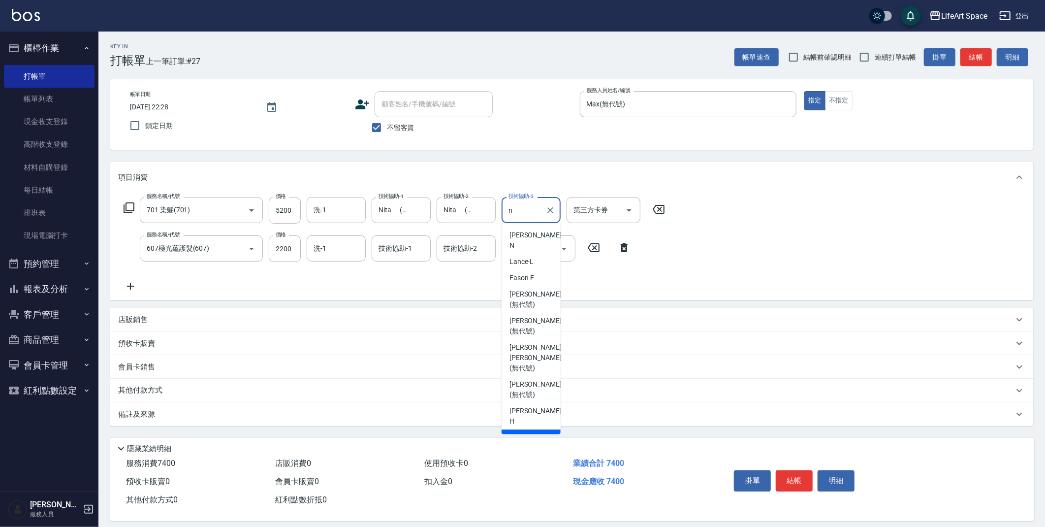
drag, startPoint x: 529, startPoint y: 392, endPoint x: 497, endPoint y: 341, distance: 60.0
click at [529, 432] on span "Nita (無代號)" at bounding box center [529, 437] width 38 height 10
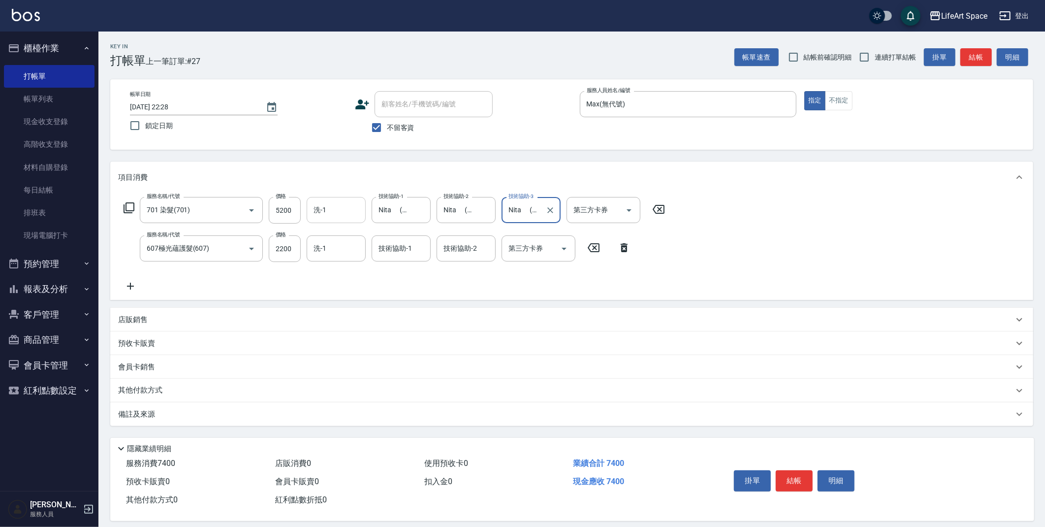
type input "Nita (無代號)"
click at [353, 217] on input "洗-1" at bounding box center [336, 209] width 50 height 17
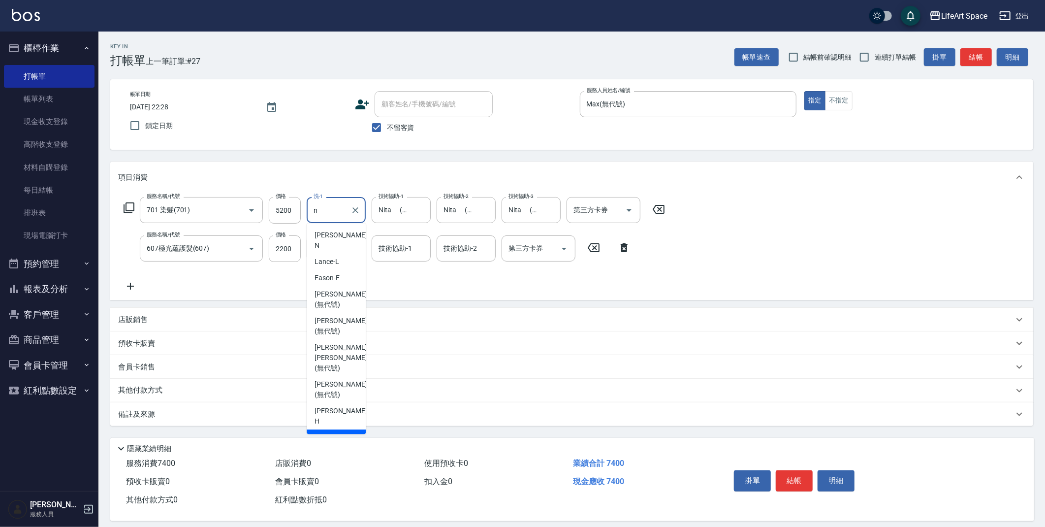
click at [329, 432] on span "Nita (無代號)" at bounding box center [334, 437] width 38 height 10
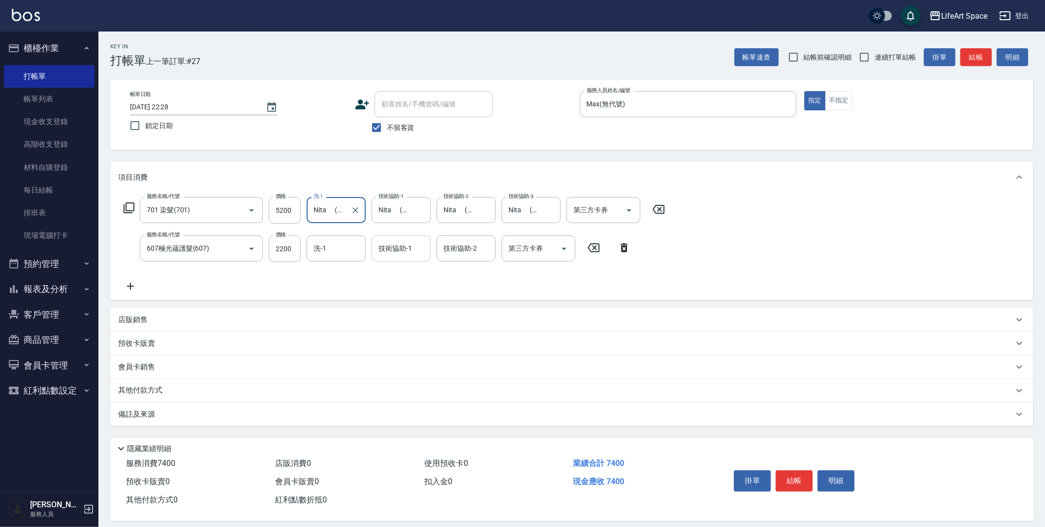
type input "Nita (無代號)"
click at [418, 247] on input "技術協助-1" at bounding box center [401, 248] width 50 height 17
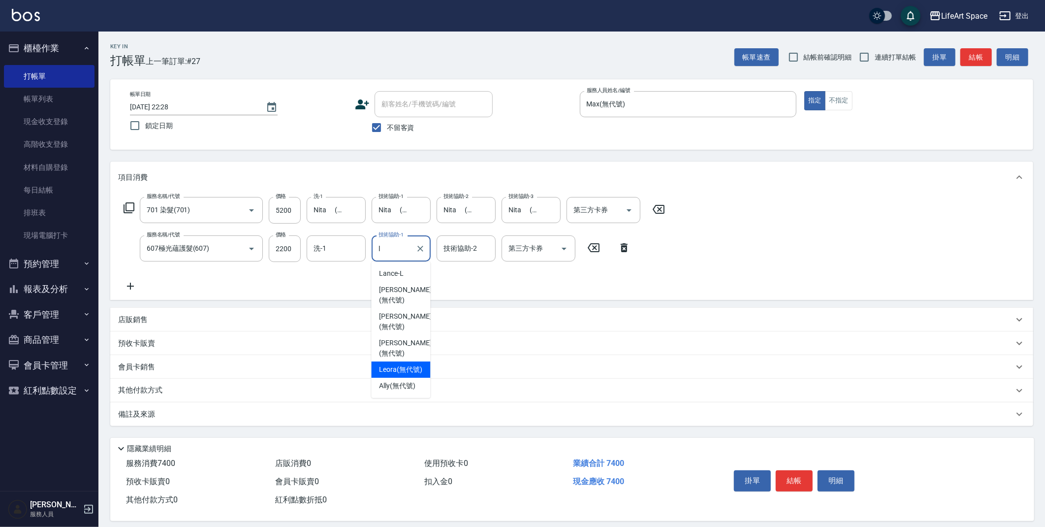
click at [405, 338] on div "[PERSON_NAME] (無代號)" at bounding box center [400, 348] width 59 height 27
type input "[PERSON_NAME](無代號)"
click at [466, 255] on input "技術協助-2" at bounding box center [466, 248] width 50 height 17
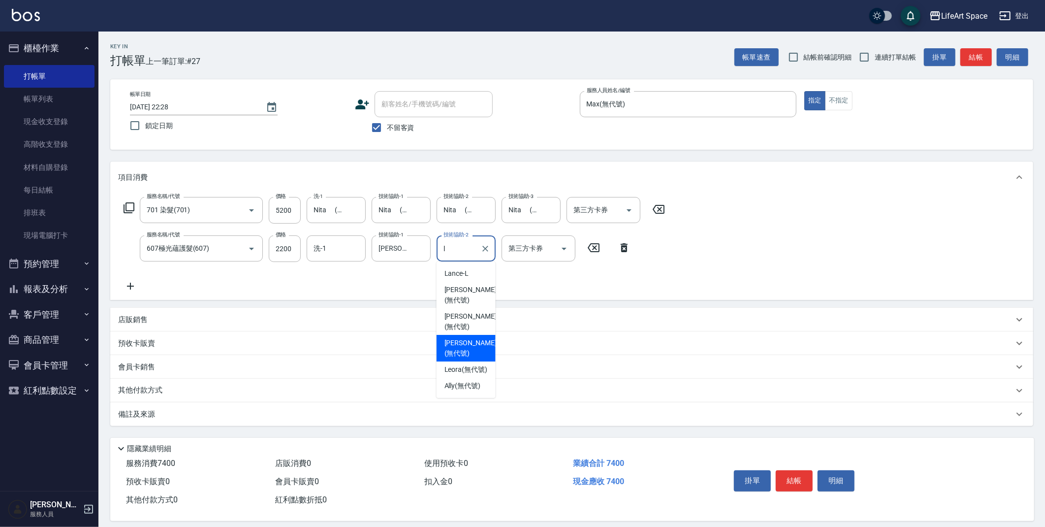
click at [469, 338] on span "[PERSON_NAME] (無代號)" at bounding box center [471, 348] width 52 height 21
type input "[PERSON_NAME](無代號)"
click at [344, 256] on input "洗-1" at bounding box center [336, 248] width 50 height 17
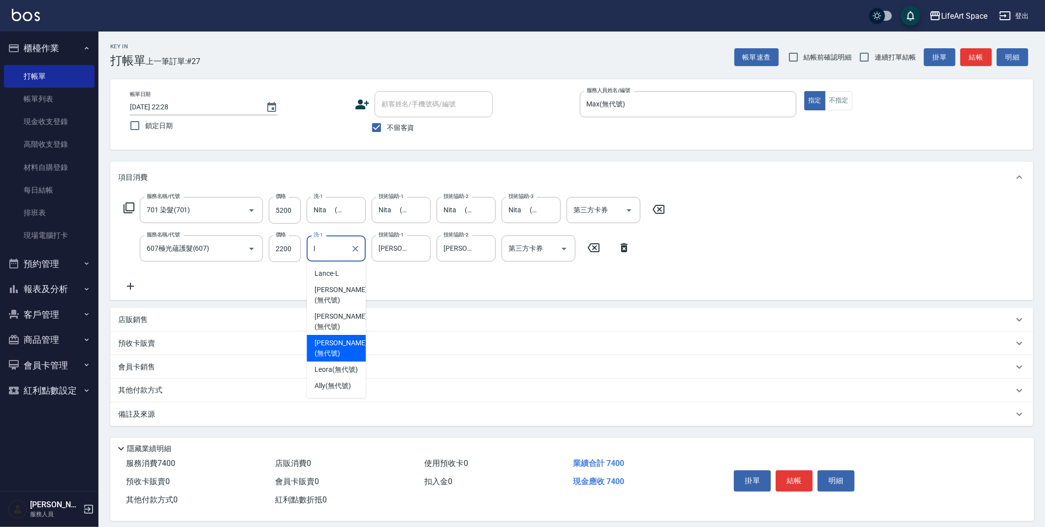
click at [332, 338] on span "[PERSON_NAME] (無代號)" at bounding box center [341, 348] width 52 height 21
type input "[PERSON_NAME](無代號)"
click at [276, 111] on icon "Choose date, selected date is 2025-09-13" at bounding box center [272, 107] width 12 height 12
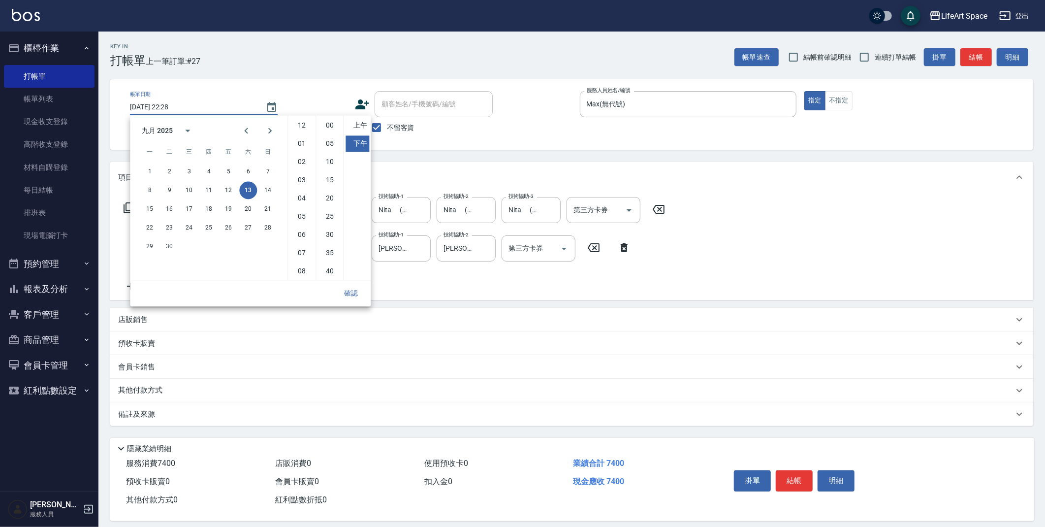
scroll to position [55, 0]
click at [274, 188] on button "14" at bounding box center [268, 190] width 18 height 18
type input "[DATE] 22:28"
click at [355, 291] on button "確認" at bounding box center [351, 293] width 32 height 18
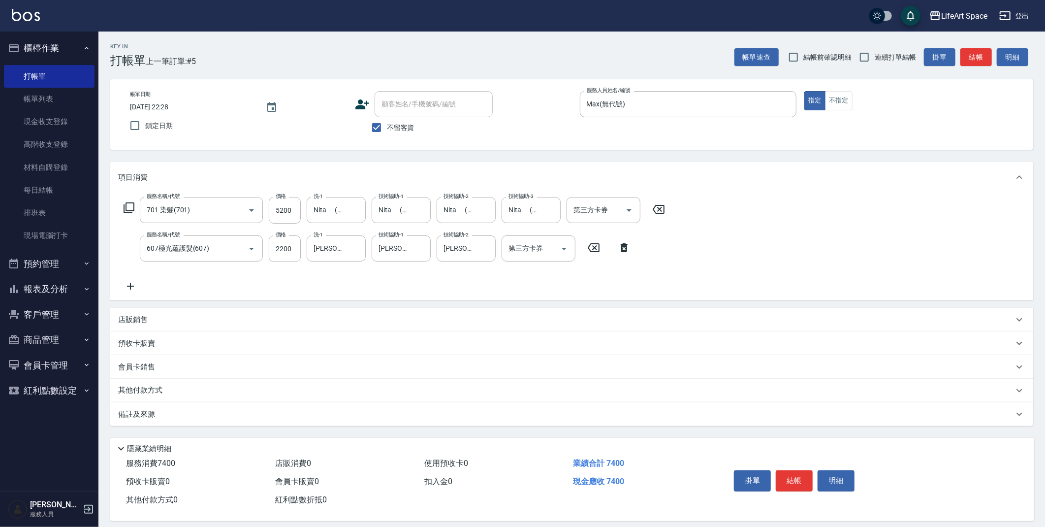
click at [378, 412] on div "備註及來源" at bounding box center [566, 414] width 896 height 10
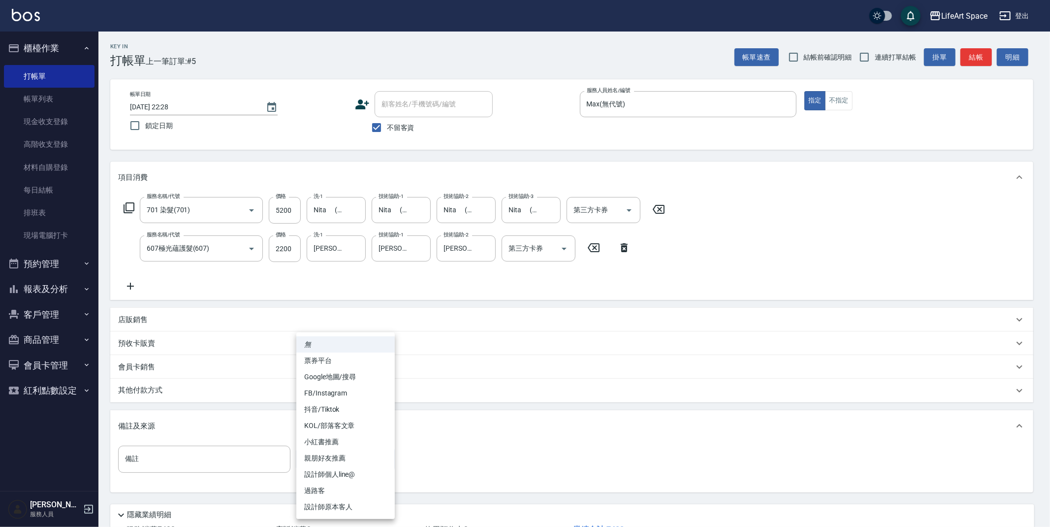
click at [346, 468] on body "LifeArt Space 登出 櫃檯作業 打帳單 帳單列表 現金收支登錄 高階收支登錄 材料自購登錄 每日結帳 排班表 現場電腦打卡 預約管理 預約管理 單…" at bounding box center [525, 299] width 1050 height 599
click at [351, 508] on li "設計師原本客人" at bounding box center [345, 507] width 98 height 16
type input "設計師原本客人"
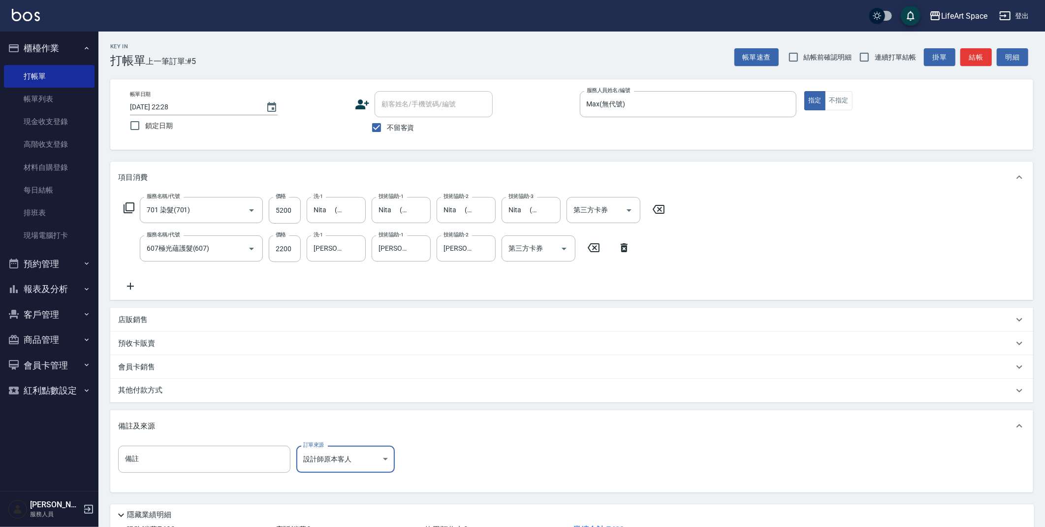
click at [180, 390] on div "其他付款方式" at bounding box center [566, 390] width 896 height 11
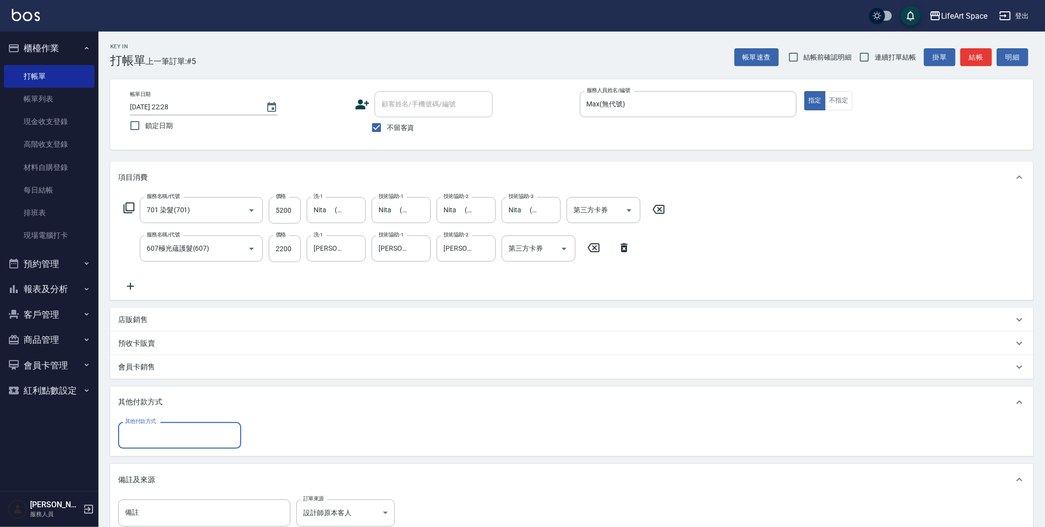
scroll to position [0, 0]
click at [165, 443] on input "其他付款方式" at bounding box center [180, 434] width 114 height 17
drag, startPoint x: 176, startPoint y: 504, endPoint x: 188, endPoint y: 492, distance: 16.4
click at [176, 503] on span "資料轉移" at bounding box center [179, 509] width 123 height 16
click at [189, 444] on div "資料轉移 其他付款方式" at bounding box center [179, 435] width 123 height 26
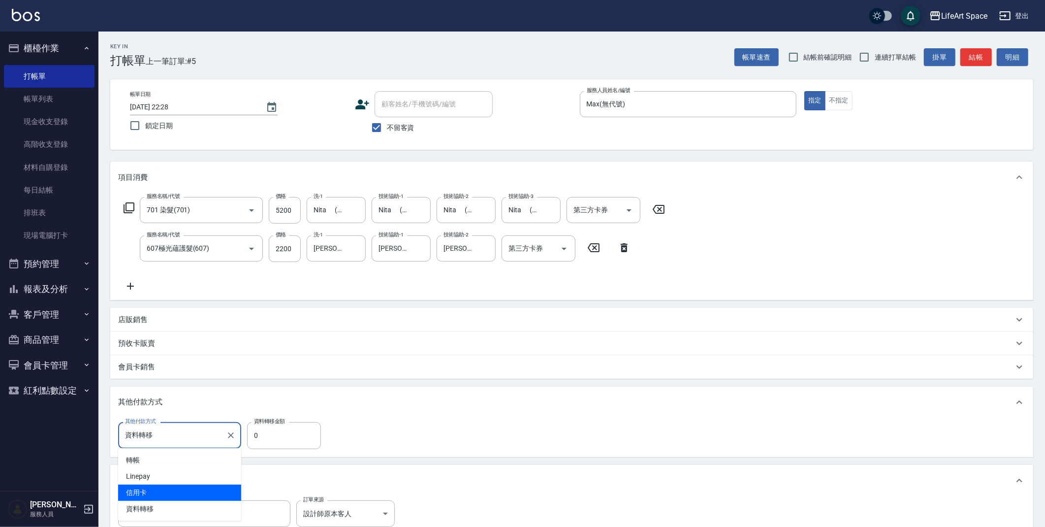
click at [171, 490] on span "信用卡" at bounding box center [179, 493] width 123 height 16
type input "信用卡"
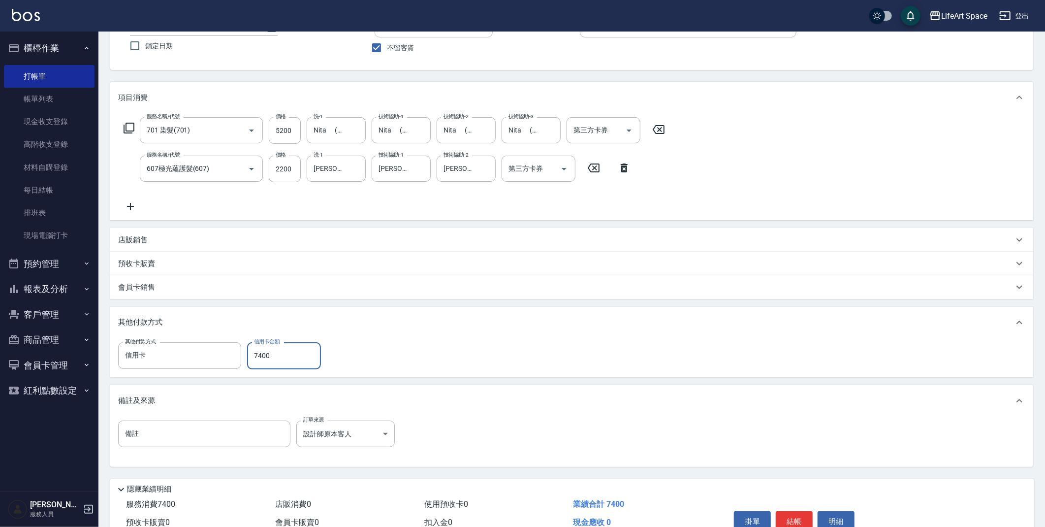
scroll to position [130, 0]
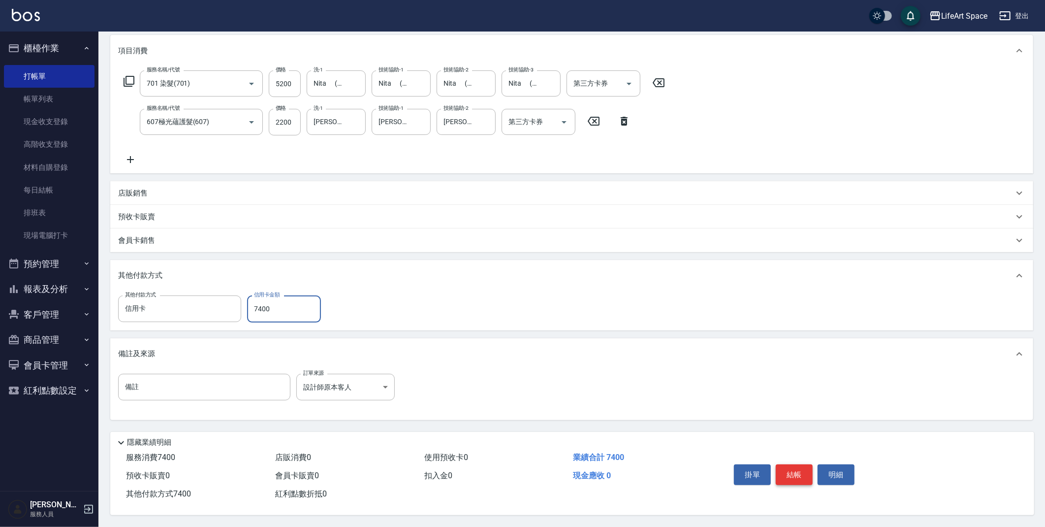
type input "7400"
click at [784, 479] on button "結帳" at bounding box center [794, 474] width 37 height 21
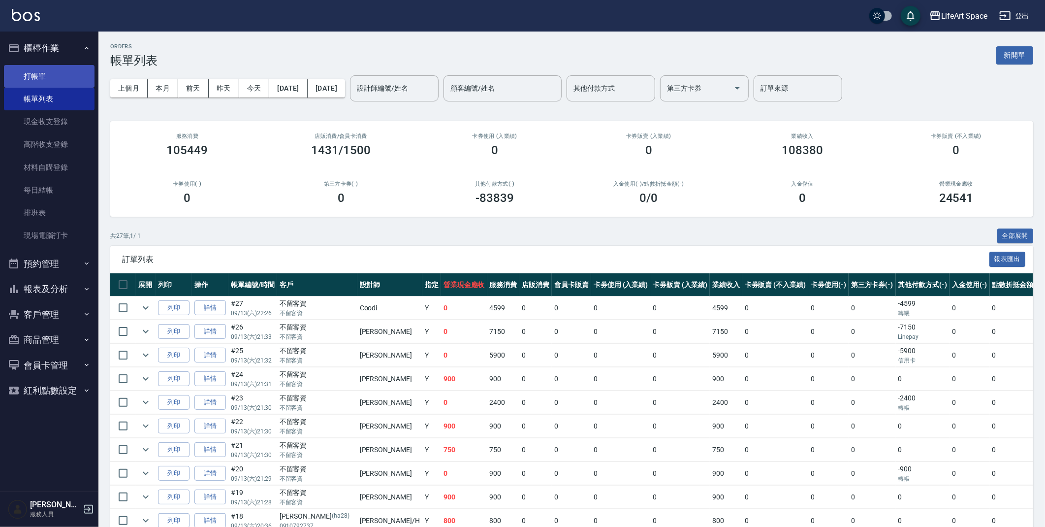
click at [49, 76] on link "打帳單" at bounding box center [49, 76] width 91 height 23
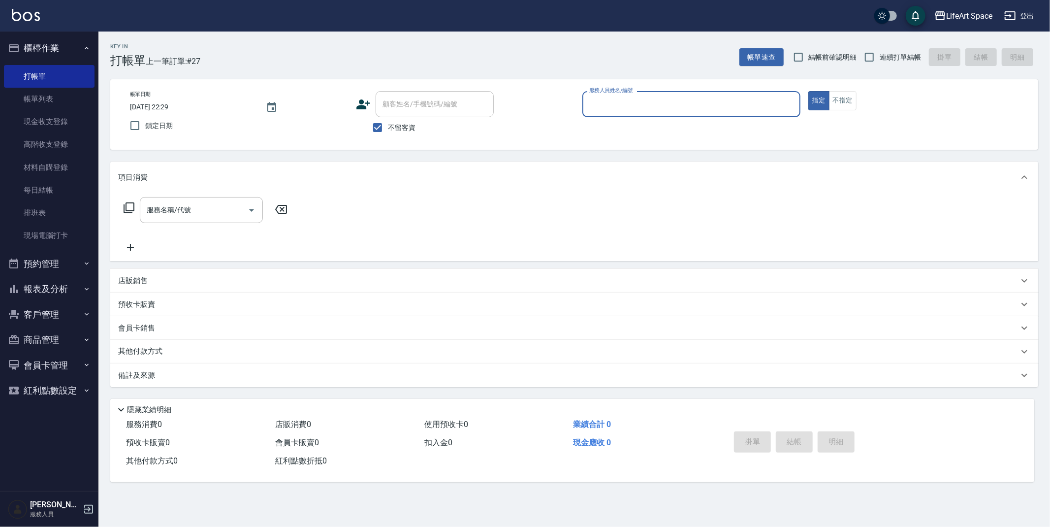
click at [628, 98] on input "服務人員姓名/編號" at bounding box center [691, 104] width 209 height 17
click at [642, 130] on div "[PERSON_NAME] (無代號)" at bounding box center [692, 129] width 218 height 16
type input "Max(無代號)"
drag, startPoint x: 221, startPoint y: 190, endPoint x: 218, endPoint y: 204, distance: 14.7
click at [221, 190] on div "項目消費" at bounding box center [574, 178] width 928 height 32
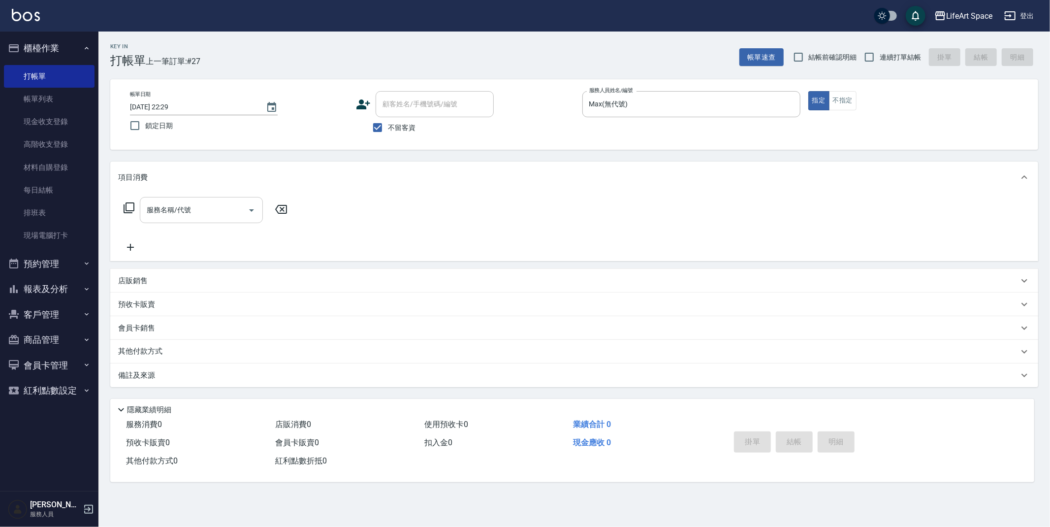
click at [218, 204] on div "項目消費 服務名稱/代號 服務名稱/代號 店販銷售 服務人員姓名/編號 服務人員姓名/編號 商品代號/名稱 商品代號/名稱 預收卡販賣 卡券名稱/代號 卡券名…" at bounding box center [574, 275] width 928 height 226
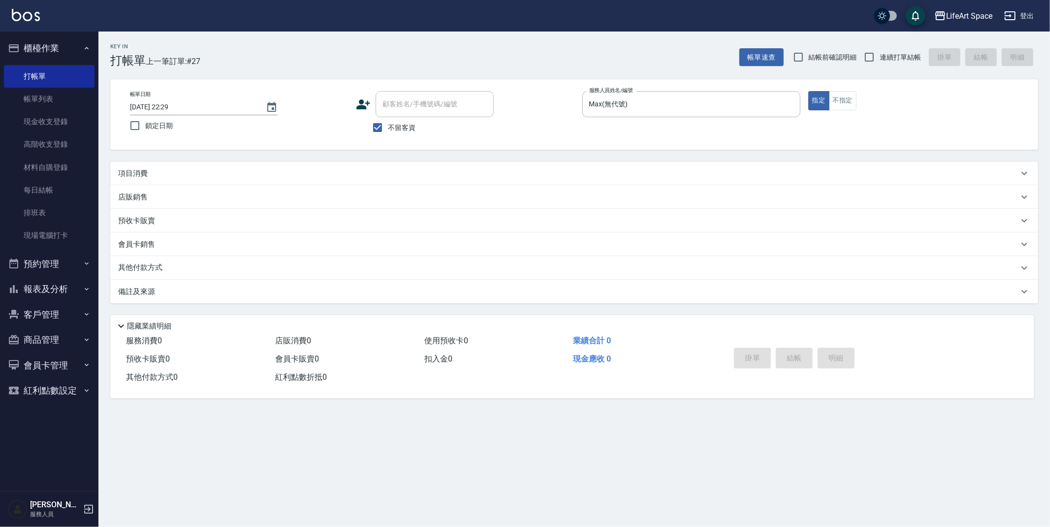
click at [183, 170] on div "項目消費" at bounding box center [568, 173] width 901 height 10
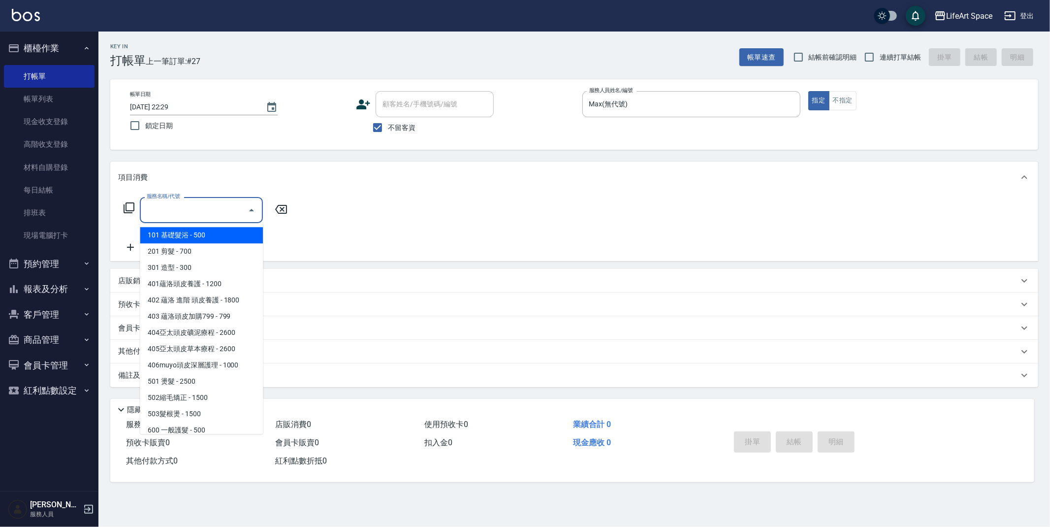
click at [187, 207] on input "服務名稱/代號" at bounding box center [193, 209] width 99 height 17
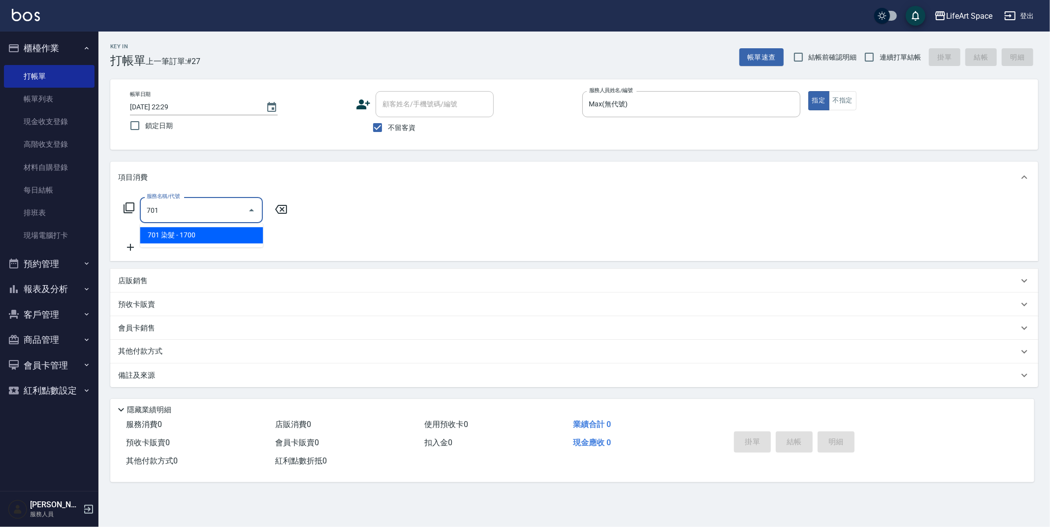
click at [256, 232] on span "701 染髮 - 1700" at bounding box center [201, 235] width 123 height 16
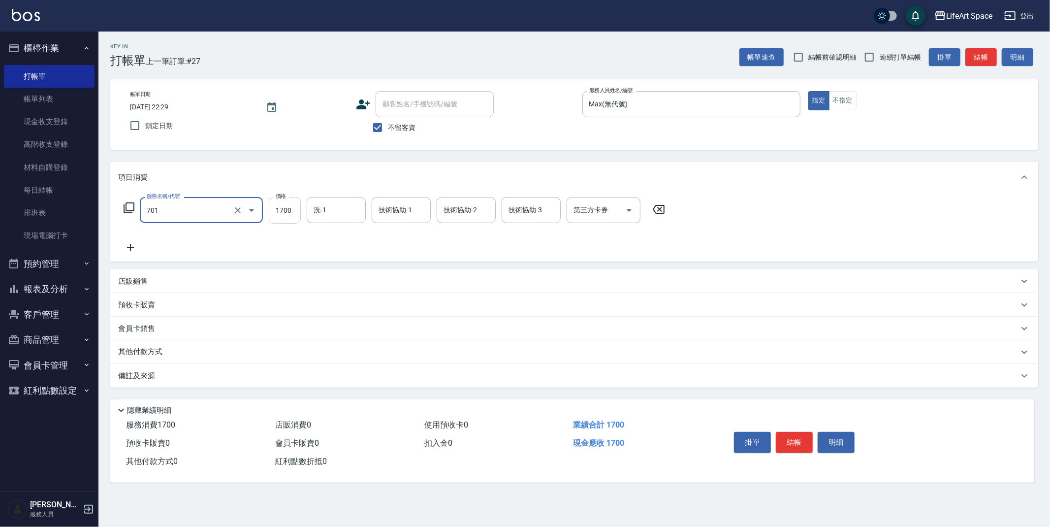
type input "701 染髮(701)"
click at [288, 212] on input "1700" at bounding box center [285, 210] width 32 height 27
type input "5700"
click at [396, 216] on input "技術協助-1" at bounding box center [401, 209] width 50 height 17
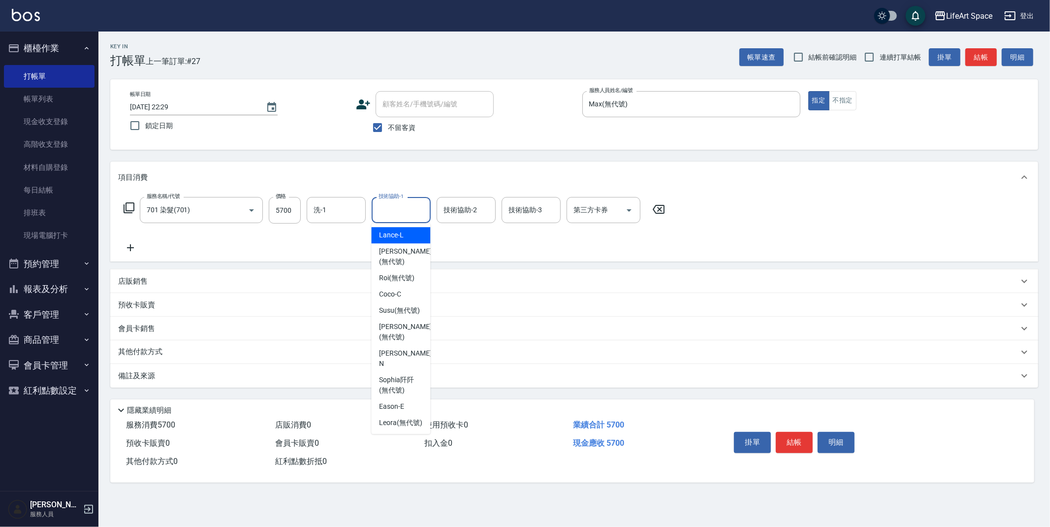
click at [131, 244] on icon at bounding box center [130, 248] width 25 height 12
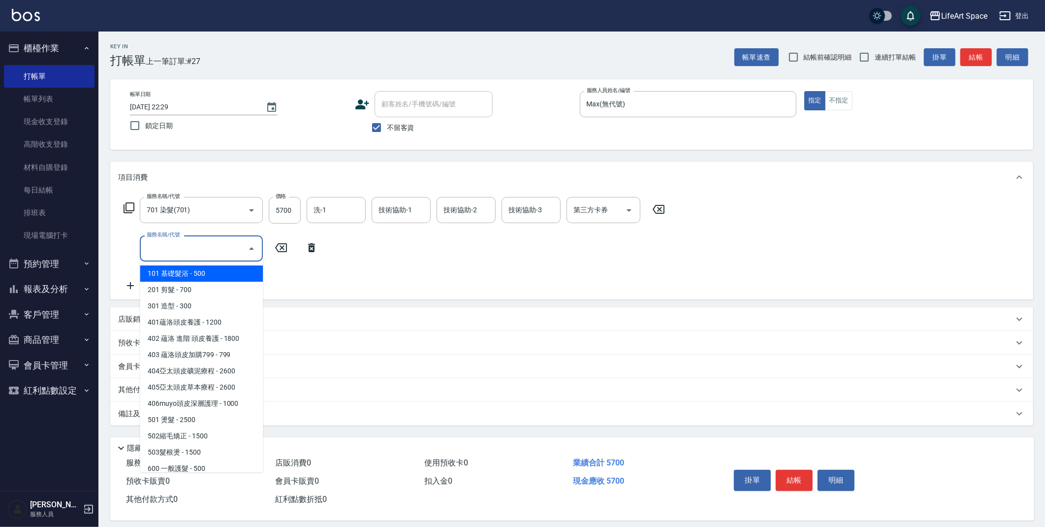
click at [207, 247] on input "服務名稱/代號" at bounding box center [193, 248] width 99 height 17
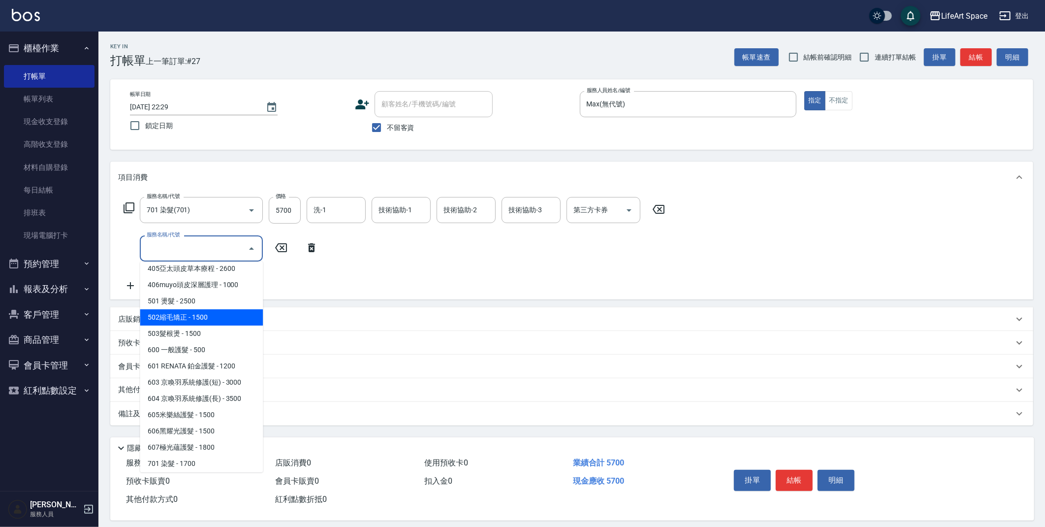
scroll to position [154, 0]
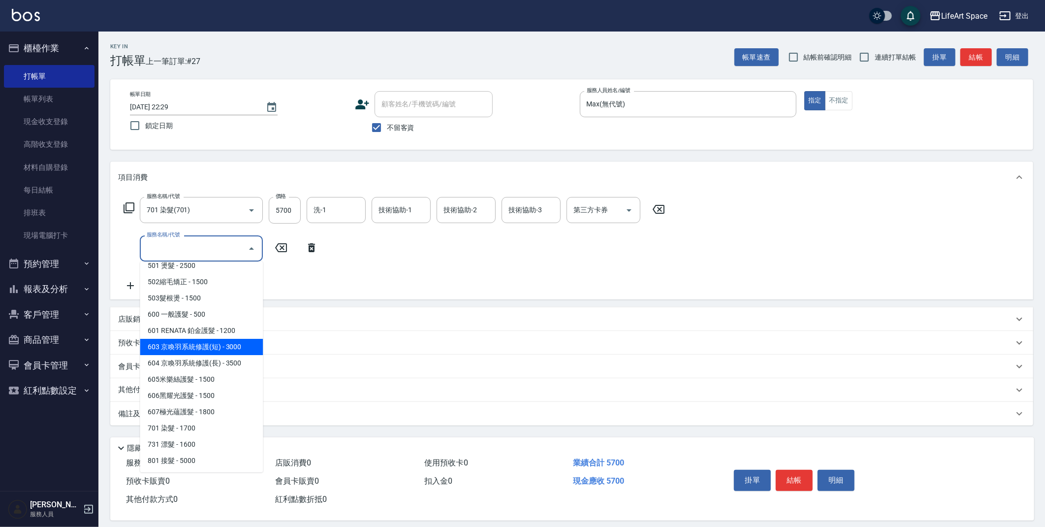
click at [219, 352] on span "603 京喚羽系統修護(短) - 3000" at bounding box center [201, 347] width 123 height 16
type input "603 京喚羽系統修護(短)(603)"
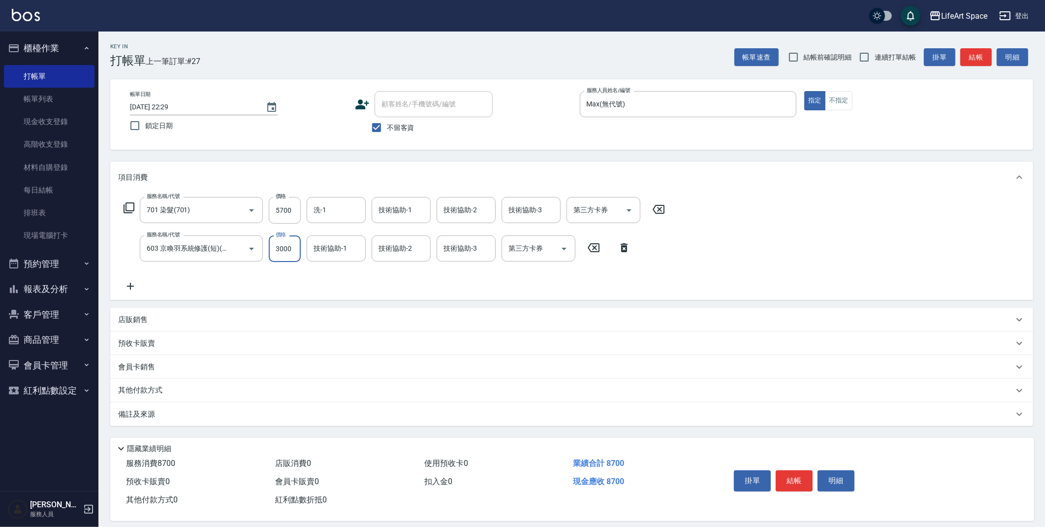
click at [294, 253] on input "3000" at bounding box center [285, 248] width 32 height 27
type input "2500"
click at [425, 210] on input "技術協助-1" at bounding box center [401, 209] width 50 height 17
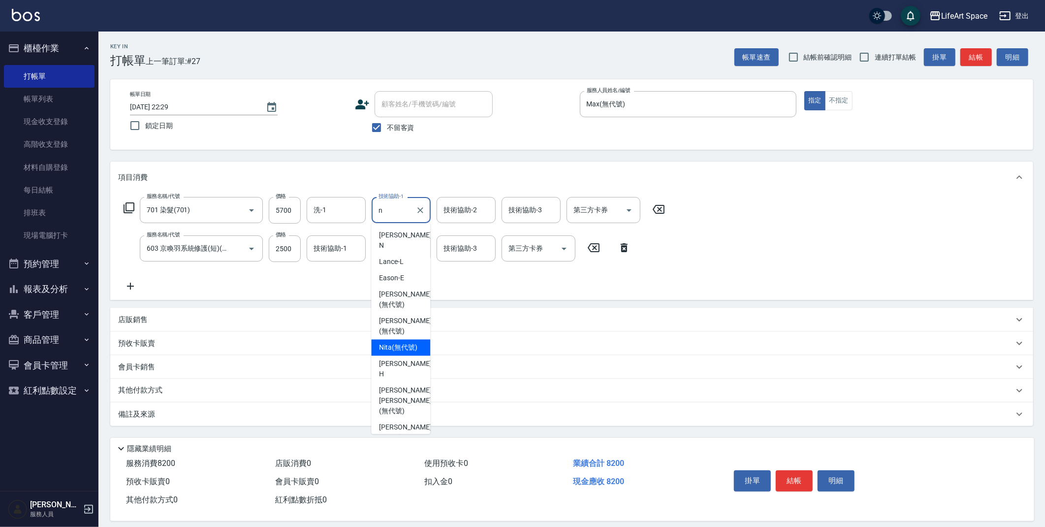
drag, startPoint x: 394, startPoint y: 384, endPoint x: 397, endPoint y: 328, distance: 55.7
click at [397, 328] on ul "[PERSON_NAME] -N [PERSON_NAME] -E [PERSON_NAME] (無代號) [PERSON_NAME] (無代號) [PERS…" at bounding box center [400, 328] width 59 height 211
click at [396, 342] on span "Nita (無代號)" at bounding box center [398, 347] width 38 height 10
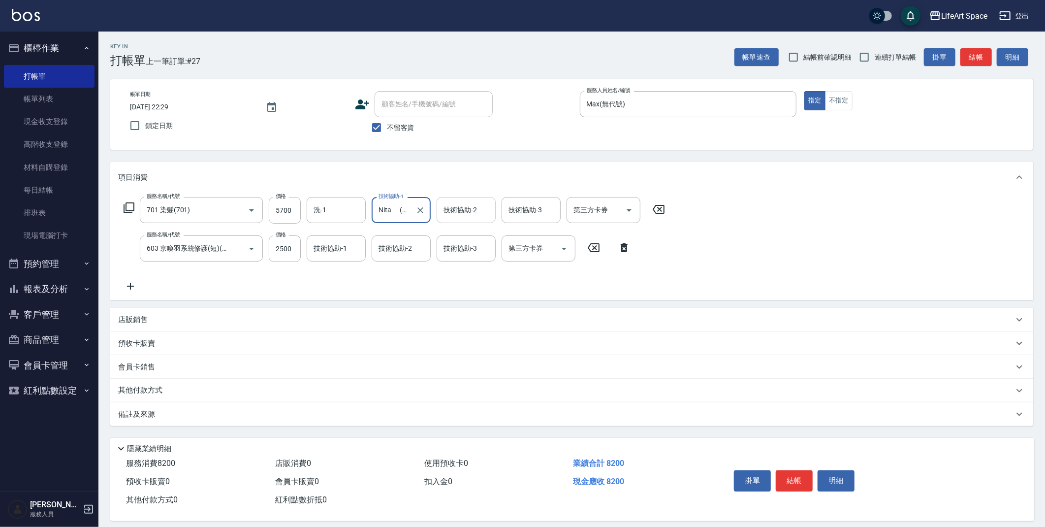
type input "Nita (無代號)"
click at [460, 218] on input "技術協助-2" at bounding box center [466, 209] width 50 height 17
click at [464, 257] on span "Nita (無代號)" at bounding box center [464, 262] width 38 height 10
type input "Nita (無代號)"
click at [531, 212] on div "技術協助-3 技術協助-3" at bounding box center [531, 210] width 59 height 26
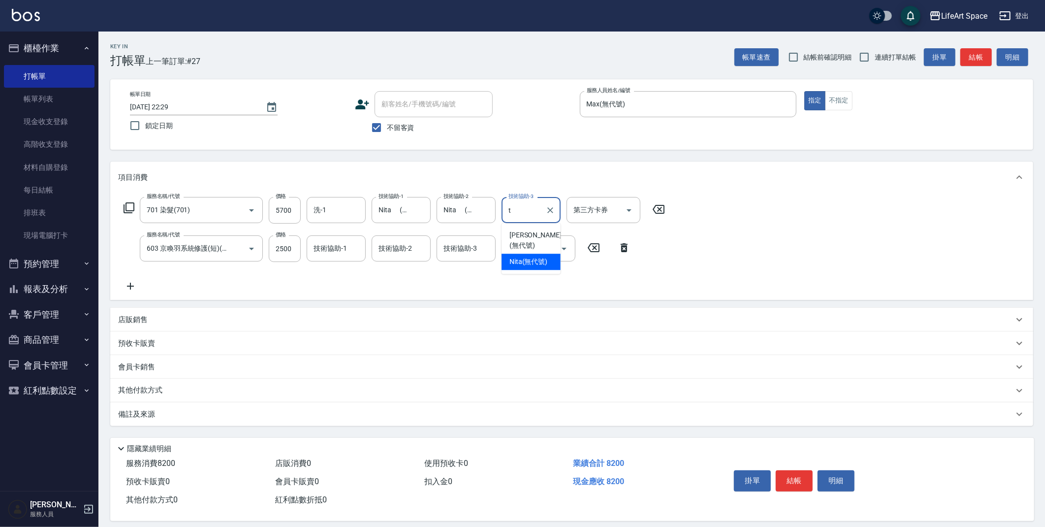
click at [532, 257] on span "Nita (無代號)" at bounding box center [529, 262] width 38 height 10
type input "Nita (無代號)"
click at [337, 215] on input "洗-1" at bounding box center [336, 209] width 50 height 17
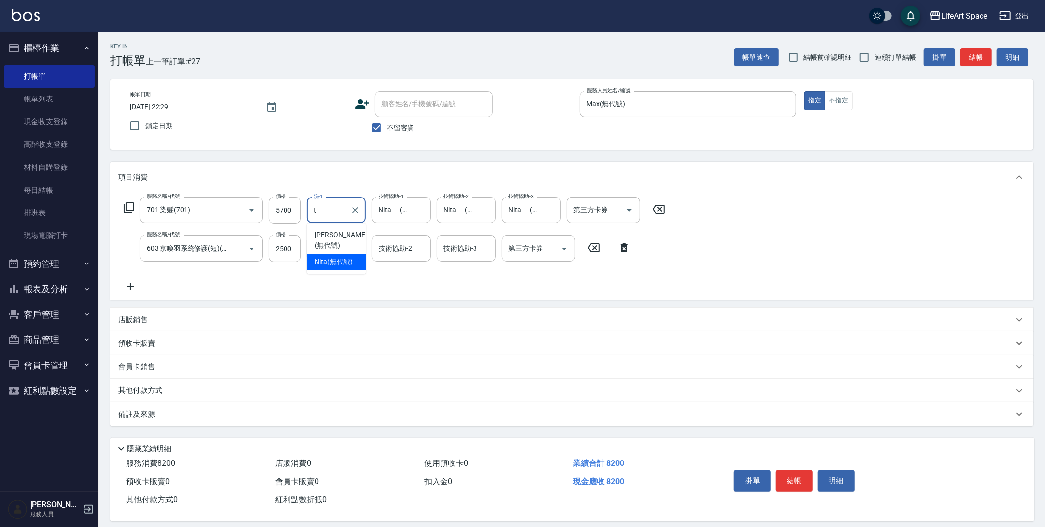
click at [336, 257] on span "Nita (無代號)" at bounding box center [334, 262] width 38 height 10
type input "Nita (無代號)"
click at [339, 249] on div "技術協助-1 技術協助-1" at bounding box center [336, 248] width 59 height 26
drag, startPoint x: 340, startPoint y: 272, endPoint x: 380, endPoint y: 254, distance: 43.9
click at [340, 271] on span "[PERSON_NAME] (無代號)" at bounding box center [341, 278] width 52 height 21
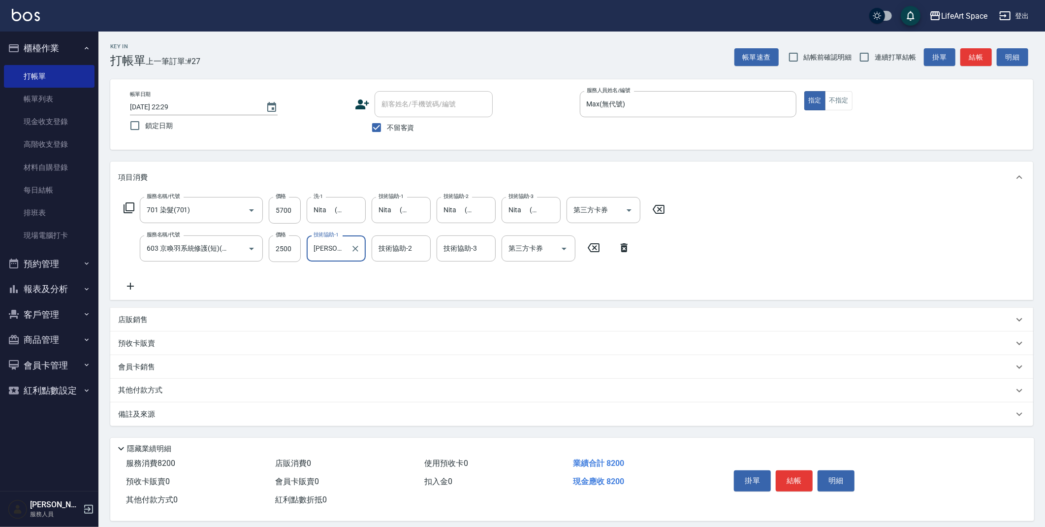
type input "[PERSON_NAME](無代號)"
click at [397, 247] on div "技術協助-2 技術協助-2" at bounding box center [401, 248] width 59 height 26
click at [407, 271] on span "[PERSON_NAME] (無代號)" at bounding box center [405, 278] width 52 height 21
type input "[PERSON_NAME](無代號)"
click at [466, 244] on div "技術協助-3 技術協助-3" at bounding box center [466, 248] width 59 height 26
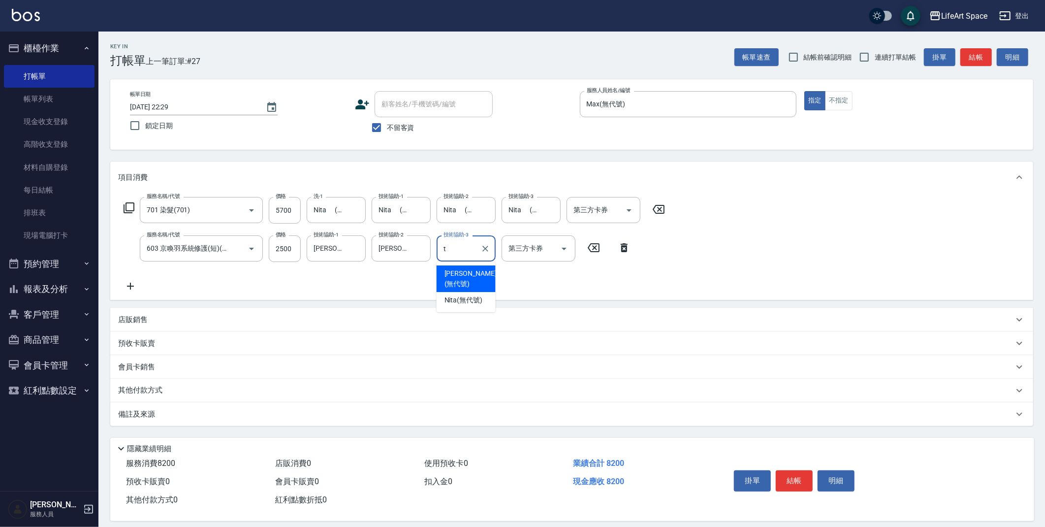
click at [464, 268] on span "[PERSON_NAME] (無代號)" at bounding box center [471, 278] width 52 height 21
type input "[PERSON_NAME](無代號)"
click at [400, 414] on div "備註及來源" at bounding box center [566, 414] width 896 height 10
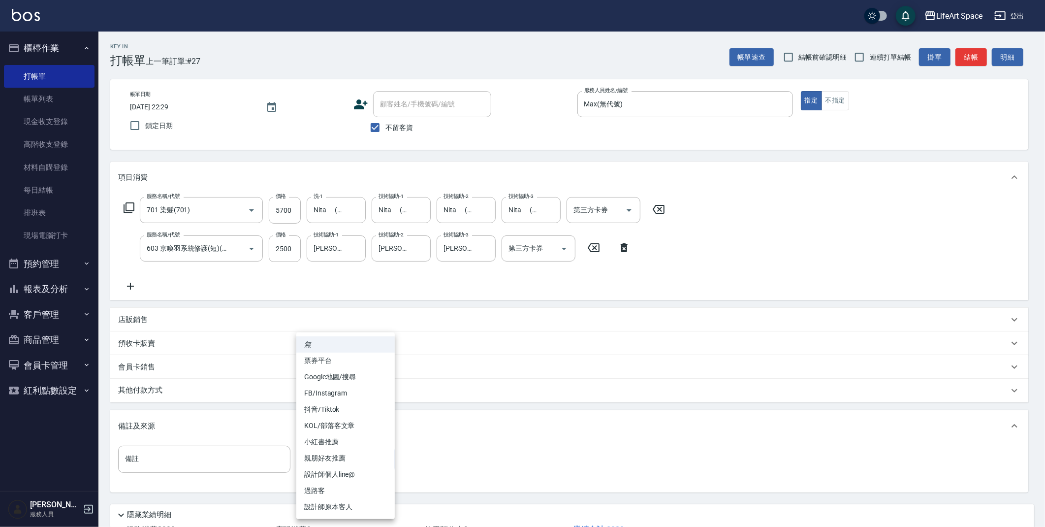
click at [356, 465] on body "LifeArt Space 登出 櫃檯作業 打帳單 帳單列表 現金收支登錄 高階收支登錄 材料自購登錄 每日結帳 排班表 現場電腦打卡 預約管理 預約管理 單…" at bounding box center [522, 299] width 1045 height 599
click at [335, 475] on li "設計師個人line@" at bounding box center [345, 474] width 98 height 16
type input "設計師個人line@"
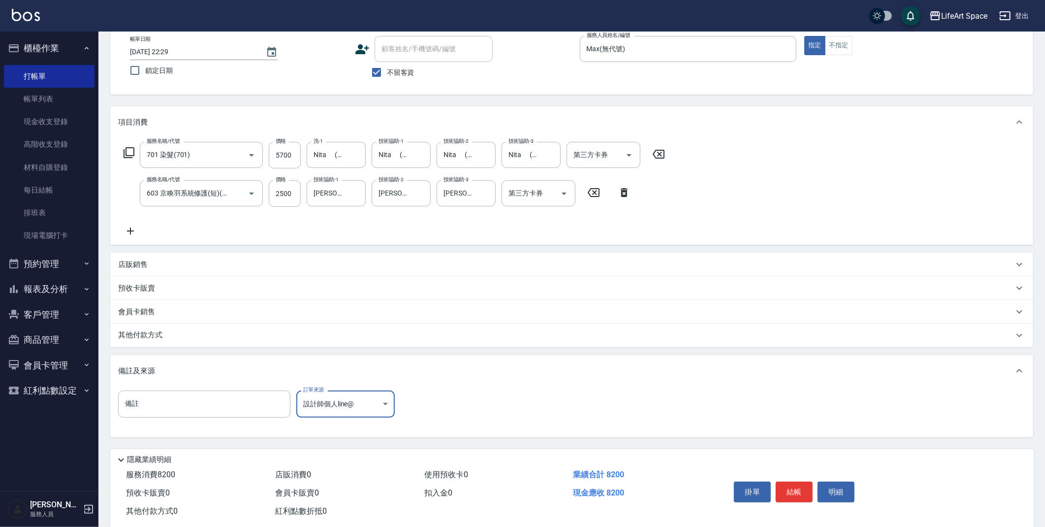
scroll to position [54, 0]
click at [790, 493] on button "結帳" at bounding box center [794, 493] width 37 height 21
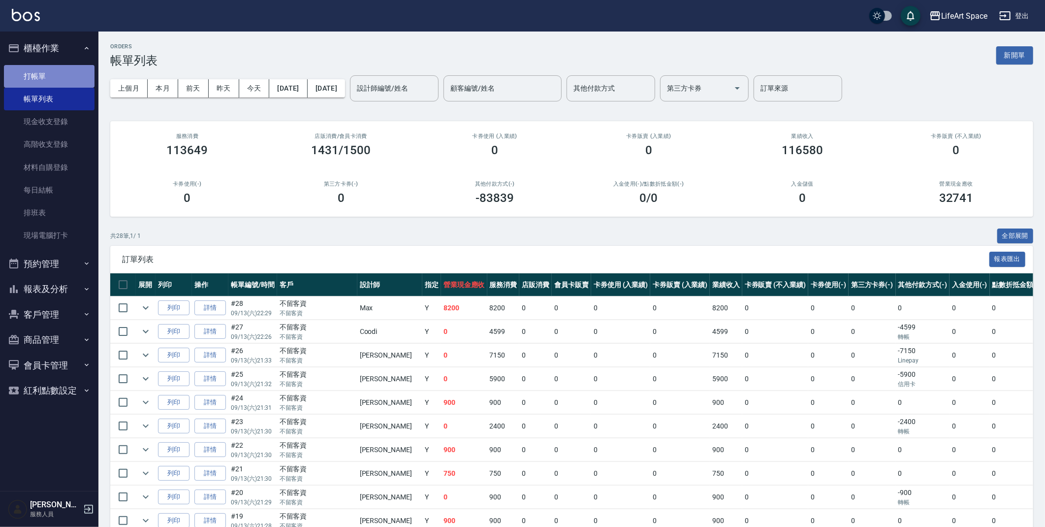
click at [39, 69] on link "打帳單" at bounding box center [49, 76] width 91 height 23
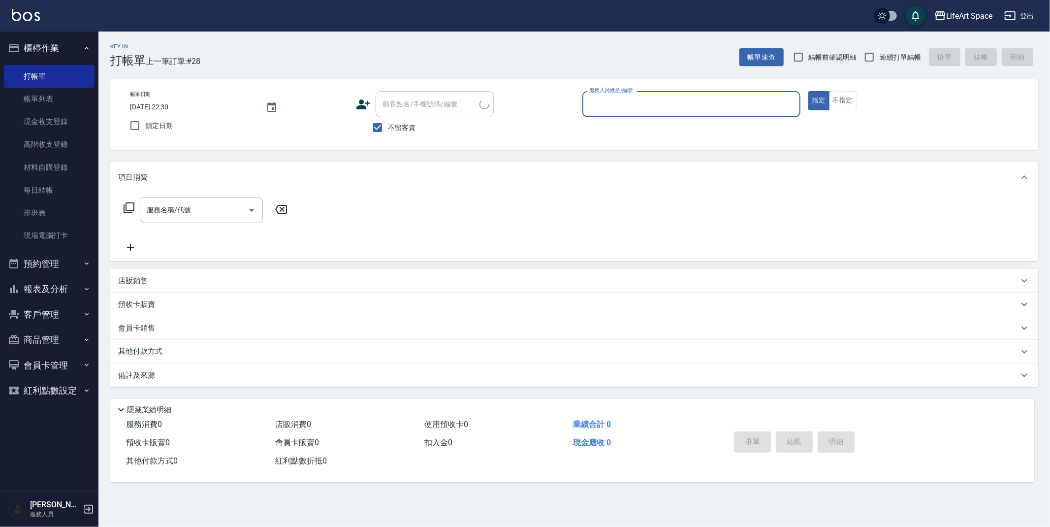
click at [642, 103] on input "服務人員姓名/編號" at bounding box center [691, 104] width 209 height 17
drag, startPoint x: 631, startPoint y: 127, endPoint x: 571, endPoint y: 140, distance: 61.2
click at [631, 126] on div "[PERSON_NAME] (無代號)" at bounding box center [692, 129] width 218 height 16
click at [192, 197] on div "服務名稱/代號" at bounding box center [201, 210] width 123 height 26
type input "Max(無代號)"
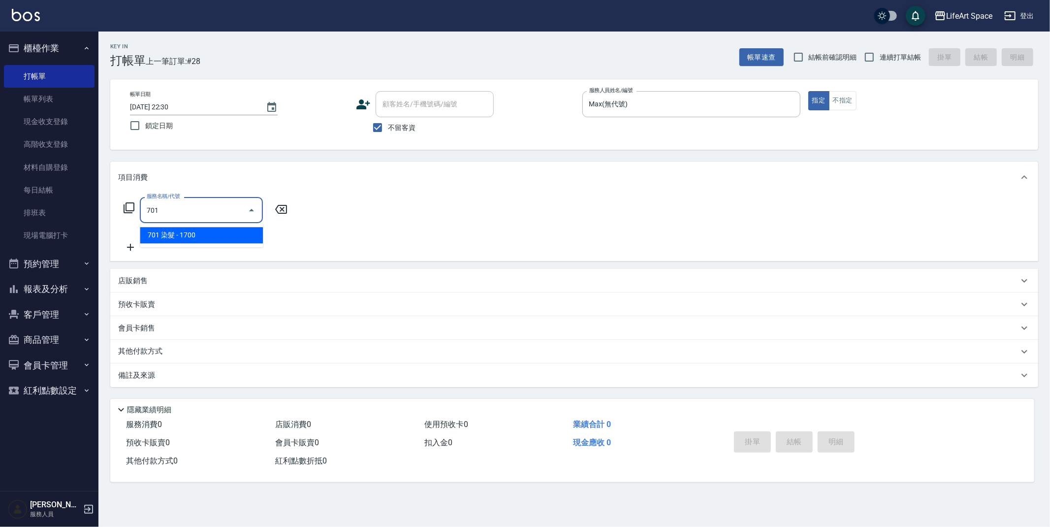
click at [202, 239] on span "701 染髮 - 1700" at bounding box center [201, 235] width 123 height 16
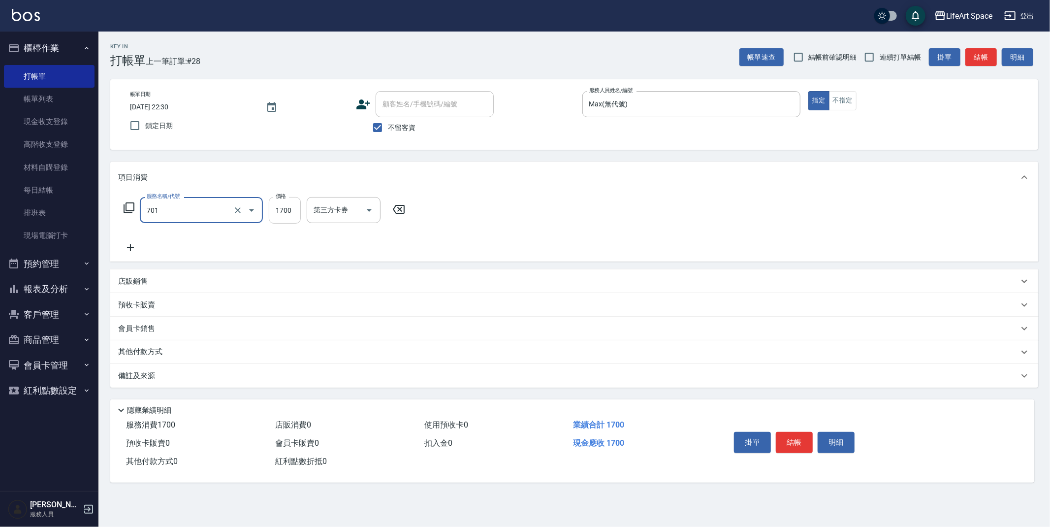
type input "701 染髮(701)"
click at [300, 215] on input "1700" at bounding box center [285, 210] width 32 height 27
type input "7500"
click at [133, 246] on icon at bounding box center [130, 248] width 25 height 12
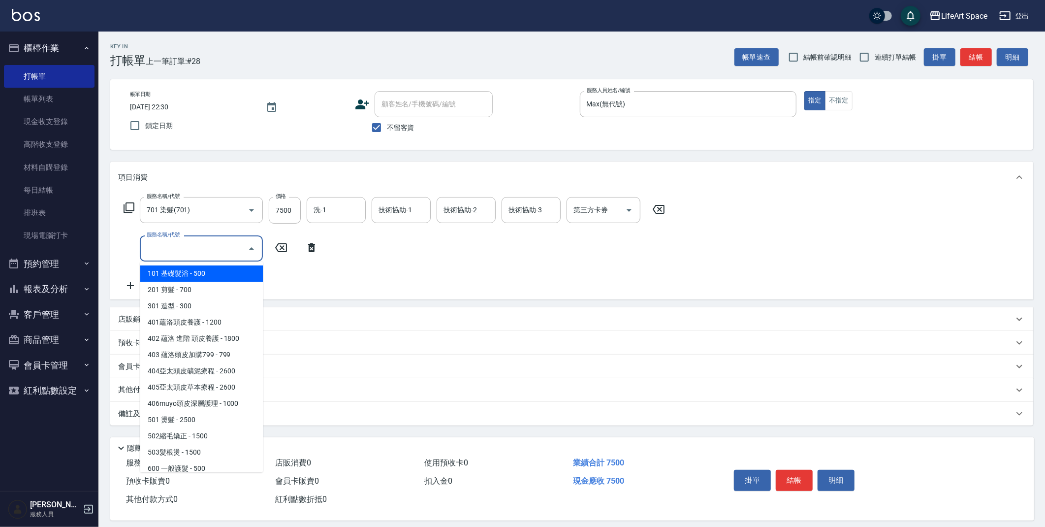
drag, startPoint x: 133, startPoint y: 246, endPoint x: 213, endPoint y: 255, distance: 79.7
click at [213, 255] on input "服務名稱/代號" at bounding box center [193, 248] width 99 height 17
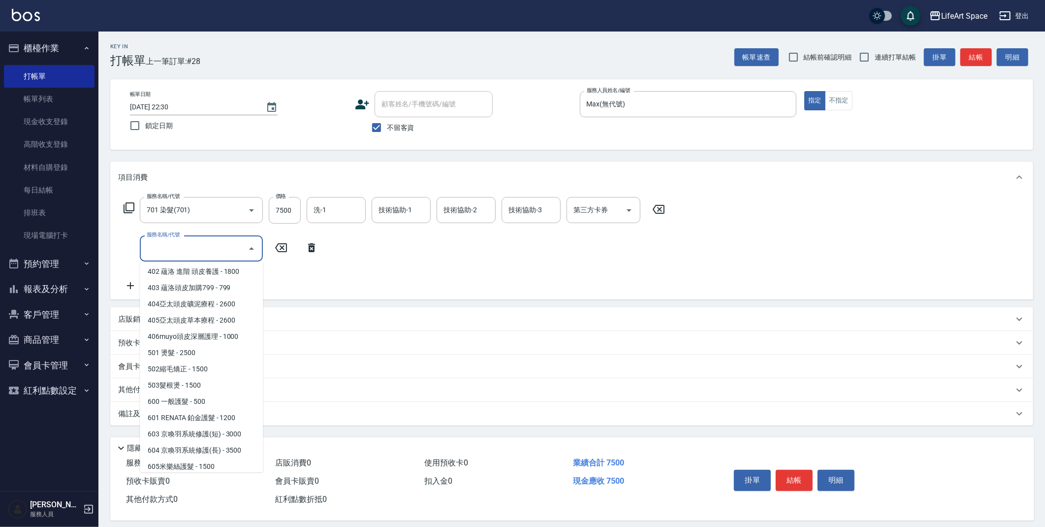
scroll to position [154, 0]
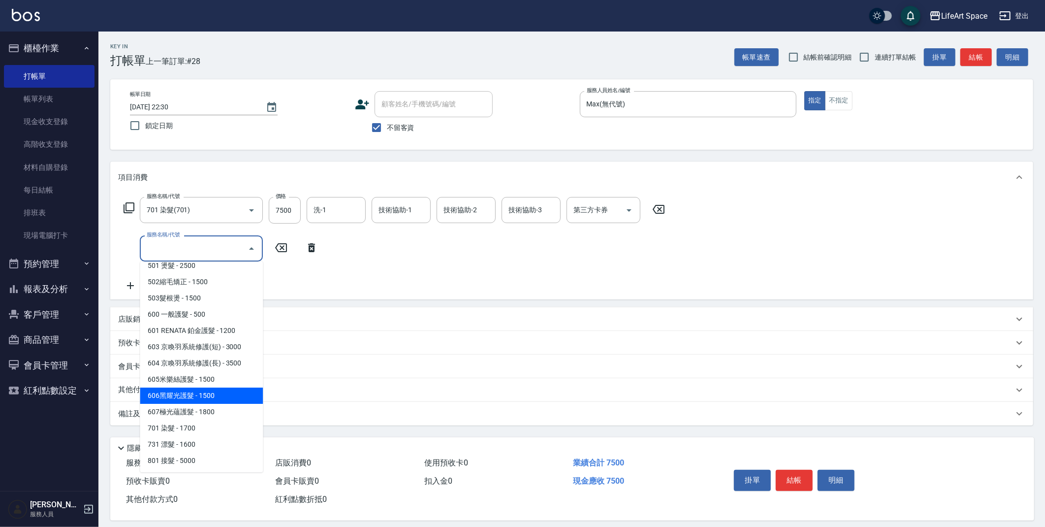
click at [209, 408] on span "607極光蘊護髮 - 1800" at bounding box center [201, 412] width 123 height 16
type input "607極光蘊護髮(607)"
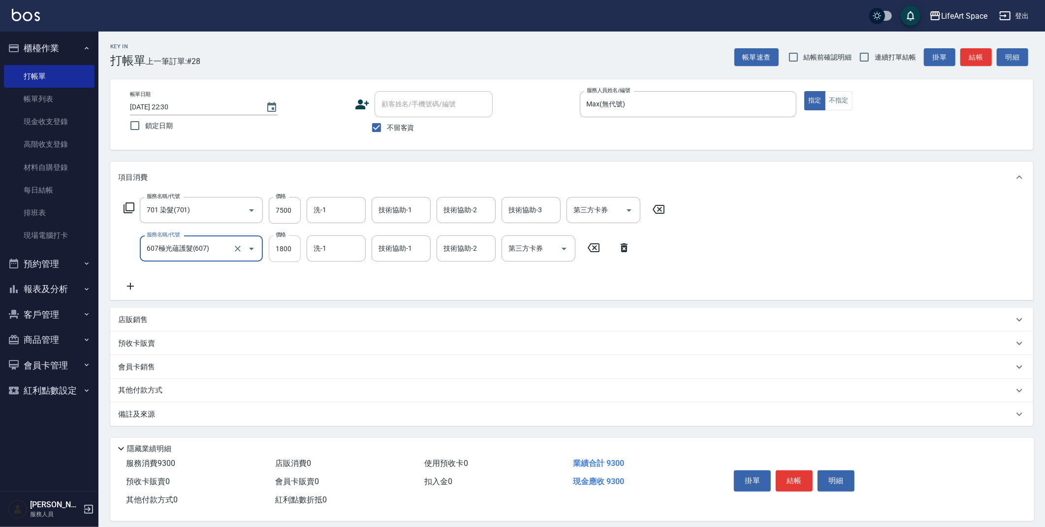
click at [286, 257] on input "1800" at bounding box center [285, 248] width 32 height 27
type input "2200"
click at [419, 218] on input "技術協助-1" at bounding box center [401, 209] width 50 height 17
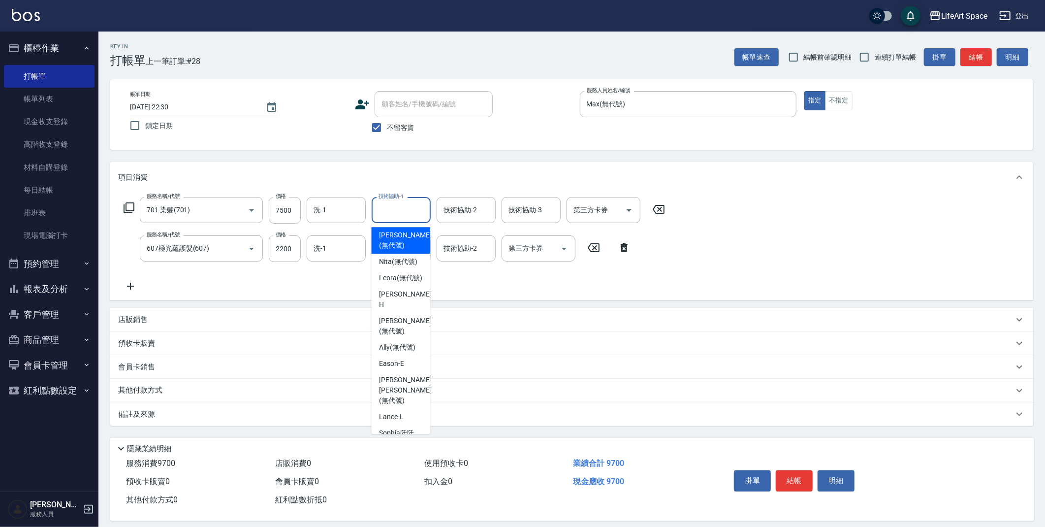
click at [406, 254] on div "Nita (無代號)" at bounding box center [400, 262] width 59 height 16
type input "Nita (無代號)"
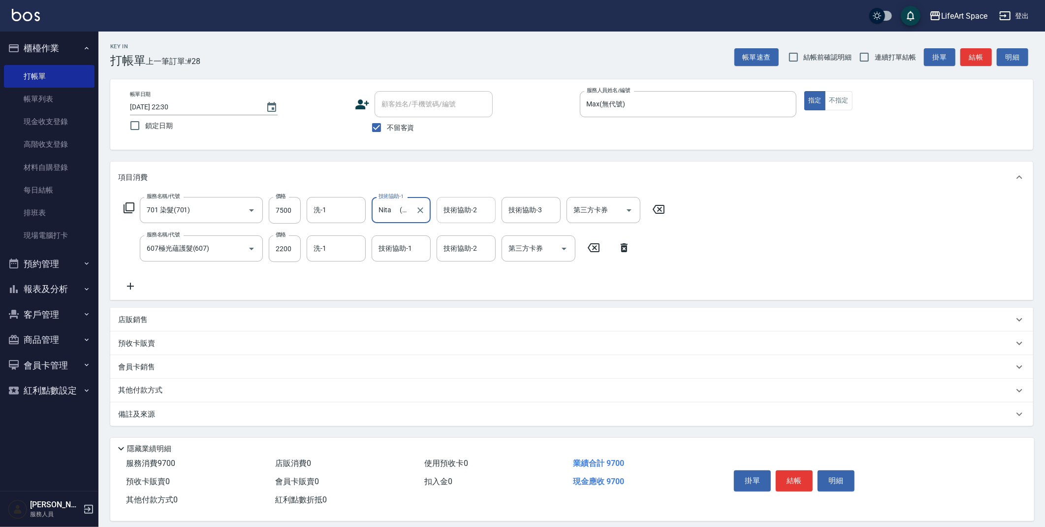
drag, startPoint x: 459, startPoint y: 219, endPoint x: 454, endPoint y: 220, distance: 6.1
click at [459, 219] on div "技術協助-2" at bounding box center [466, 210] width 59 height 26
type input "n"
drag, startPoint x: 460, startPoint y: 251, endPoint x: 491, endPoint y: 240, distance: 32.6
click at [460, 257] on span "Nita (無代號)" at bounding box center [464, 262] width 38 height 10
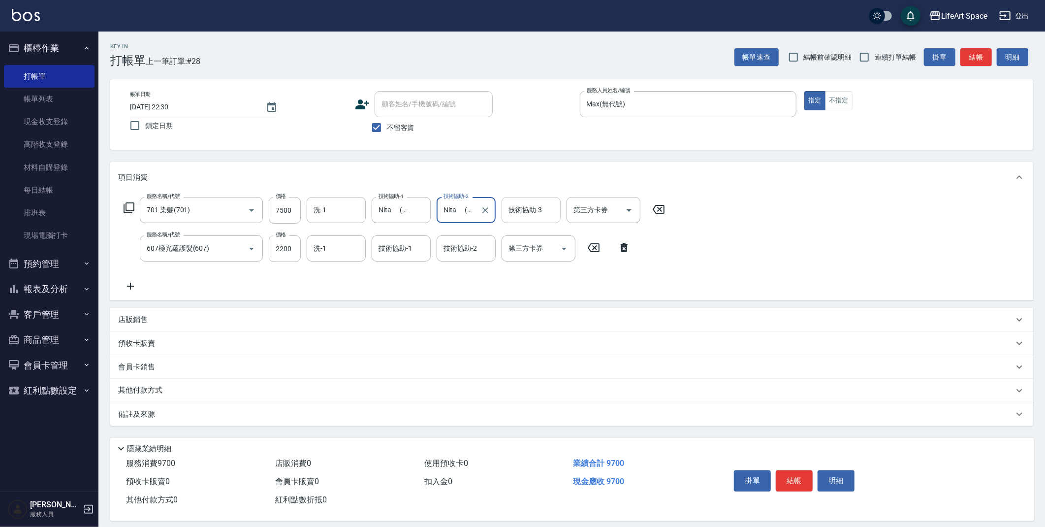
click at [523, 219] on div "技術協助-3" at bounding box center [531, 210] width 59 height 26
type input "Nita (無代號)"
click at [536, 257] on span "Nita (無代號)" at bounding box center [529, 262] width 38 height 10
type input "Nita (無代號)"
click at [354, 214] on input "洗-1" at bounding box center [336, 209] width 50 height 17
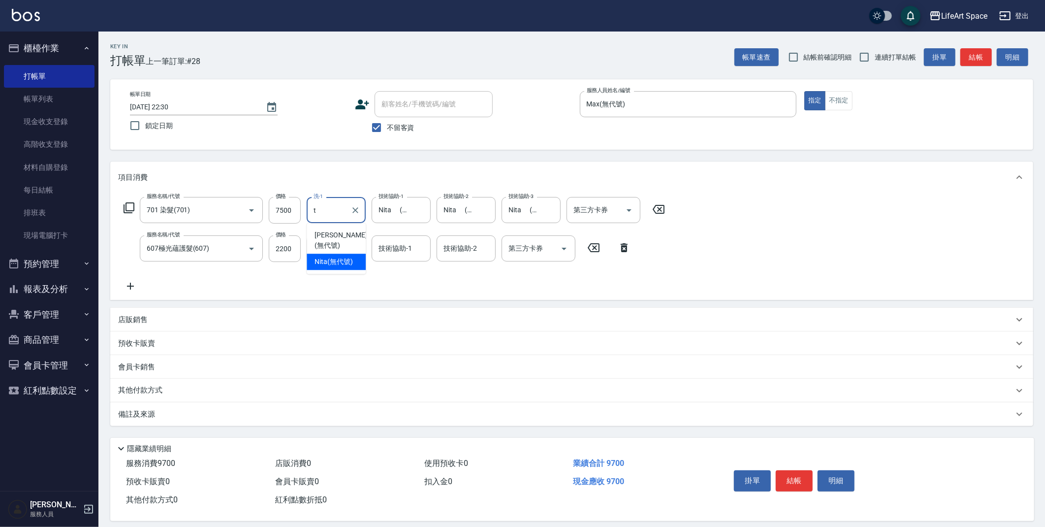
click at [335, 257] on span "Nita (無代號)" at bounding box center [334, 262] width 38 height 10
type input "Nita (無代號)"
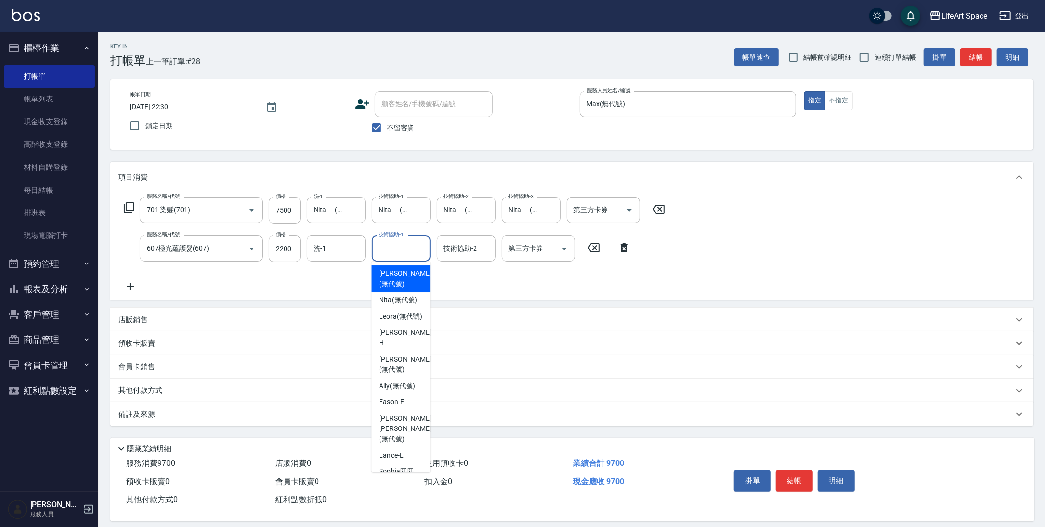
click at [403, 252] on input "技術協助-1" at bounding box center [401, 248] width 50 height 17
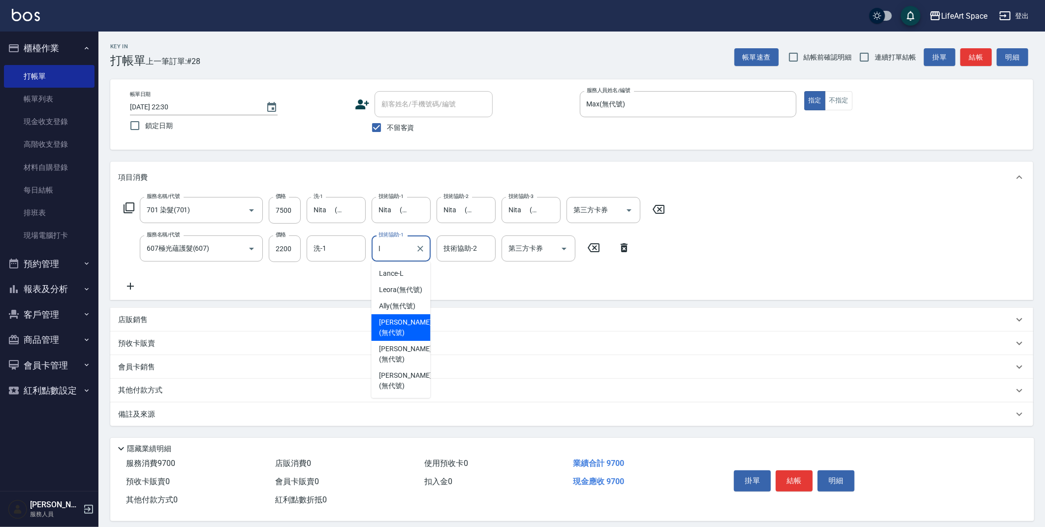
drag, startPoint x: 412, startPoint y: 324, endPoint x: 452, endPoint y: 294, distance: 49.9
click at [412, 324] on span "[PERSON_NAME] (無代號)" at bounding box center [405, 327] width 52 height 21
type input "[PERSON_NAME](無代號)"
click at [462, 252] on input "技術協助-2" at bounding box center [466, 248] width 50 height 17
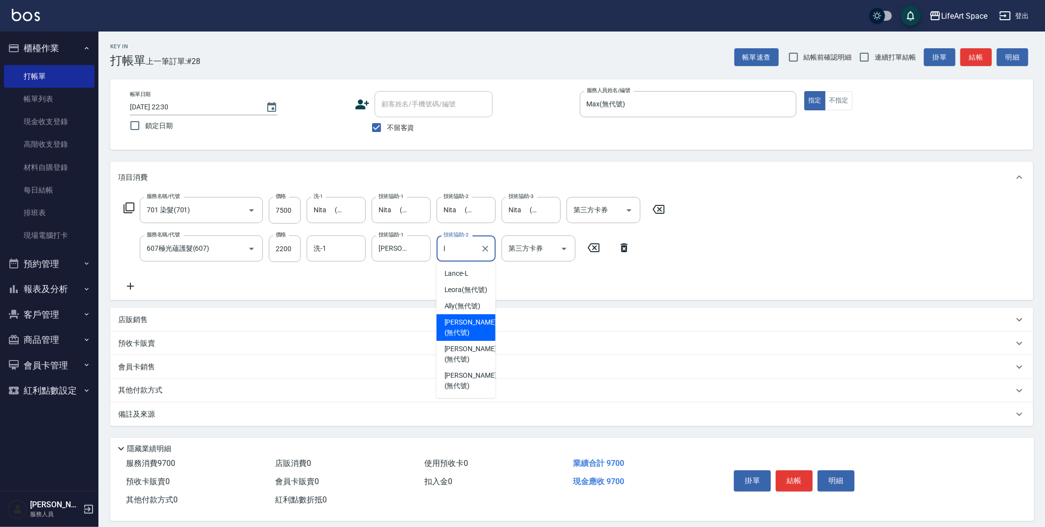
click at [465, 323] on span "[PERSON_NAME] (無代號)" at bounding box center [471, 327] width 52 height 21
type input "[PERSON_NAME](無代號)"
click at [351, 249] on input "洗-1" at bounding box center [336, 248] width 50 height 17
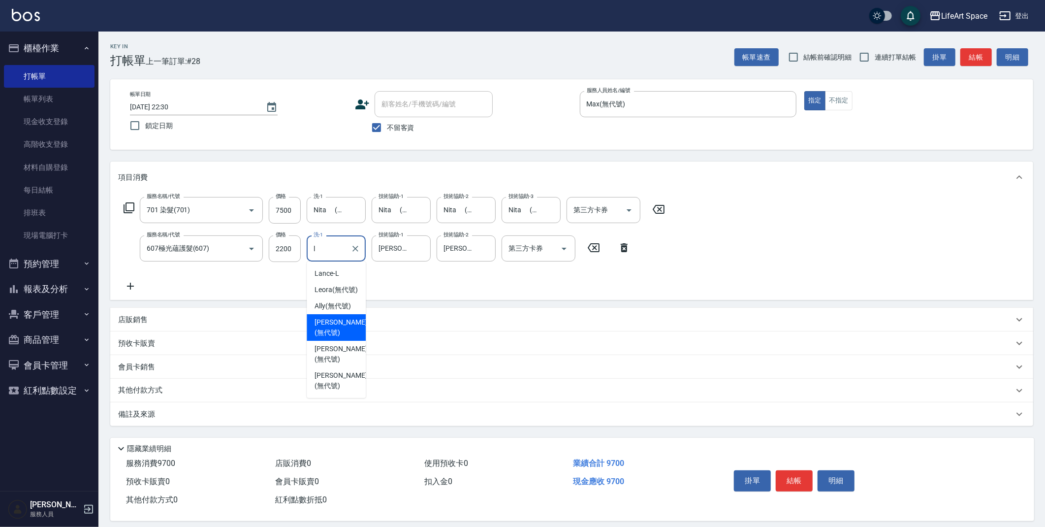
click at [340, 323] on span "[PERSON_NAME] (無代號)" at bounding box center [341, 327] width 52 height 21
type input "[PERSON_NAME](無代號)"
drag, startPoint x: 317, startPoint y: 419, endPoint x: 320, endPoint y: 424, distance: 5.5
click at [317, 419] on div "備註及來源" at bounding box center [566, 414] width 896 height 10
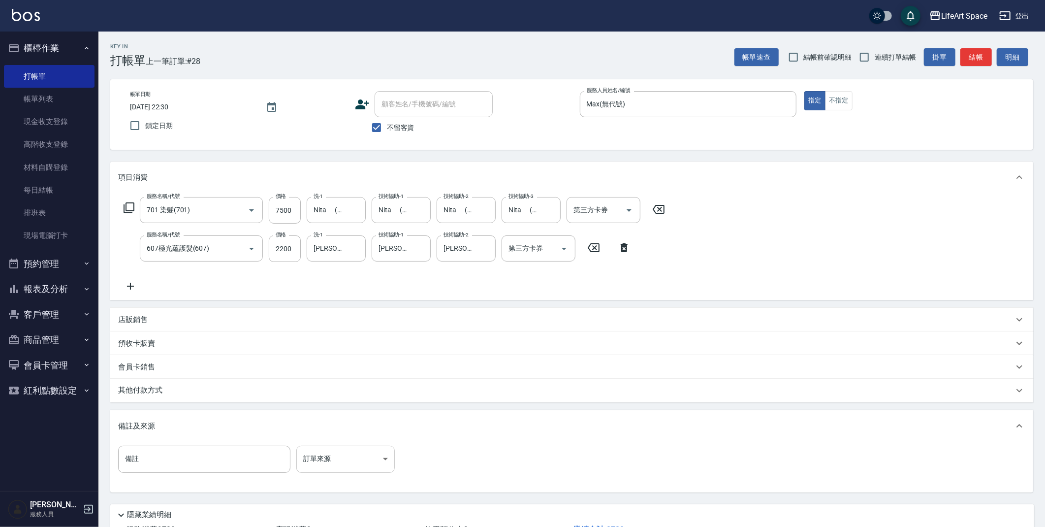
click at [329, 452] on body "LifeArt Space 登出 櫃檯作業 打帳單 帳單列表 現金收支登錄 高階收支登錄 材料自購登錄 每日結帳 排班表 現場電腦打卡 預約管理 預約管理 單…" at bounding box center [522, 299] width 1045 height 599
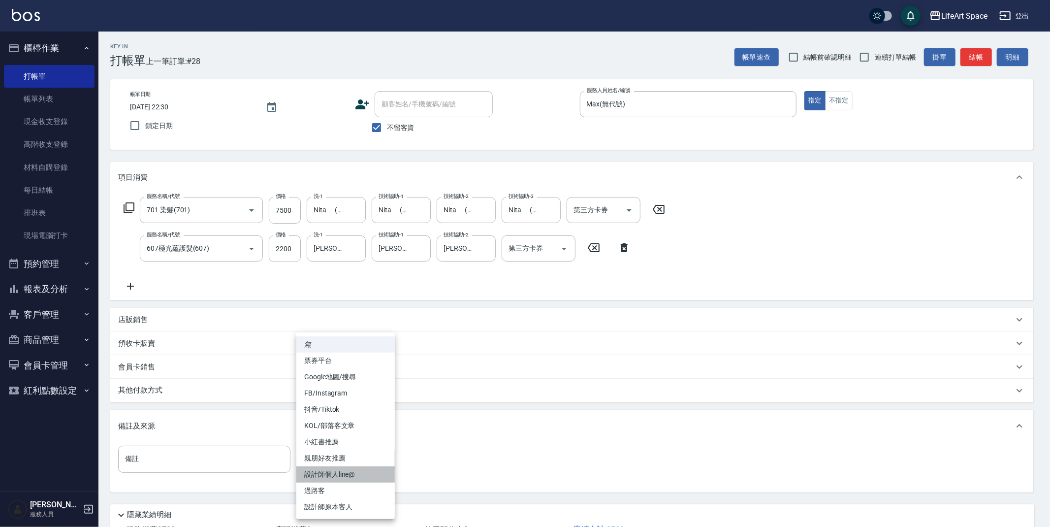
click at [337, 475] on li "設計師個人line@" at bounding box center [345, 474] width 98 height 16
type input "設計師個人line@"
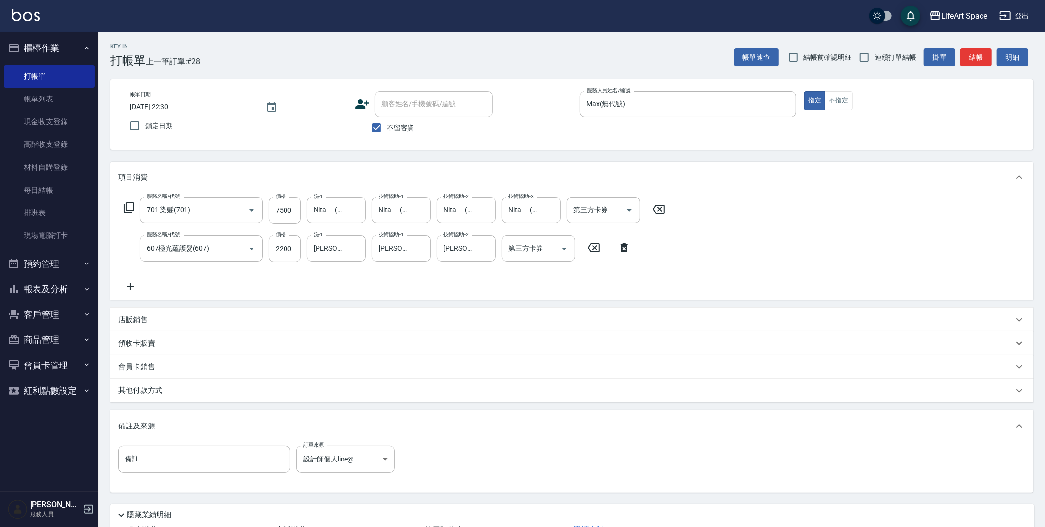
click at [194, 322] on div "店販銷售" at bounding box center [566, 320] width 896 height 10
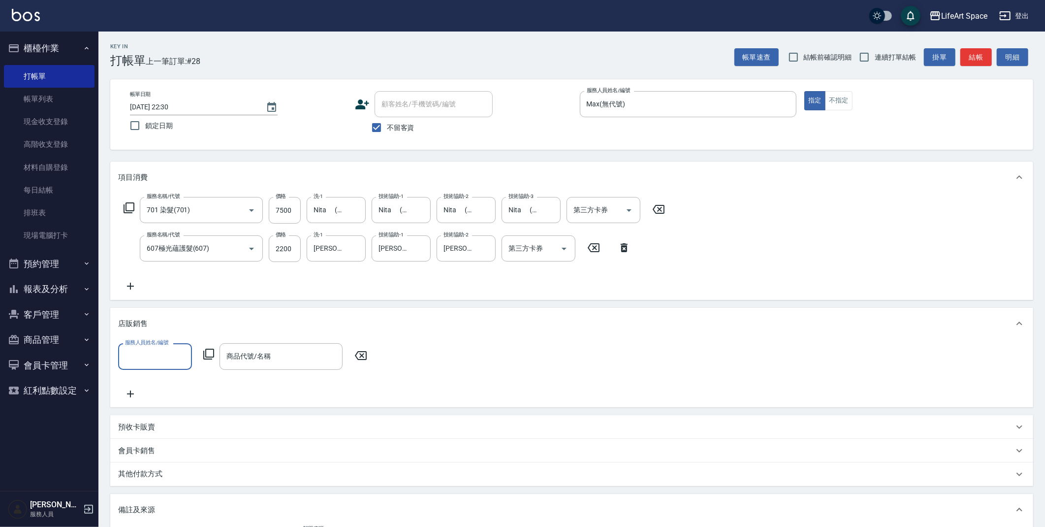
scroll to position [0, 0]
click at [179, 351] on input "服務人員姓名/編號" at bounding box center [155, 356] width 65 height 17
click at [166, 474] on p "其他付款方式" at bounding box center [142, 474] width 49 height 11
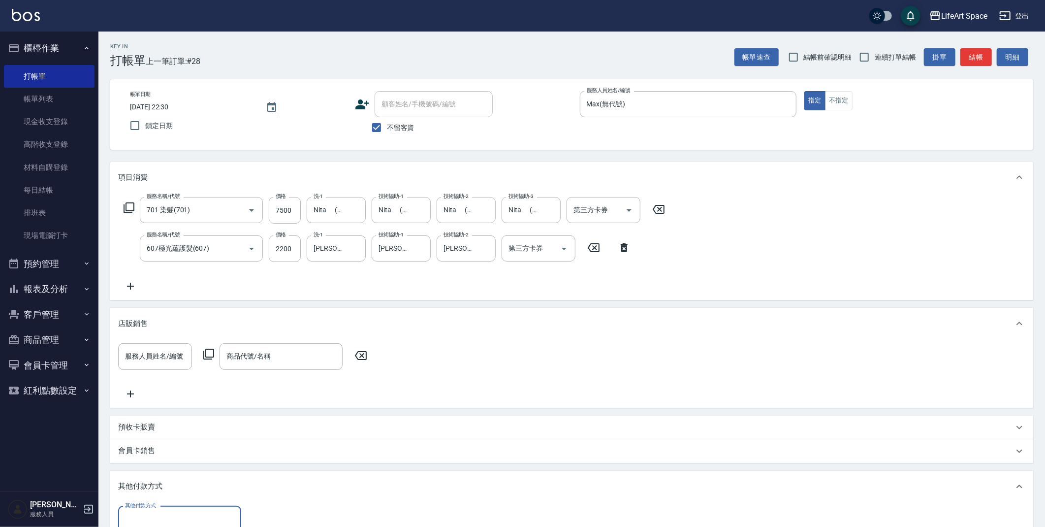
click at [179, 514] on input "其他付款方式" at bounding box center [180, 519] width 114 height 17
drag, startPoint x: 174, startPoint y: 474, endPoint x: 191, endPoint y: 475, distance: 16.3
click at [174, 474] on span "信用卡" at bounding box center [179, 477] width 123 height 16
type input "信用卡"
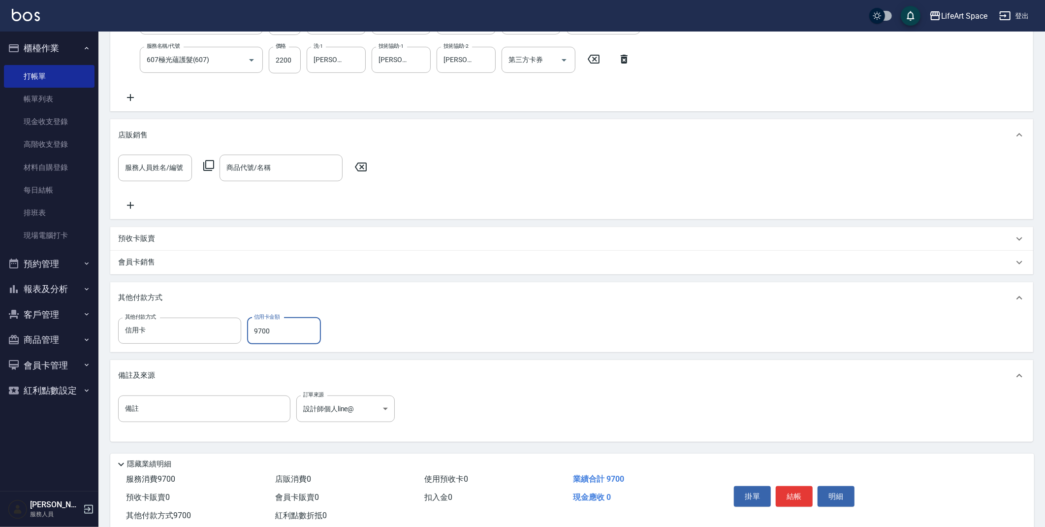
scroll to position [213, 0]
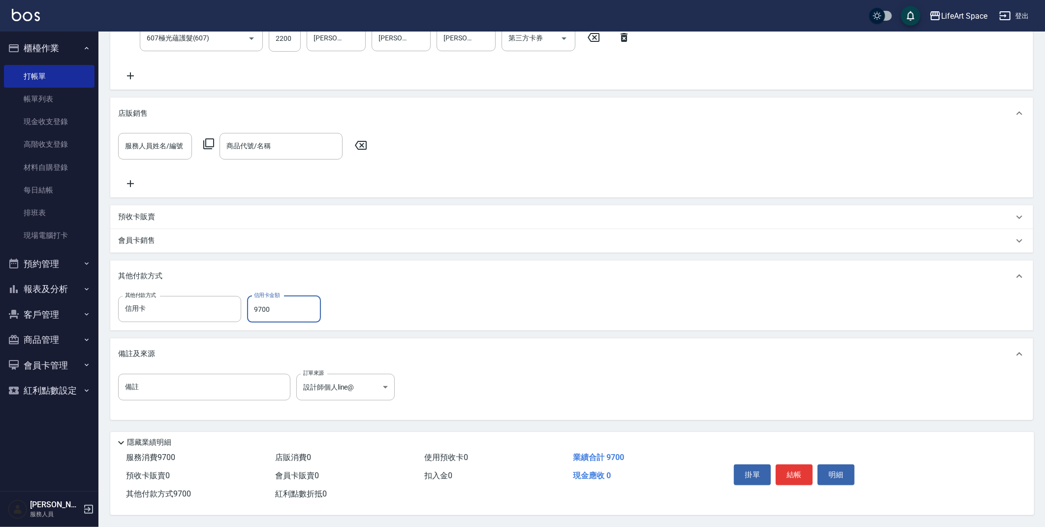
type input "9700"
click at [794, 470] on button "結帳" at bounding box center [794, 474] width 37 height 21
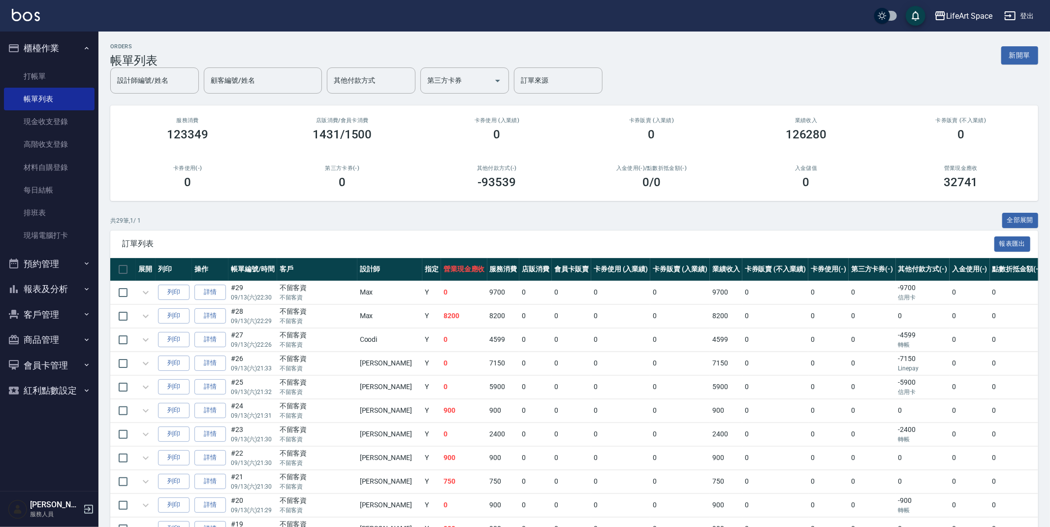
click at [38, 79] on link "打帳單" at bounding box center [49, 76] width 91 height 23
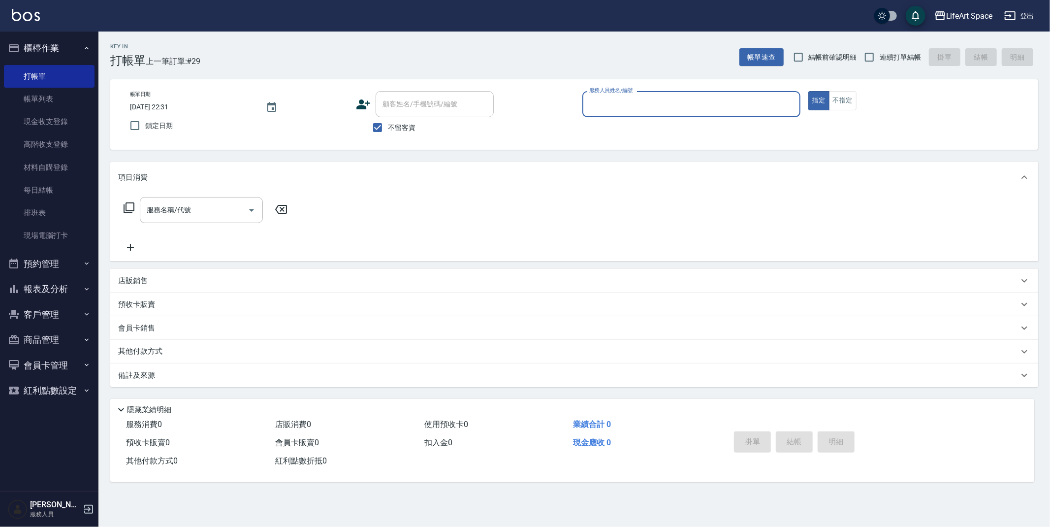
click at [661, 106] on input "服務人員姓名/編號" at bounding box center [691, 104] width 209 height 17
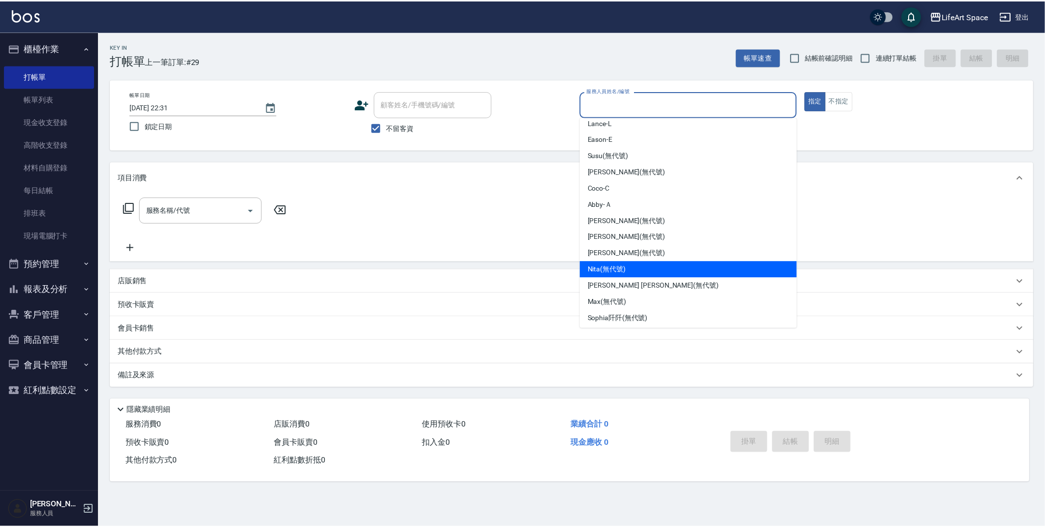
scroll to position [170, 0]
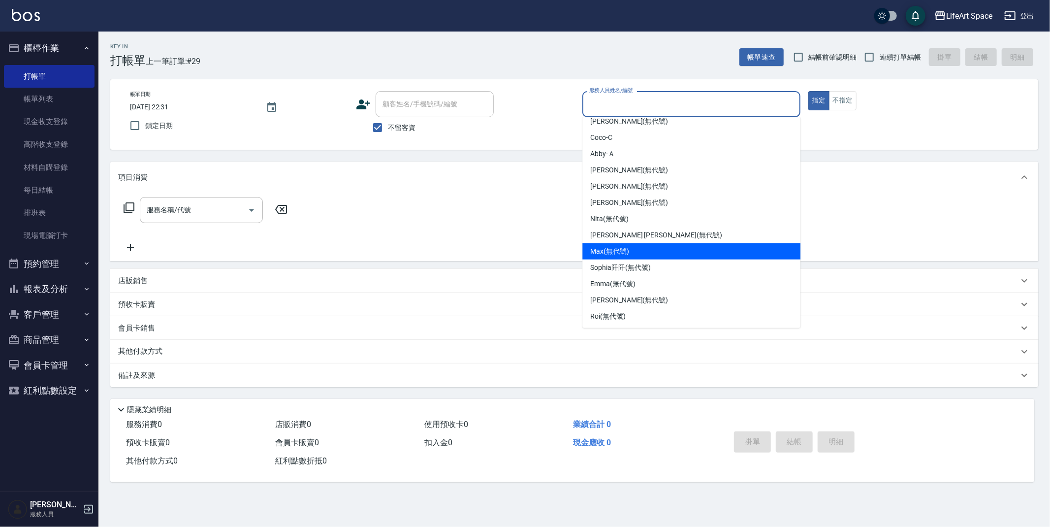
click at [627, 256] on span "[PERSON_NAME] (無代號)" at bounding box center [609, 251] width 39 height 10
type input "Max(無代號)"
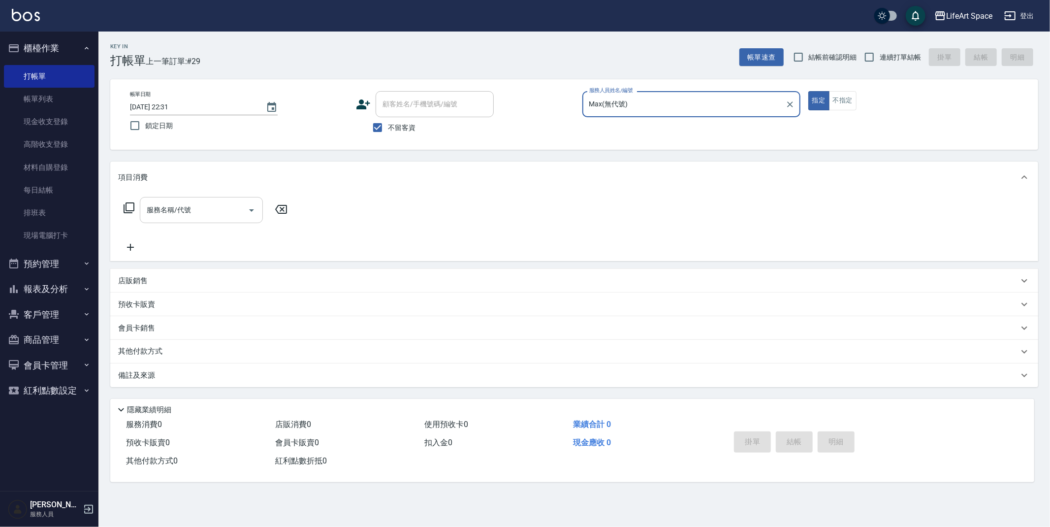
click at [215, 222] on div "服務名稱/代號" at bounding box center [201, 210] width 123 height 26
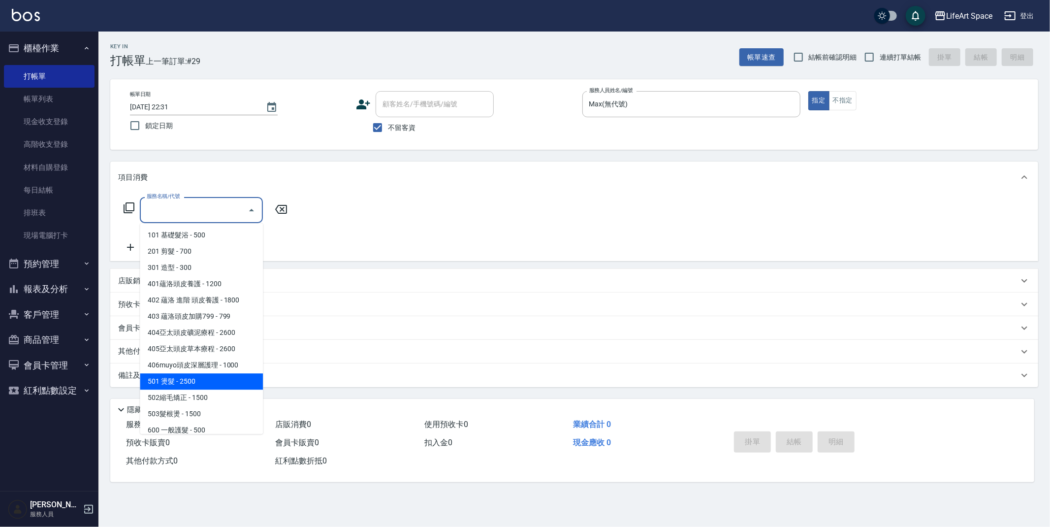
click at [213, 378] on span "501 燙髮 - 2500" at bounding box center [201, 381] width 123 height 16
type input "501 燙髮(501)"
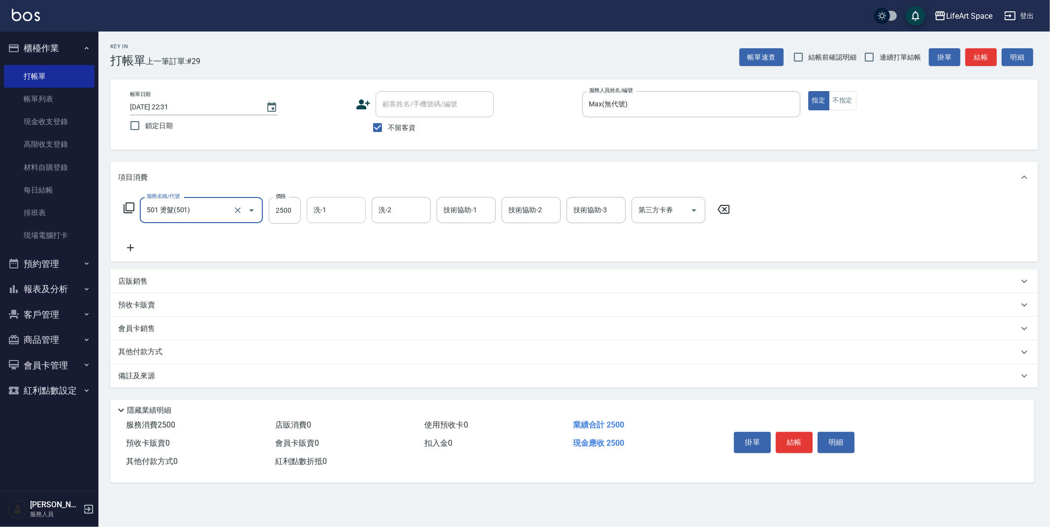
click at [354, 210] on input "洗-1" at bounding box center [336, 209] width 50 height 17
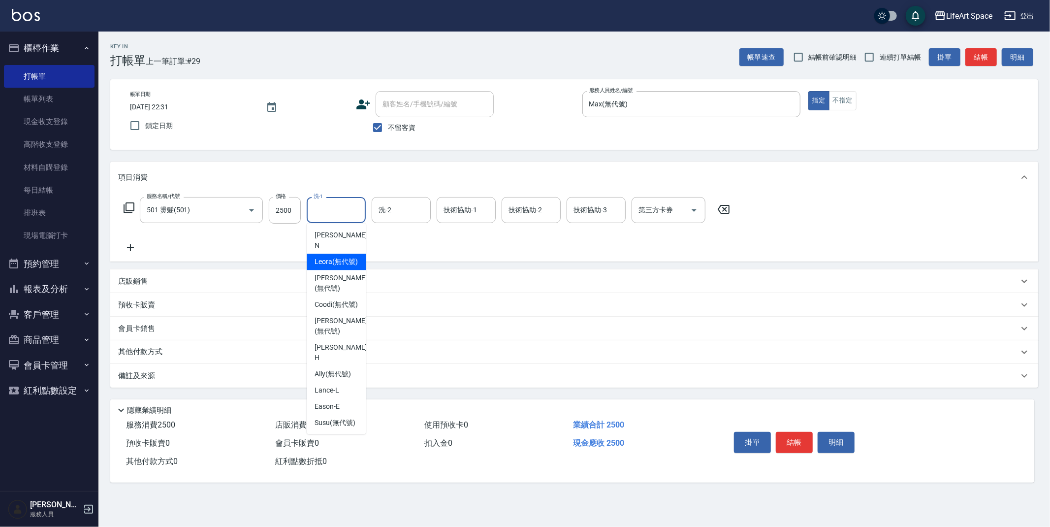
type input "n"
click at [338, 257] on span "Nita (無代號)" at bounding box center [334, 262] width 38 height 10
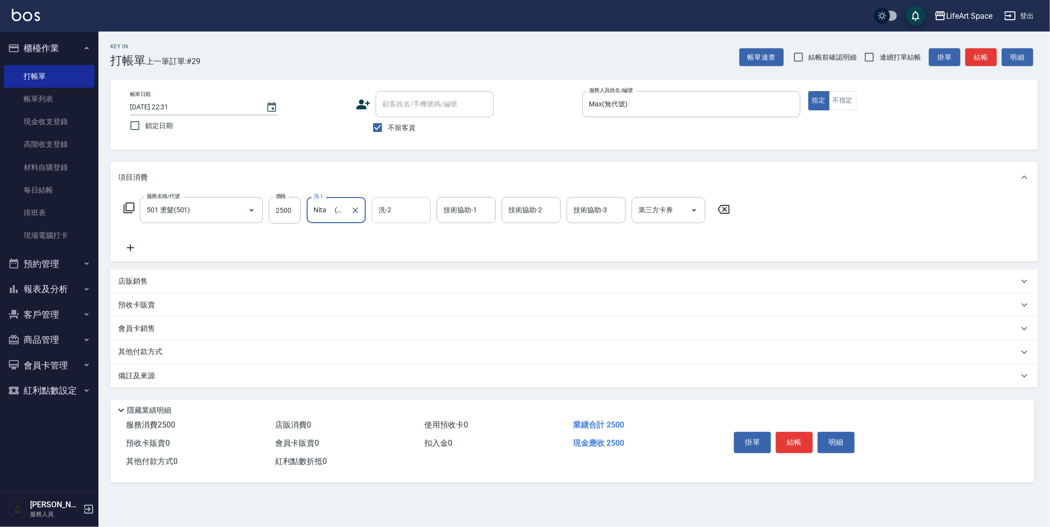
type input "Nita (無代號)"
click at [399, 218] on input "洗-2" at bounding box center [401, 209] width 50 height 17
click at [407, 257] on span "Nita (無代號)" at bounding box center [398, 262] width 38 height 10
type input "Nita (無代號)"
click at [474, 218] on input "技術協助-1" at bounding box center [466, 209] width 50 height 17
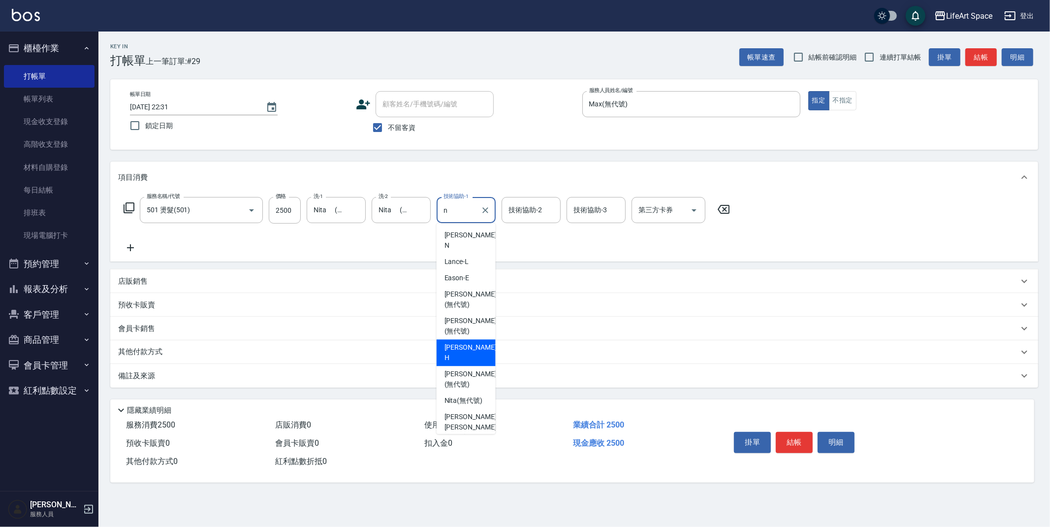
click at [465, 369] on span "[PERSON_NAME] (無代號)" at bounding box center [471, 379] width 52 height 21
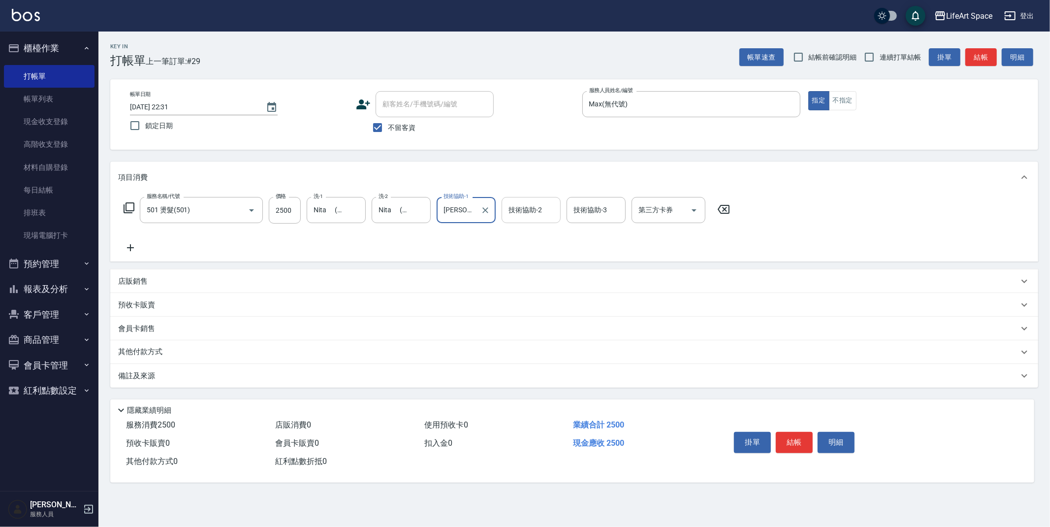
click at [535, 220] on div "技術協助-2" at bounding box center [531, 210] width 59 height 26
type input "[PERSON_NAME](無代號)"
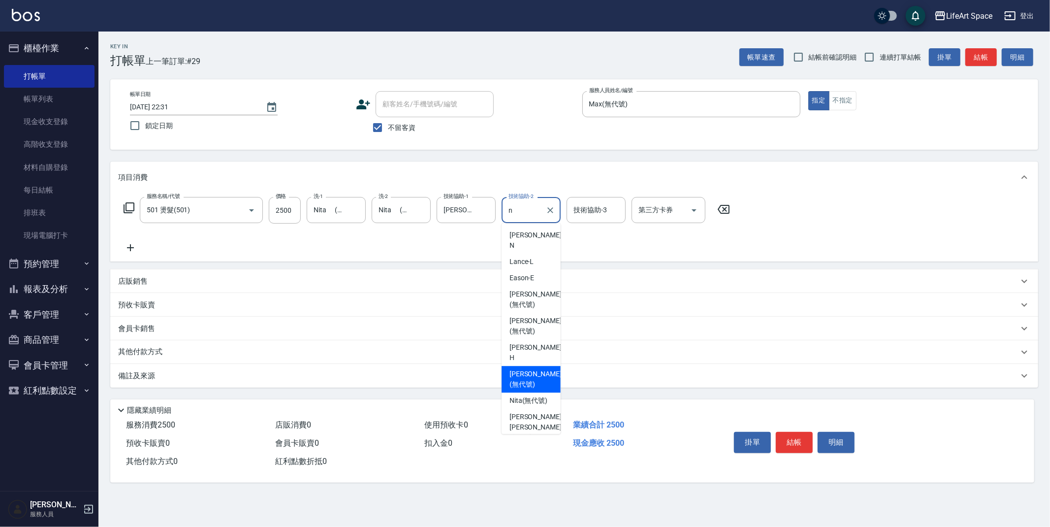
drag, startPoint x: 537, startPoint y: 362, endPoint x: 584, endPoint y: 289, distance: 87.0
click at [537, 369] on span "[PERSON_NAME] (無代號)" at bounding box center [536, 379] width 52 height 21
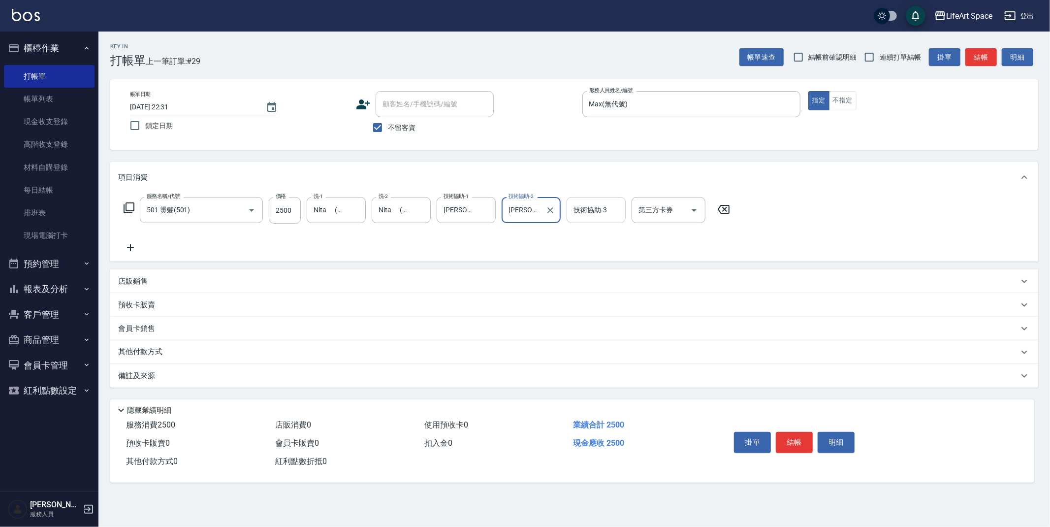
type input "[PERSON_NAME](無代號)"
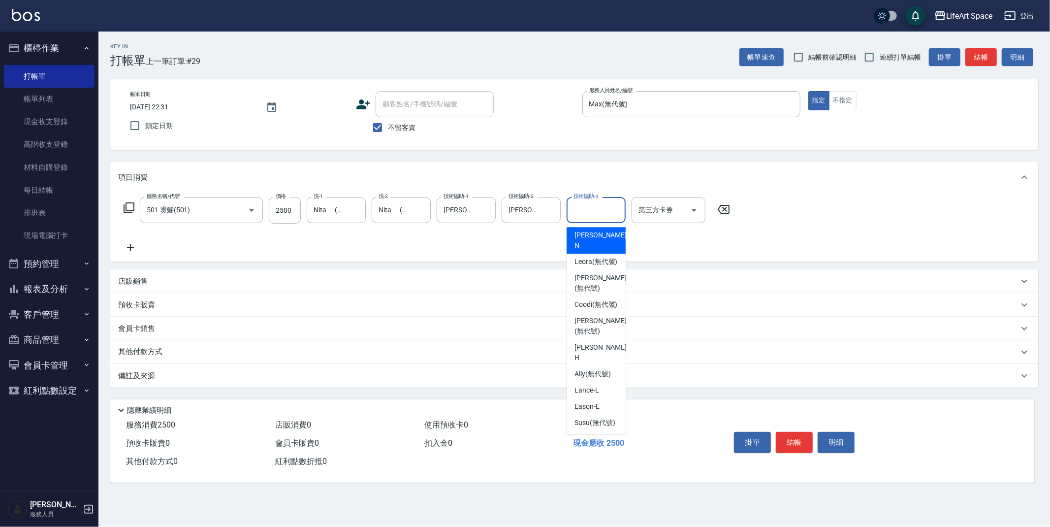
click at [601, 218] on input "技術協助-3" at bounding box center [596, 209] width 50 height 17
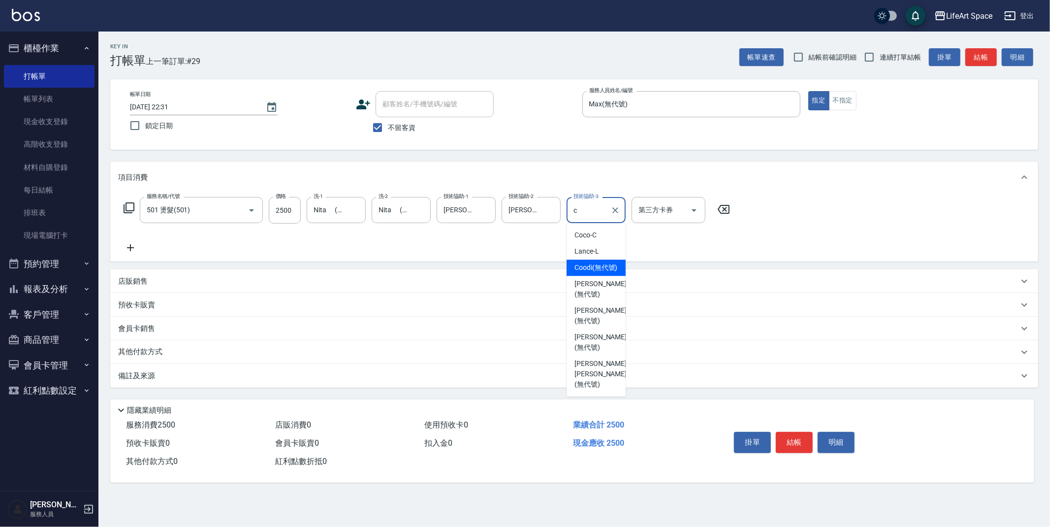
click at [605, 273] on div "Coodi (無代號)" at bounding box center [596, 268] width 59 height 16
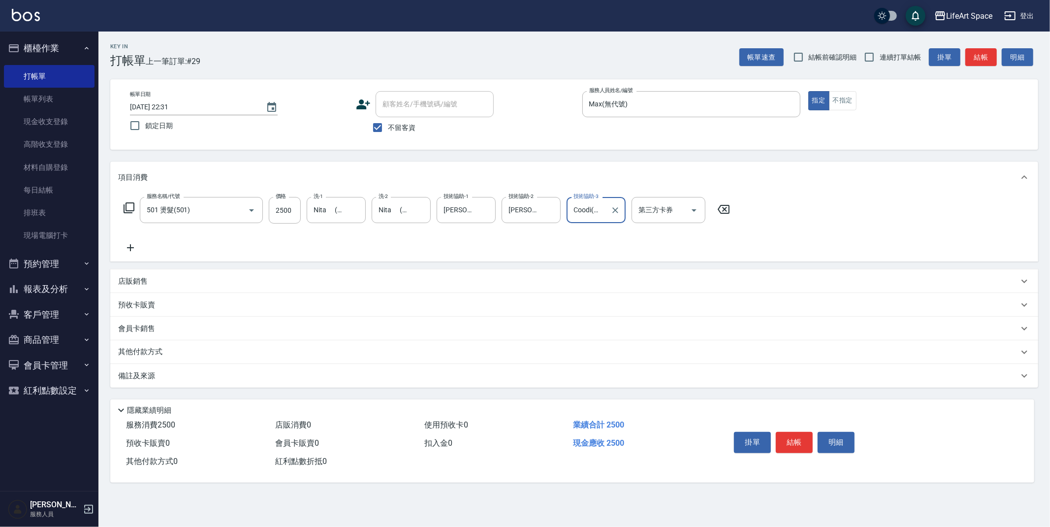
type input "Coodi(無代號)"
click at [371, 376] on div "備註及來源" at bounding box center [568, 376] width 901 height 10
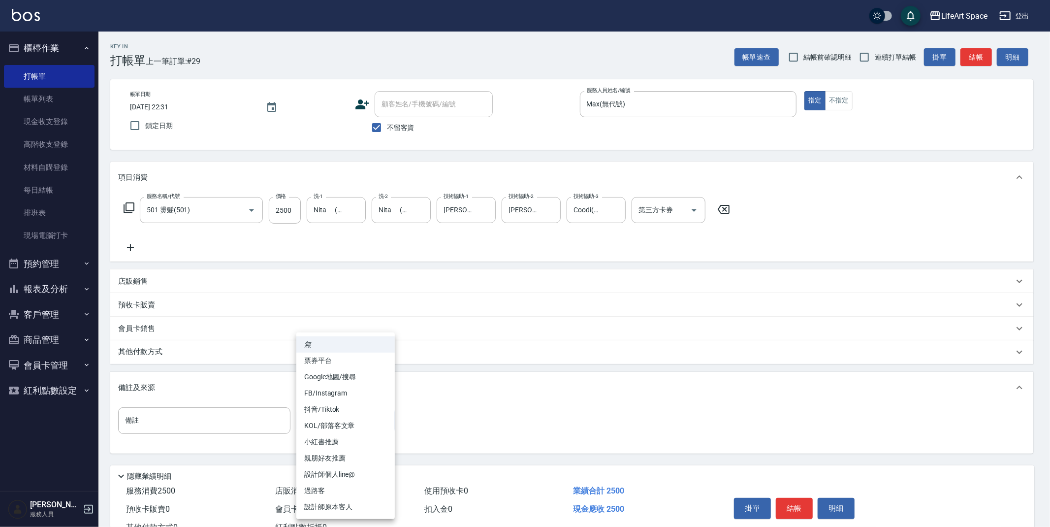
click at [369, 411] on body "LifeArt Space 登出 櫃檯作業 打帳單 帳單列表 現金收支登錄 高階收支登錄 材料自購登錄 每日結帳 排班表 現場電腦打卡 預約管理 預約管理 單…" at bounding box center [525, 280] width 1050 height 560
click at [365, 392] on li "FB/Instagram" at bounding box center [345, 393] width 98 height 16
type input "FB/Instagram"
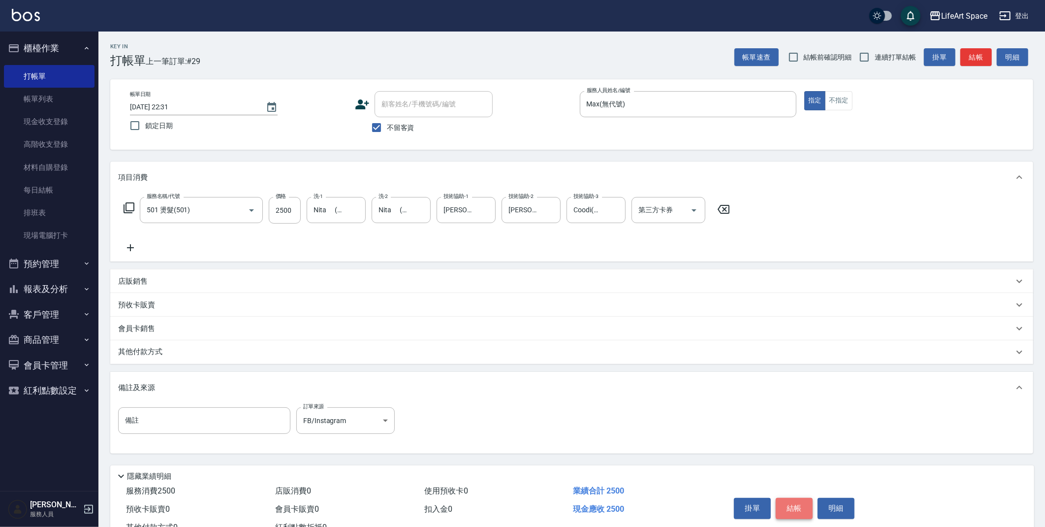
click at [790, 513] on button "結帳" at bounding box center [794, 508] width 37 height 21
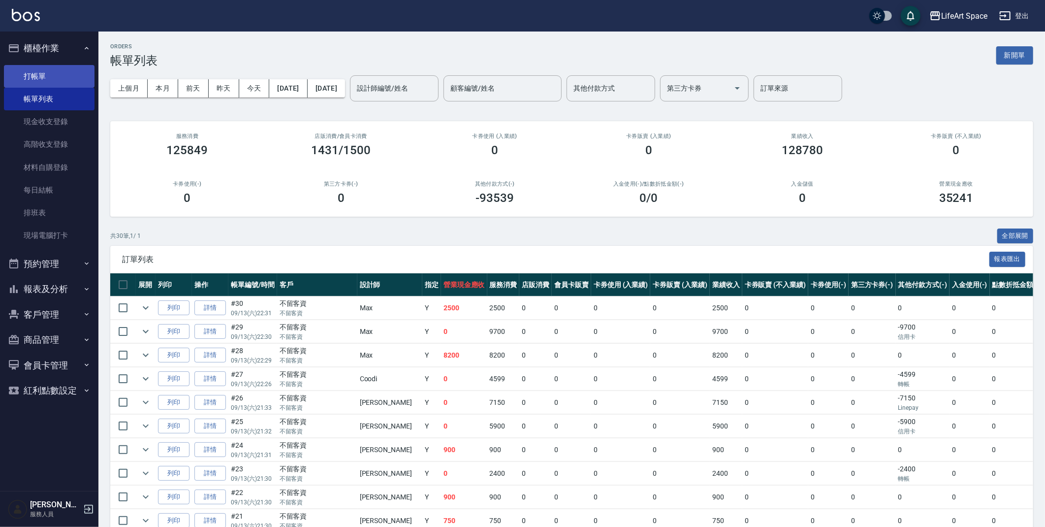
click at [50, 81] on link "打帳單" at bounding box center [49, 76] width 91 height 23
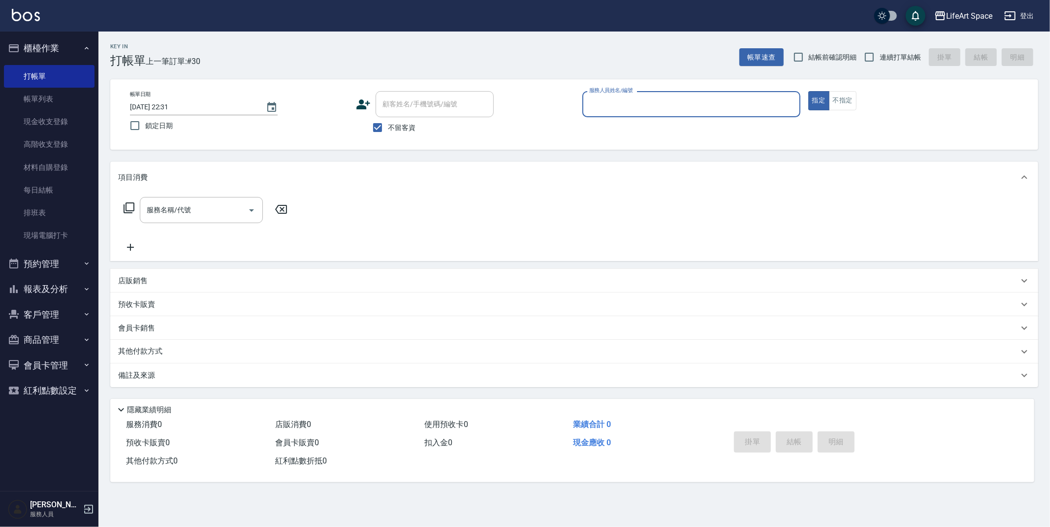
click at [702, 96] on input "服務人員姓名/編號" at bounding box center [691, 104] width 209 height 17
click at [621, 133] on span "[PERSON_NAME] (無代號)" at bounding box center [609, 129] width 39 height 10
type input "Max(無代號)"
click at [222, 203] on input "服務名稱/代號" at bounding box center [193, 209] width 99 height 17
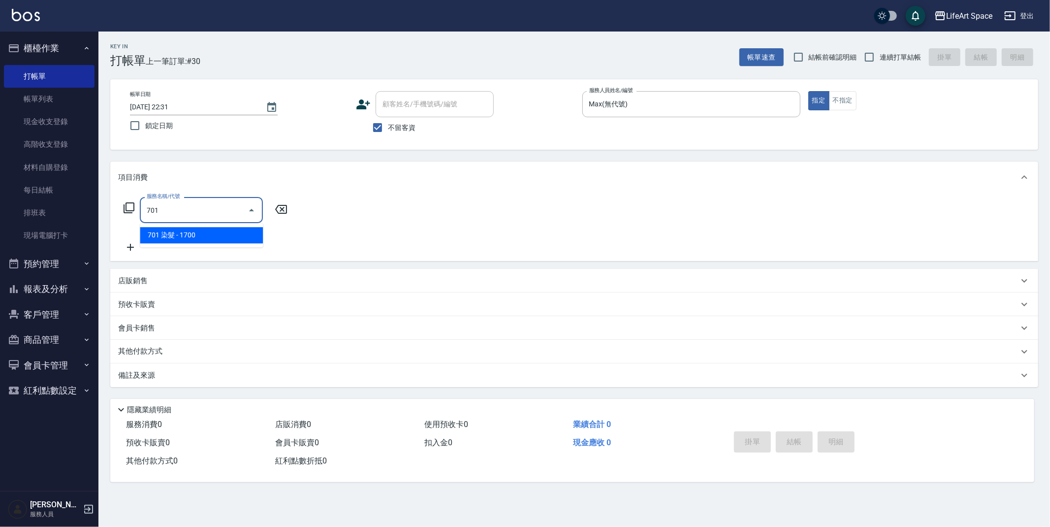
click at [212, 237] on span "701 染髮 - 1700" at bounding box center [201, 235] width 123 height 16
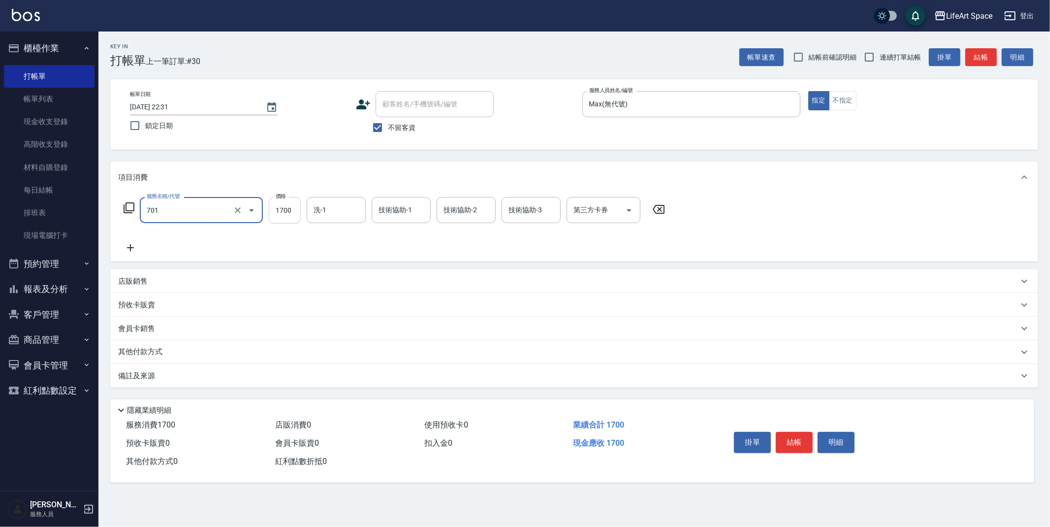
type input "701 染髮(701)"
click at [283, 216] on input "1700" at bounding box center [285, 210] width 32 height 27
type input "7500"
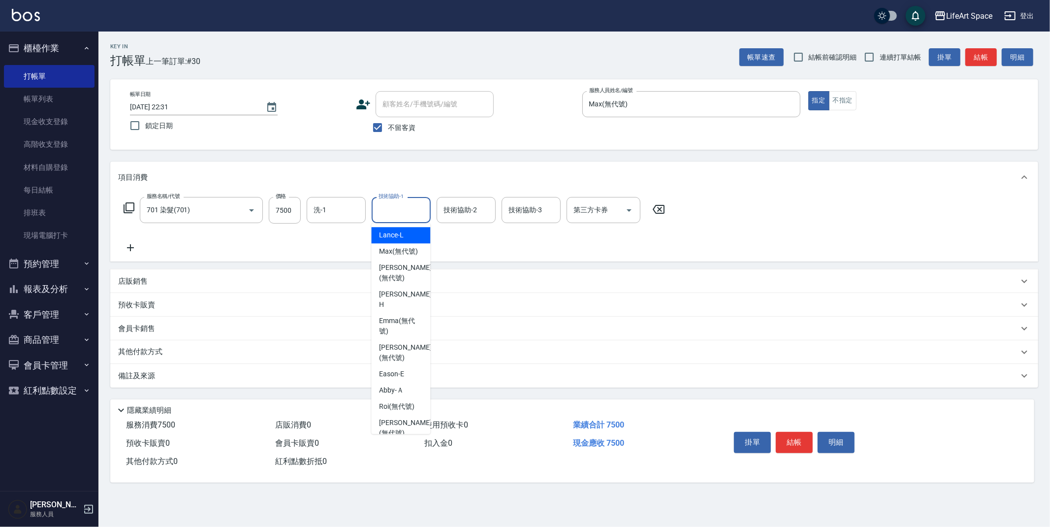
click at [414, 215] on input "技術協助-1" at bounding box center [401, 209] width 50 height 17
type input "n"
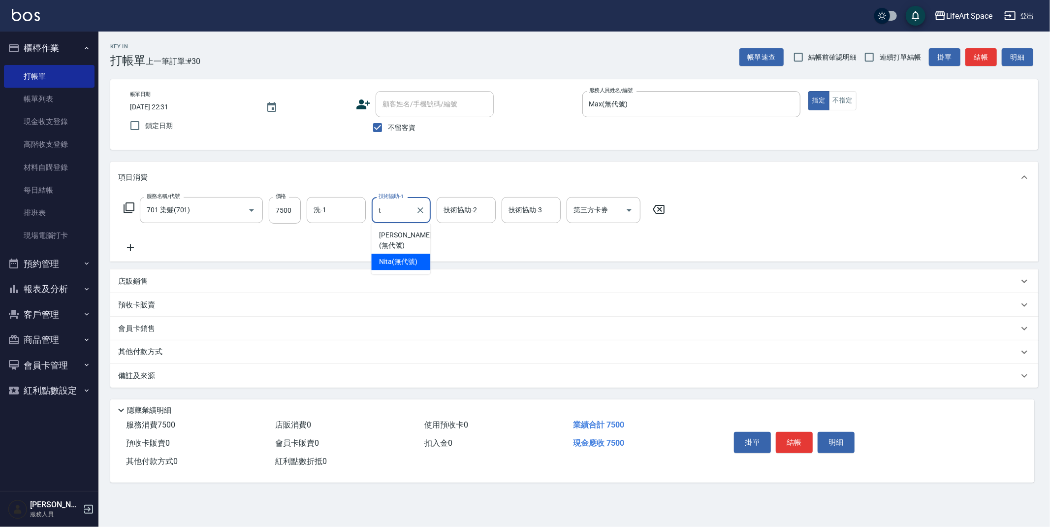
click at [395, 257] on span "Nita (無代號)" at bounding box center [398, 262] width 38 height 10
type input "Nita (無代號)"
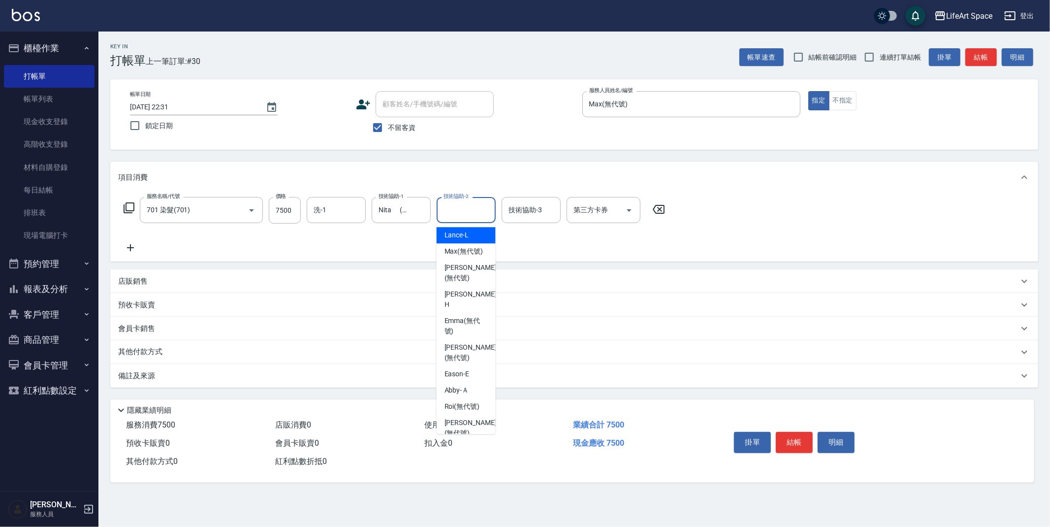
click at [473, 208] on div "技術協助-2 技術協助-2" at bounding box center [466, 210] width 59 height 26
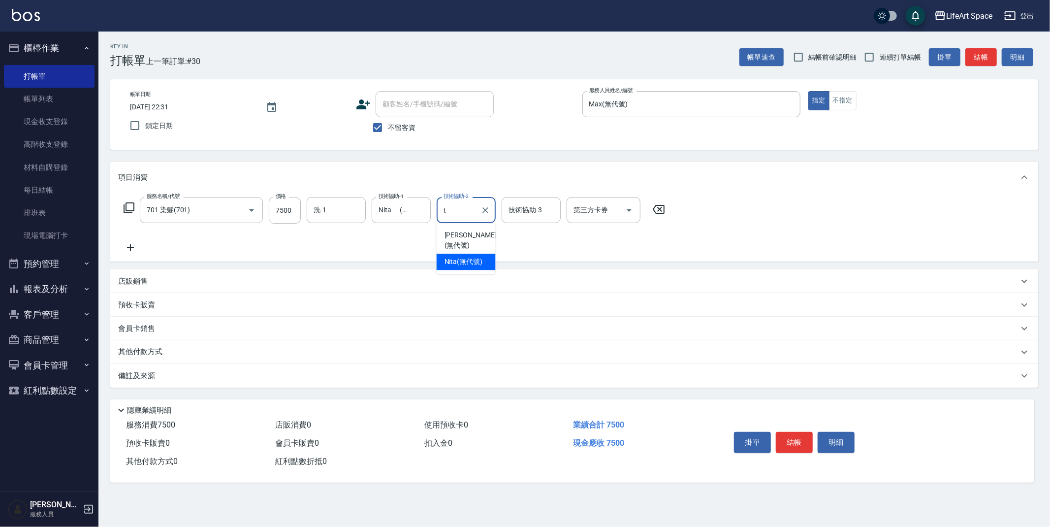
click at [465, 257] on span "Nita (無代號)" at bounding box center [464, 262] width 38 height 10
type input "Nita (無代號)"
click at [522, 212] on div "技術協助-3 技術協助-3" at bounding box center [531, 210] width 59 height 26
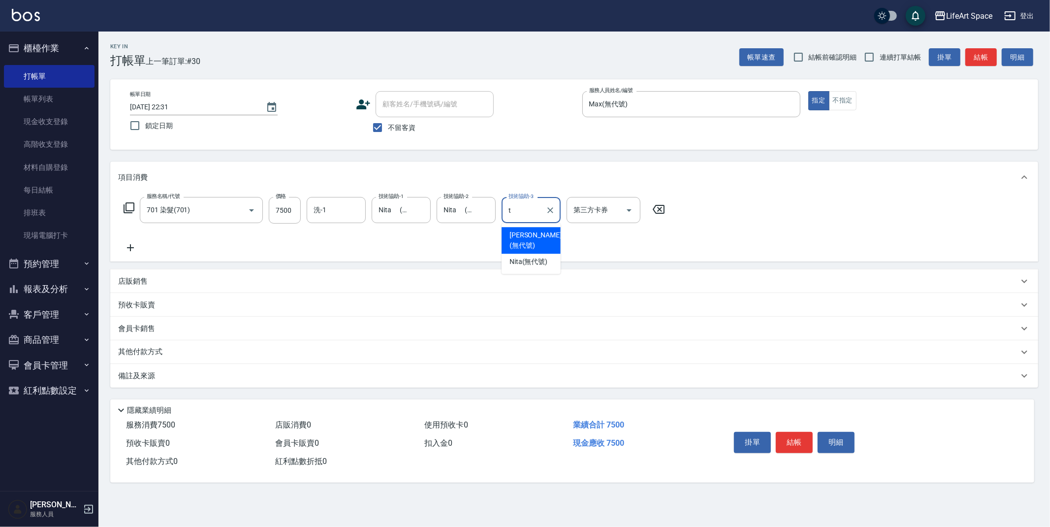
click at [528, 235] on span "[PERSON_NAME] (無代號)" at bounding box center [536, 240] width 52 height 21
type input "[PERSON_NAME](無代號)"
click at [315, 211] on input "洗-1" at bounding box center [336, 209] width 50 height 17
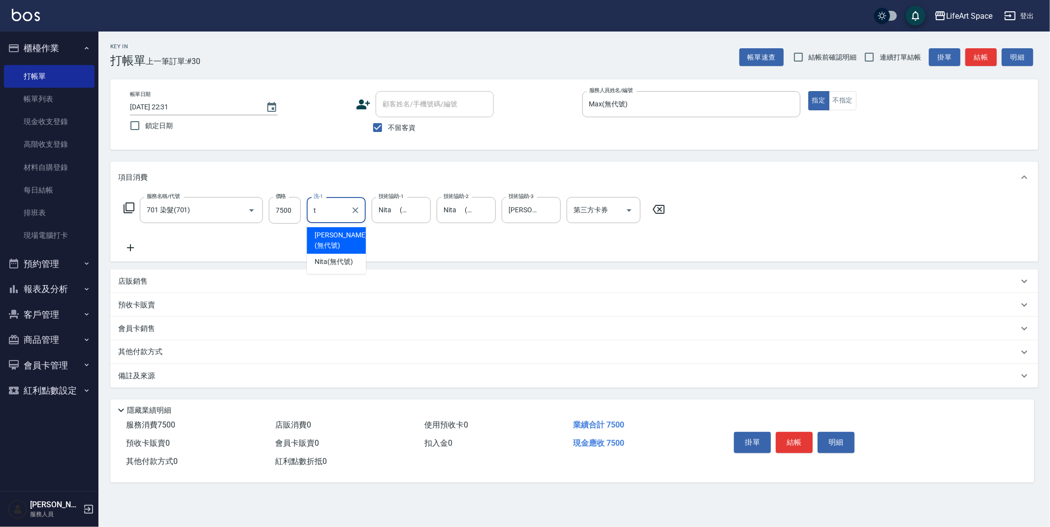
click at [341, 237] on span "[PERSON_NAME] (無代號)" at bounding box center [341, 240] width 52 height 21
type input "[PERSON_NAME](無代號)"
click at [248, 369] on div "備註及來源" at bounding box center [574, 376] width 928 height 24
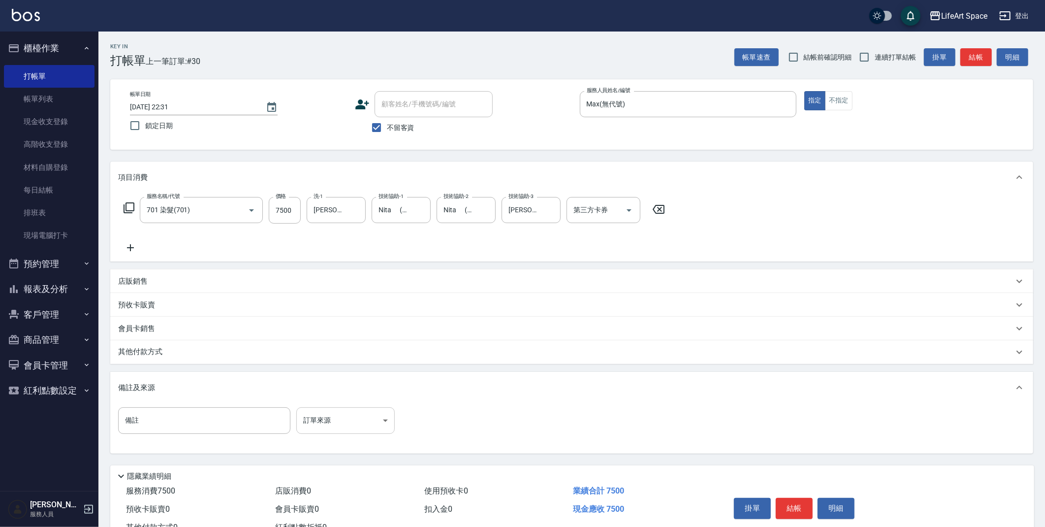
click at [350, 429] on body "LifeArt Space 登出 櫃檯作業 打帳單 帳單列表 現金收支登錄 高階收支登錄 材料自購登錄 每日結帳 排班表 現場電腦打卡 預約管理 預約管理 單…" at bounding box center [522, 280] width 1045 height 560
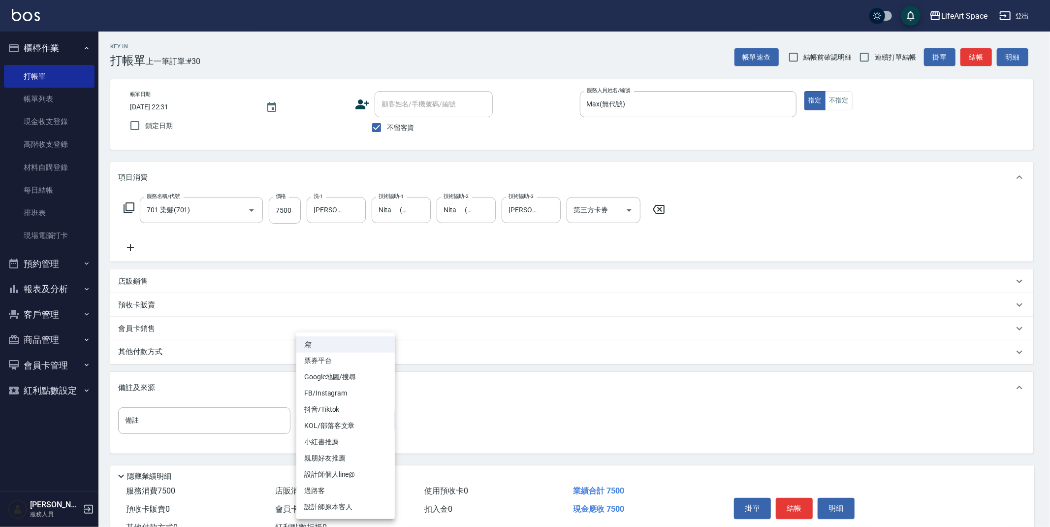
click at [359, 504] on li "設計師原本客人" at bounding box center [345, 507] width 98 height 16
type input "設計師原本客人"
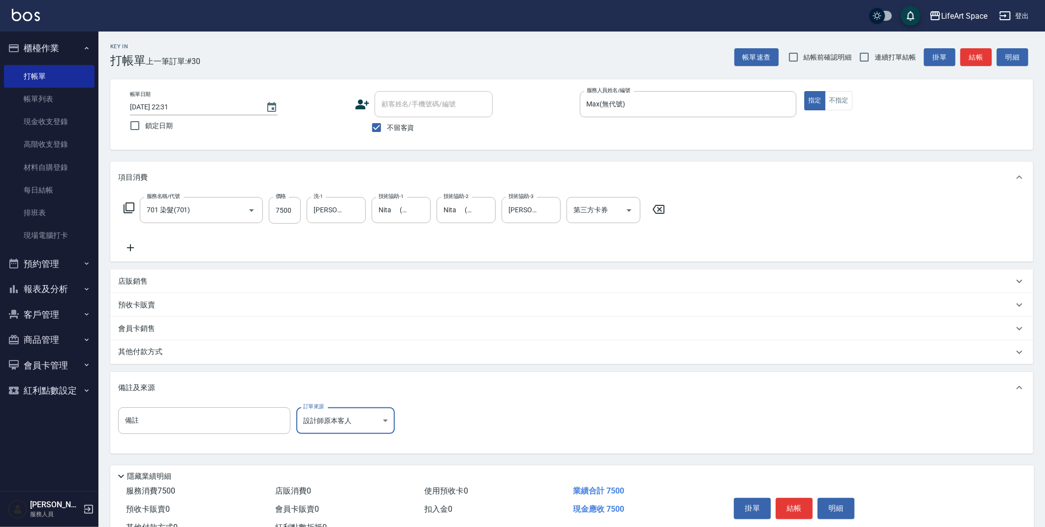
click at [269, 357] on div "其他付款方式" at bounding box center [566, 352] width 896 height 11
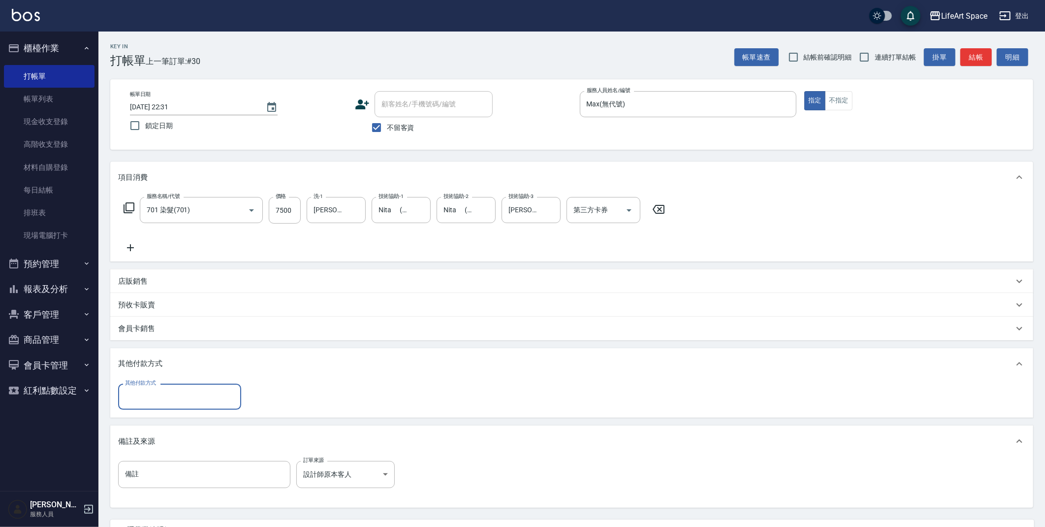
click at [200, 396] on input "其他付款方式" at bounding box center [180, 396] width 114 height 17
click at [176, 440] on span "Linepay" at bounding box center [179, 438] width 123 height 16
type input "Linepay"
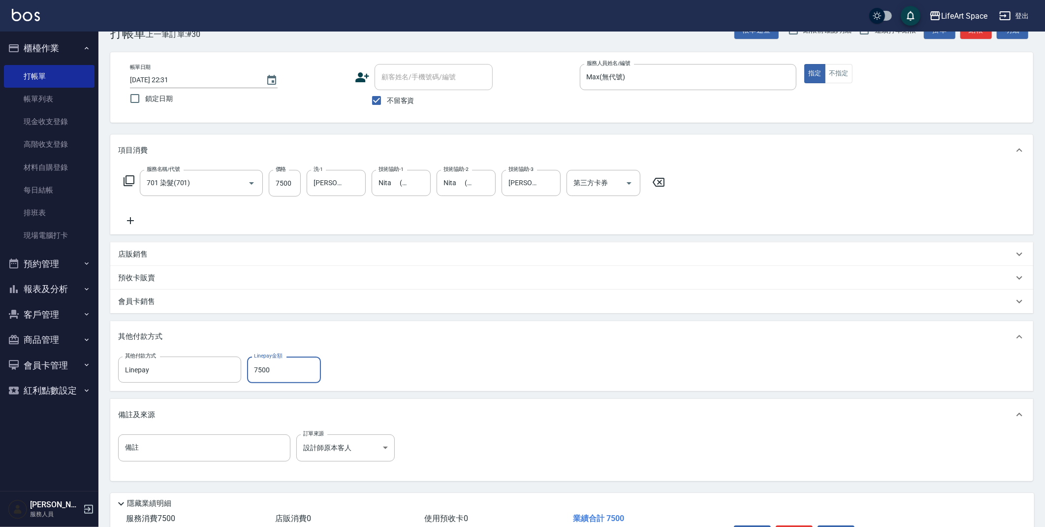
scroll to position [45, 0]
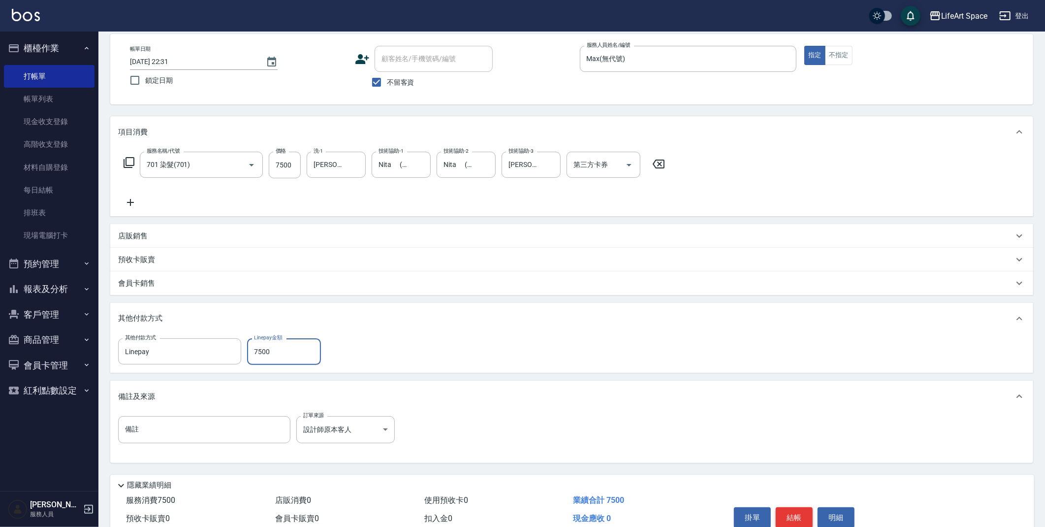
type input "7500"
click at [794, 513] on button "結帳" at bounding box center [794, 517] width 37 height 21
